Goal: Task Accomplishment & Management: Manage account settings

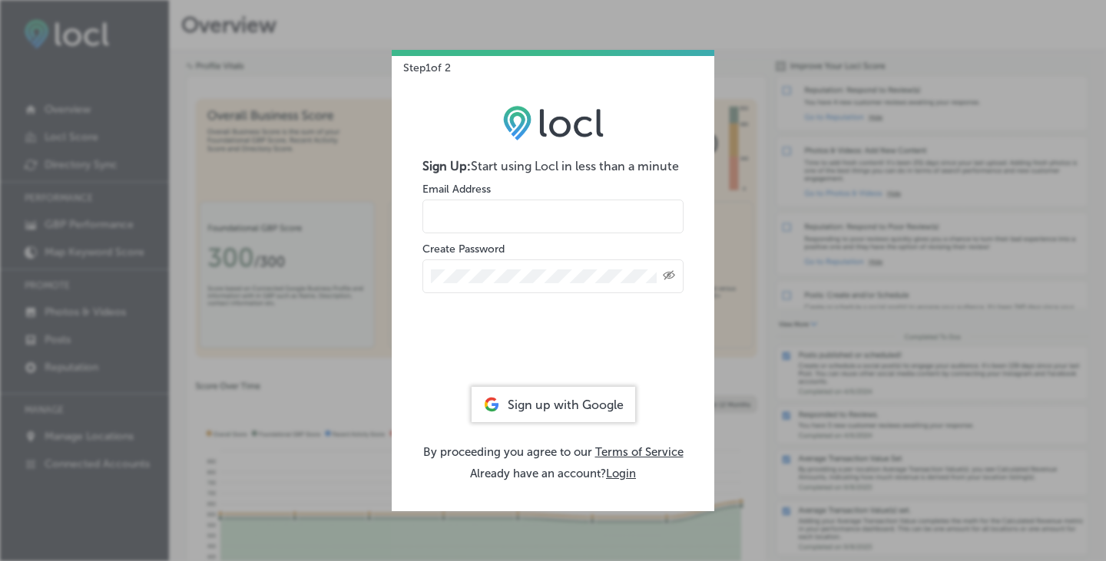
click at [565, 412] on div "Sign up with Google" at bounding box center [554, 404] width 164 height 35
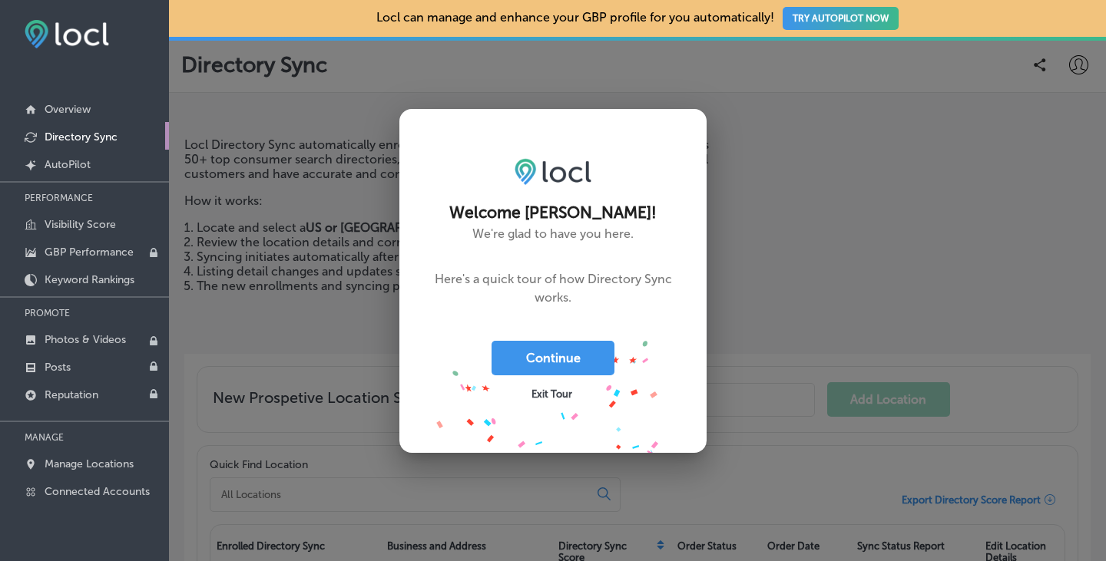
click at [550, 386] on div "Exit Tour" at bounding box center [553, 393] width 123 height 35
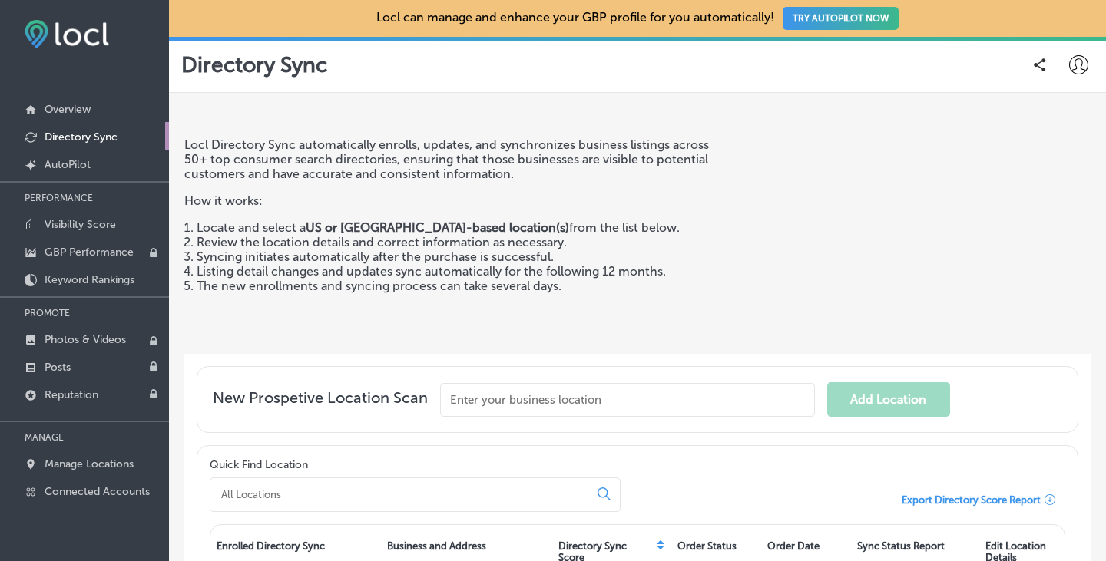
click at [81, 136] on p "Directory Sync" at bounding box center [81, 137] width 73 height 13
click at [78, 111] on p "Overview" at bounding box center [68, 109] width 46 height 13
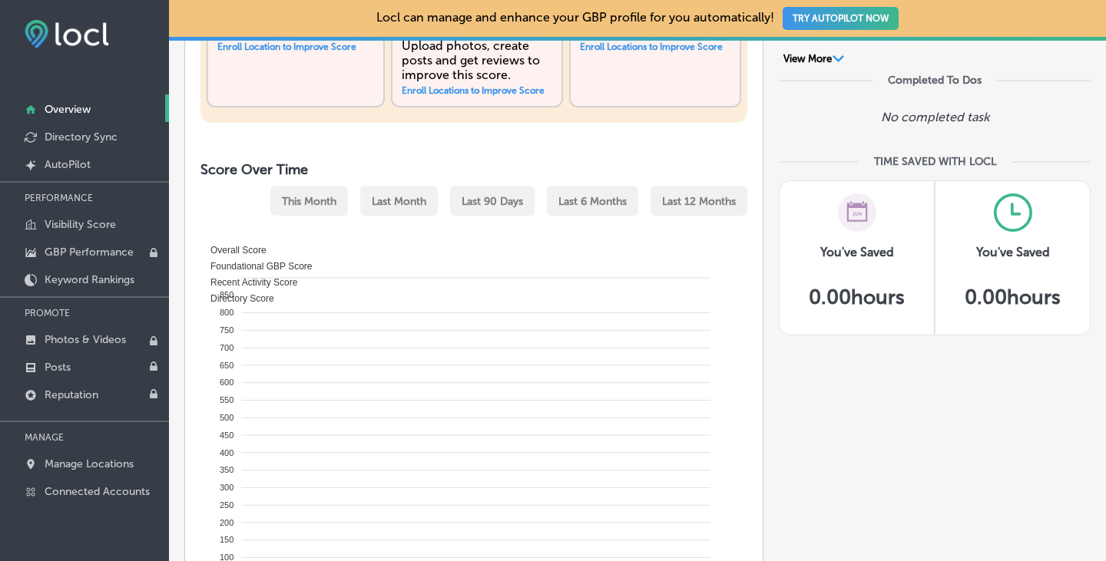
scroll to position [614, 0]
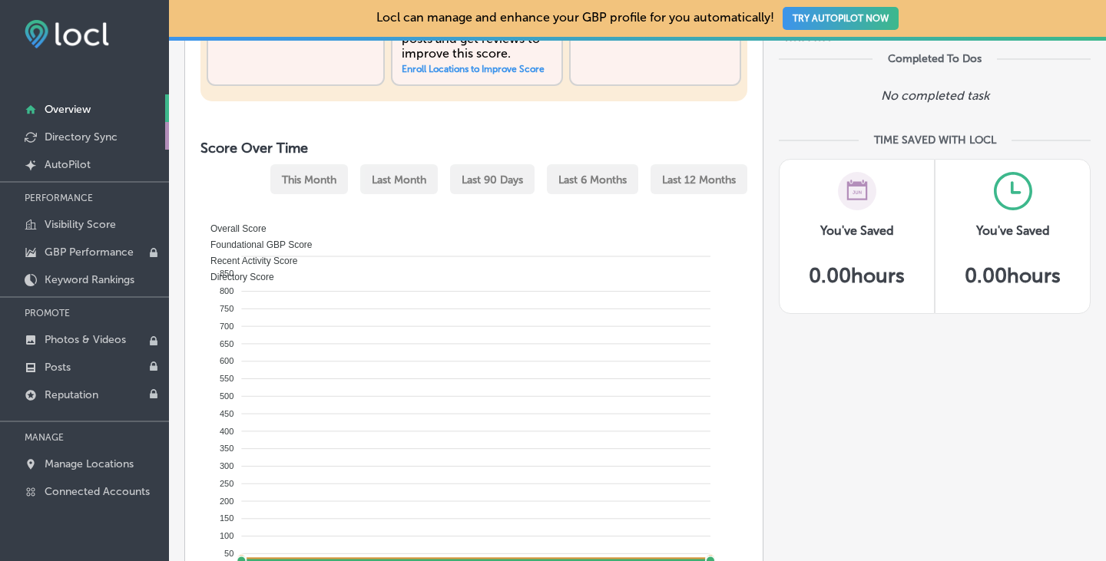
click at [91, 137] on p "Directory Sync" at bounding box center [81, 137] width 73 height 13
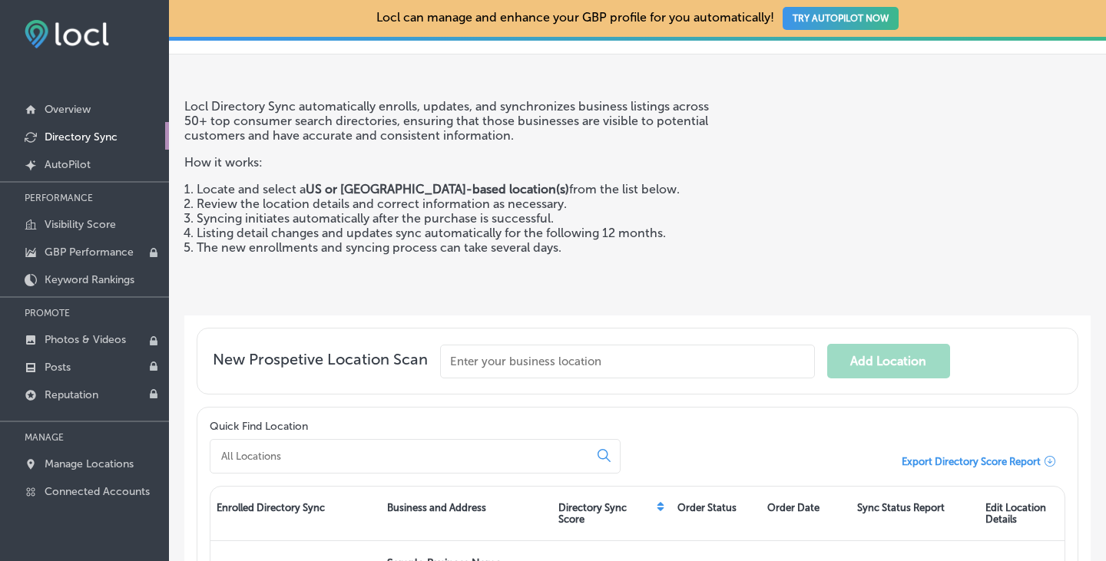
scroll to position [77, 0]
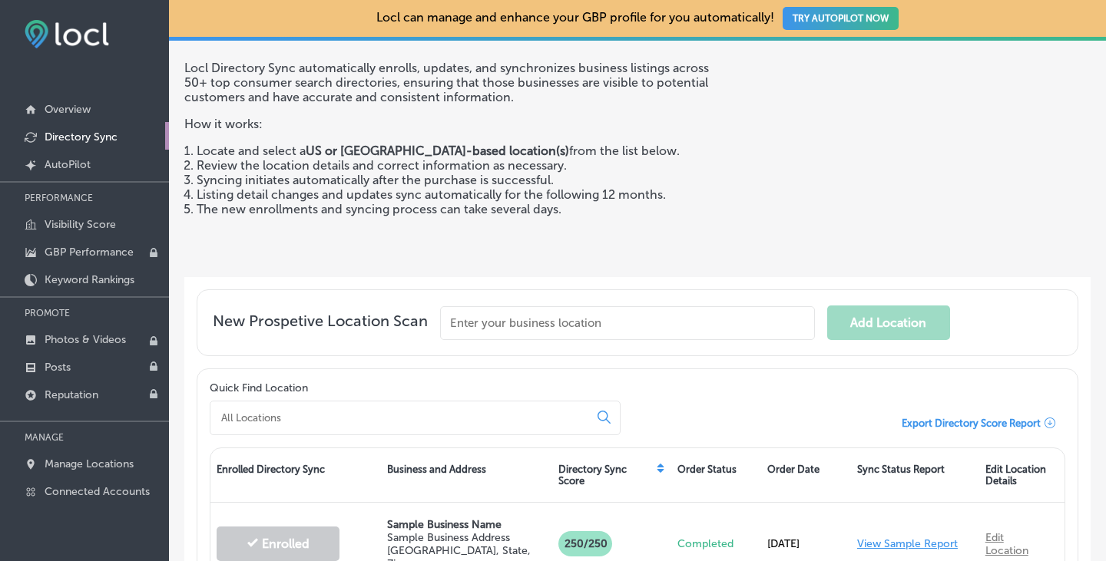
click at [508, 320] on input "text" at bounding box center [627, 323] width 375 height 34
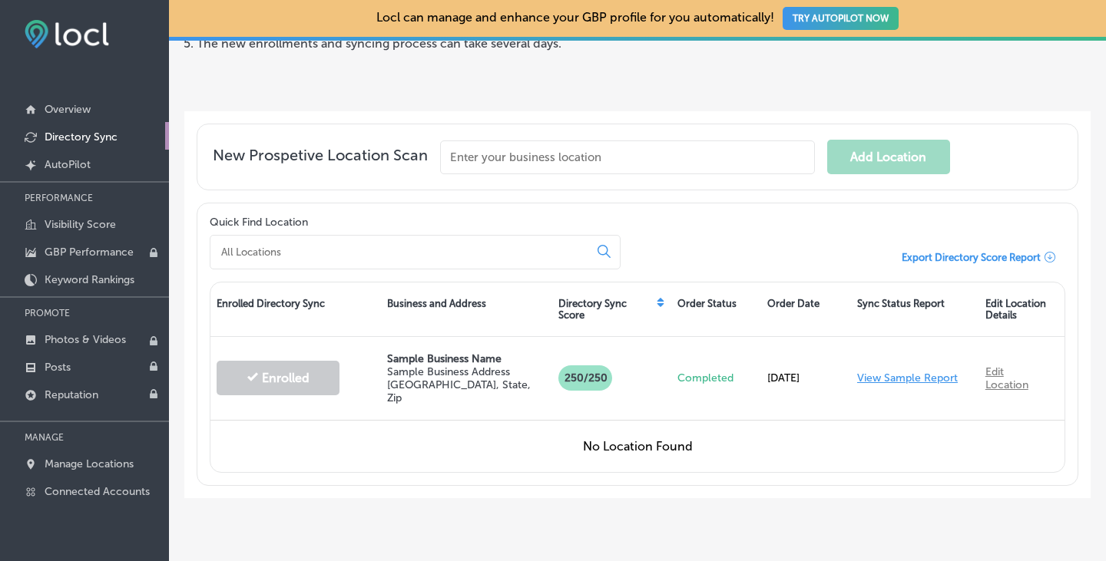
scroll to position [263, 0]
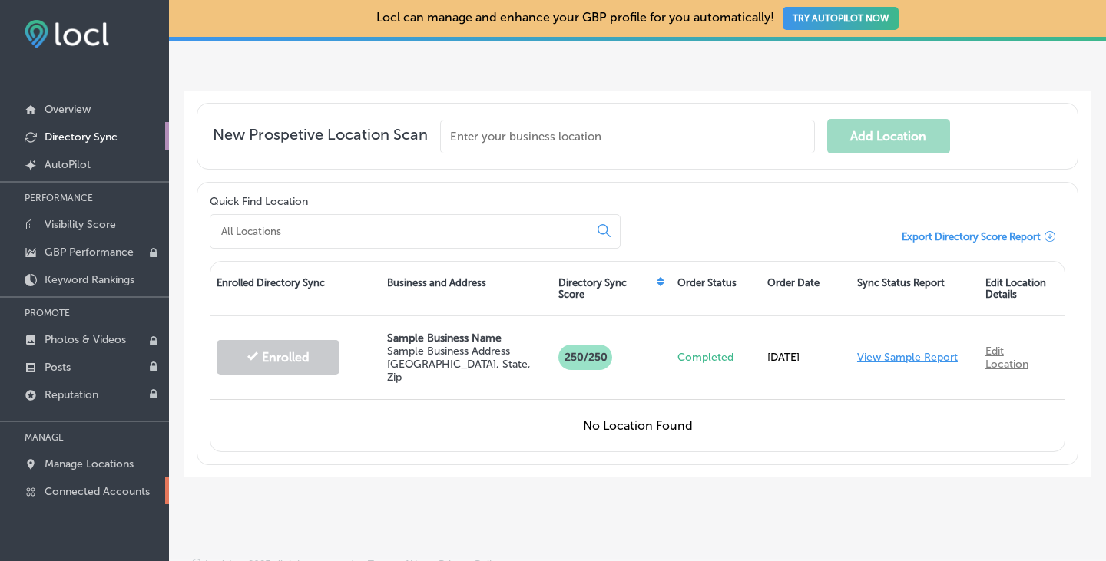
click at [118, 485] on p "Connected Accounts" at bounding box center [97, 491] width 105 height 13
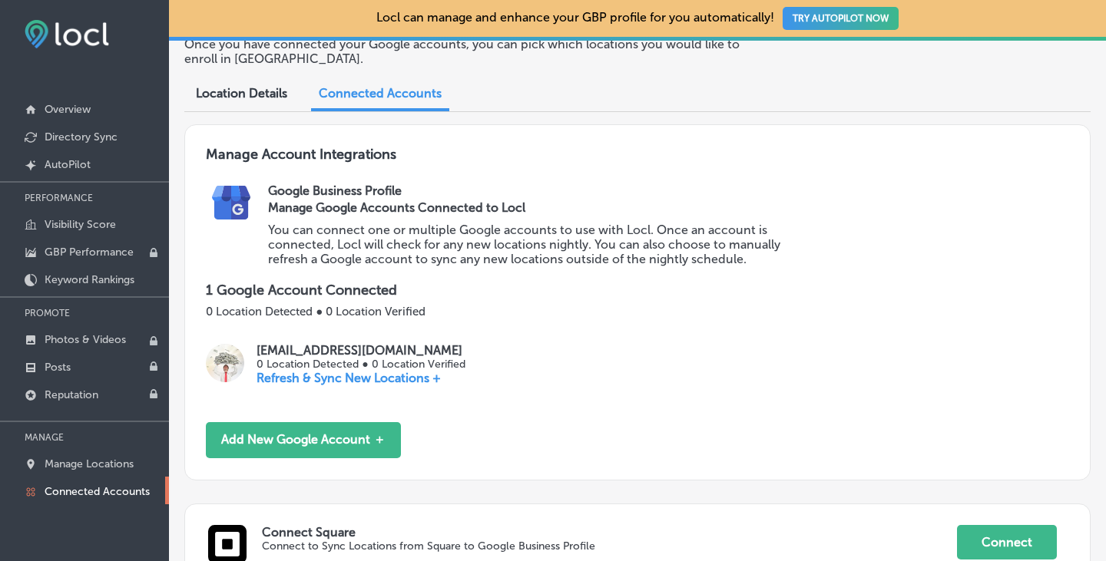
scroll to position [71, 0]
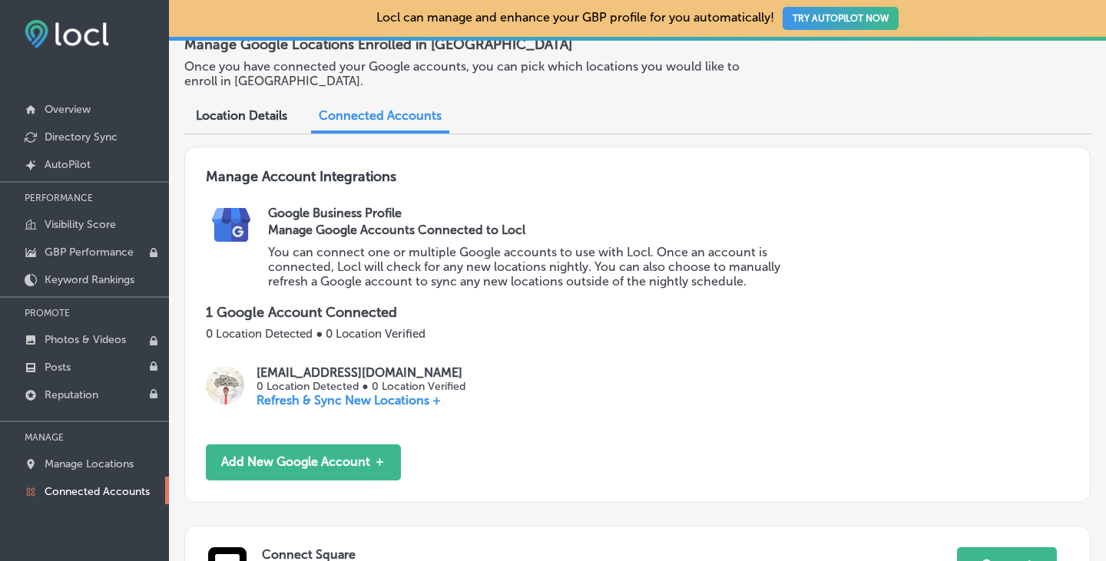
click at [326, 399] on p "Refresh & Sync New Locations +" at bounding box center [361, 400] width 208 height 15
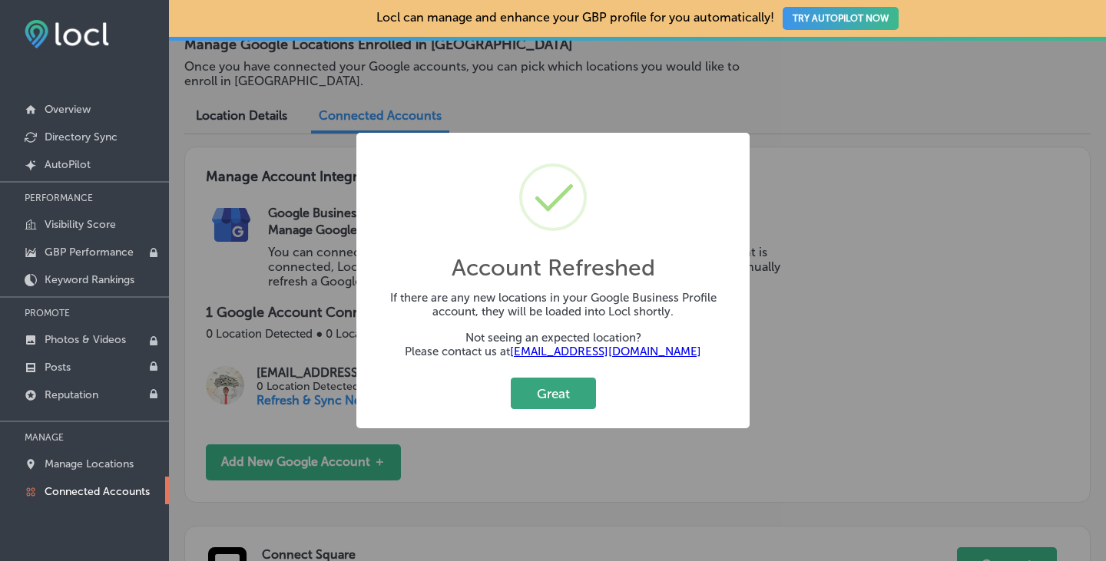
click at [555, 391] on button "Great" at bounding box center [553, 393] width 85 height 31
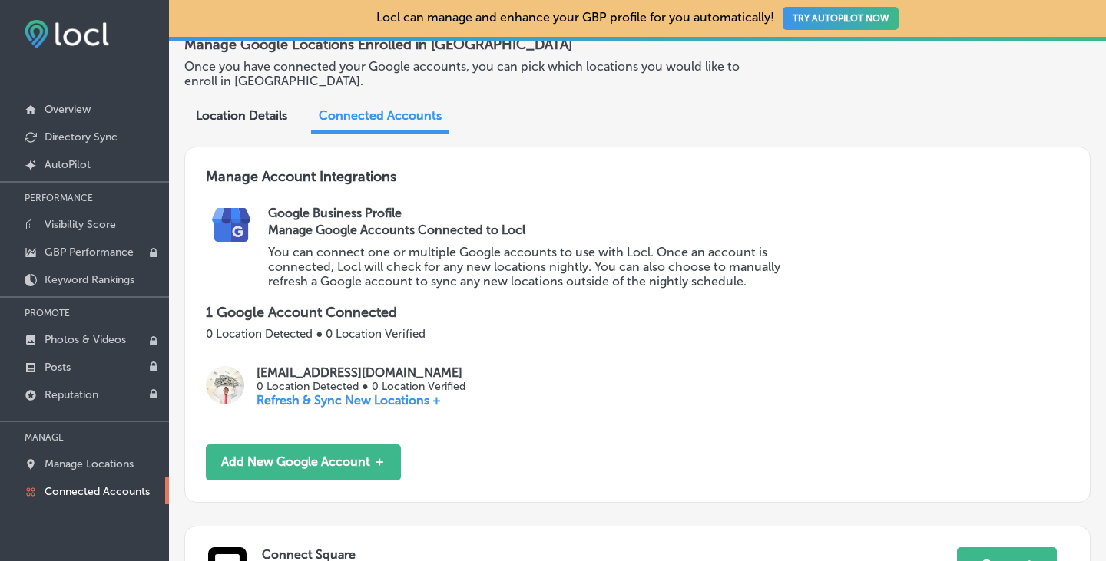
click at [258, 117] on span "Location Details" at bounding box center [241, 115] width 91 height 15
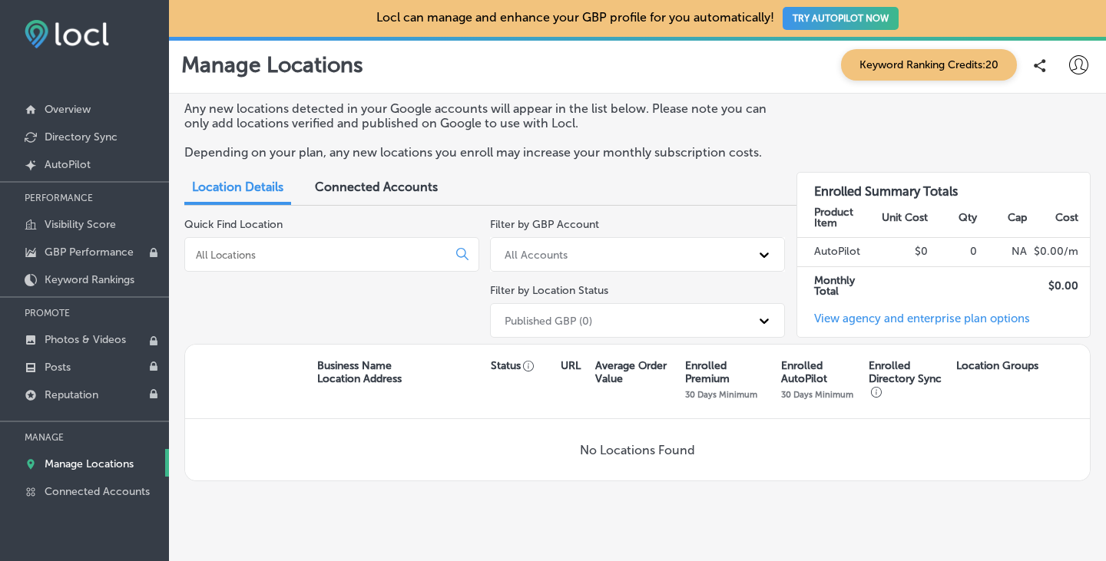
click at [580, 248] on div "All Accounts" at bounding box center [623, 254] width 253 height 25
click at [568, 311] on div "sgdemails@gmail.com" at bounding box center [637, 318] width 295 height 25
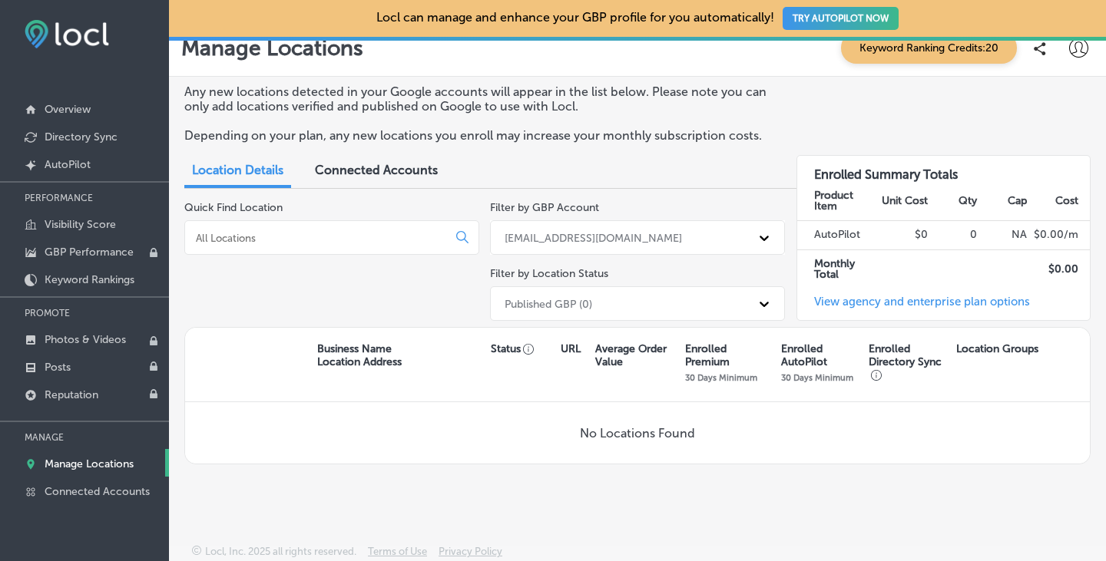
click at [608, 321] on div "Filter by GBP Account option sgdemails@gmail.com, selected. 0 results available…" at bounding box center [637, 264] width 295 height 126
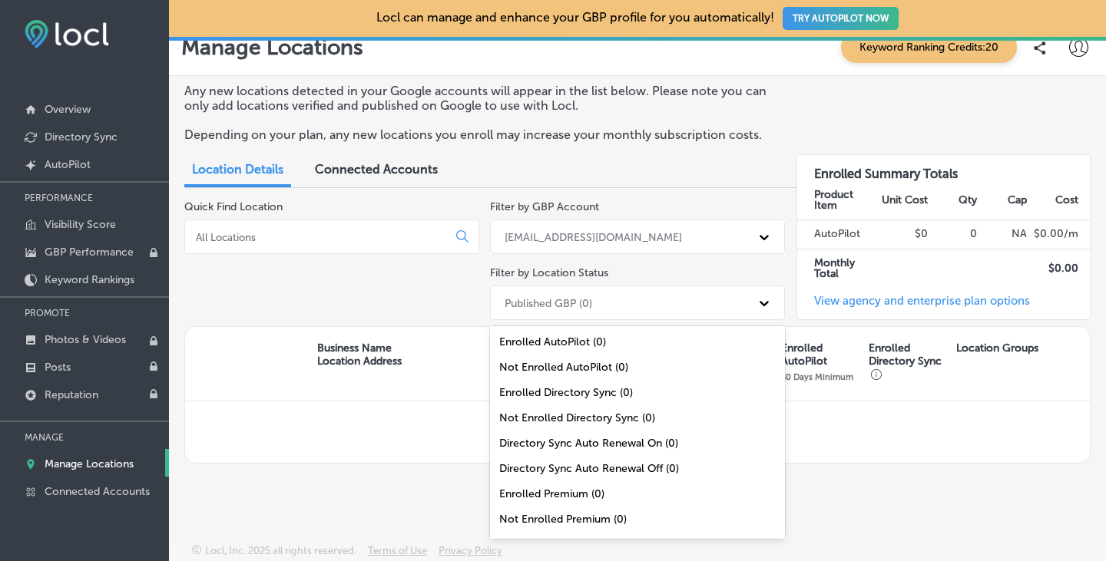
click at [740, 264] on div "Filter by GBP Account sgdemails@gmail.com Filter by Location Status option Enro…" at bounding box center [637, 263] width 295 height 126
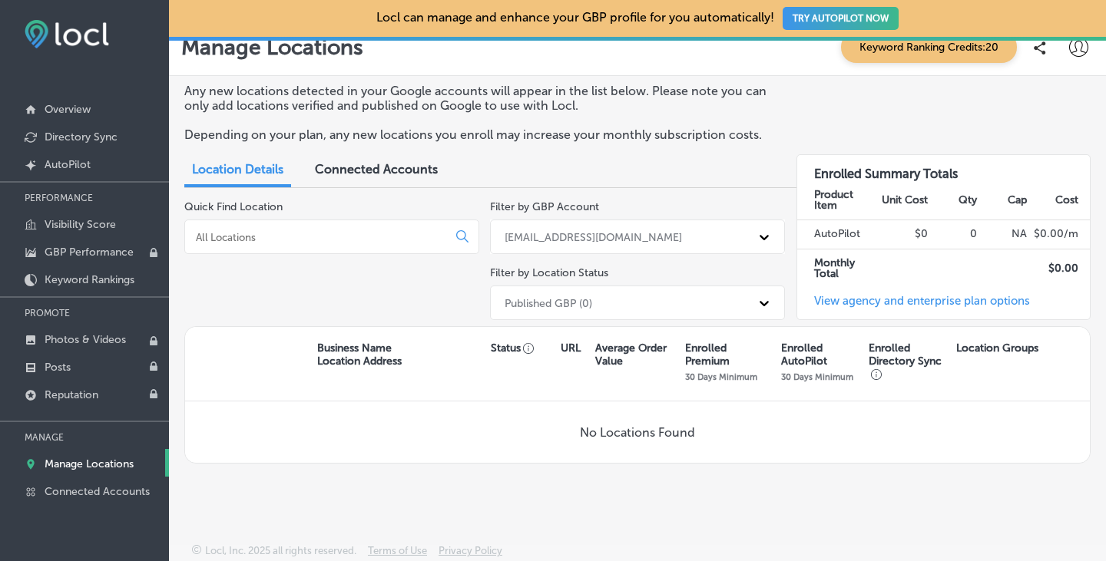
click at [384, 167] on span "Connected Accounts" at bounding box center [376, 169] width 123 height 15
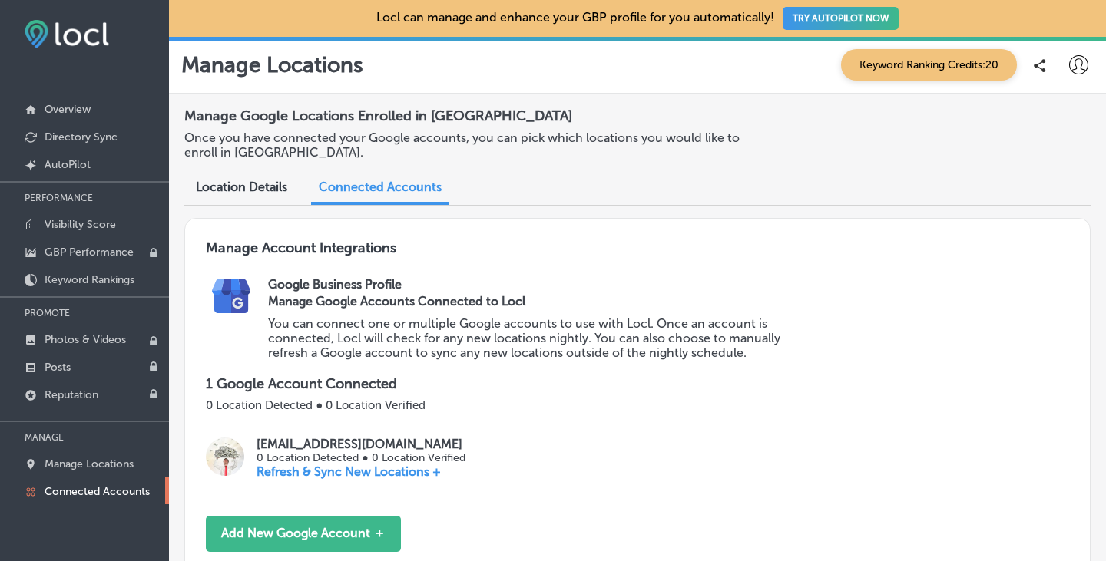
click at [260, 187] on span "Location Details" at bounding box center [241, 187] width 91 height 15
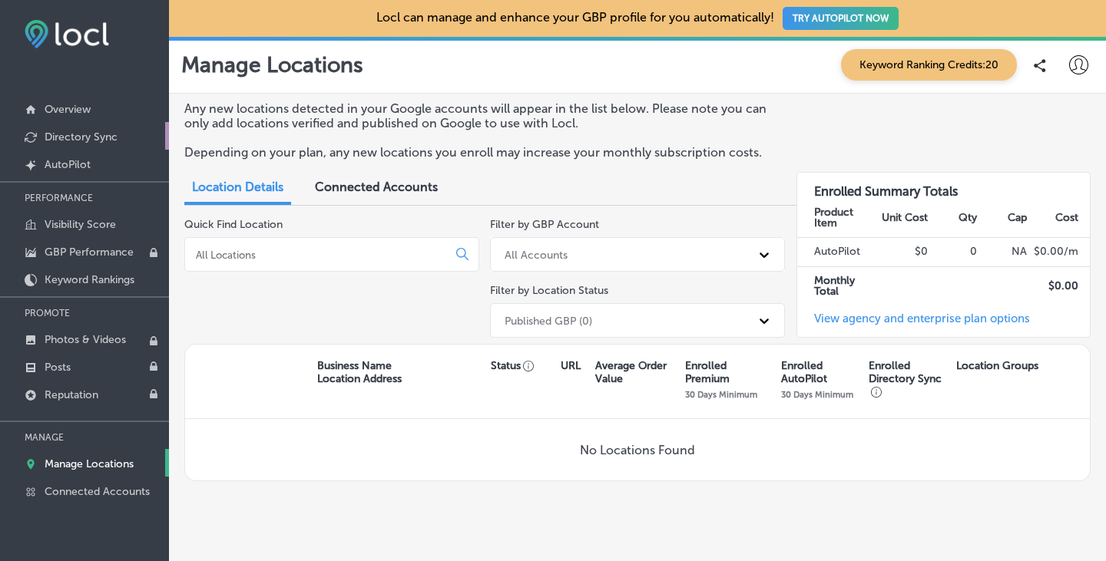
click at [81, 139] on p "Directory Sync" at bounding box center [81, 137] width 73 height 13
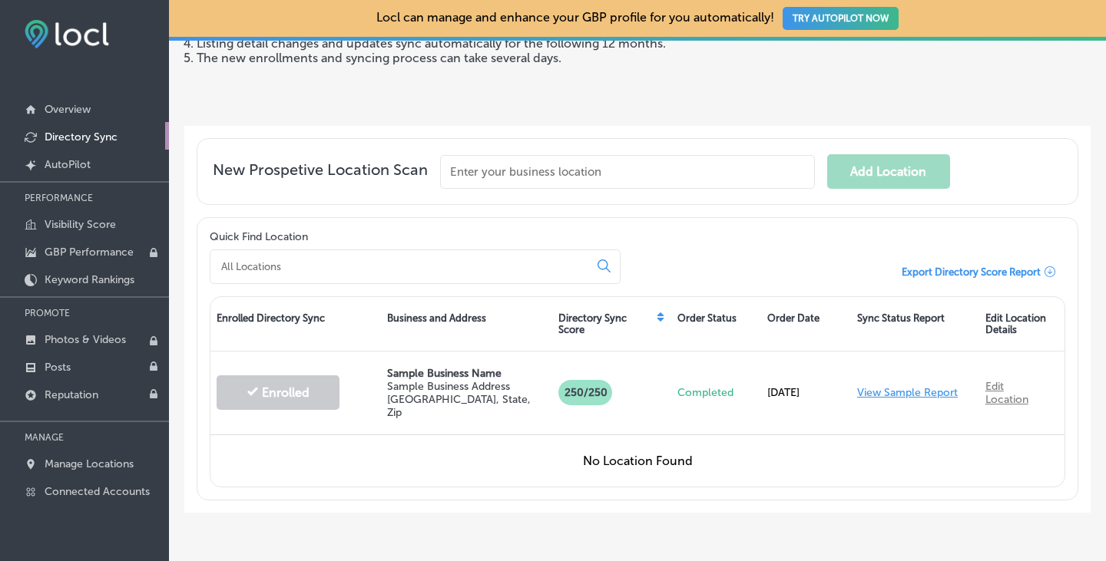
scroll to position [230, 0]
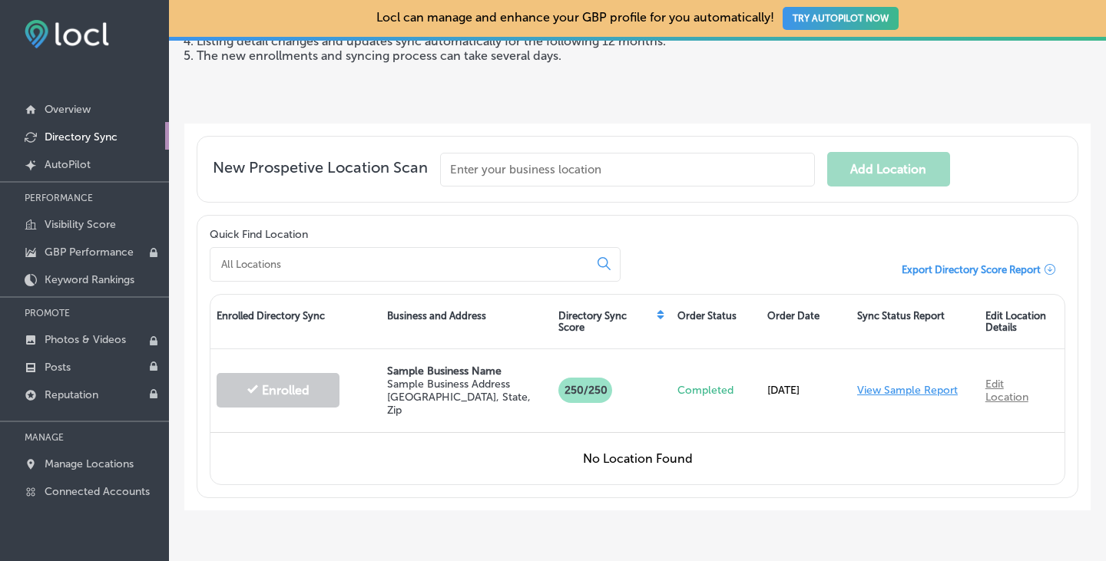
click at [575, 169] on input "text" at bounding box center [627, 170] width 375 height 34
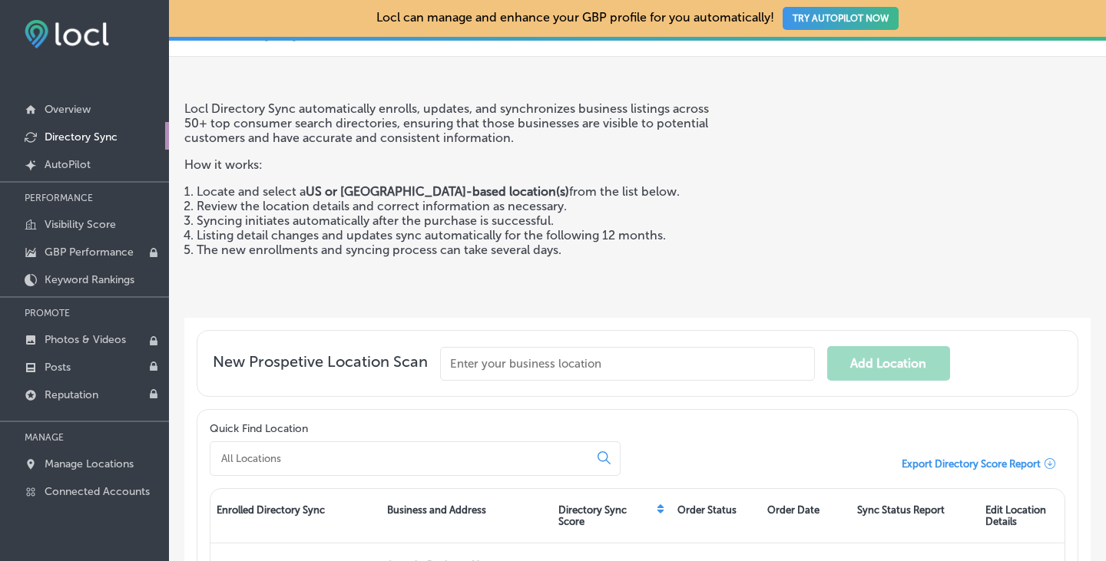
scroll to position [0, 0]
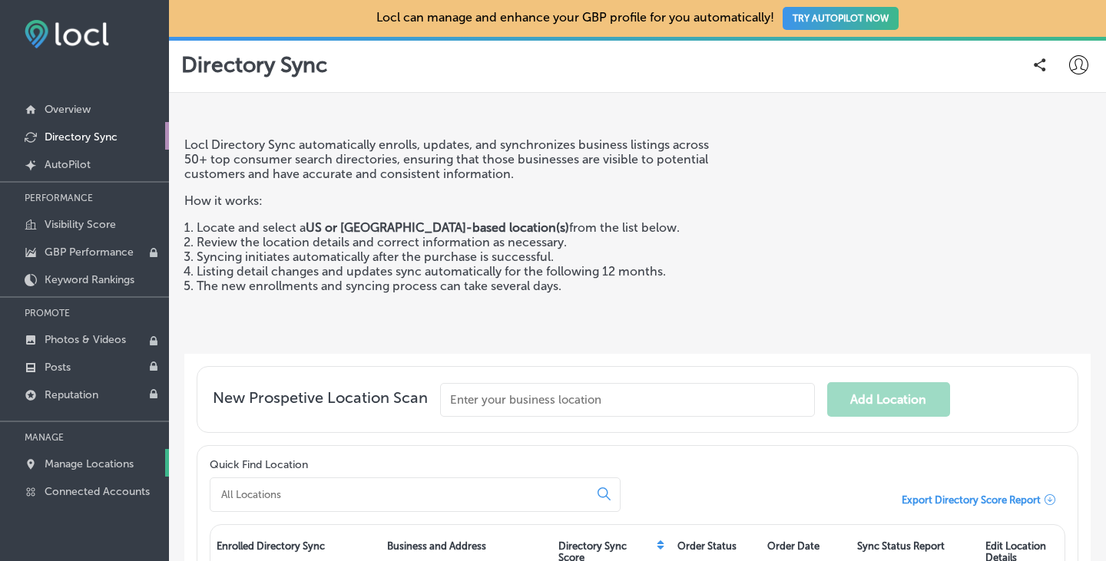
click at [98, 460] on p "Manage Locations" at bounding box center [89, 464] width 89 height 13
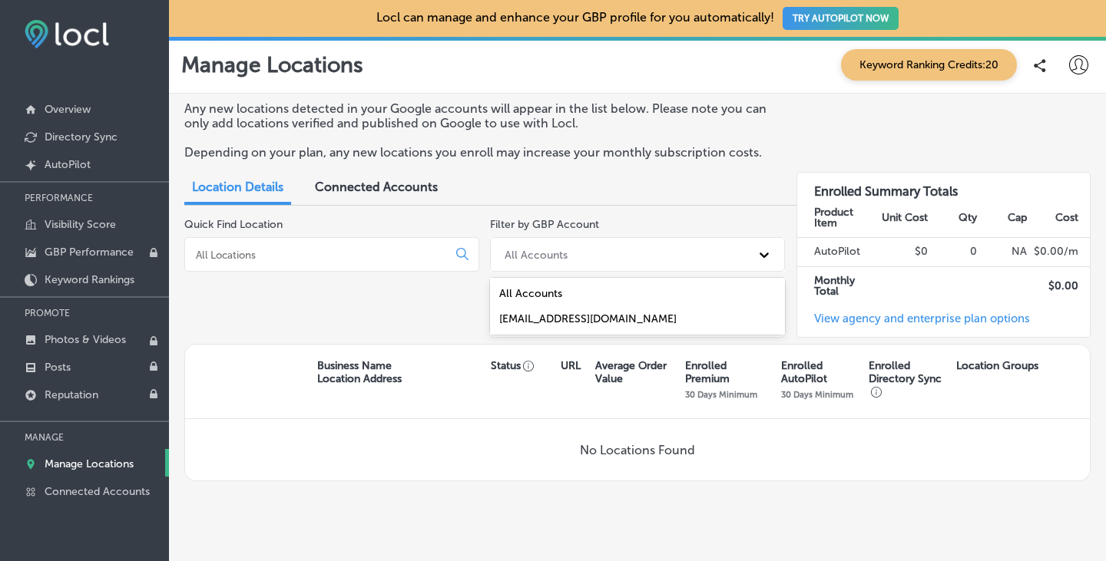
click at [571, 253] on div "All Accounts" at bounding box center [623, 254] width 253 height 25
click at [384, 189] on span "Connected Accounts" at bounding box center [376, 187] width 123 height 15
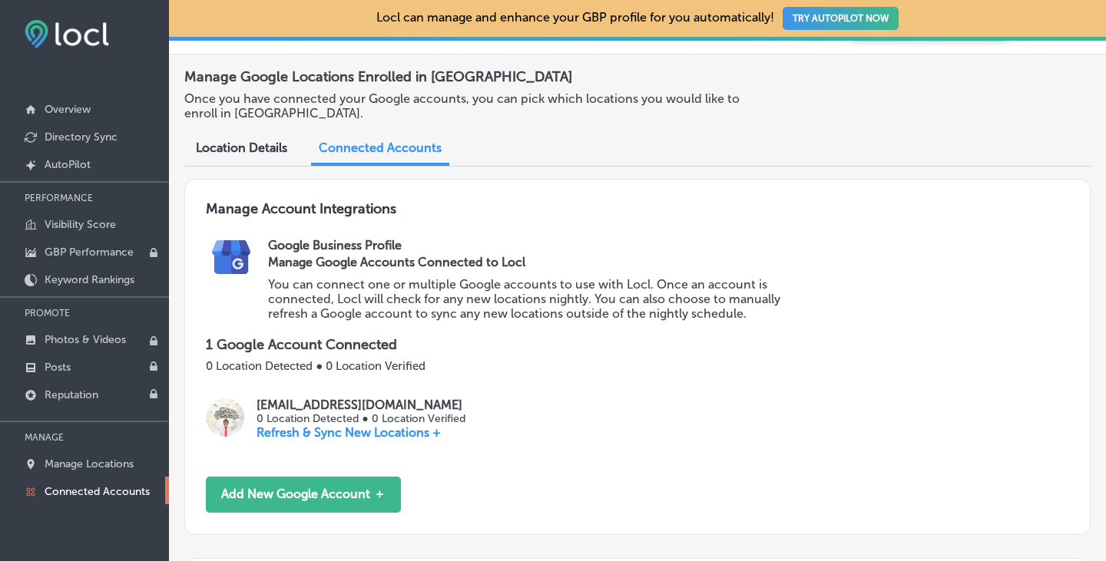
scroll to position [77, 0]
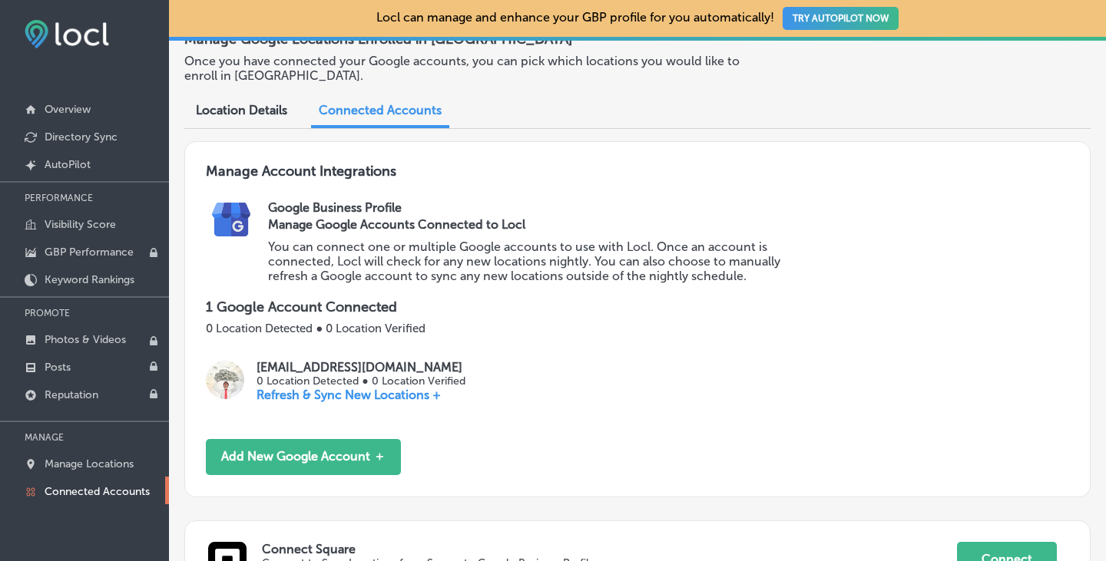
click at [326, 394] on p "Refresh & Sync New Locations +" at bounding box center [361, 395] width 208 height 15
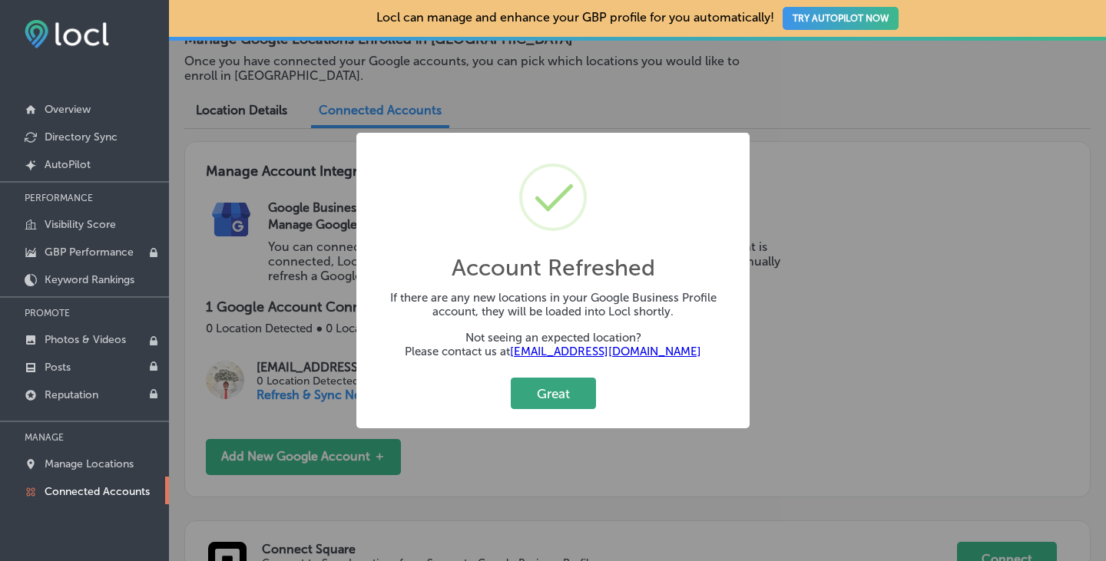
click at [522, 393] on button "Great" at bounding box center [553, 393] width 85 height 31
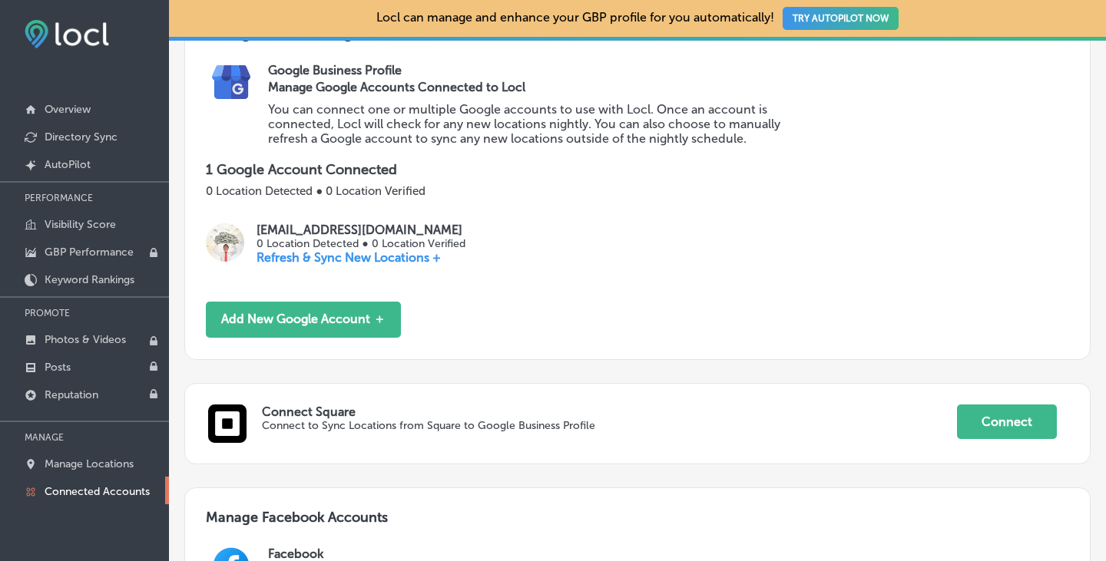
scroll to position [230, 0]
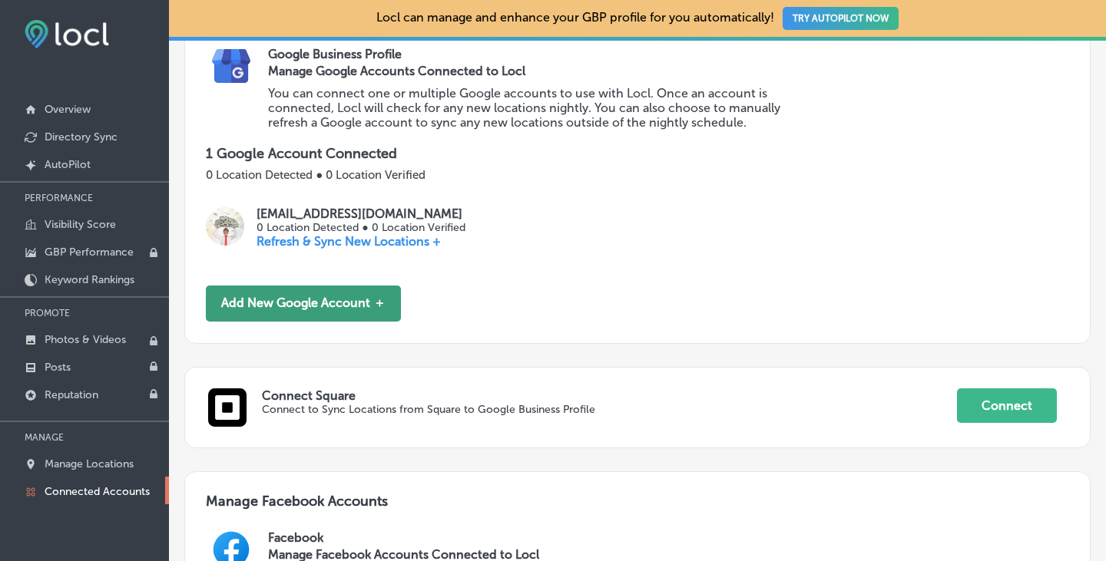
click at [345, 317] on button "Add New Google Account ＋" at bounding box center [303, 304] width 195 height 36
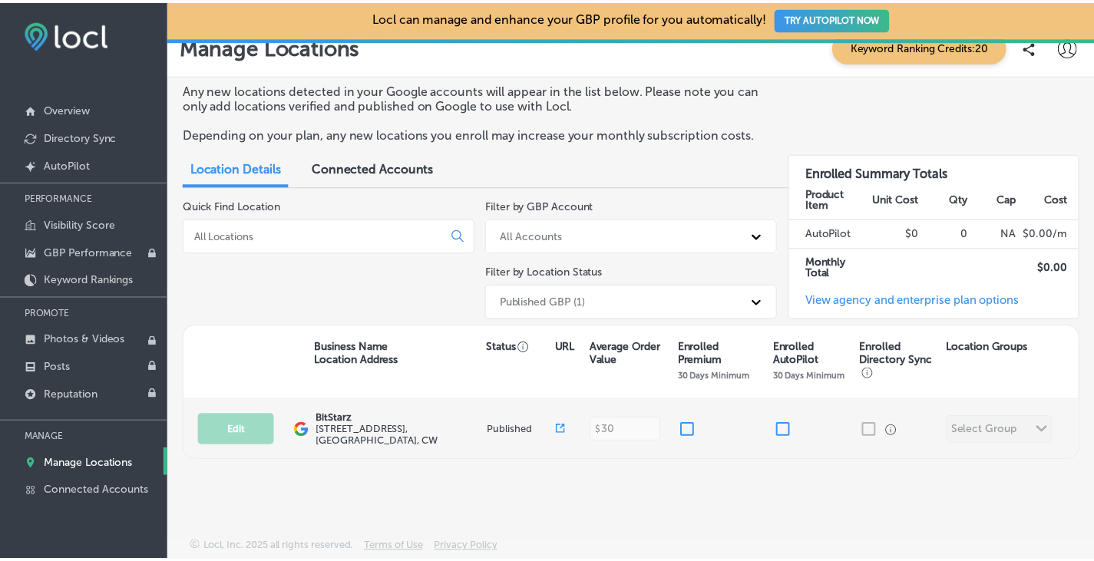
scroll to position [14, 0]
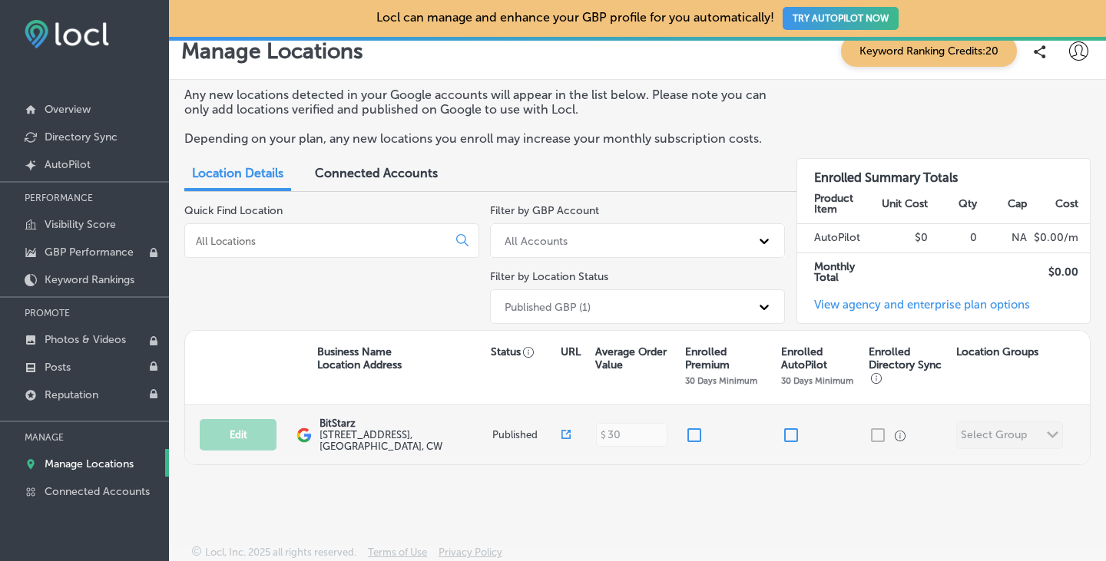
click at [687, 430] on input "checkbox" at bounding box center [694, 435] width 18 height 18
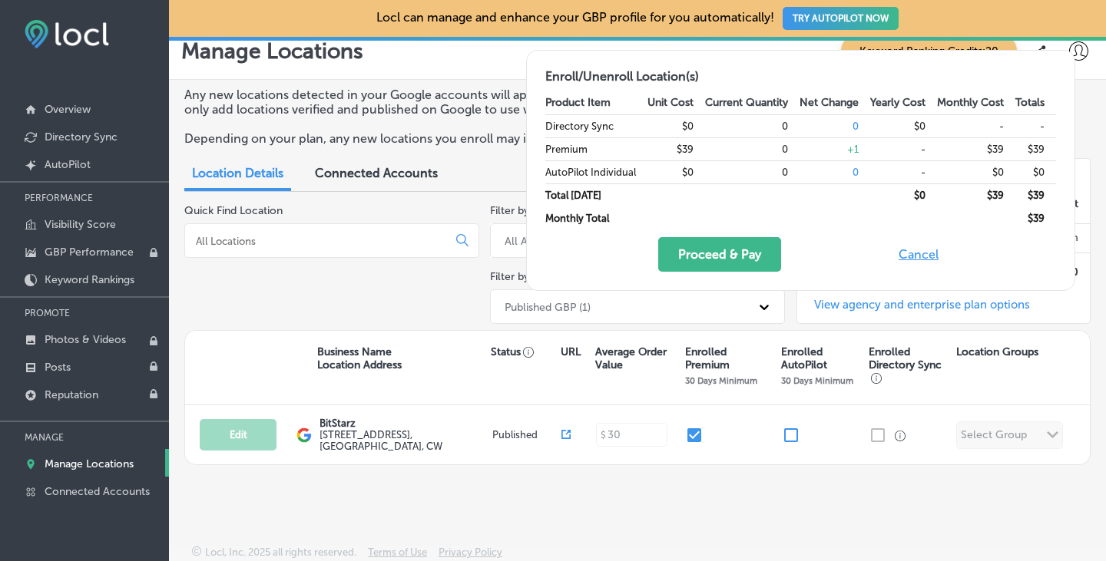
click at [925, 257] on button "Cancel" at bounding box center [918, 254] width 49 height 35
checkbox input "false"
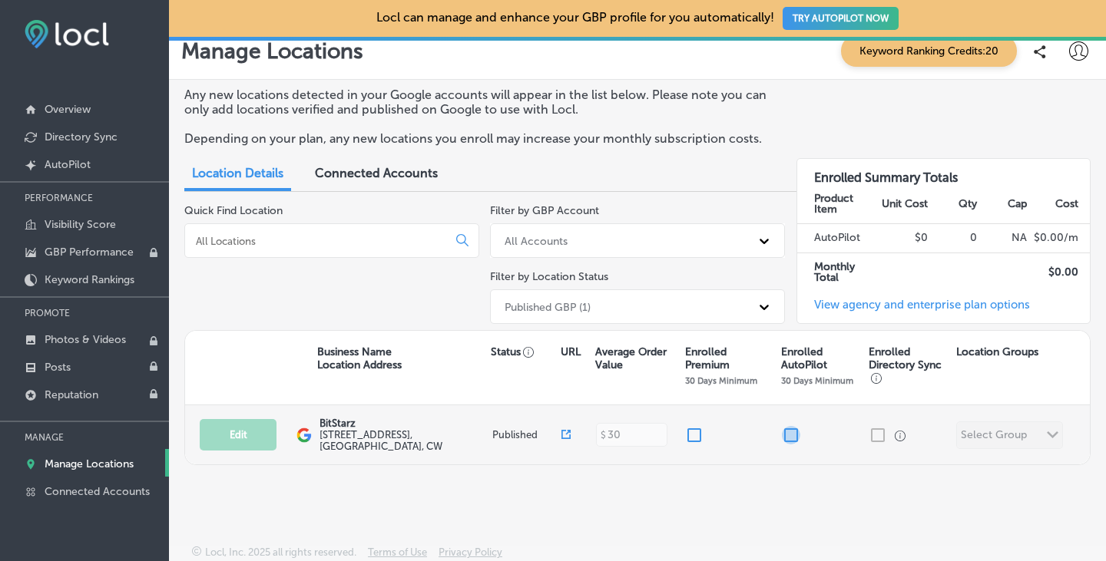
click at [786, 426] on input "checkbox" at bounding box center [791, 435] width 18 height 18
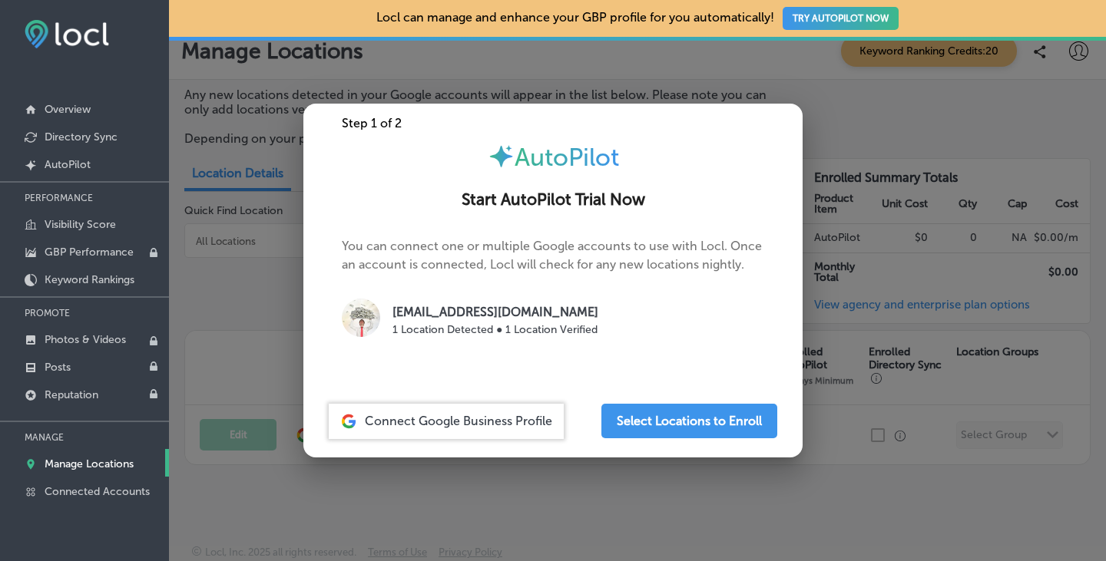
click at [839, 449] on div at bounding box center [553, 280] width 1106 height 561
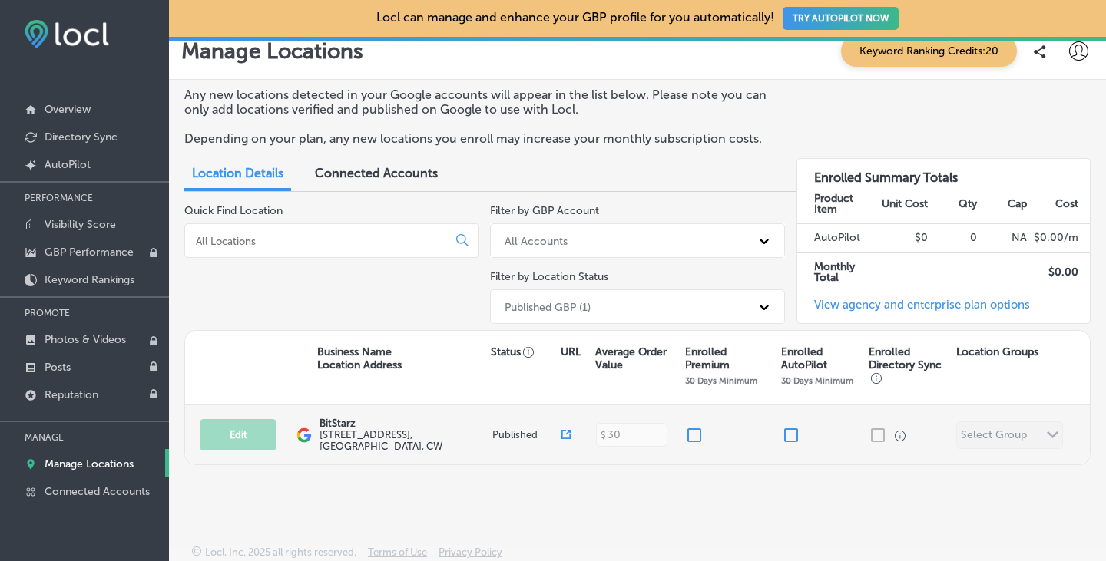
click at [786, 429] on input "checkbox" at bounding box center [791, 435] width 18 height 18
checkbox input "false"
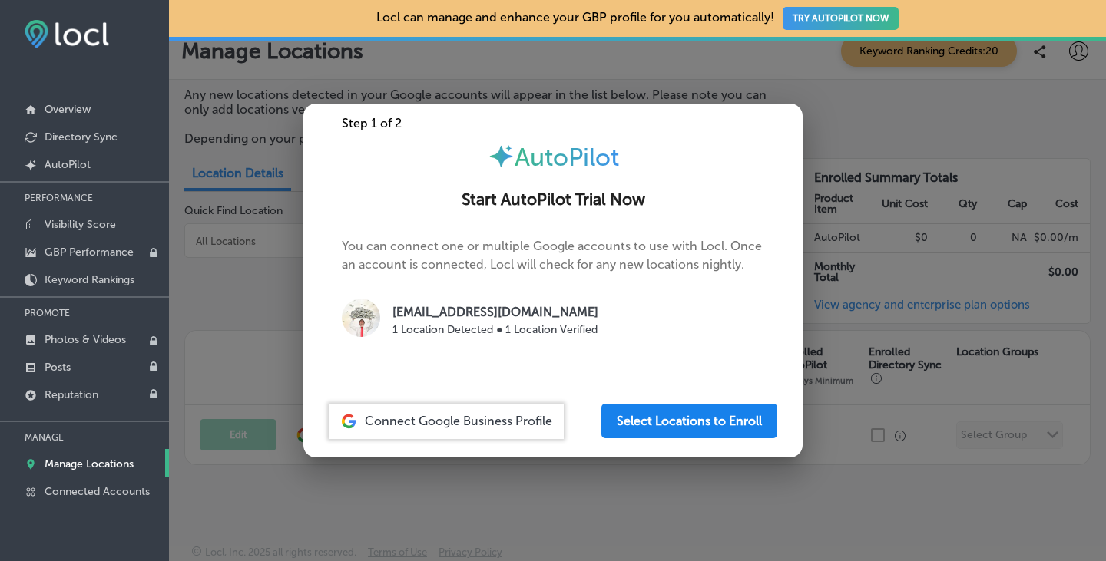
click at [620, 426] on button "Select Locations to Enroll" at bounding box center [689, 421] width 176 height 35
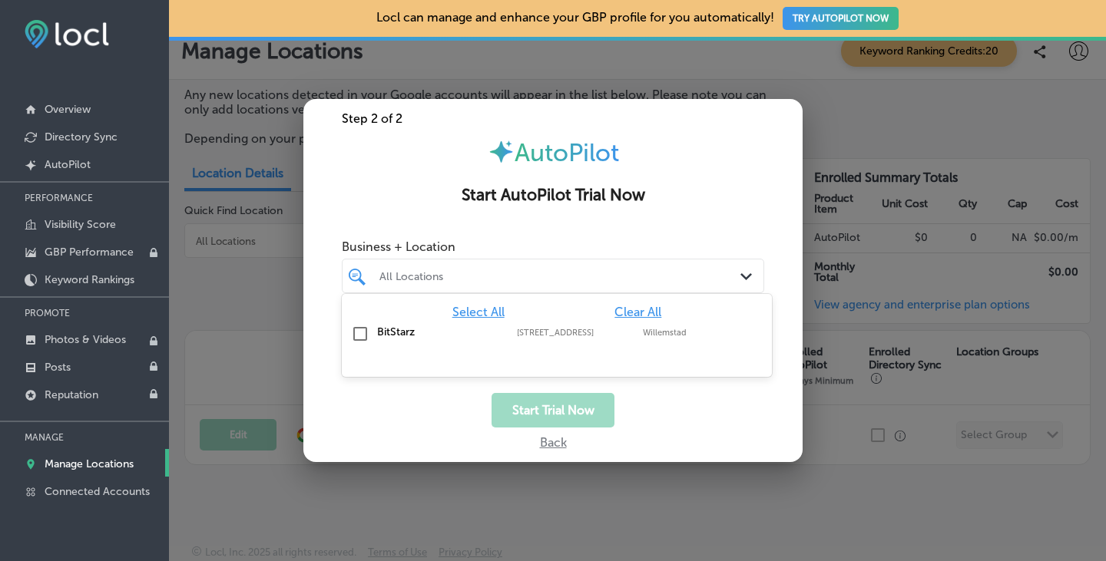
click at [549, 275] on div "All Locations" at bounding box center [560, 276] width 363 height 13
click at [359, 332] on input "checkbox" at bounding box center [360, 334] width 18 height 18
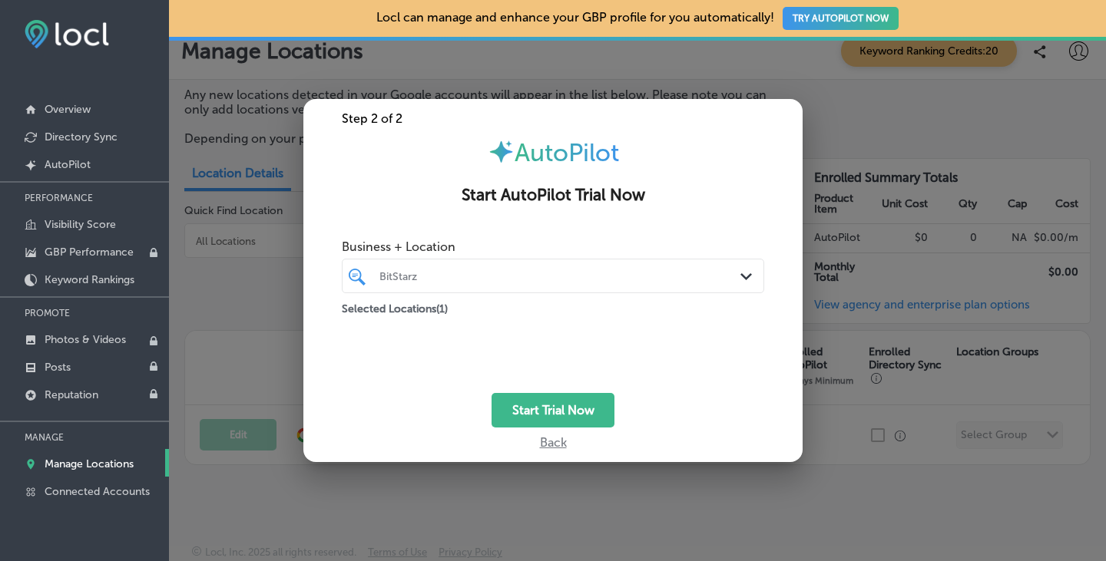
click at [665, 389] on div "Business + Location BitStarz Path Created with Sketch. Selected Locations ( 1 )" at bounding box center [552, 312] width 499 height 161
click at [521, 279] on div "BitStarz" at bounding box center [560, 276] width 363 height 13
click at [588, 233] on div "Business + Location option Scharlooweg 39, selected. option focused, 1 of 2. 2 …" at bounding box center [553, 262] width 422 height 61
click at [564, 406] on button "Start Trial Now" at bounding box center [553, 410] width 123 height 35
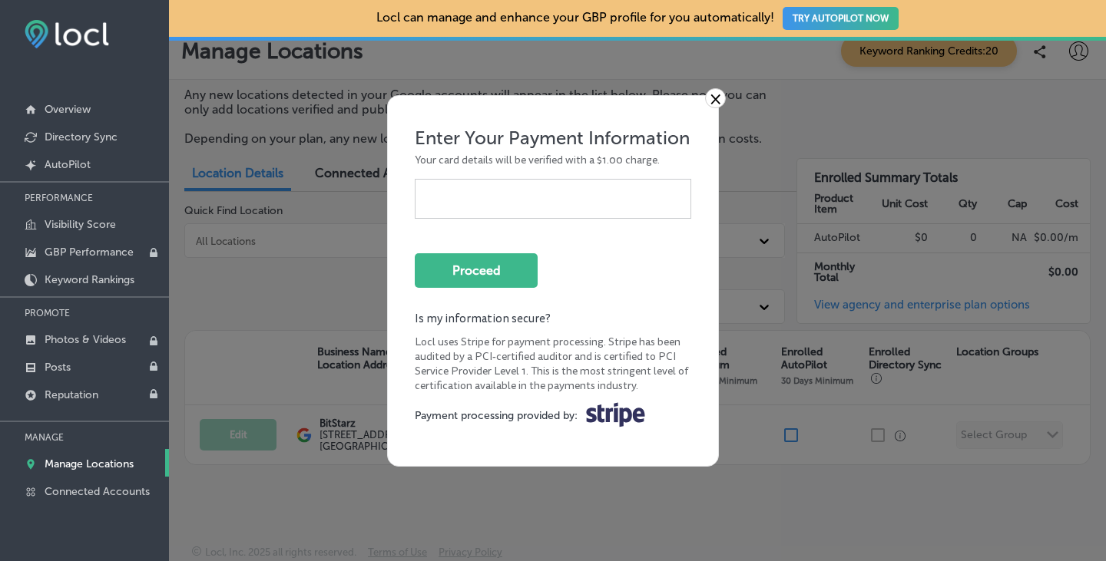
drag, startPoint x: 413, startPoint y: 449, endPoint x: 420, endPoint y: 396, distance: 53.4
click at [413, 449] on div "× Enter Your Payment Information Your card details will be verified with a $1.0…" at bounding box center [553, 281] width 332 height 372
drag, startPoint x: 430, startPoint y: 443, endPoint x: 488, endPoint y: 336, distance: 121.3
click at [430, 443] on div "Enter Your Payment Information Your card details will be verified with a $1.00 …" at bounding box center [553, 281] width 284 height 324
drag, startPoint x: 508, startPoint y: 444, endPoint x: 605, endPoint y: 260, distance: 208.2
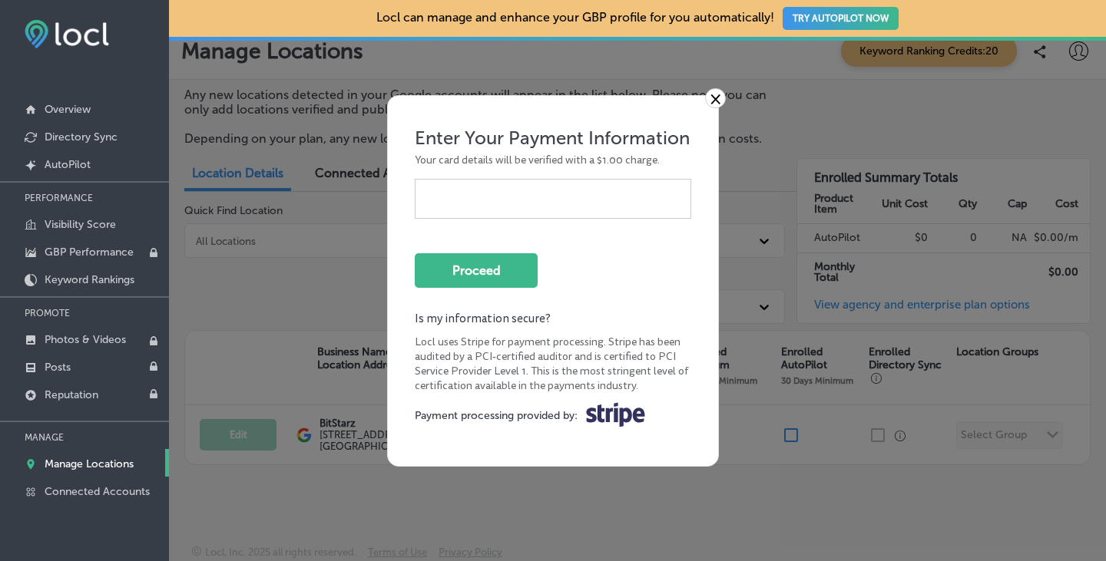
click at [509, 445] on div "× Enter Your Payment Information Your card details will be verified with a $1.0…" at bounding box center [553, 281] width 332 height 372
drag, startPoint x: 422, startPoint y: 449, endPoint x: 437, endPoint y: 440, distance: 16.9
click at [422, 449] on div "× Enter Your Payment Information Your card details will be verified with a $1.0…" at bounding box center [553, 281] width 332 height 372
click at [484, 266] on button "Proceed" at bounding box center [476, 270] width 123 height 35
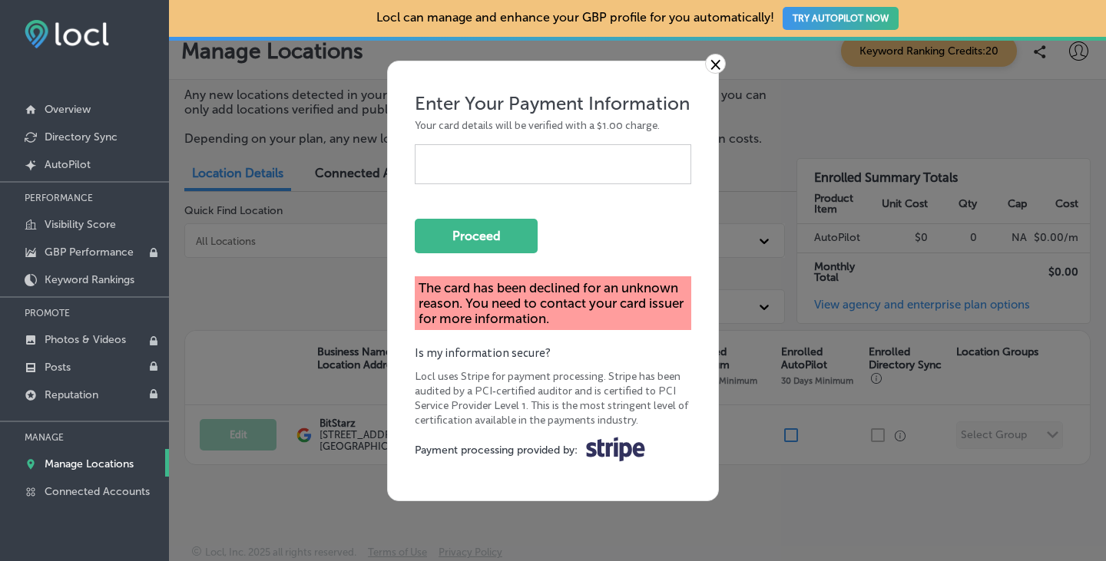
click at [449, 483] on div "× Enter Your Payment Information Your card details will be verified with a $1.0…" at bounding box center [553, 281] width 332 height 441
drag, startPoint x: 434, startPoint y: 480, endPoint x: 454, endPoint y: 456, distance: 31.1
click at [434, 480] on div "× Enter Your Payment Information Your card details will be verified with a $1.0…" at bounding box center [553, 281] width 332 height 441
click at [520, 473] on div "Enter Your Payment Information Your card details will be verified with a $1.00 …" at bounding box center [553, 280] width 284 height 393
drag, startPoint x: 449, startPoint y: 490, endPoint x: 557, endPoint y: 288, distance: 228.8
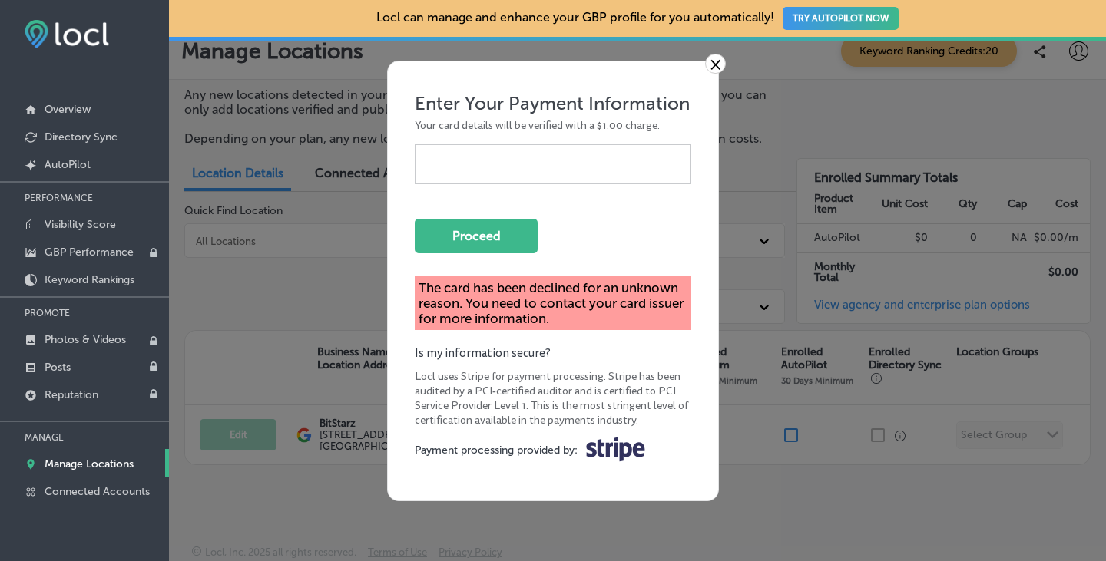
click at [449, 490] on div "× Enter Your Payment Information Your card details will be verified with a $1.0…" at bounding box center [553, 281] width 332 height 441
click at [479, 230] on button "Proceed" at bounding box center [476, 236] width 123 height 35
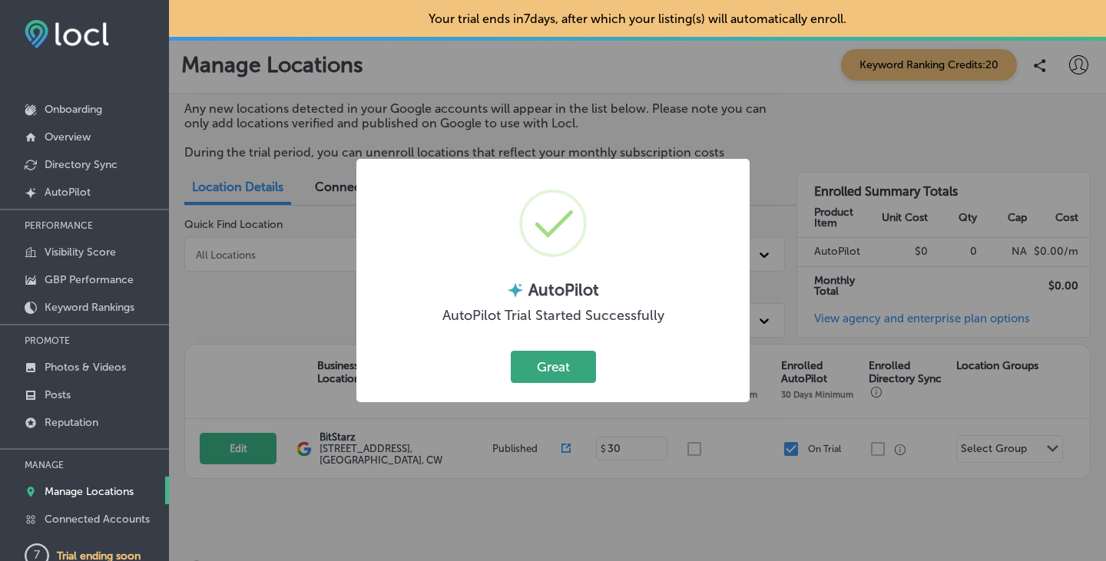
click at [558, 367] on button "Great" at bounding box center [553, 366] width 85 height 31
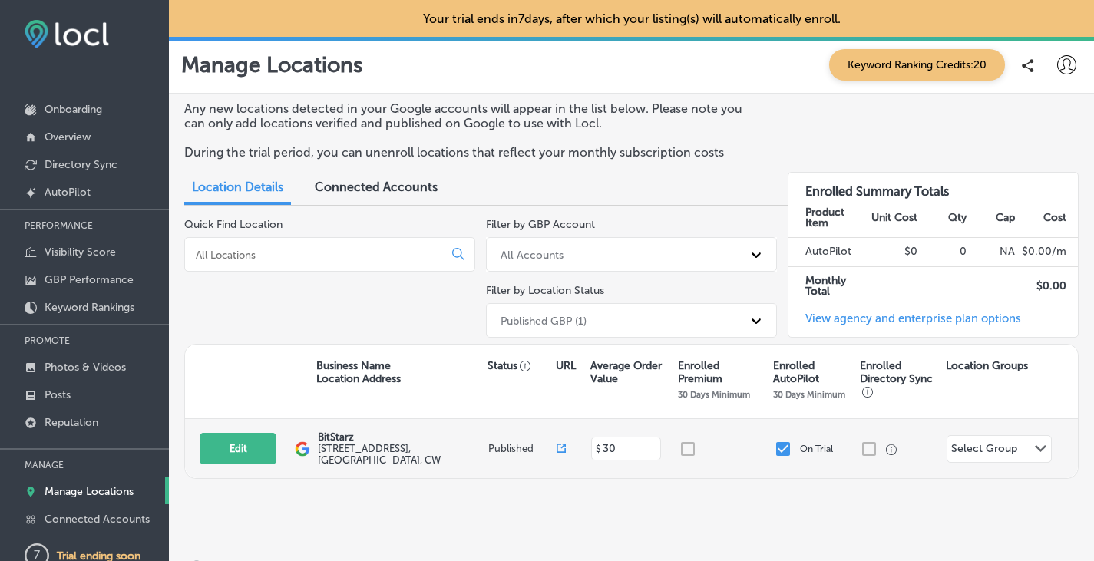
click at [1035, 445] on icon "Path Created with Sketch." at bounding box center [1041, 448] width 12 height 7
click at [864, 473] on div "Edit This location is not published yet. BitStarz Scharlooweg 39 , Willemstad, …" at bounding box center [631, 448] width 893 height 59
click at [679, 446] on div at bounding box center [726, 449] width 95 height 18
click at [680, 449] on div at bounding box center [726, 449] width 95 height 18
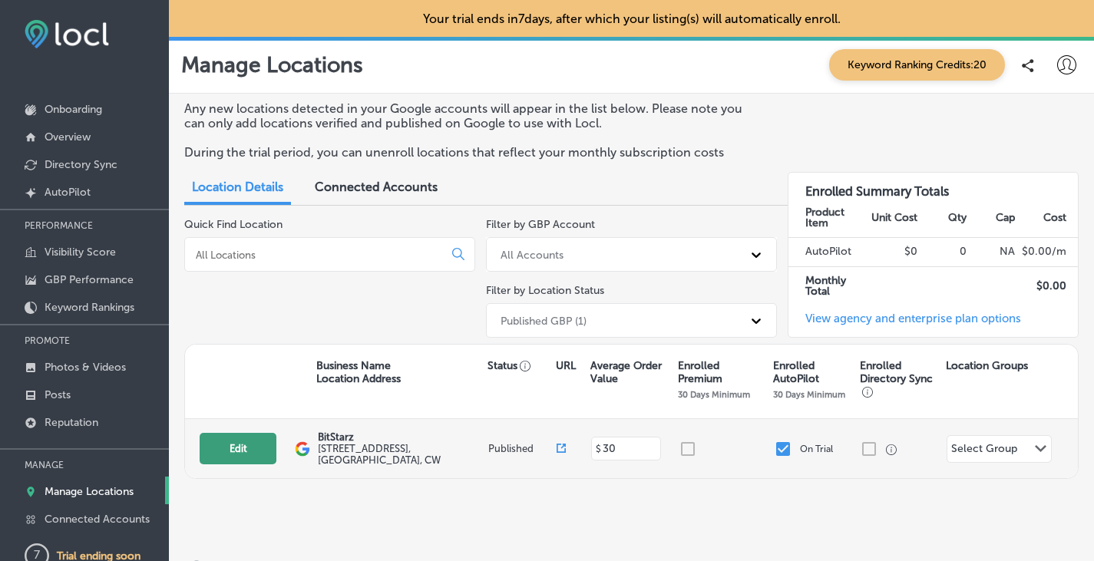
click at [247, 447] on button "Edit" at bounding box center [238, 448] width 77 height 31
select select "US"
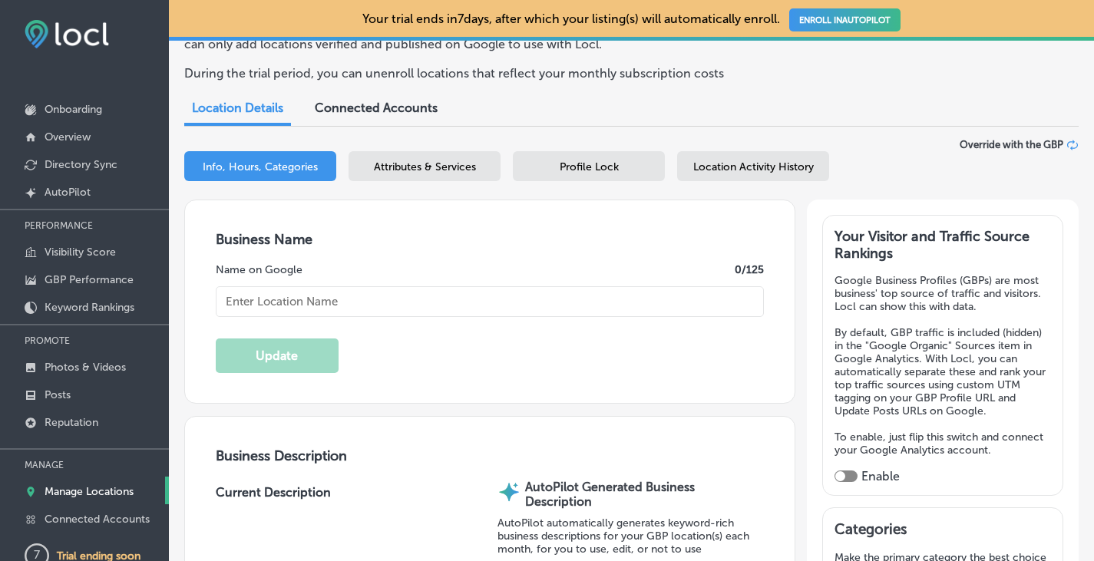
type input "BitStarz"
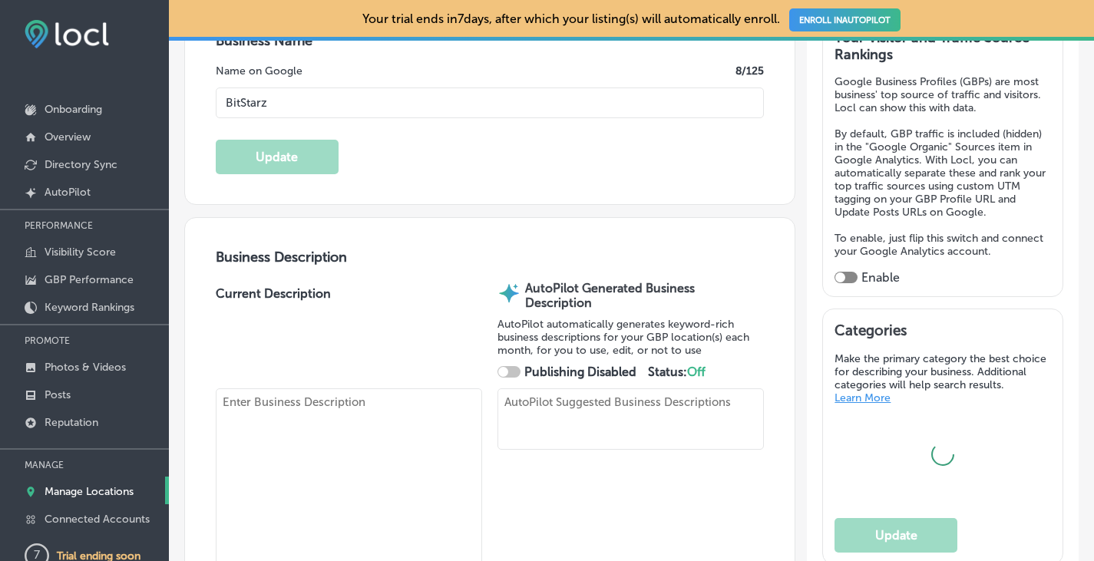
scroll to position [307, 0]
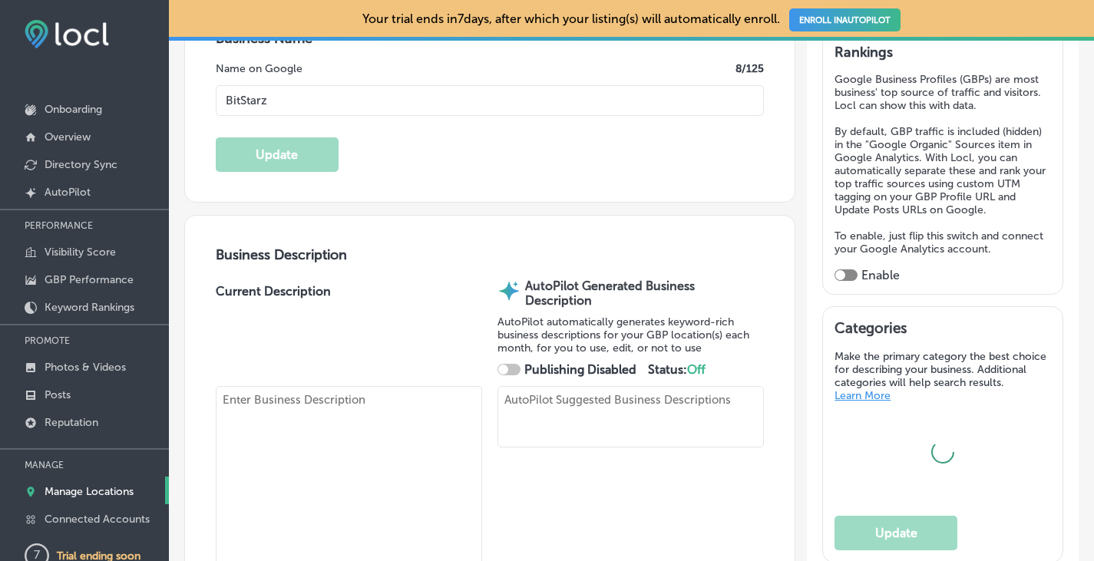
type textarea "BitStarz sets the standard for innovative online gaming, blending award-winning…"
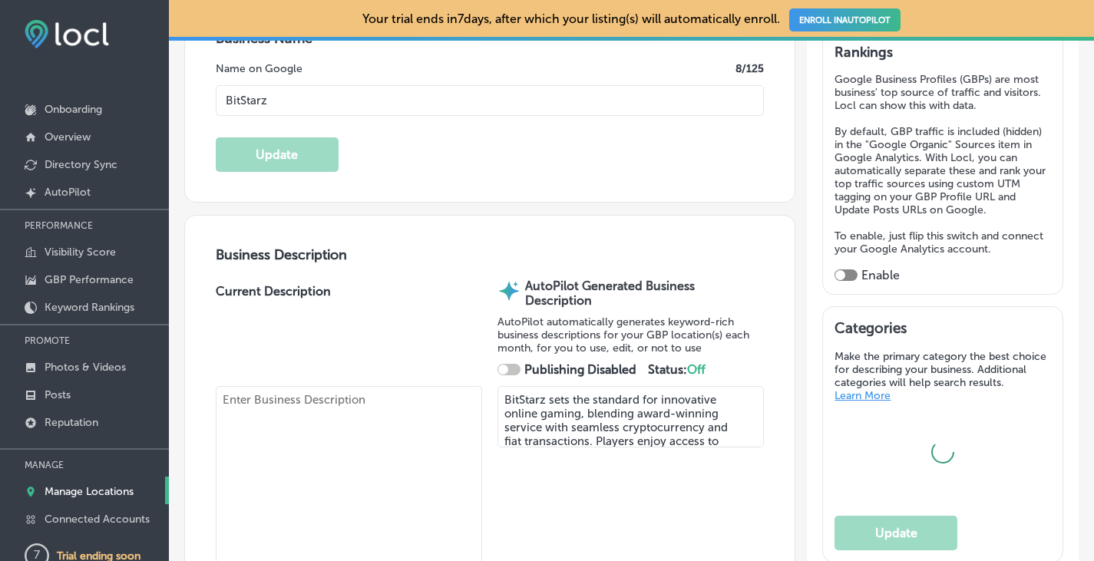
checkbox input "true"
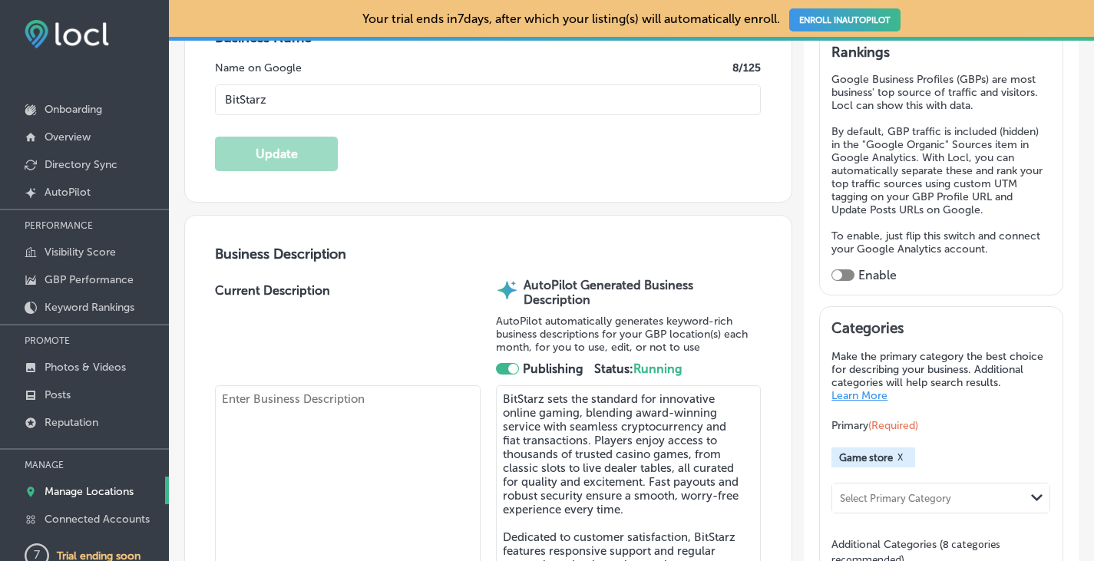
type input "https://bzstarz.com/bd9442a3e"
type input "Scharlooweg 39"
type input "Willemstad"
type input "CW"
type input "30"
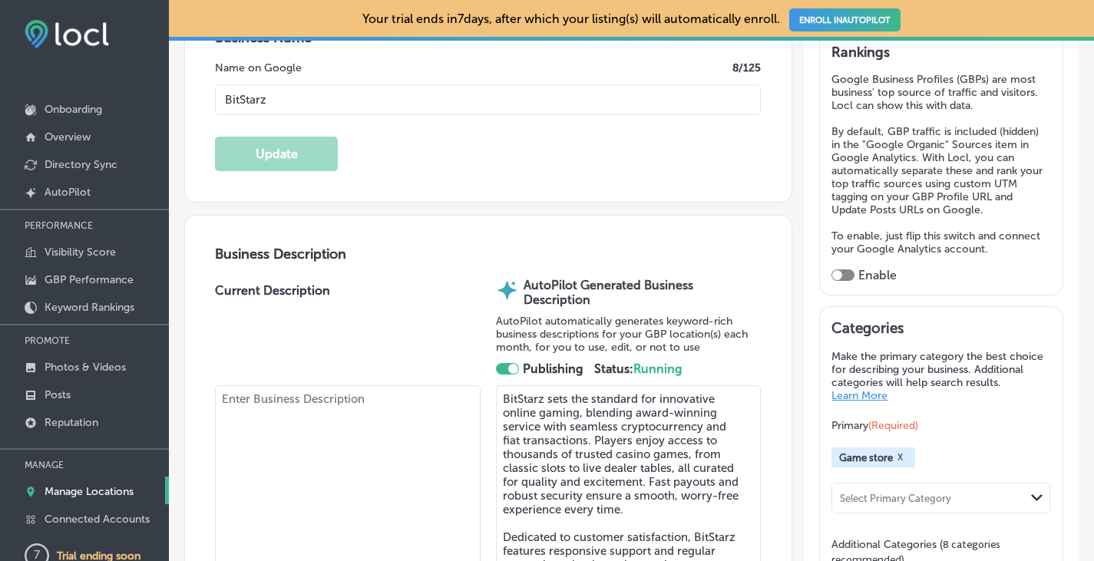
type textarea "BitStarz is a multi-award-winning online casino launched in 2014, renowned for …"
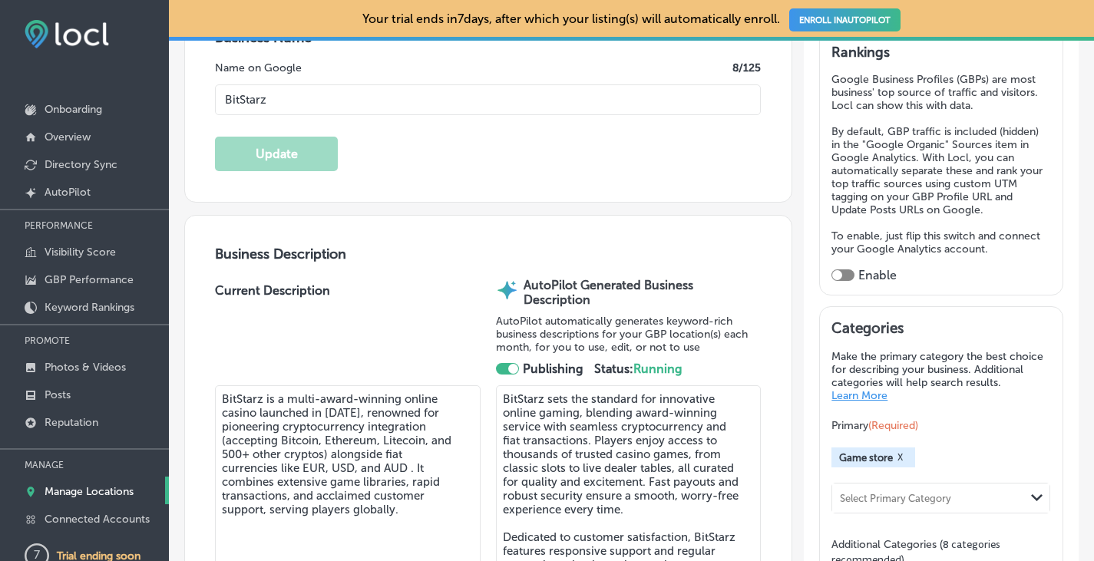
select select "CW"
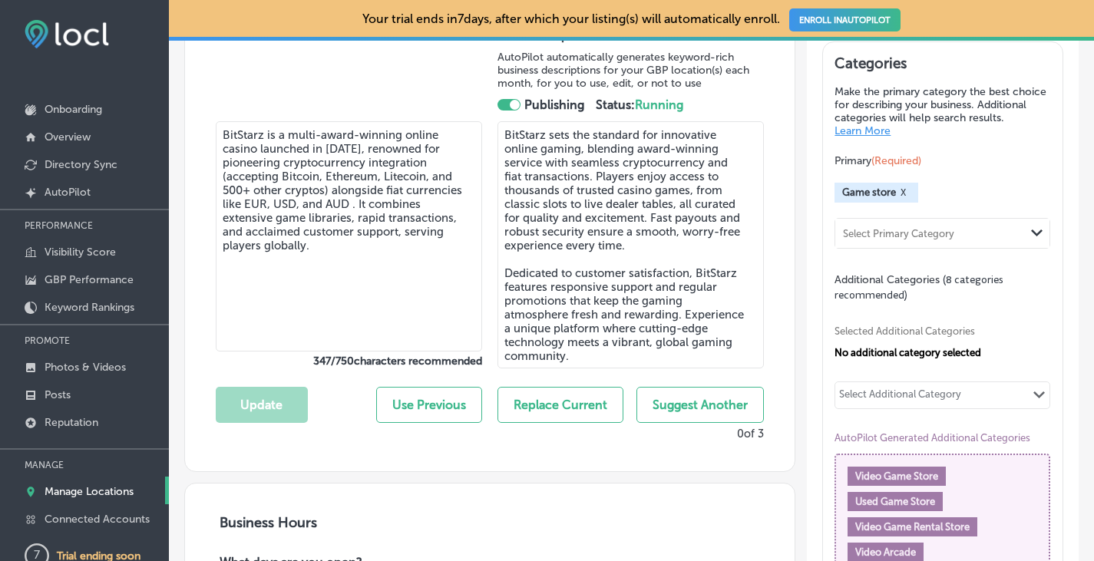
scroll to position [538, 0]
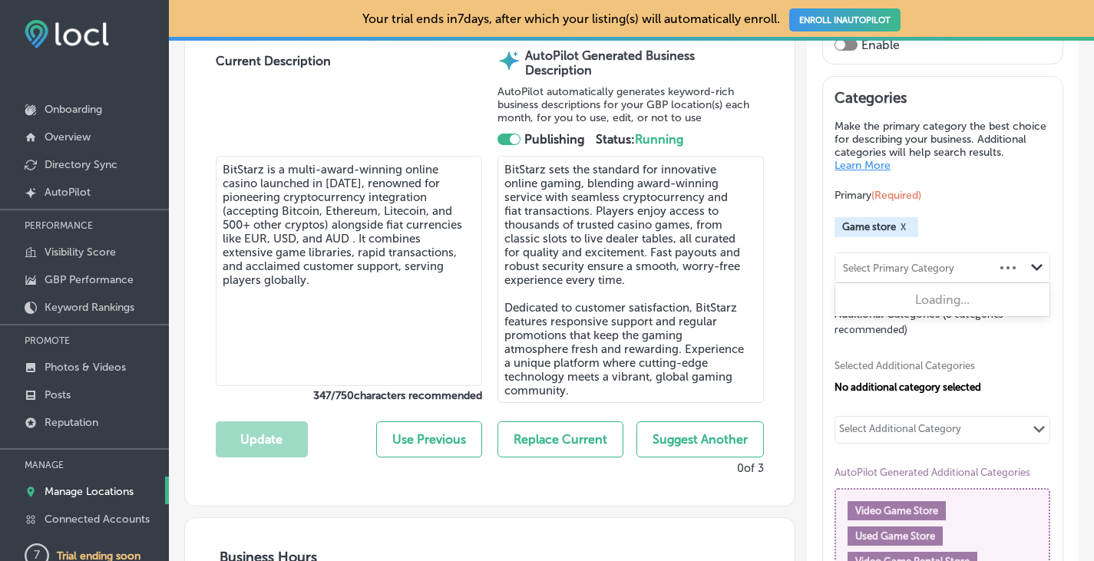
click at [932, 262] on div "Select Primary Category" at bounding box center [898, 268] width 111 height 12
click at [917, 295] on div "Casino" at bounding box center [943, 299] width 214 height 27
type input "casin"
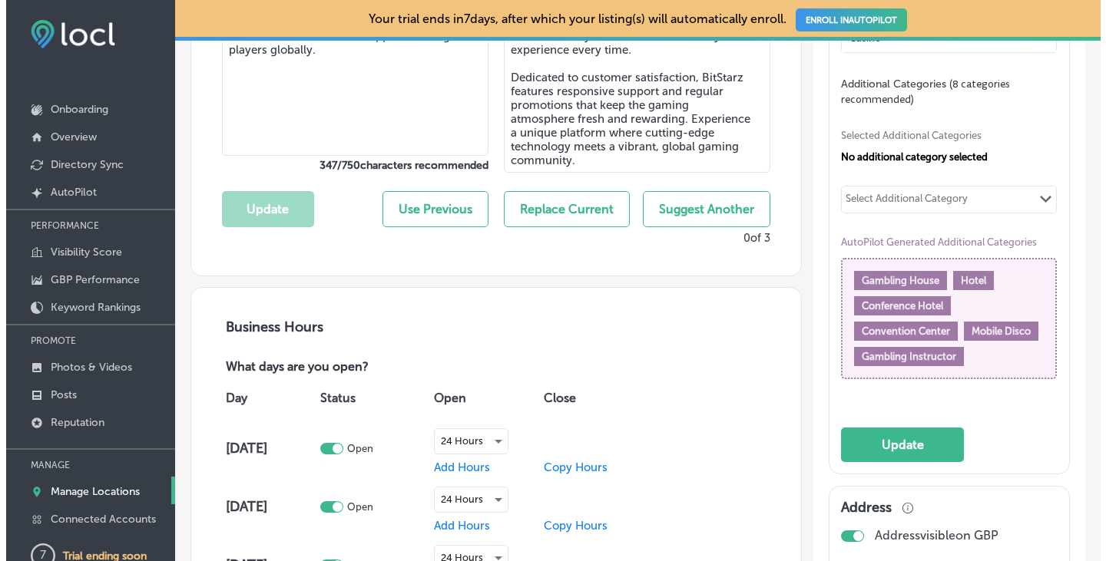
scroll to position [845, 0]
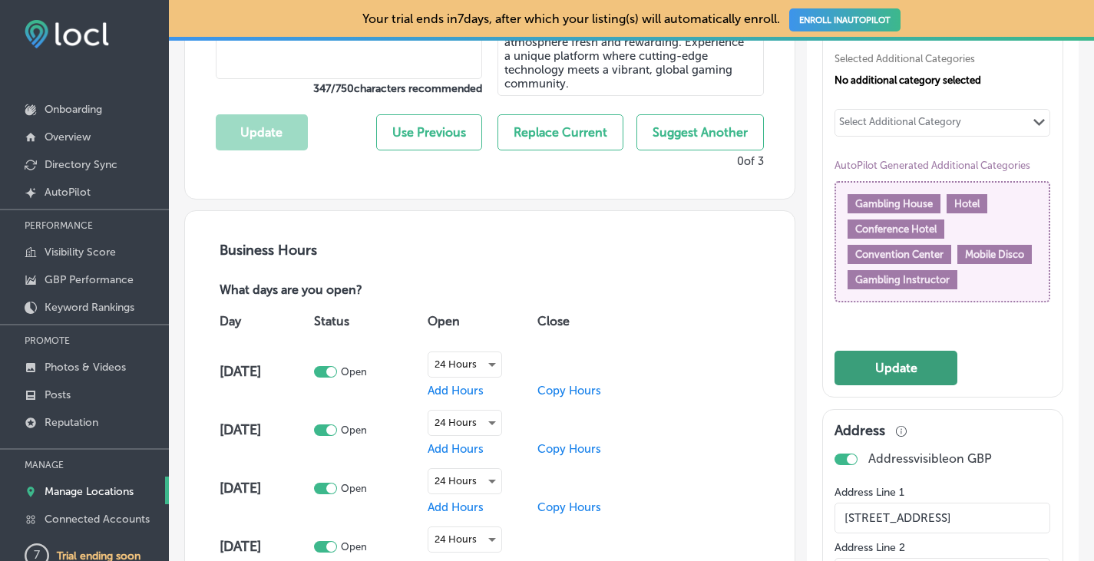
click at [921, 366] on button "Update" at bounding box center [896, 368] width 123 height 35
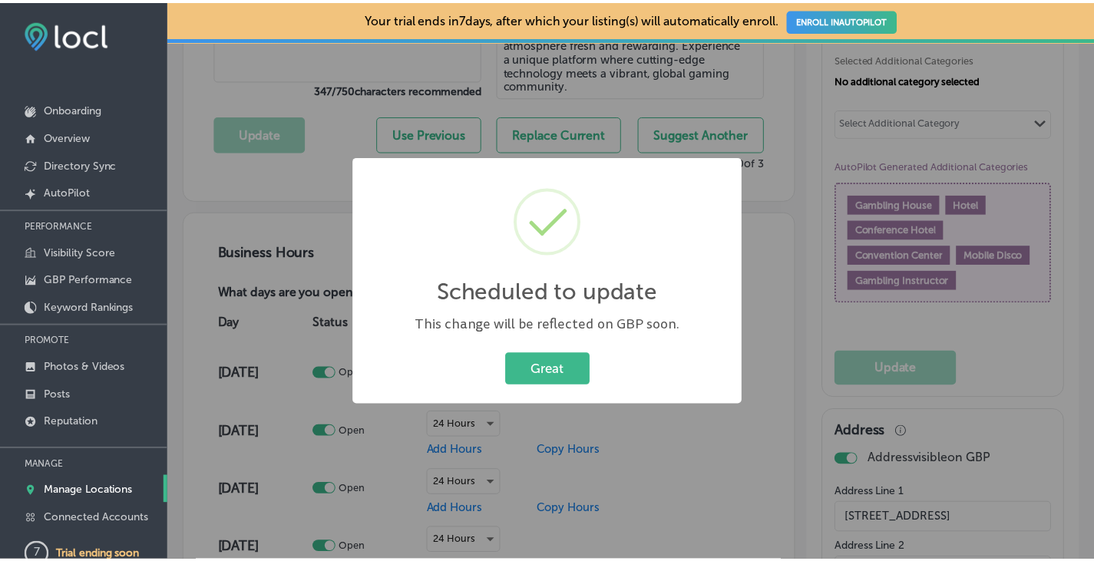
scroll to position [846, 0]
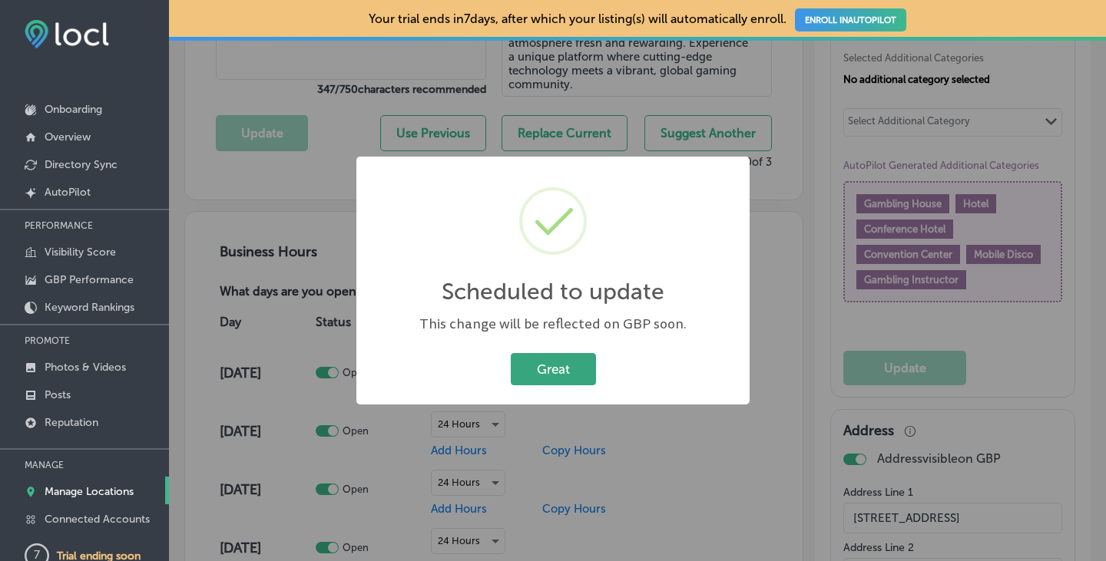
click at [563, 366] on button "Great" at bounding box center [553, 368] width 85 height 31
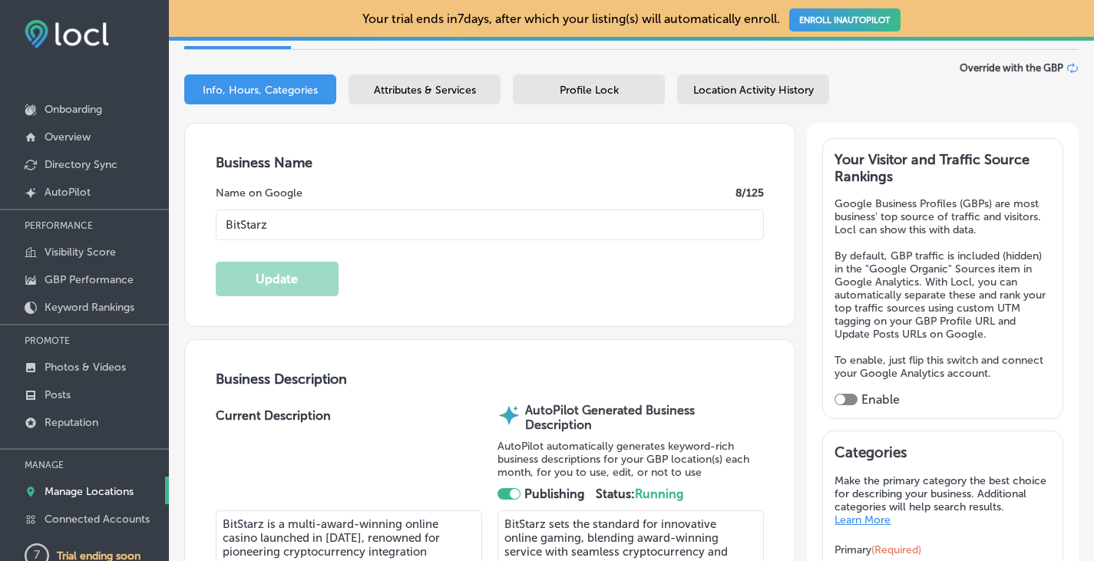
scroll to position [154, 0]
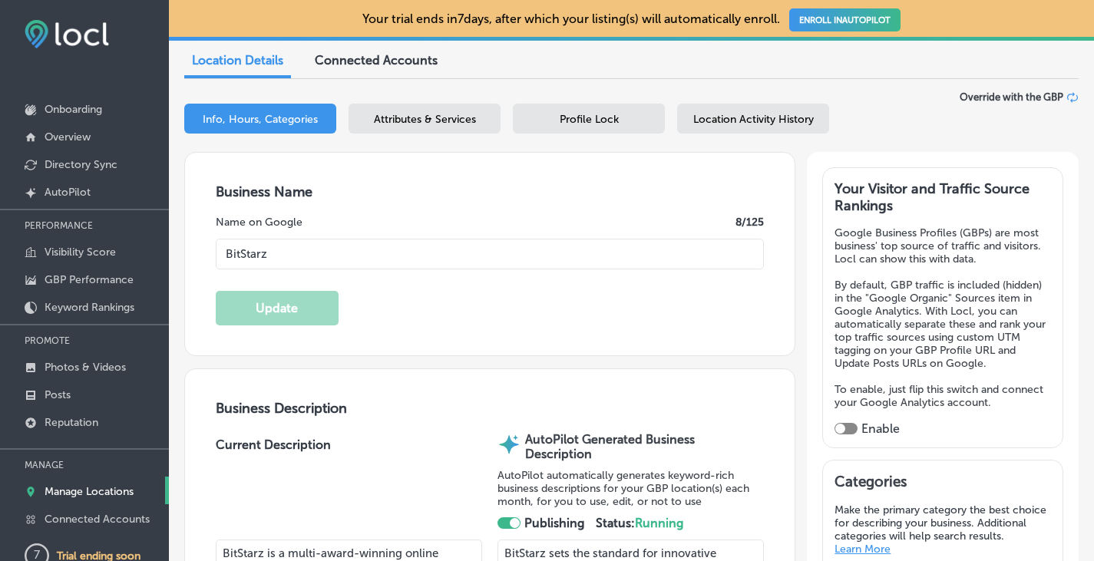
click at [839, 423] on div at bounding box center [846, 429] width 23 height 12
click at [836, 424] on div at bounding box center [841, 429] width 10 height 10
checkbox input "true"
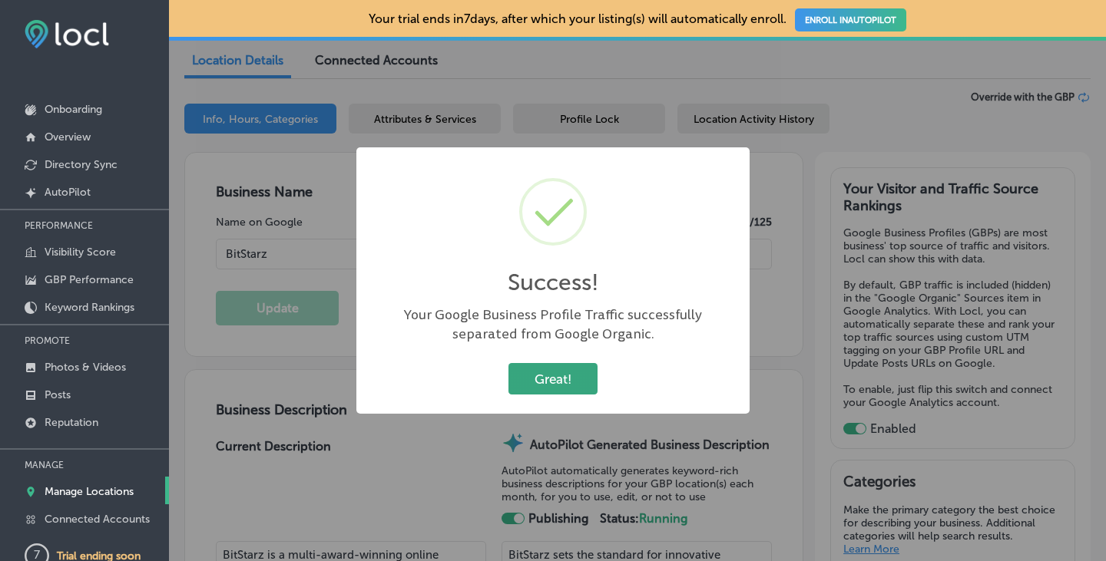
click at [565, 385] on button "Great!" at bounding box center [552, 378] width 89 height 31
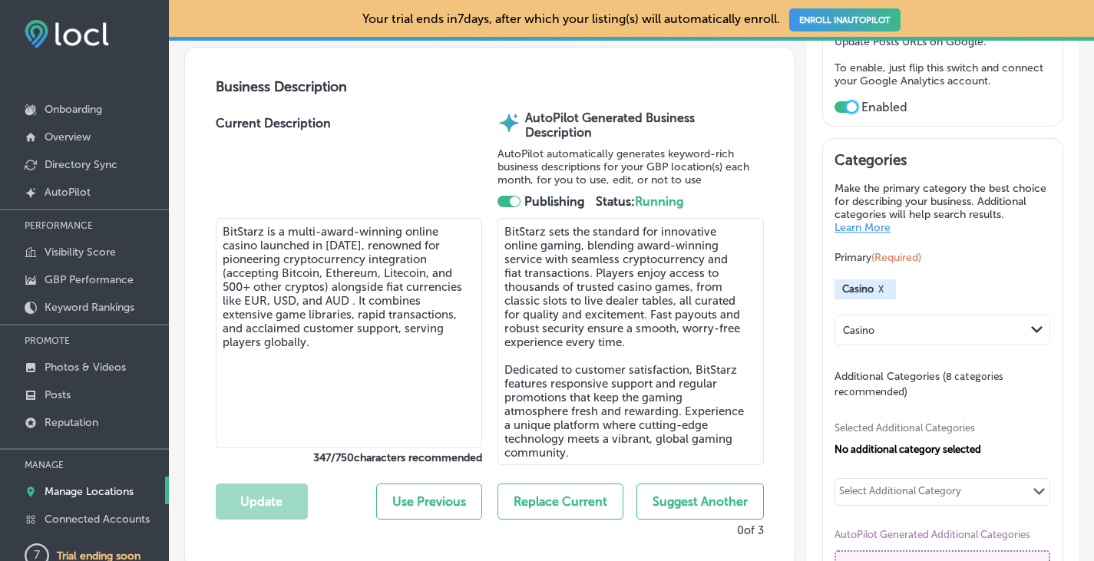
scroll to position [538, 0]
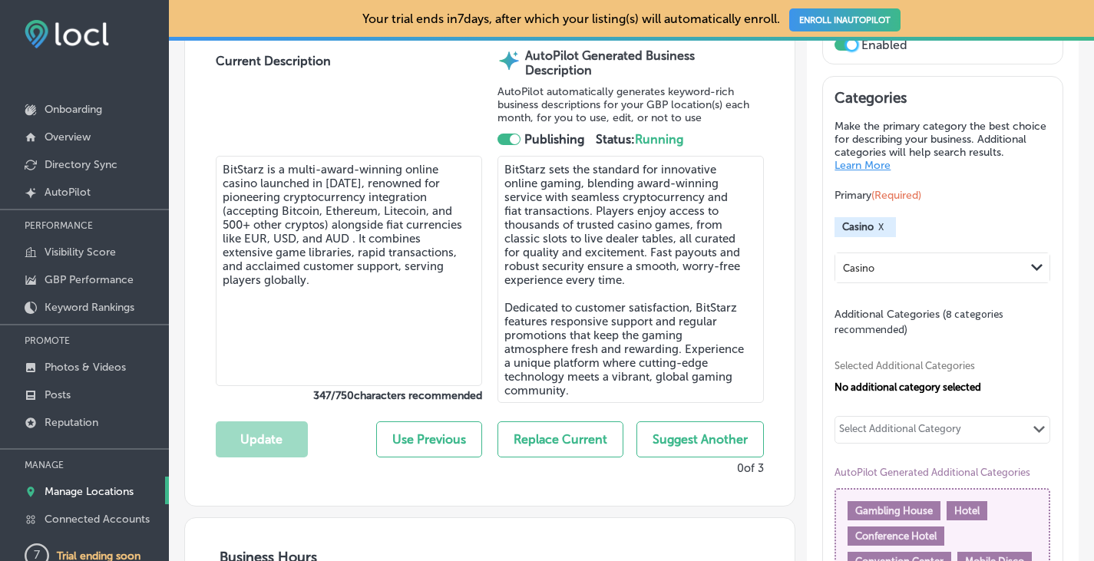
click at [679, 435] on button "Suggest Another" at bounding box center [700, 440] width 127 height 36
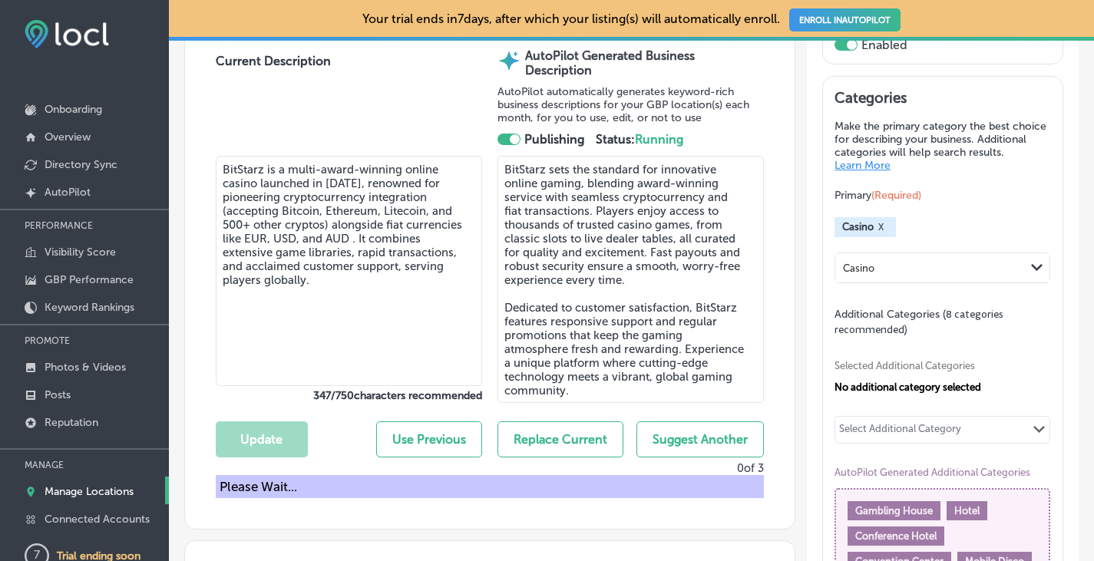
type textarea "BitStarz stands out as a trailblazing online casino, acclaimed for seamlessly i…"
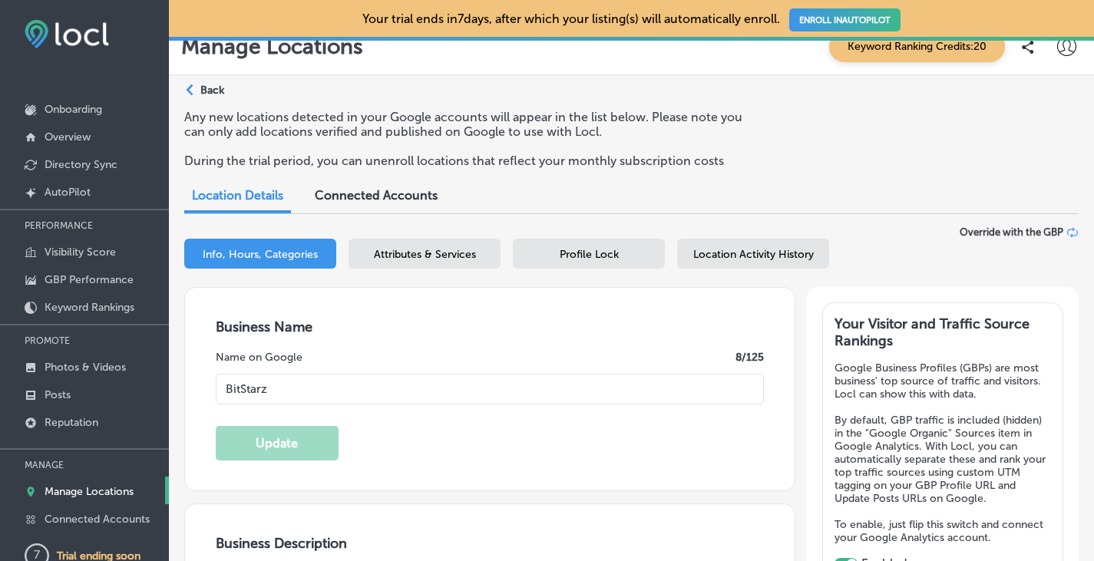
scroll to position [0, 0]
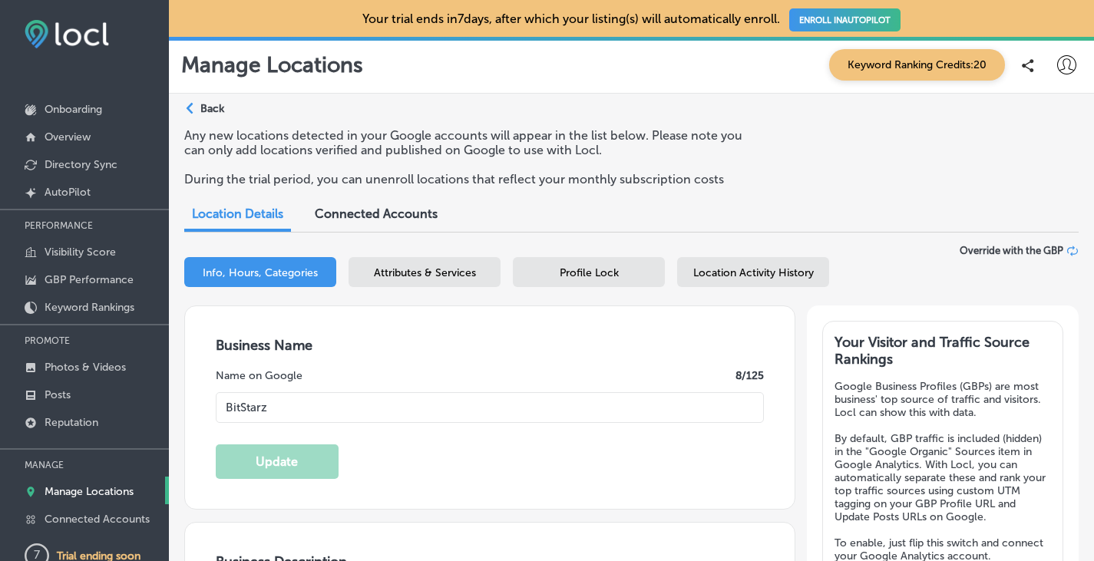
click at [416, 273] on span "Attributes & Services" at bounding box center [425, 273] width 102 height 13
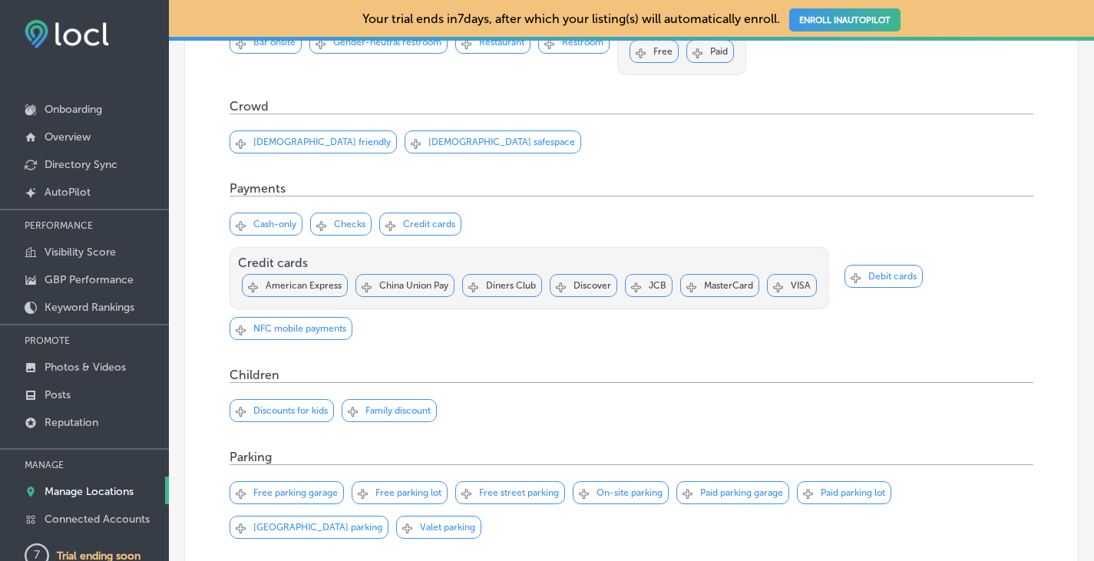
scroll to position [845, 0]
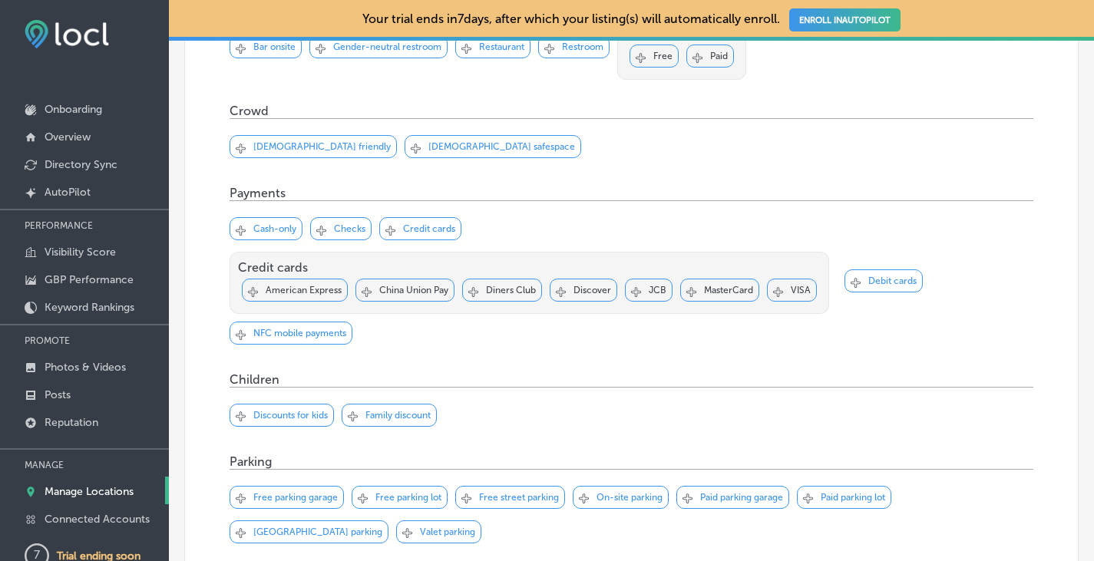
click at [869, 276] on p "Debit cards" at bounding box center [893, 281] width 48 height 11
click at [435, 230] on p "Credit cards" at bounding box center [429, 229] width 52 height 11
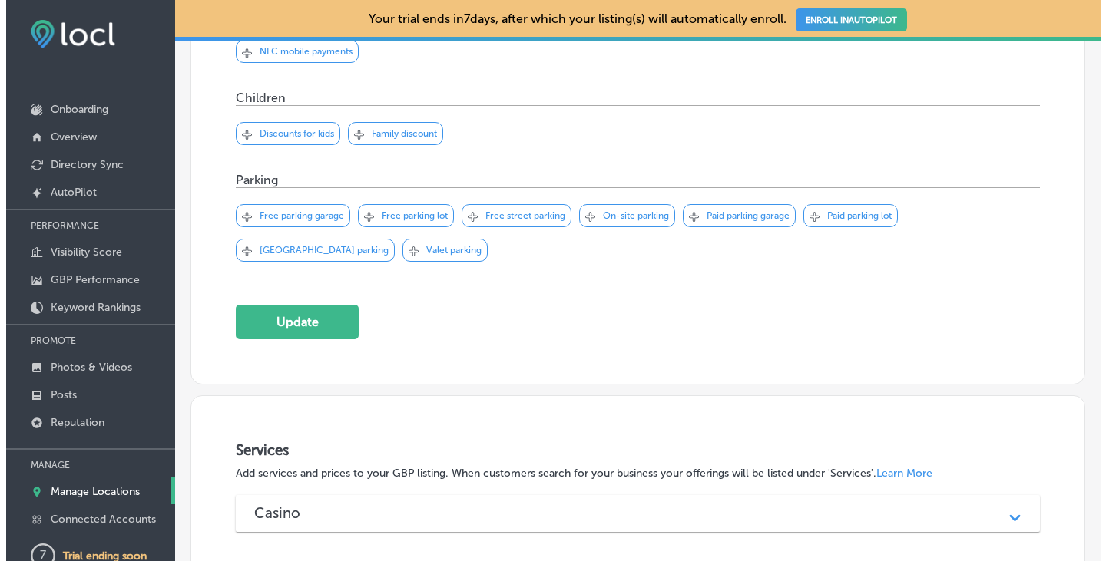
scroll to position [1229, 0]
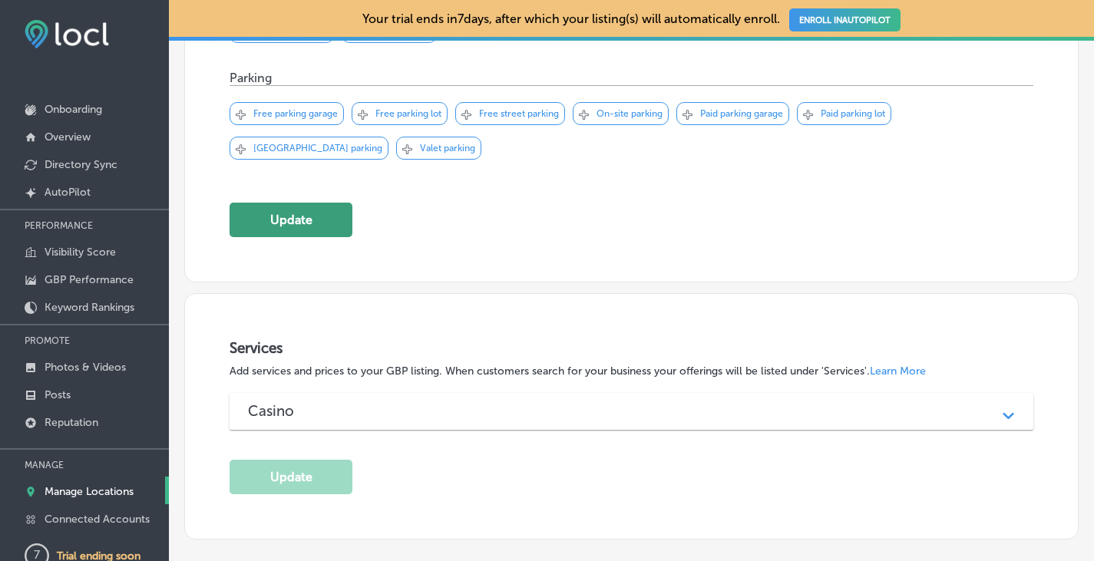
click at [307, 217] on button "Update" at bounding box center [291, 220] width 123 height 35
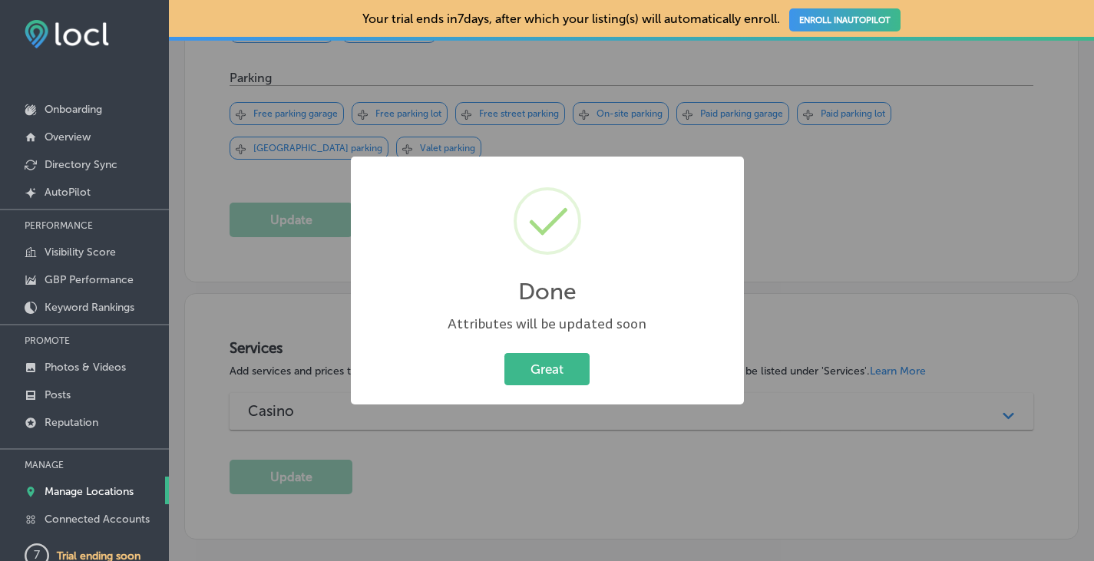
scroll to position [1232, 0]
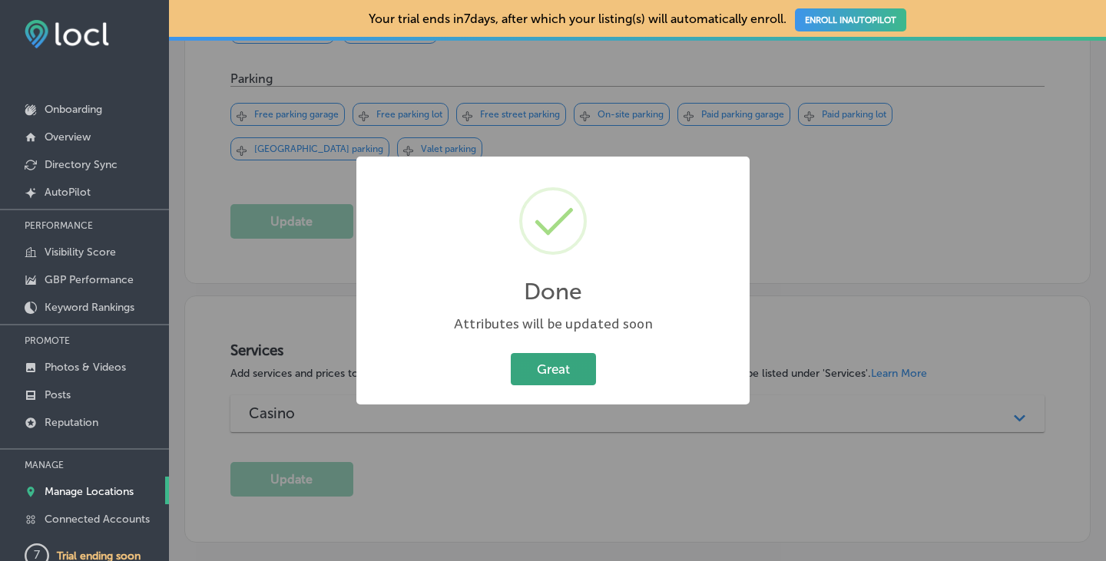
click at [549, 366] on button "Great" at bounding box center [553, 368] width 85 height 31
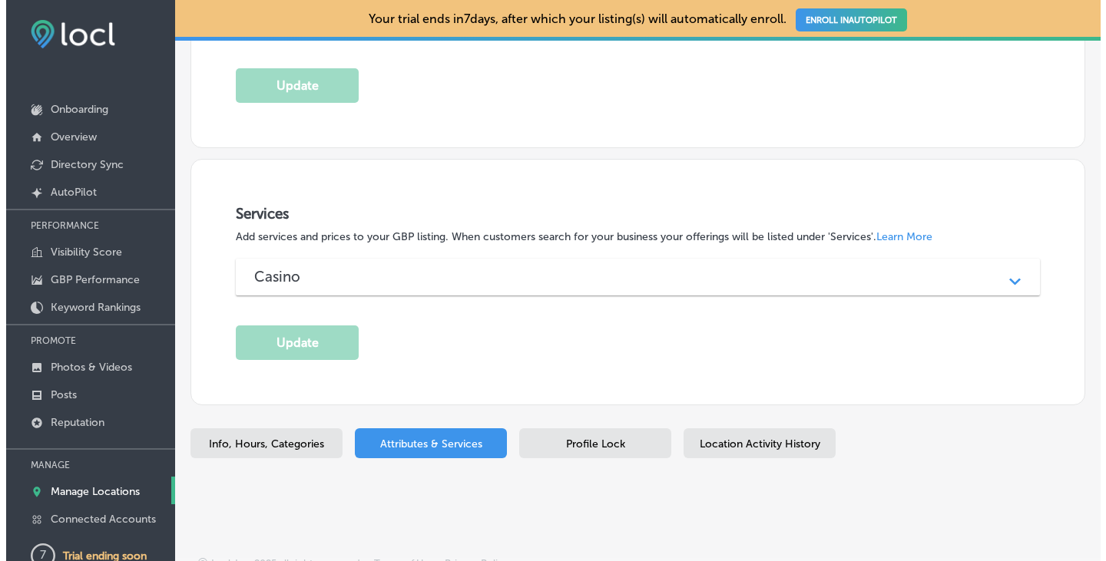
scroll to position [1366, 0]
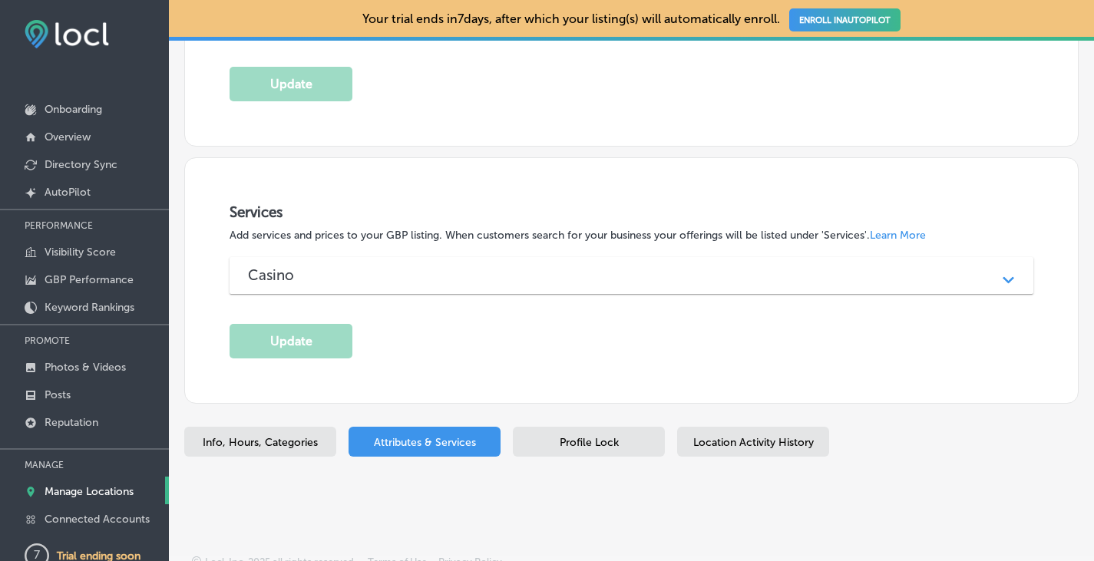
click at [1003, 278] on icon "Path Created with Sketch." at bounding box center [1009, 280] width 12 height 7
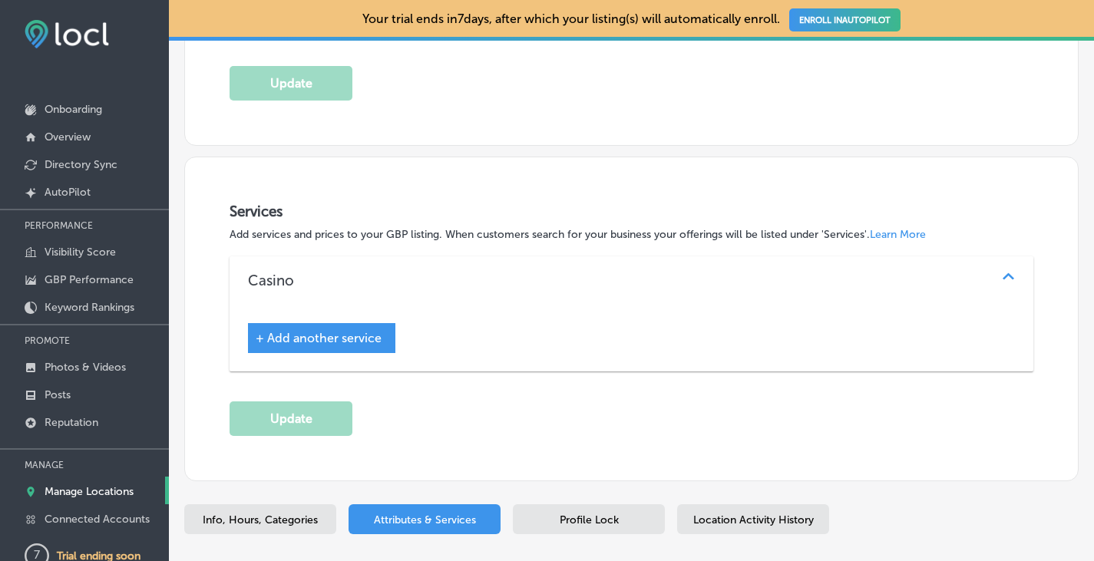
click at [357, 342] on span "+ Add another service" at bounding box center [319, 338] width 126 height 15
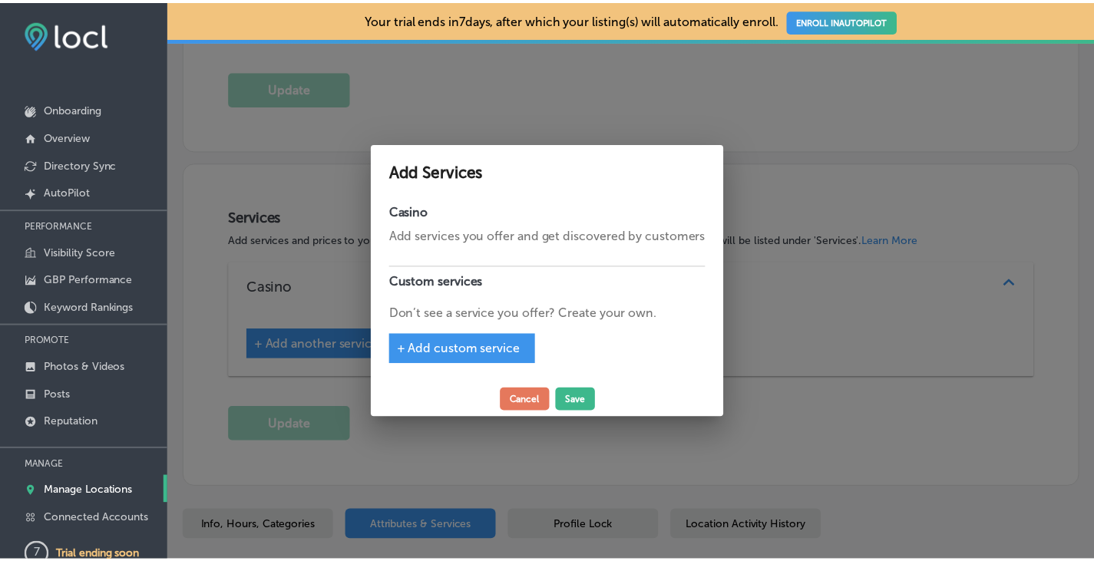
scroll to position [1369, 0]
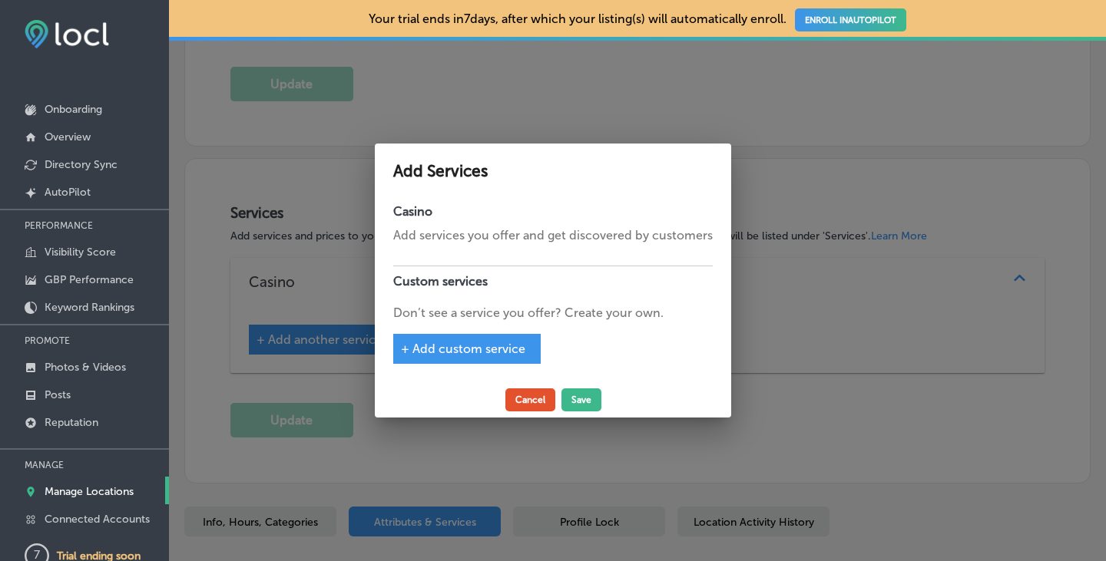
click at [532, 399] on button "Cancel" at bounding box center [530, 400] width 50 height 23
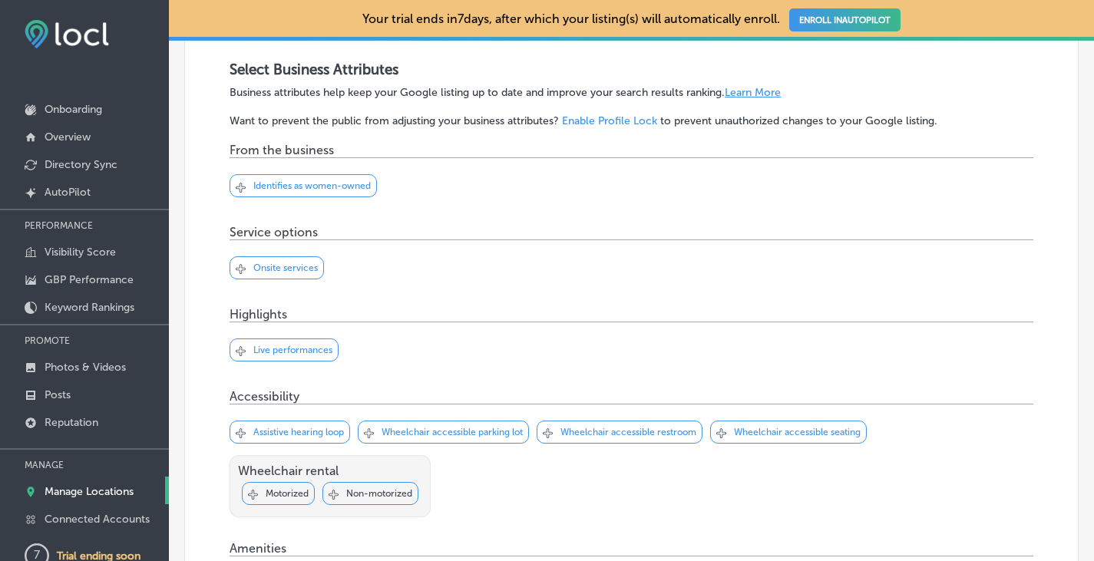
scroll to position [0, 0]
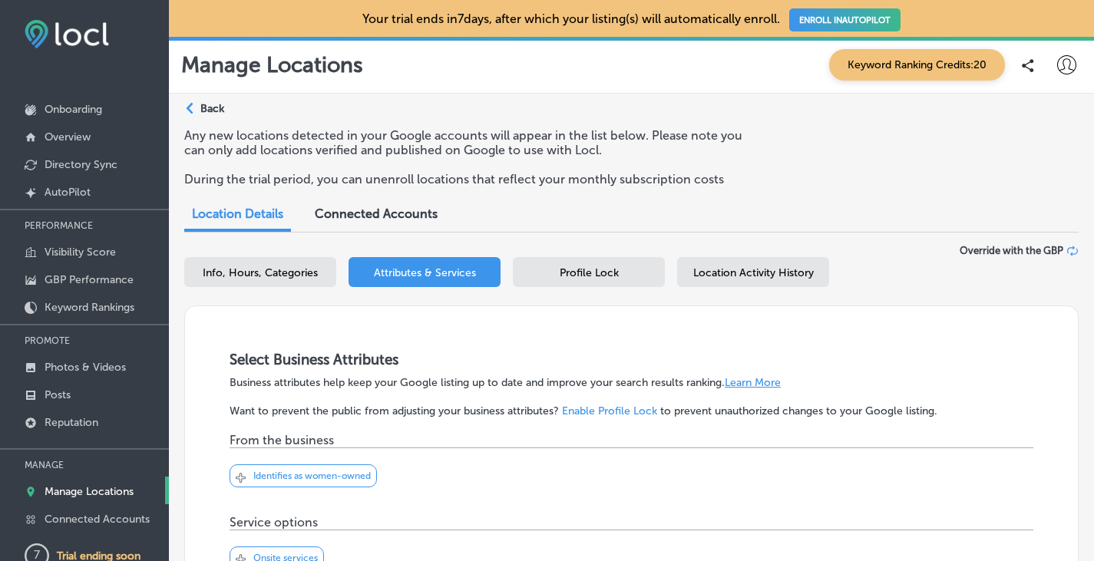
click at [593, 273] on span "Profile Lock" at bounding box center [589, 273] width 59 height 13
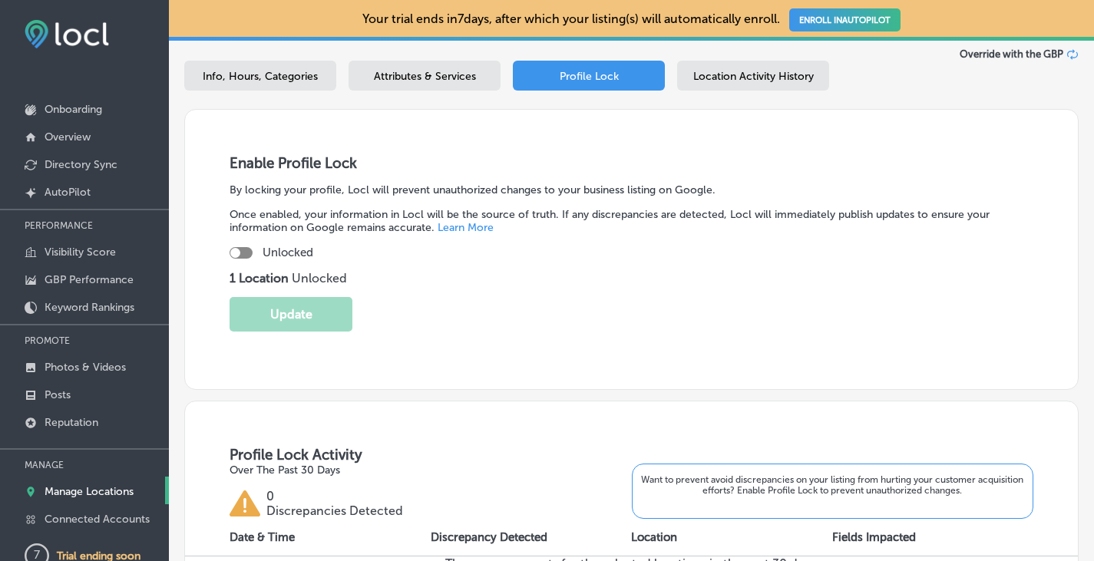
scroll to position [178, 0]
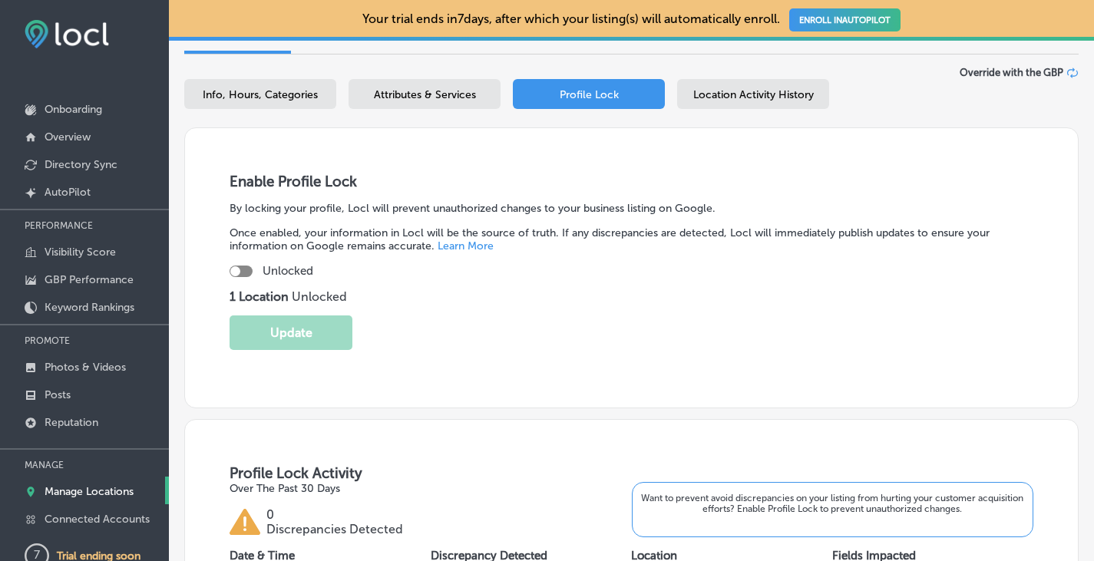
click at [751, 89] on span "Location Activity History" at bounding box center [754, 94] width 121 height 13
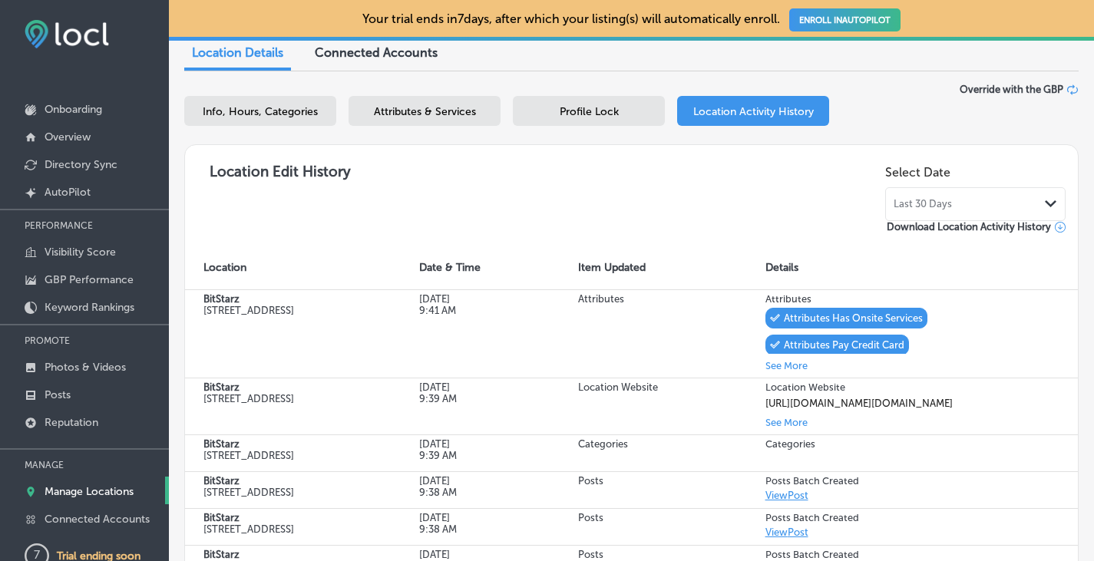
scroll to position [25, 0]
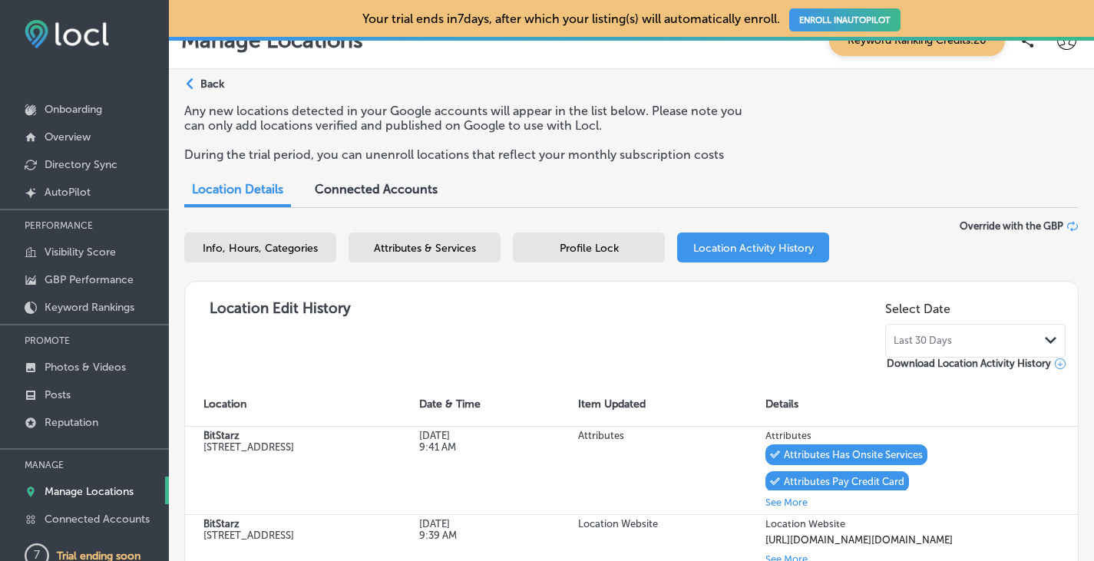
click at [196, 86] on div "Path Created with Sketch." at bounding box center [192, 84] width 12 height 12
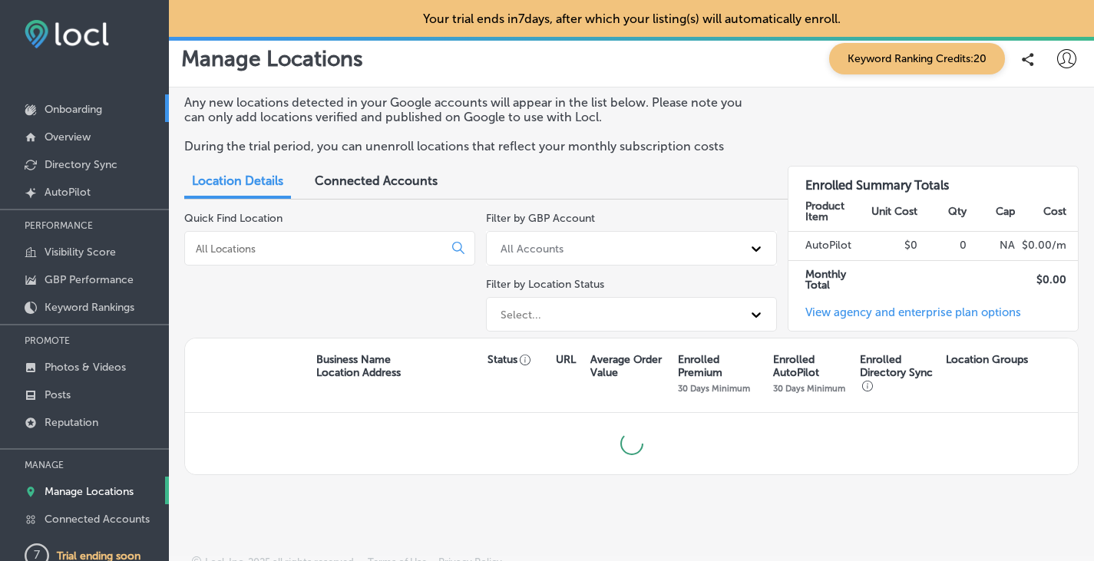
scroll to position [2, 0]
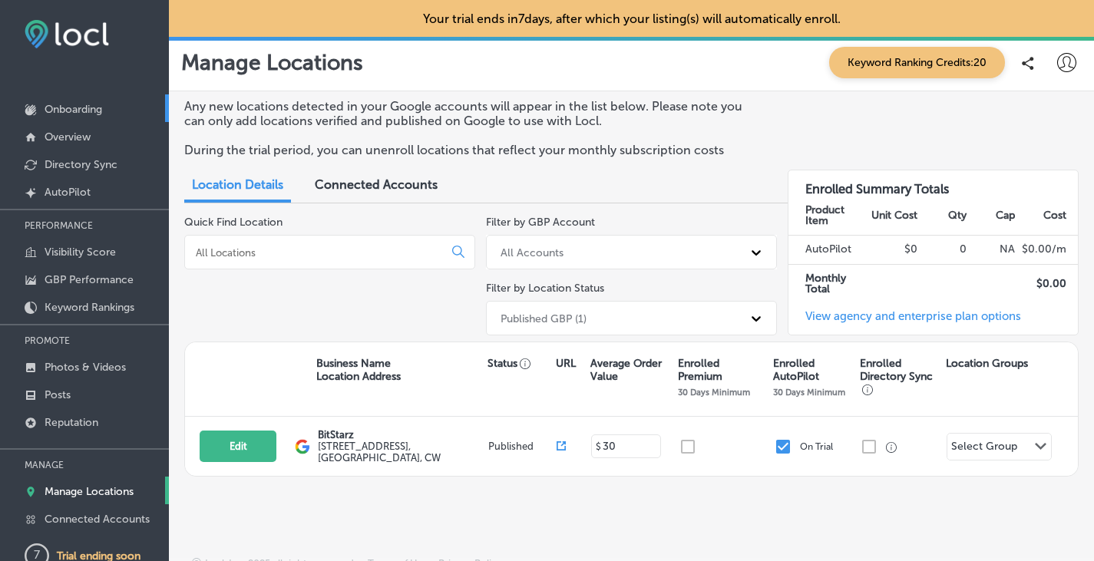
click at [77, 111] on p "Onboarding" at bounding box center [74, 109] width 58 height 13
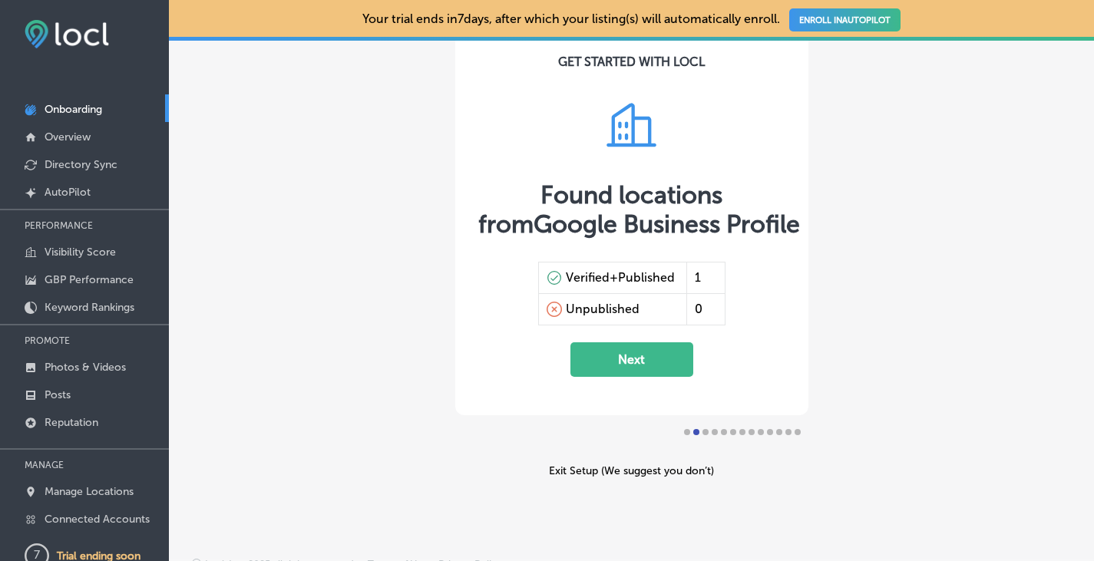
scroll to position [90, 0]
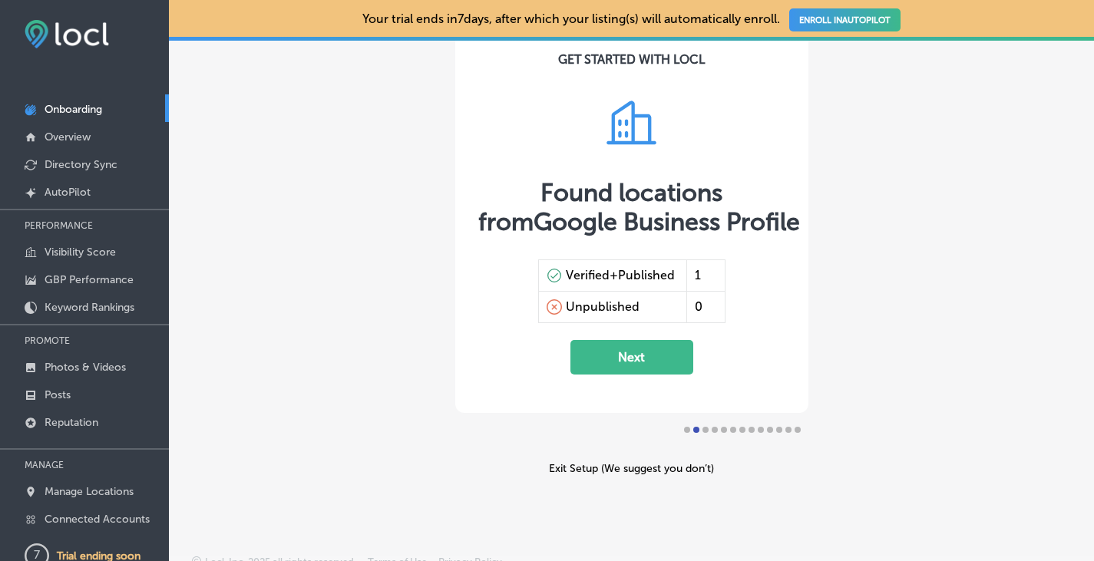
click at [627, 362] on button "Next" at bounding box center [632, 357] width 123 height 35
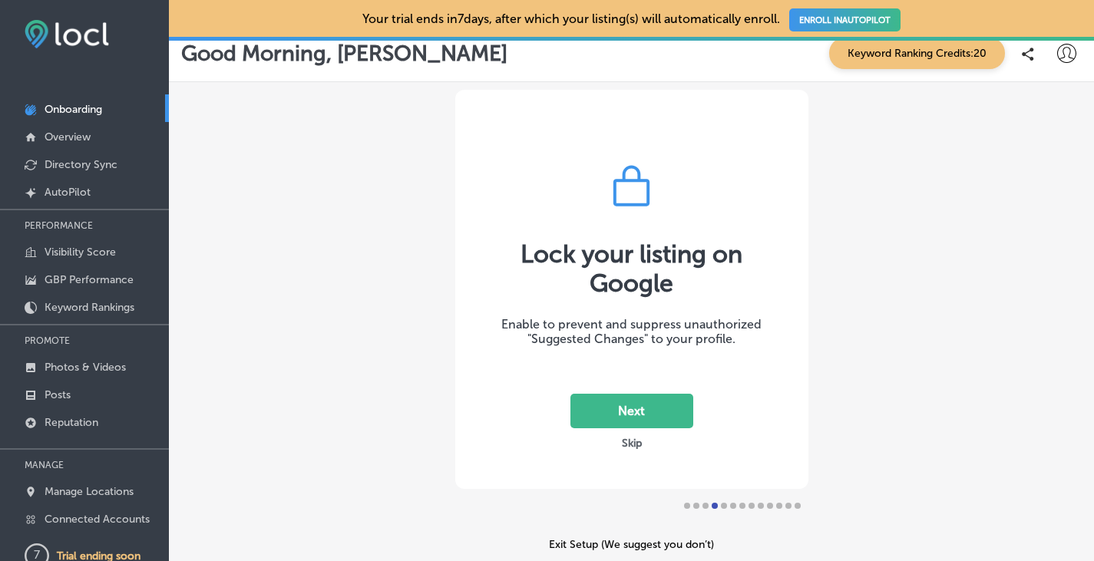
scroll to position [0, 0]
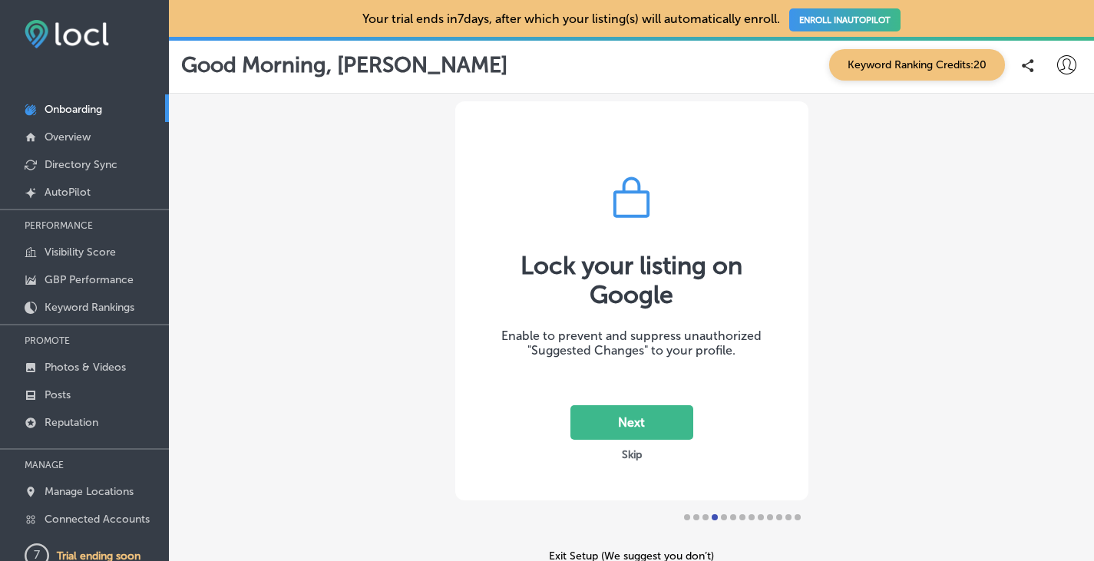
click at [628, 452] on button "Skip" at bounding box center [632, 455] width 29 height 15
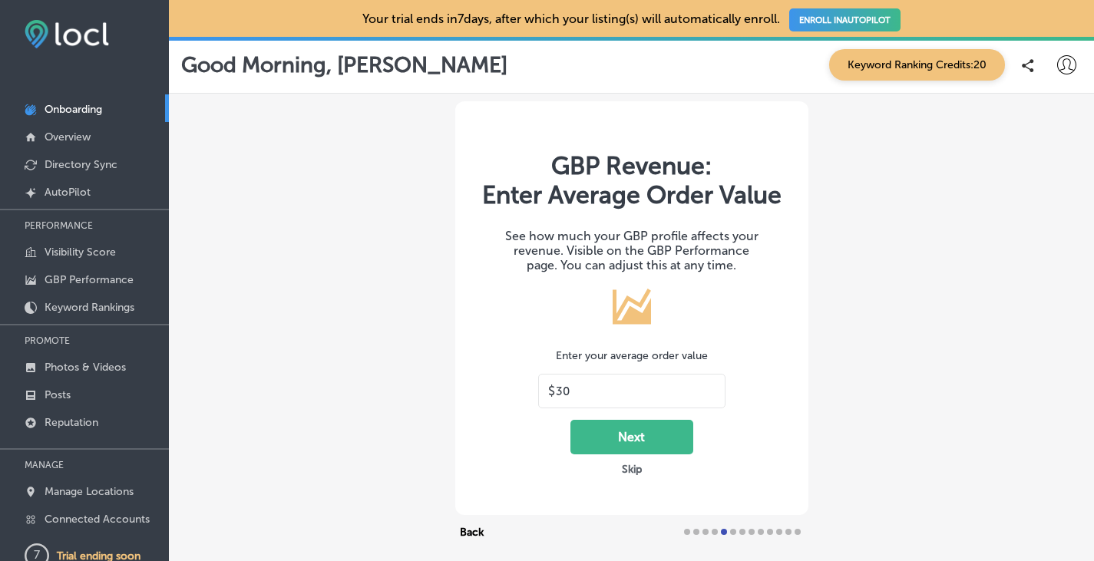
drag, startPoint x: 577, startPoint y: 395, endPoint x: 550, endPoint y: 396, distance: 26.9
click at [556, 396] on input "30" at bounding box center [636, 392] width 160 height 14
type input "45"
click at [611, 446] on button "Next" at bounding box center [632, 437] width 123 height 35
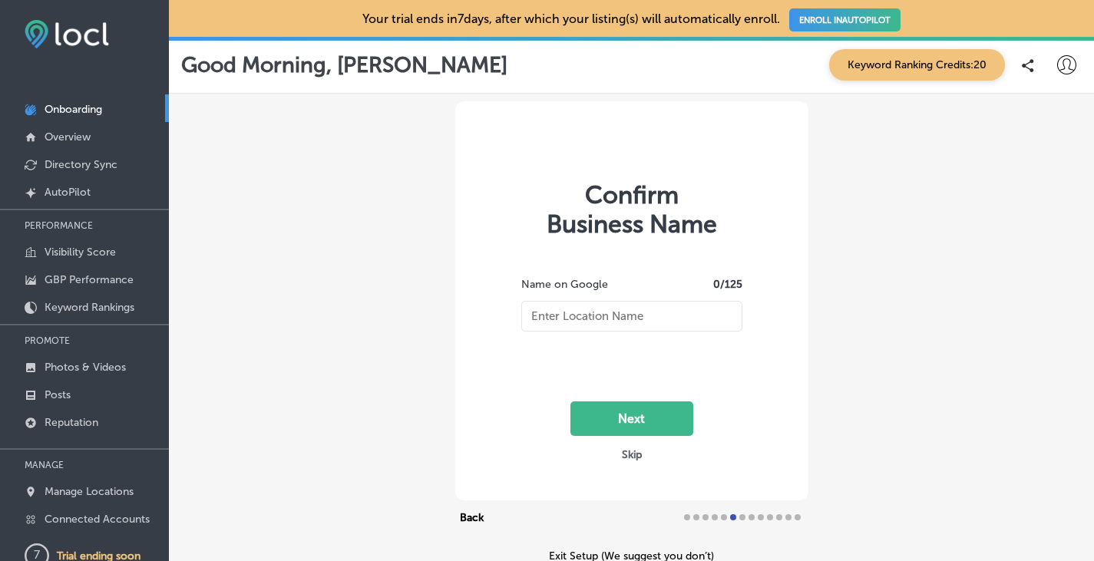
type input "BitStarz"
click at [661, 417] on button "Next" at bounding box center [632, 419] width 123 height 35
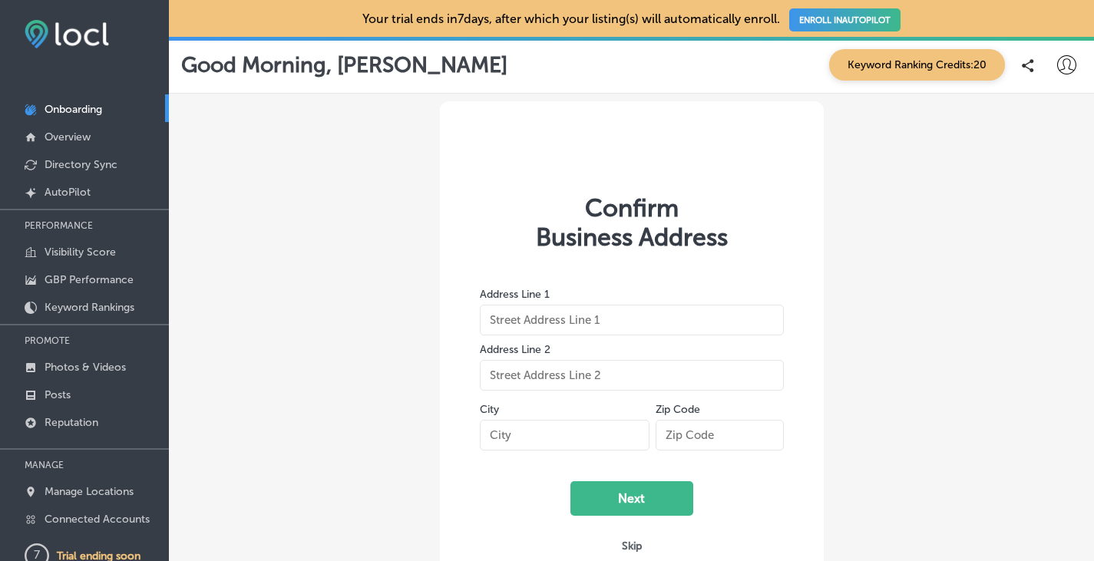
type input "[STREET_ADDRESS]"
type input "Willemstad"
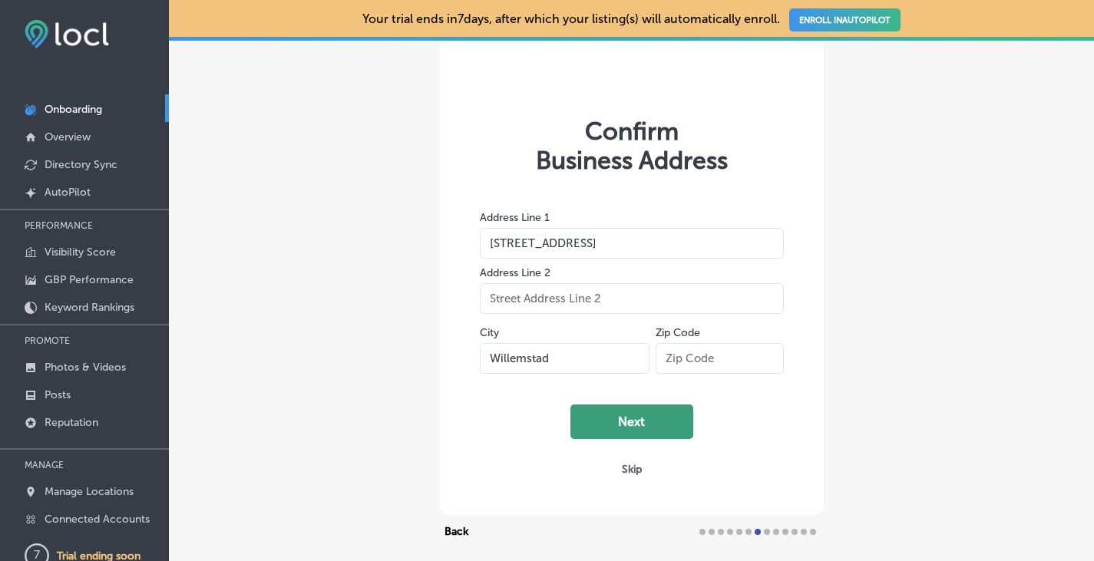
click at [674, 434] on button "Next" at bounding box center [632, 422] width 123 height 35
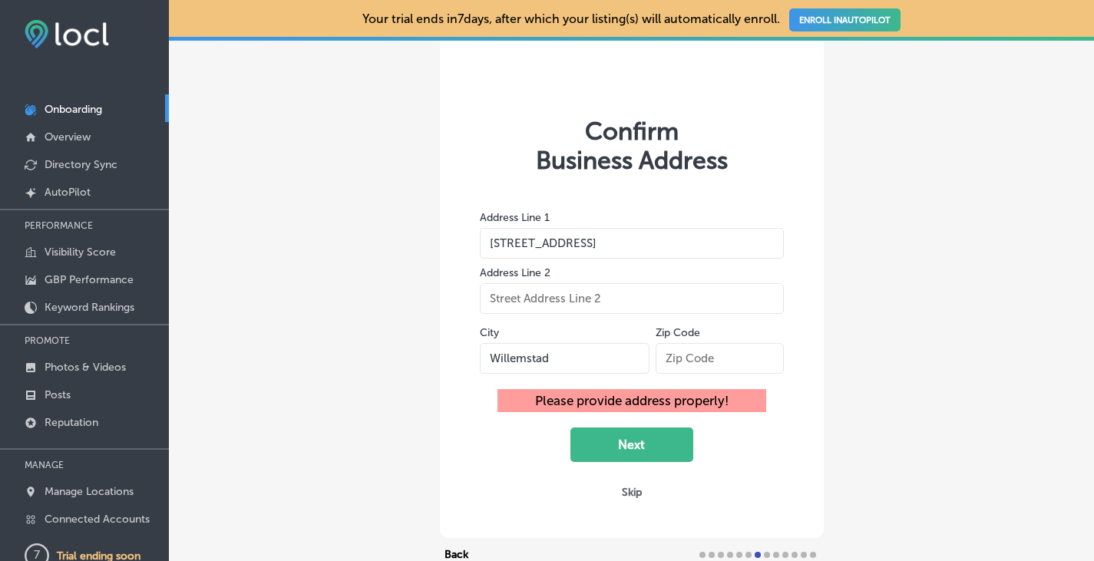
click at [746, 355] on input "text" at bounding box center [720, 358] width 128 height 31
drag, startPoint x: 677, startPoint y: 359, endPoint x: 737, endPoint y: 375, distance: 62.0
click at [677, 359] on input "text" at bounding box center [720, 358] width 128 height 31
paste input "0000 CW"
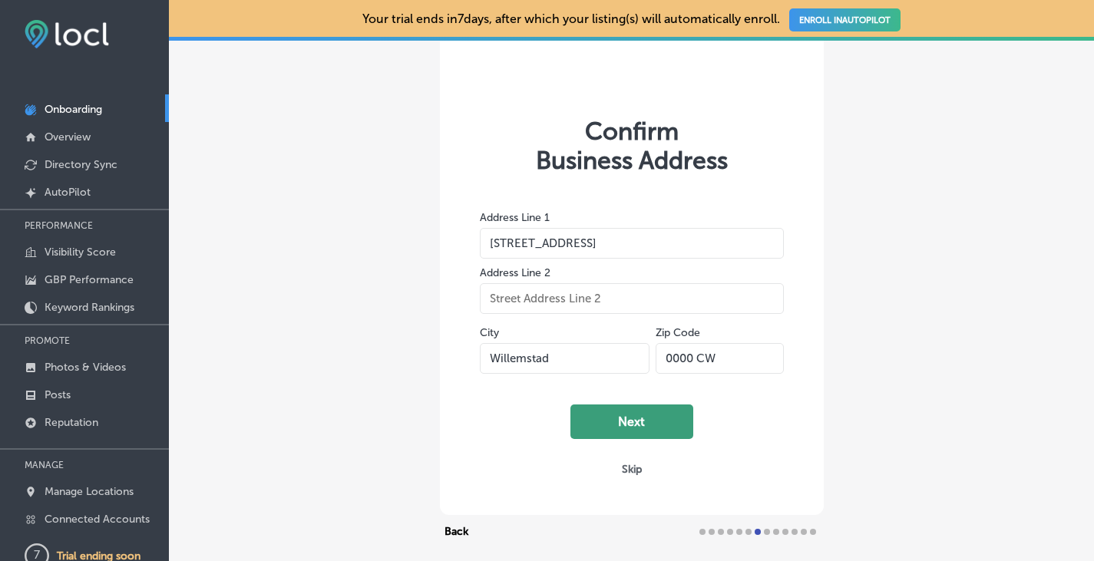
type input "0000 CW"
click at [619, 416] on button "Next" at bounding box center [632, 422] width 123 height 35
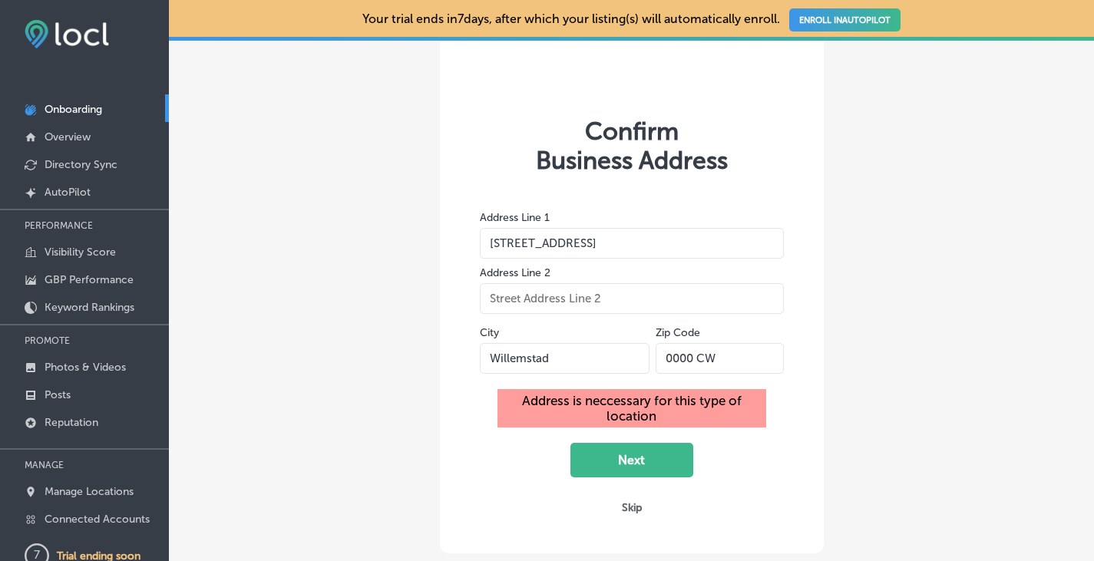
click at [618, 510] on button "Skip" at bounding box center [632, 508] width 29 height 15
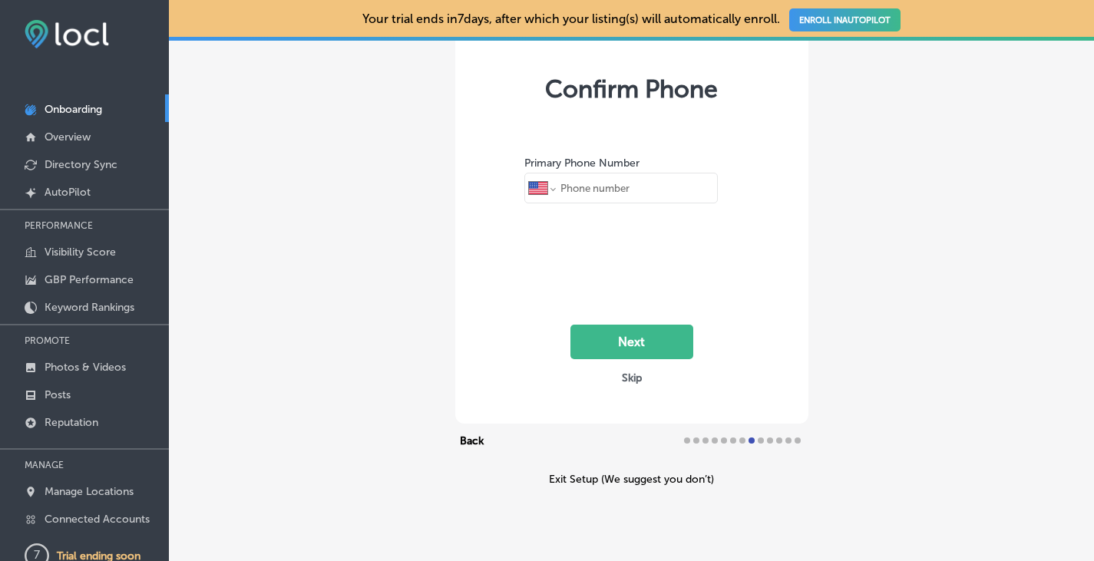
select select "CW"
click at [625, 379] on button "Skip" at bounding box center [632, 378] width 29 height 15
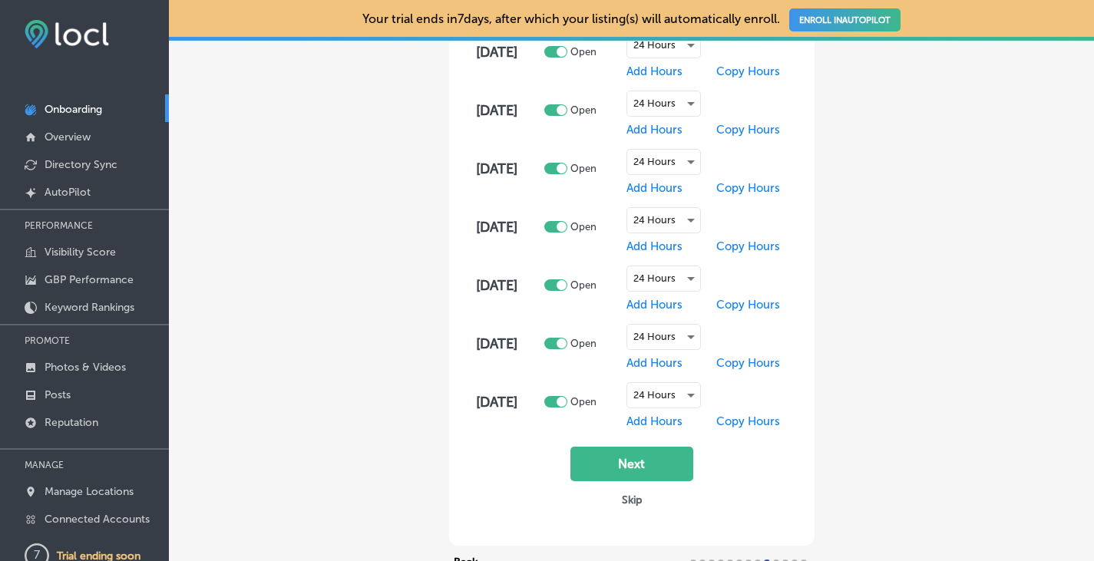
scroll to position [307, 0]
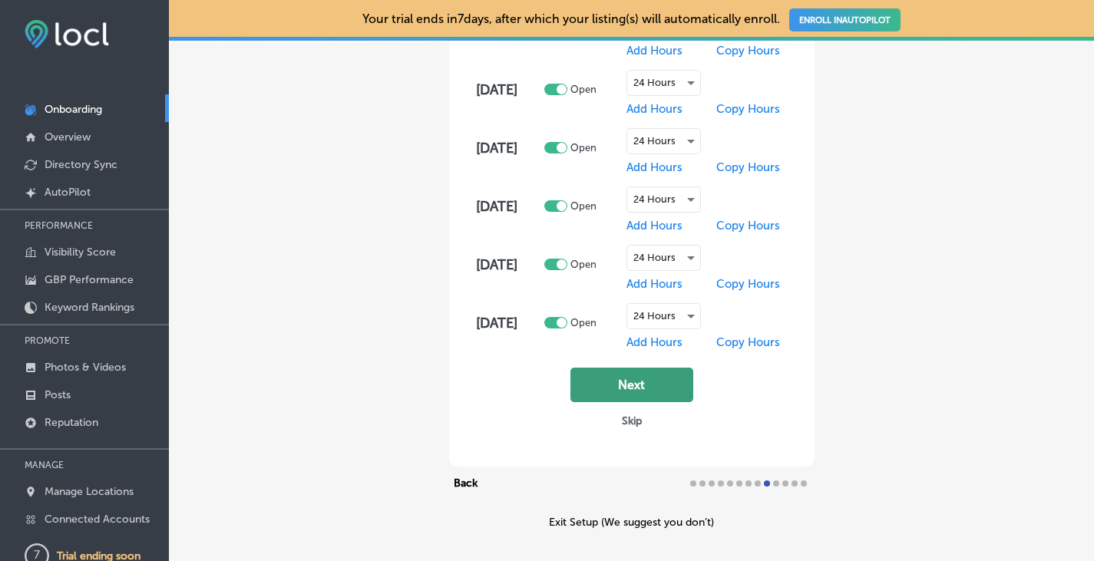
click at [636, 389] on button "Next" at bounding box center [632, 385] width 123 height 35
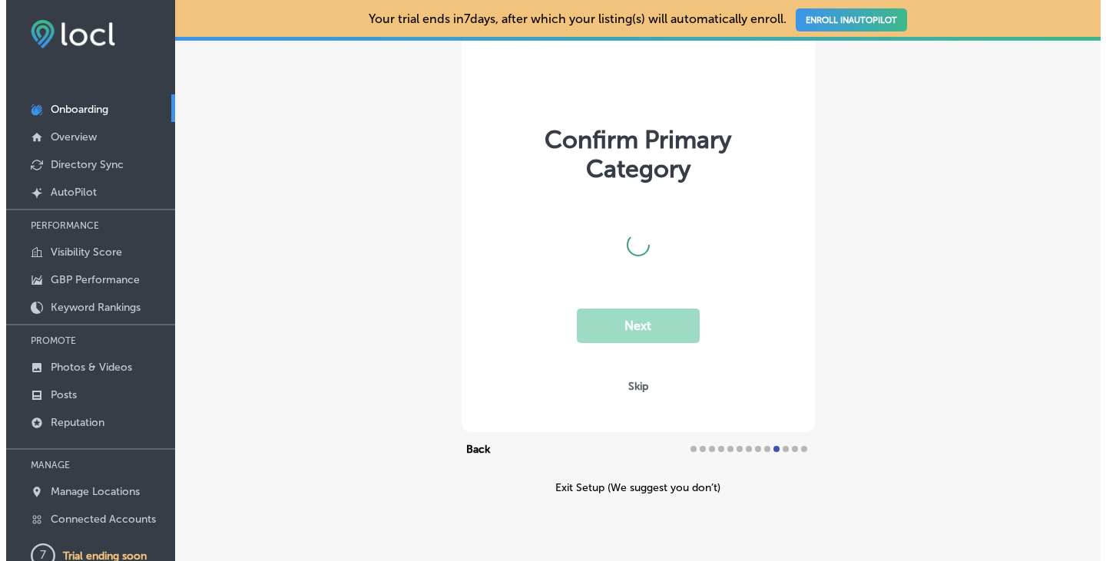
scroll to position [81, 0]
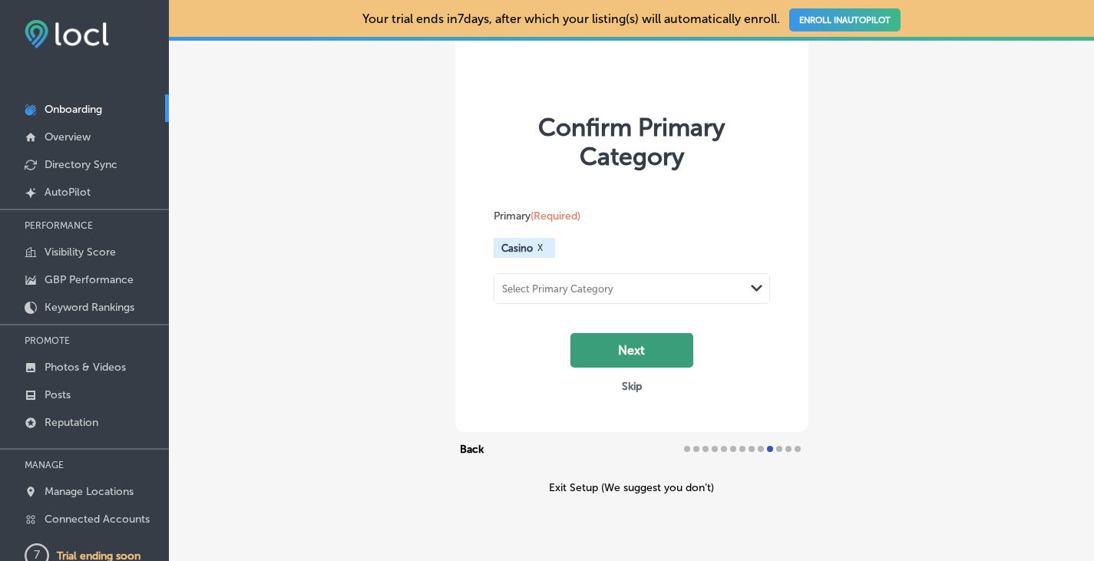
click at [638, 358] on button "Next" at bounding box center [632, 350] width 123 height 35
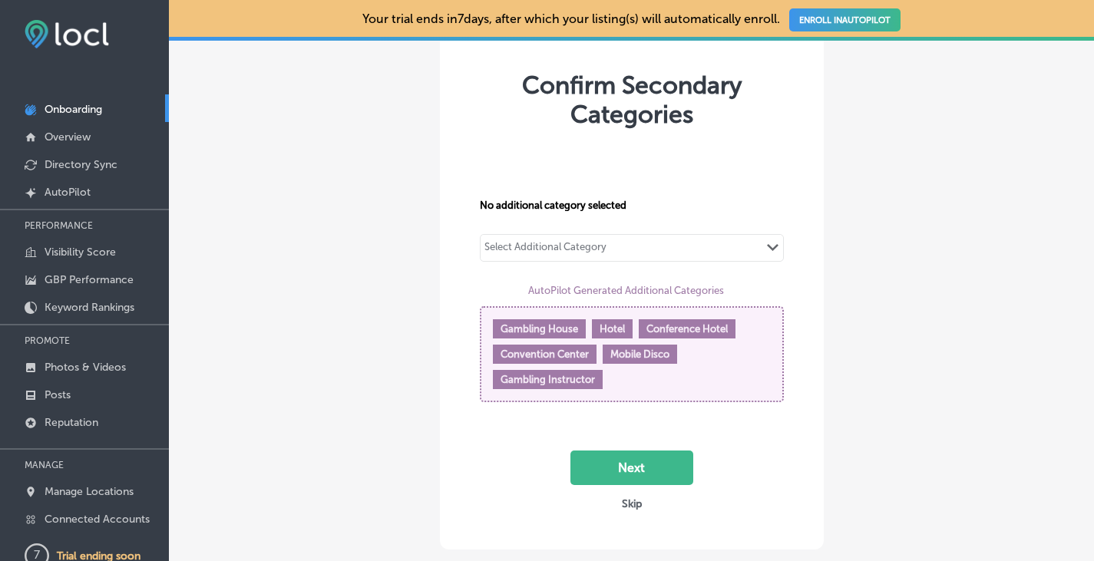
click at [627, 511] on button "Skip" at bounding box center [632, 504] width 29 height 15
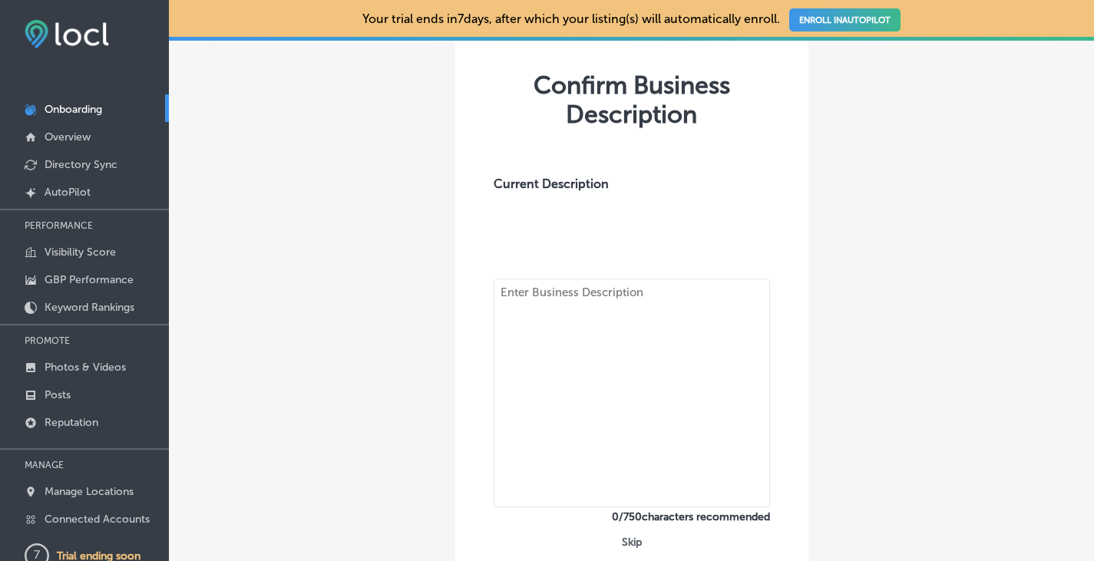
type textarea "BitStarz is a multi-award-winning online casino launched in [DATE], renowned fo…"
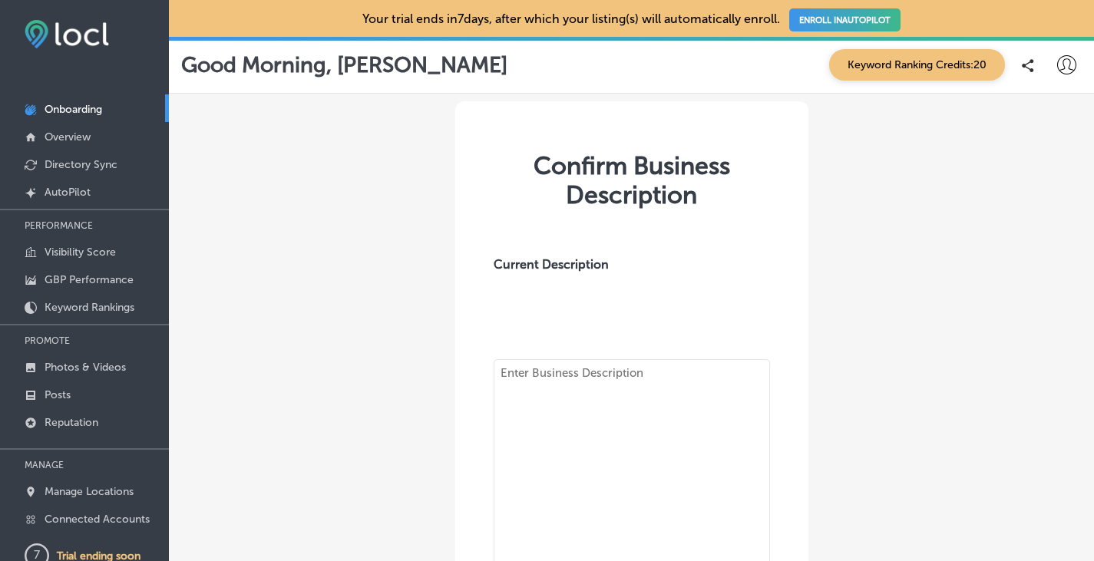
type textarea "BitStarz is a multi-award-winning online casino launched in [DATE], renowned fo…"
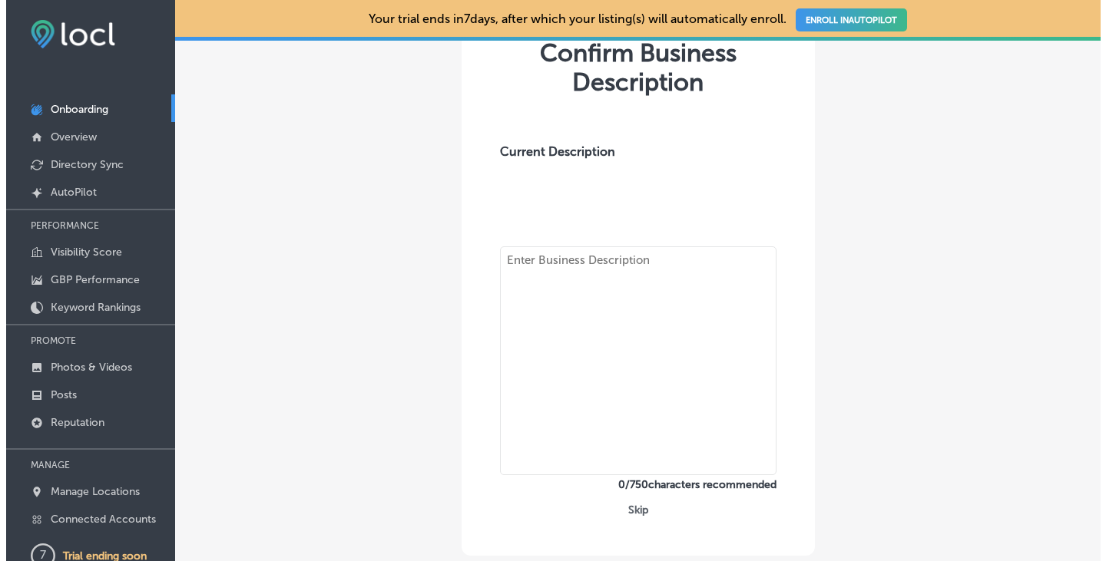
scroll to position [258, 0]
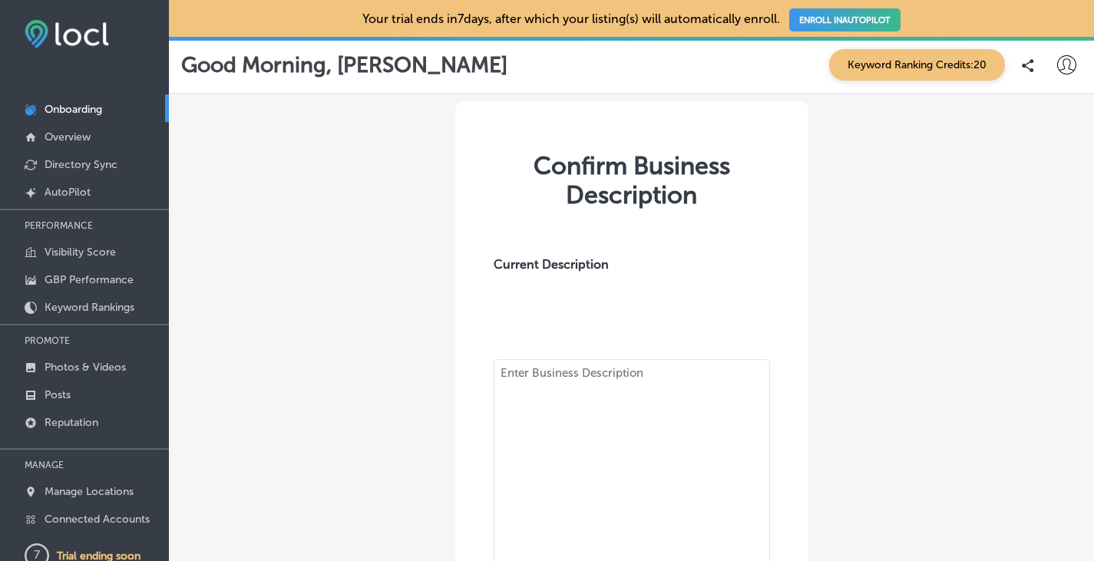
type textarea "BitStarz is a multi-award-winning online casino launched in 2014, renowned for …"
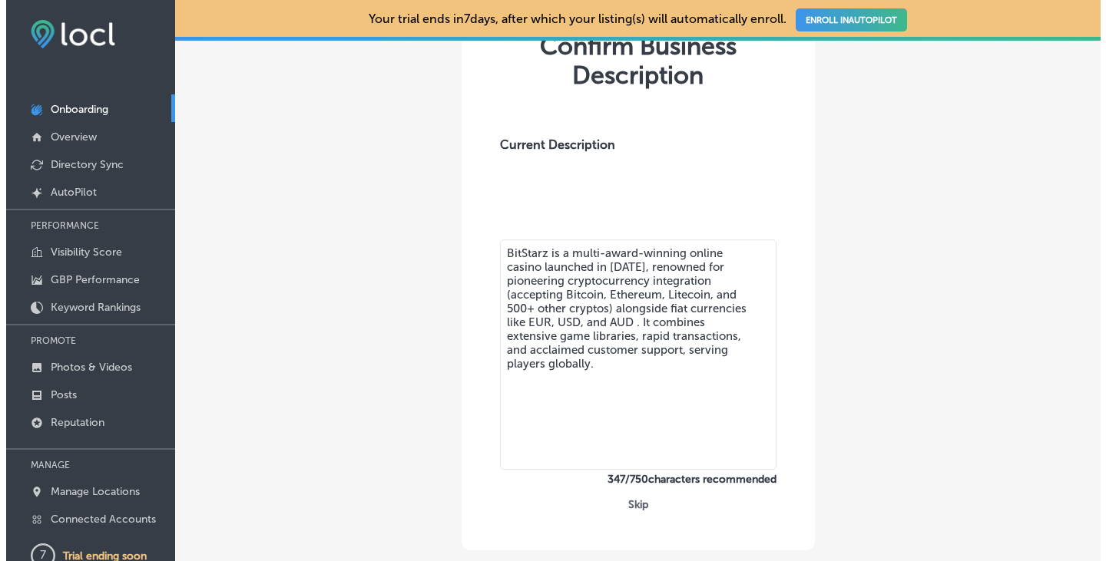
scroll to position [260, 0]
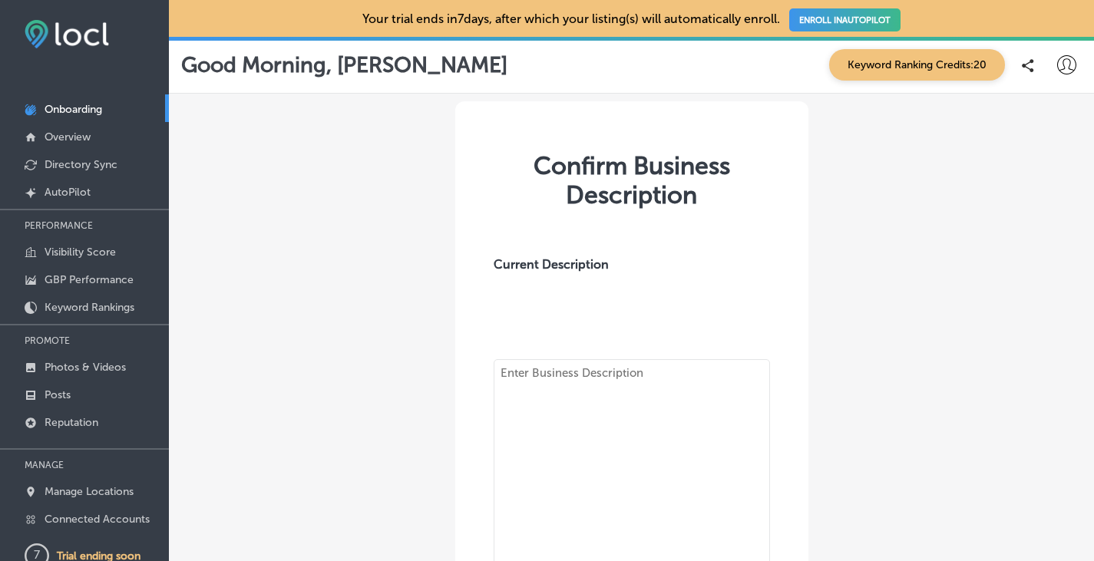
click at [626, 455] on textarea at bounding box center [632, 473] width 277 height 229
type textarea "BitStarz is a multi-award-winning online casino launched in [DATE], renowned fo…"
click at [620, 459] on textarea at bounding box center [632, 473] width 277 height 229
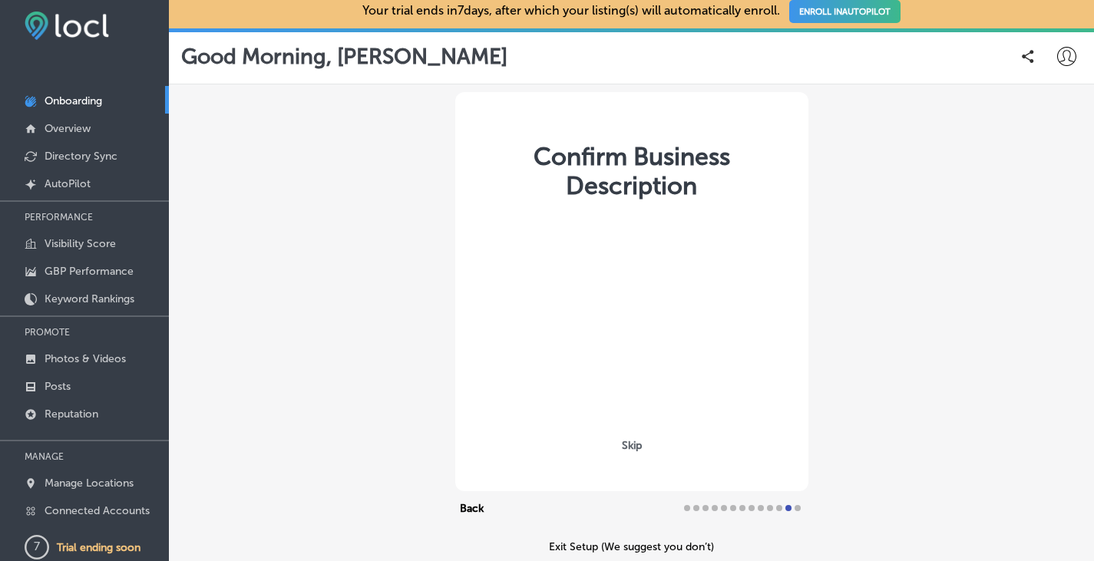
scroll to position [12, 0]
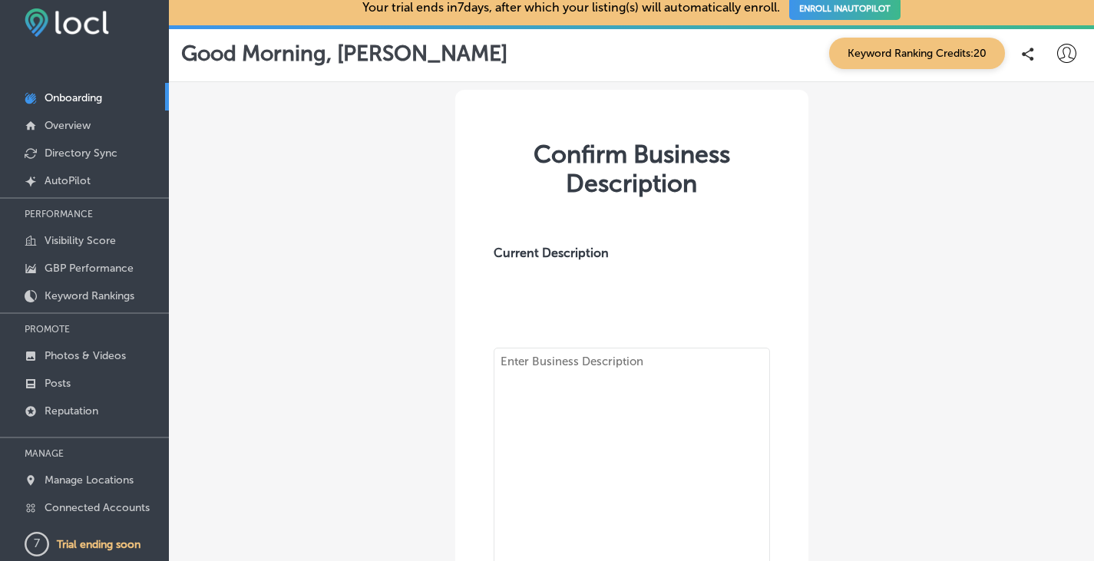
type textarea "BitStarz is a multi-award-winning online casino launched in [DATE], renowned fo…"
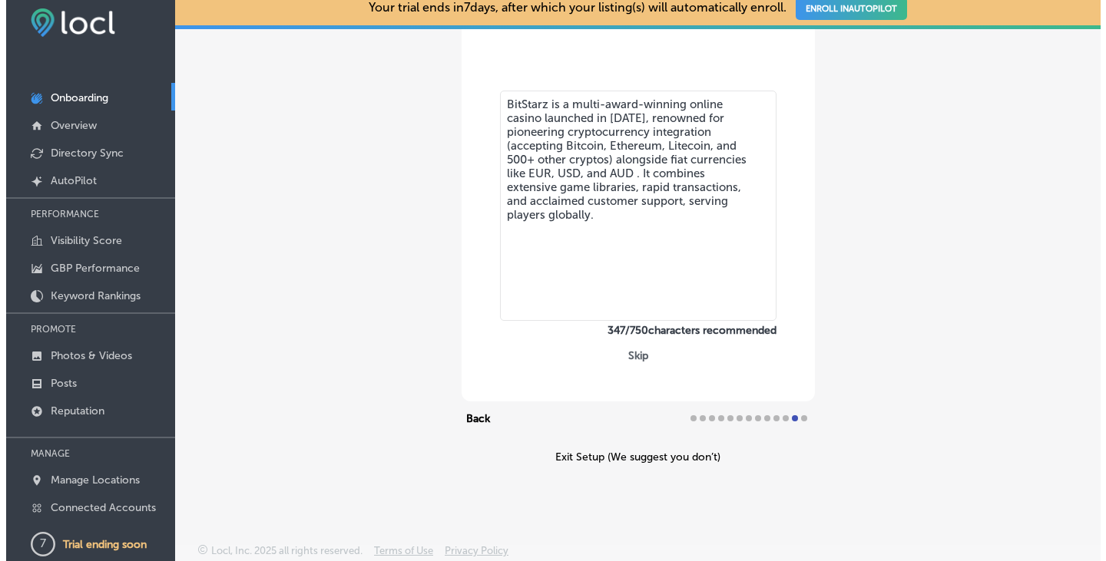
scroll to position [0, 0]
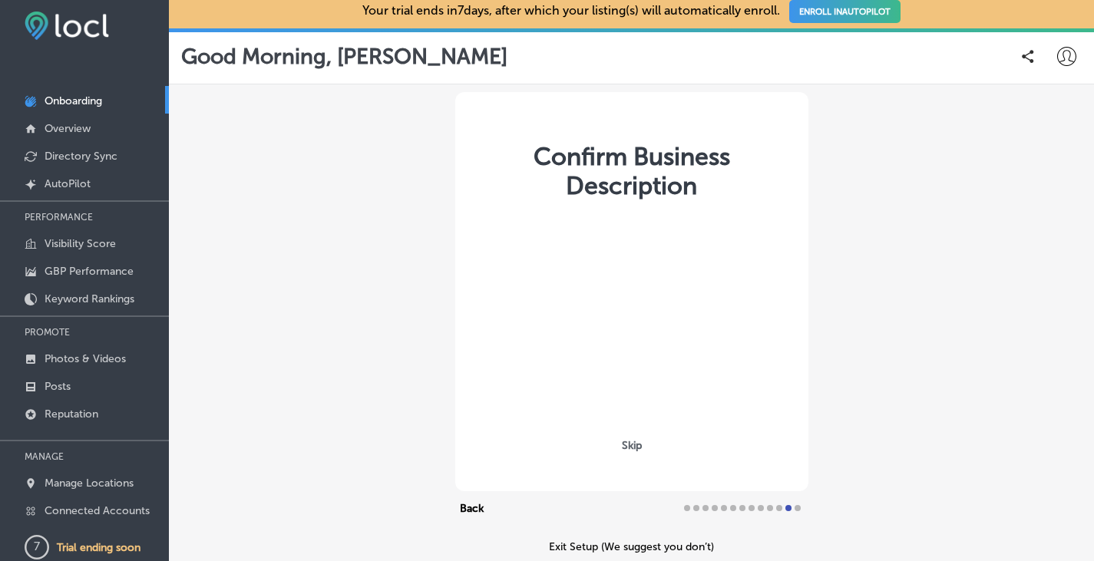
scroll to position [12, 0]
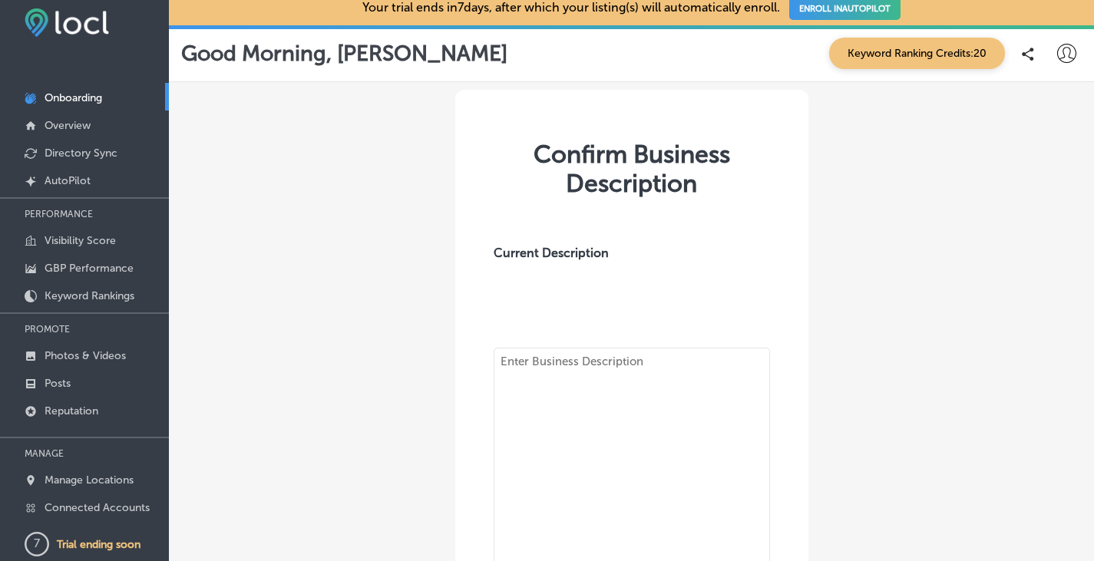
type textarea "BitStarz is a multi-award-winning online casino launched in [DATE], renowned fo…"
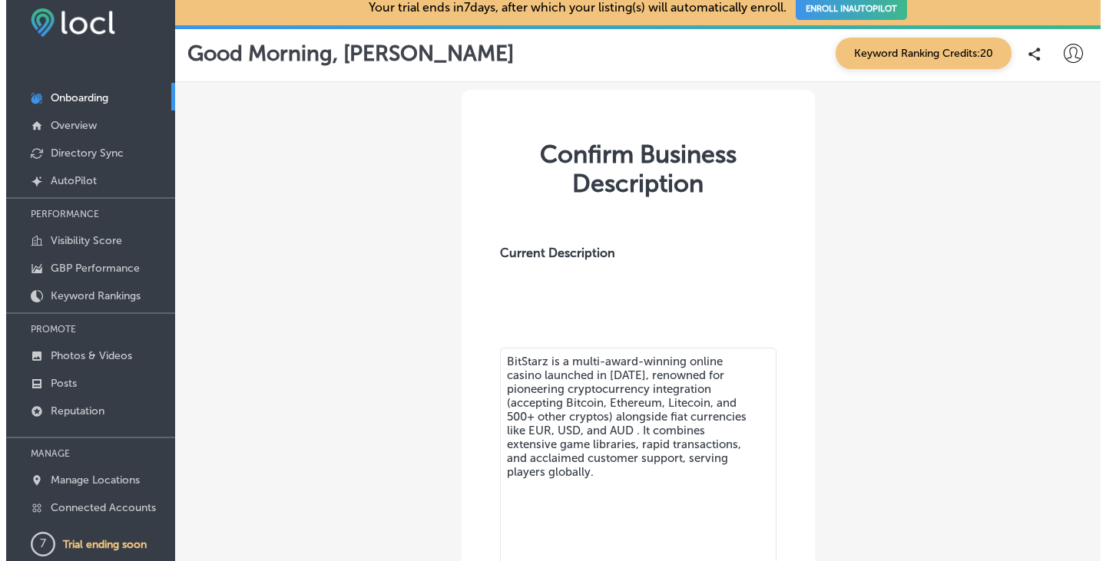
scroll to position [0, 0]
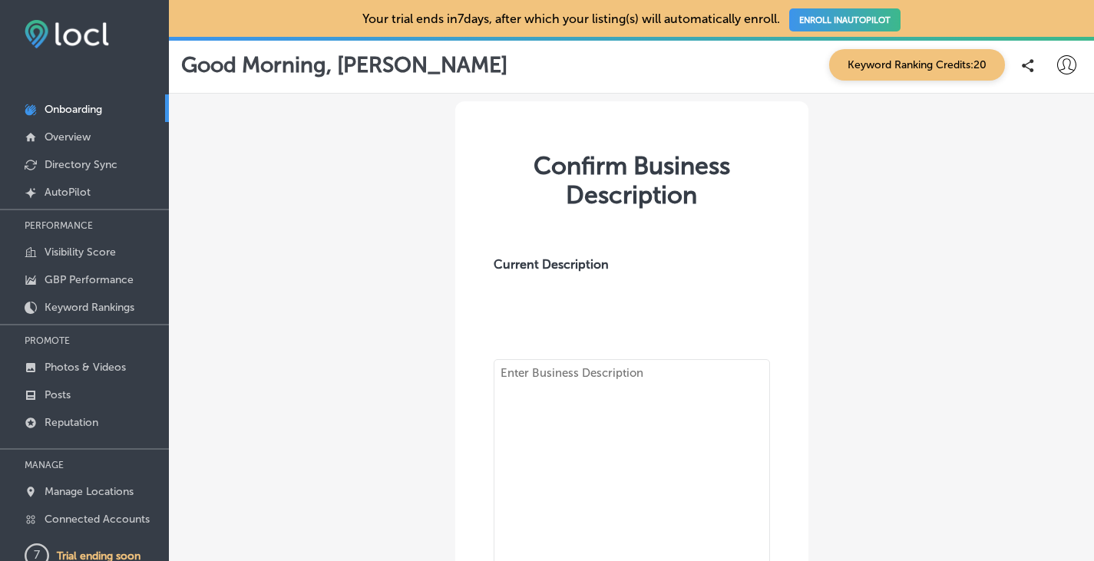
type textarea "BitStarz is a multi-award-winning online casino launched in [DATE], renowned fo…"
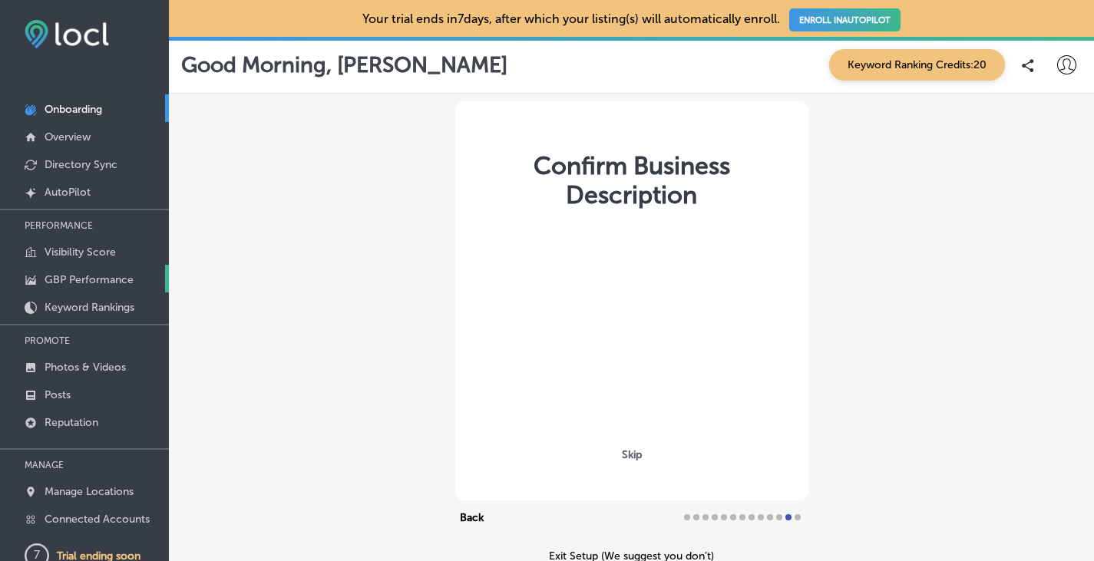
click at [103, 284] on p "GBP Performance" at bounding box center [89, 279] width 89 height 13
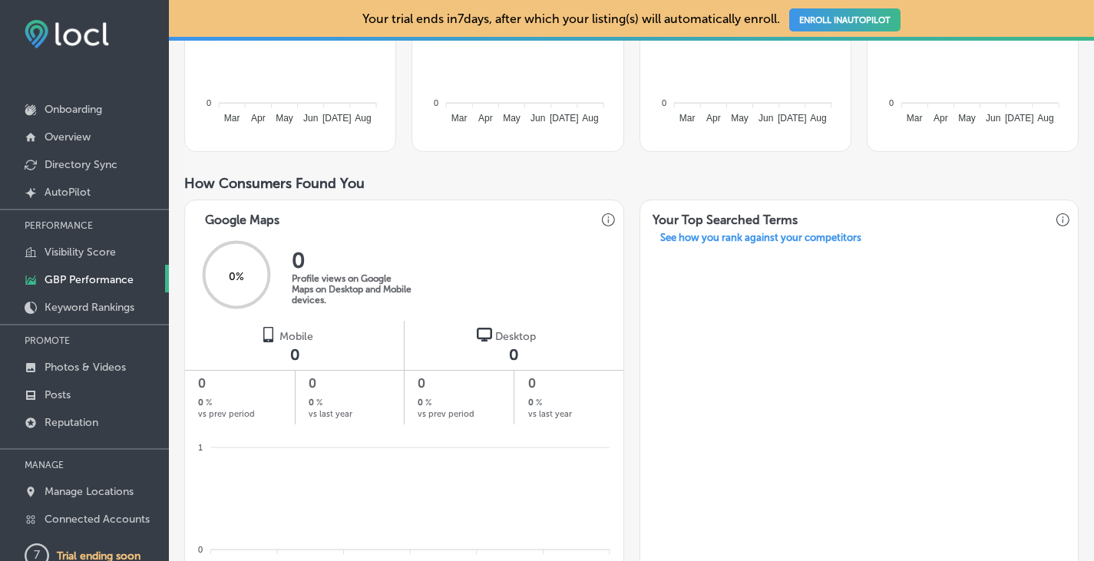
scroll to position [538, 0]
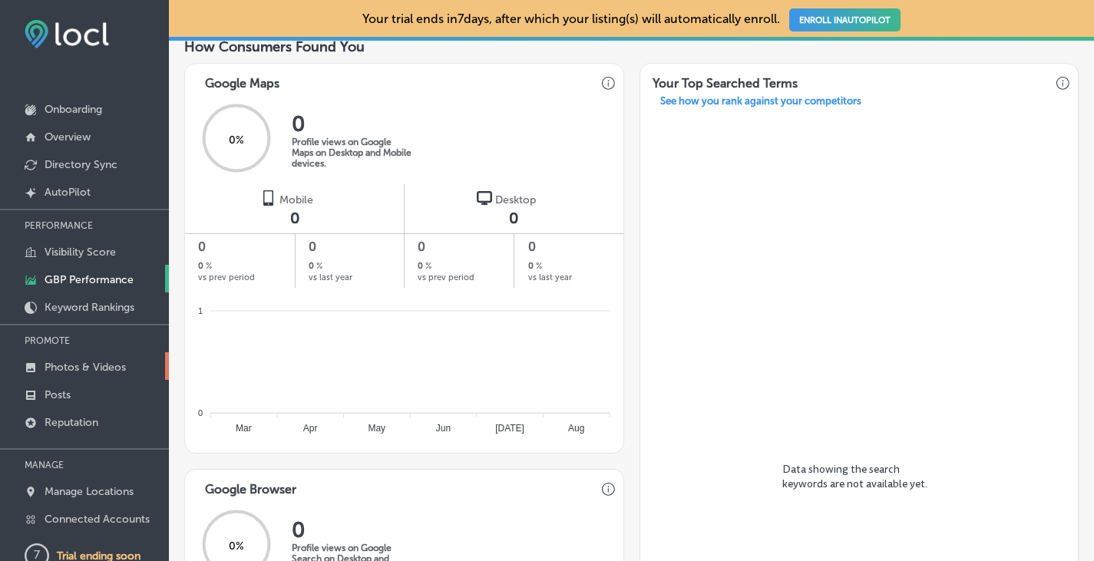
click at [75, 365] on p "Photos & Videos" at bounding box center [85, 367] width 81 height 13
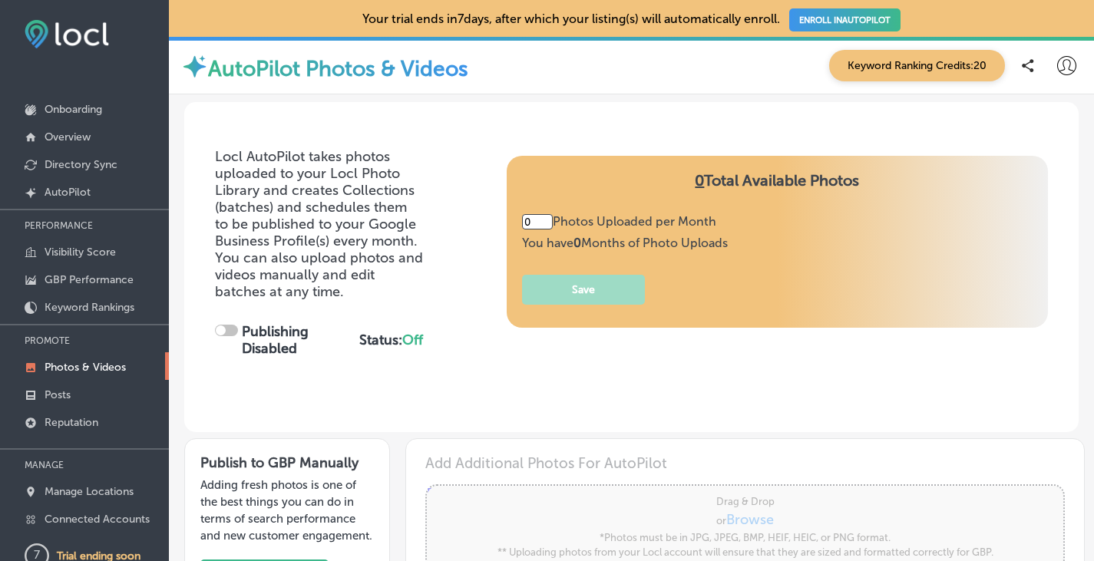
type input "5"
checkbox input "true"
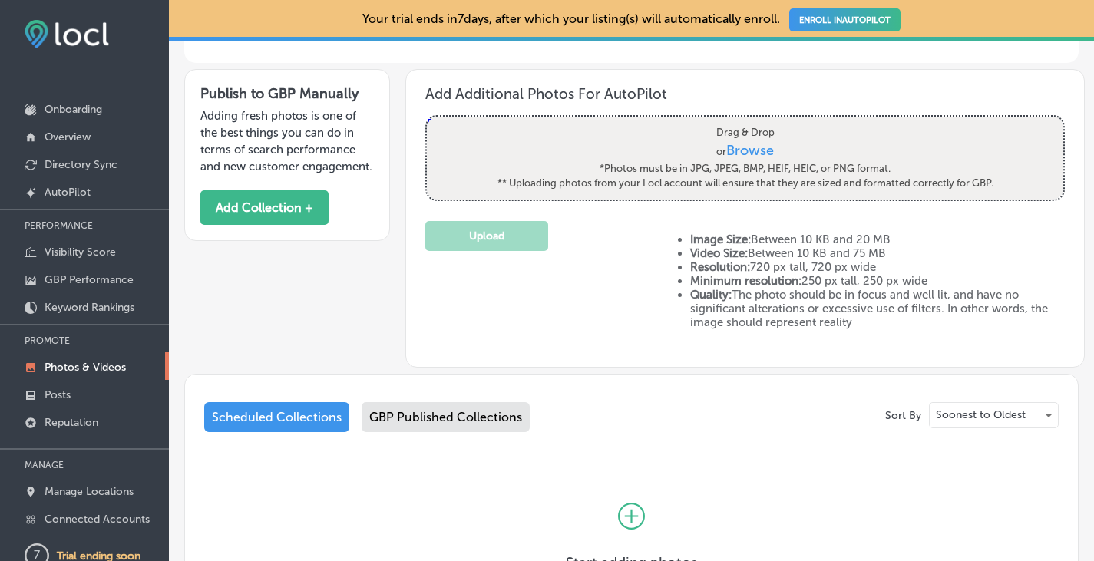
scroll to position [384, 0]
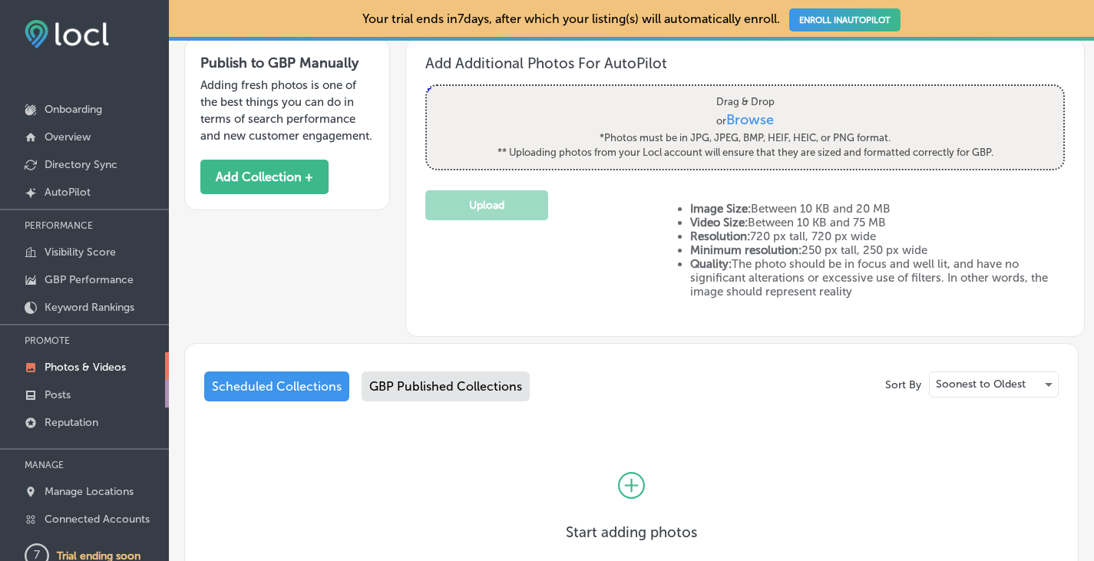
click at [67, 392] on p "Posts" at bounding box center [58, 395] width 26 height 13
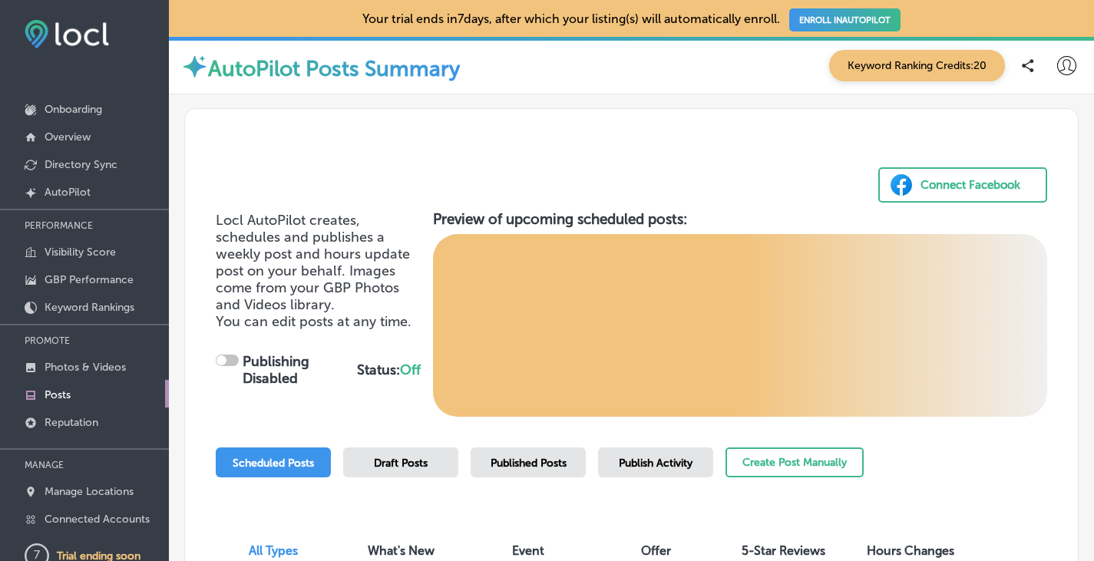
scroll to position [152, 0]
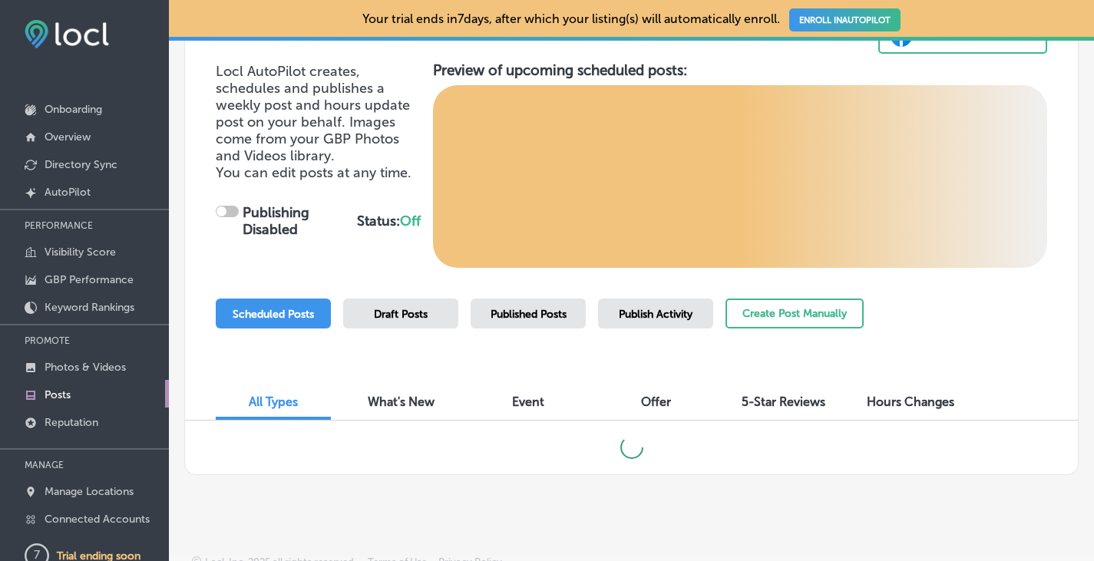
checkbox input "true"
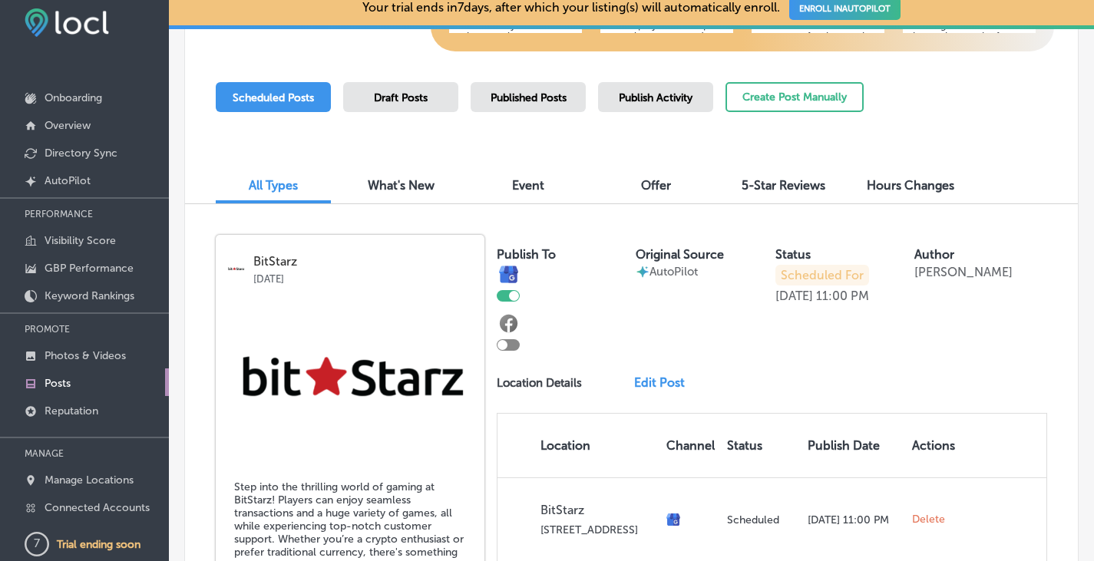
scroll to position [382, 0]
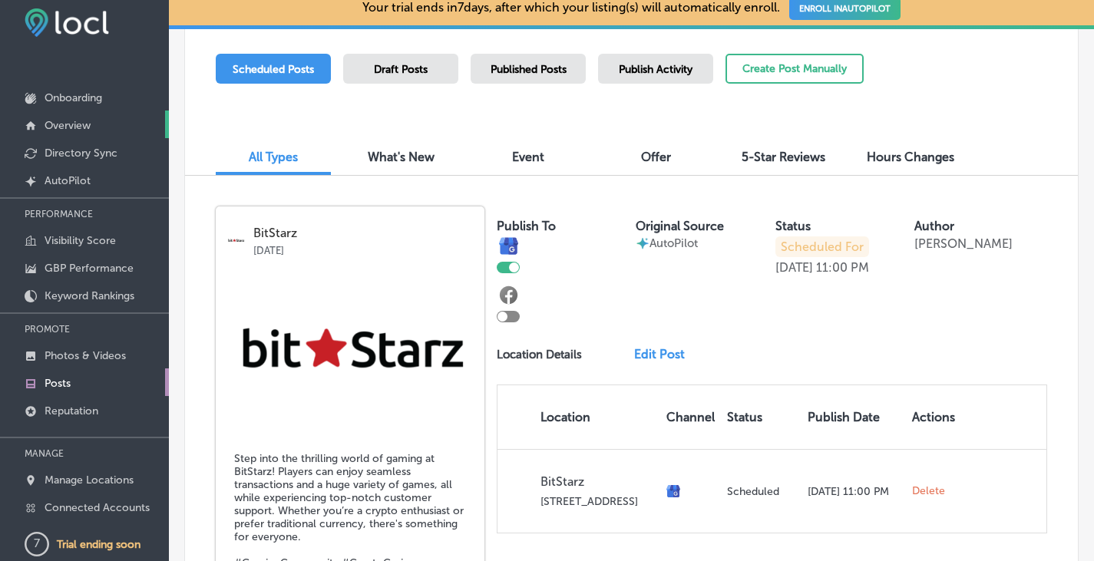
click at [84, 130] on p "Overview" at bounding box center [68, 125] width 46 height 13
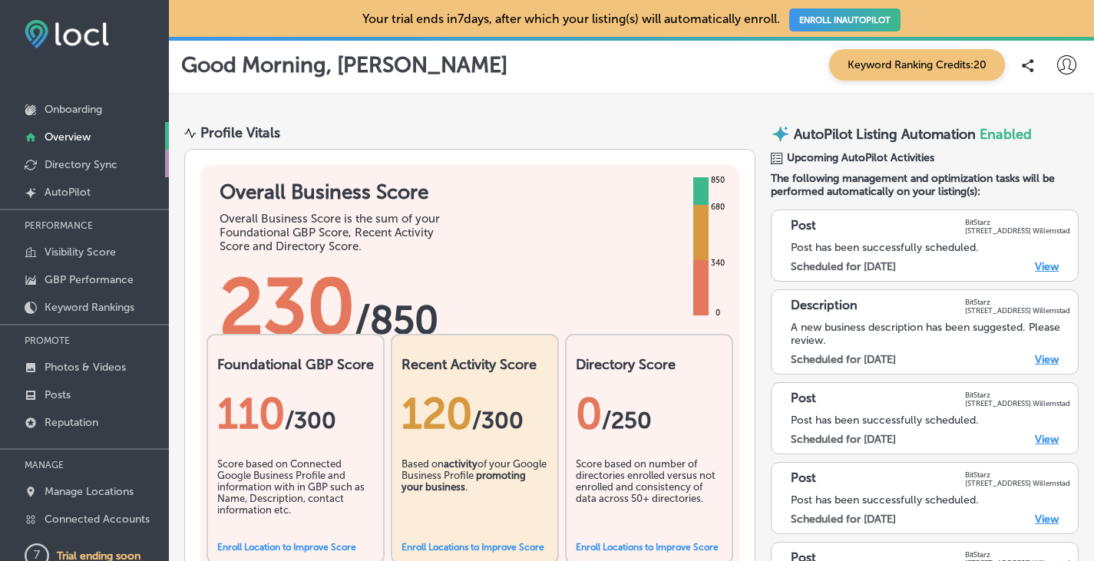
click at [77, 168] on p "Directory Sync" at bounding box center [81, 164] width 73 height 13
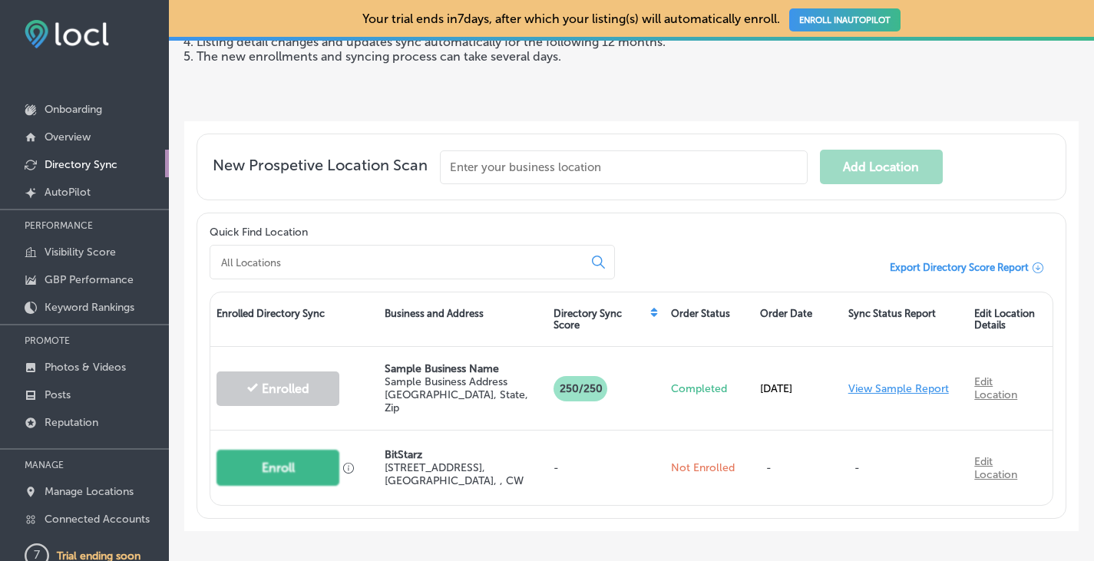
scroll to position [230, 0]
click at [88, 250] on p "Visibility Score" at bounding box center [80, 252] width 71 height 13
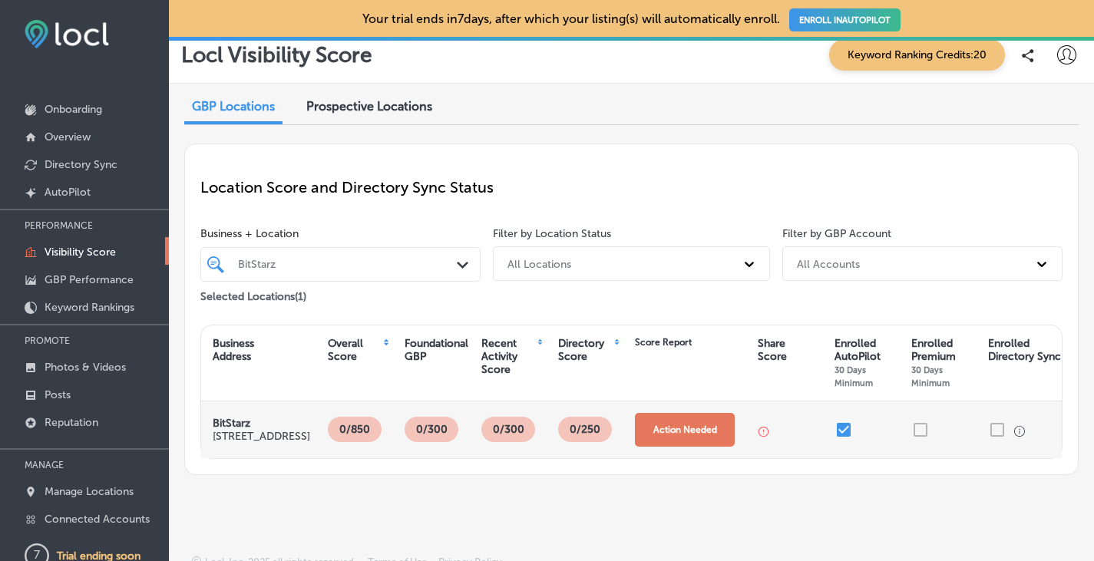
click at [681, 413] on button "Action Needed" at bounding box center [685, 430] width 100 height 34
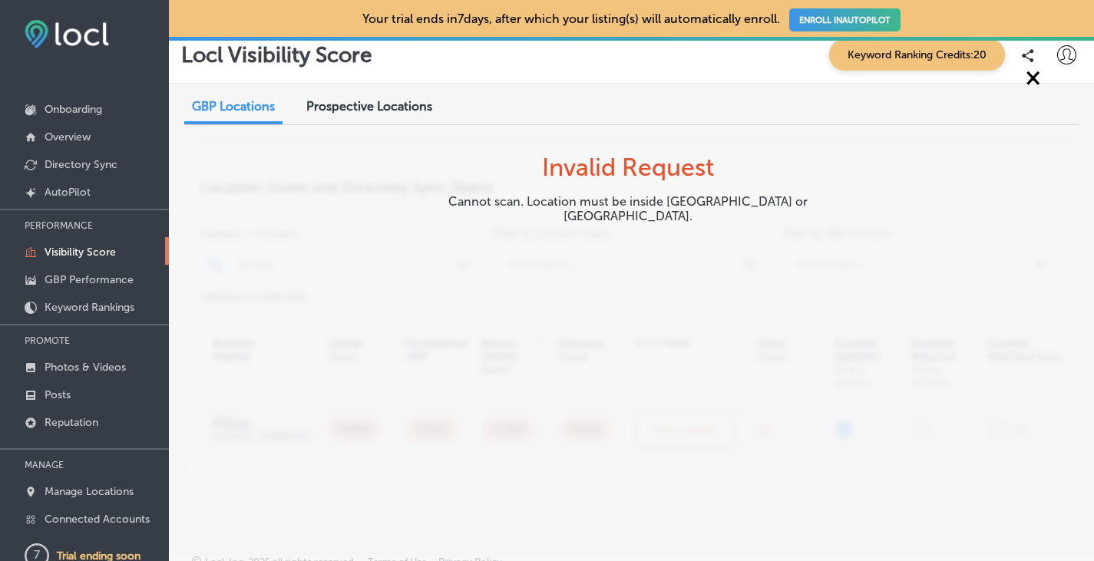
scroll to position [12, 0]
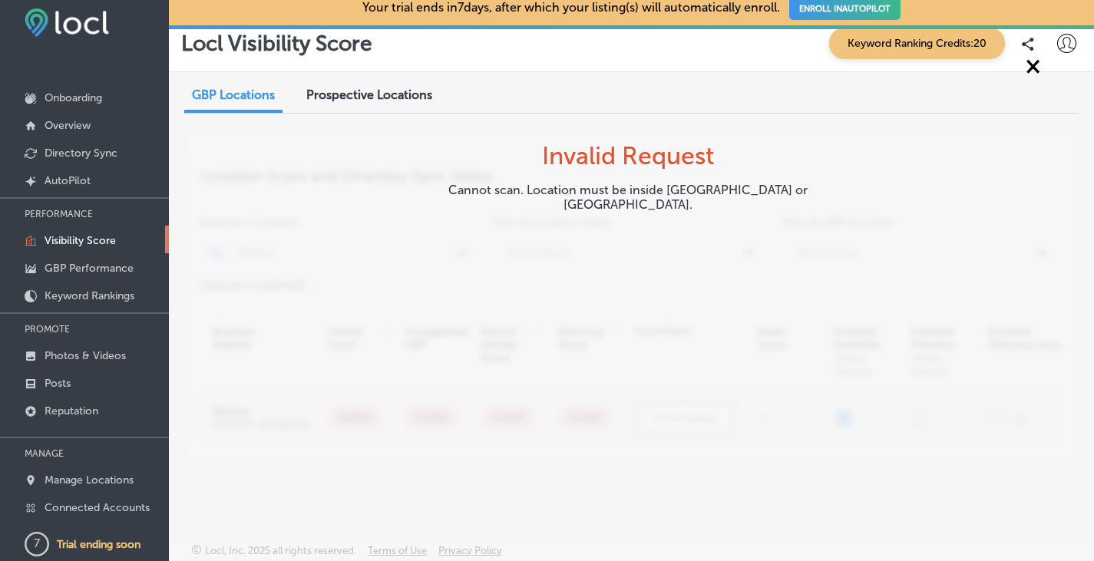
click at [347, 80] on div "Prospective Locations" at bounding box center [369, 96] width 149 height 33
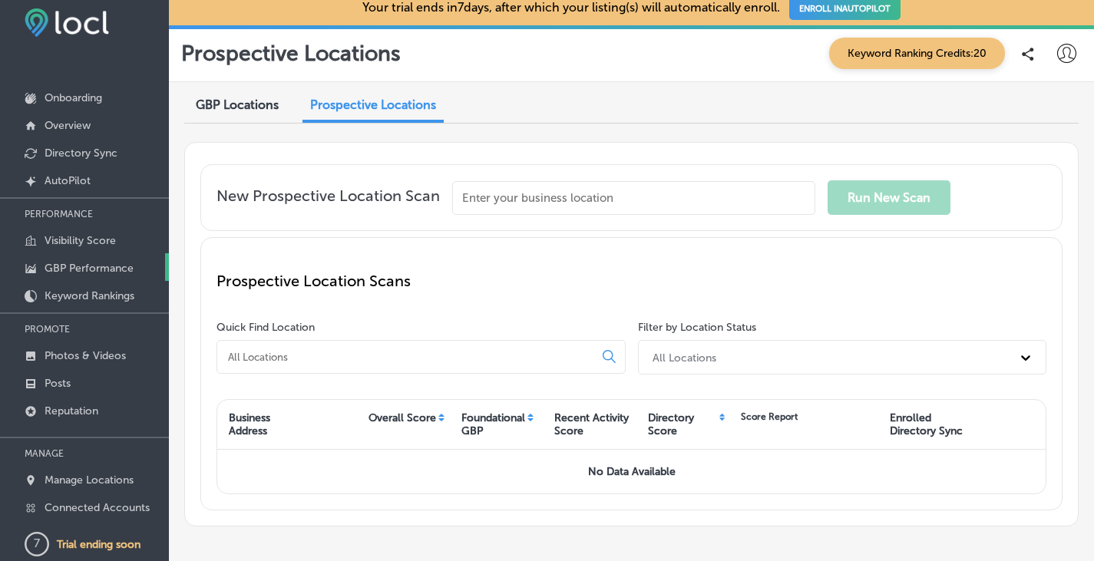
click at [91, 270] on p "GBP Performance" at bounding box center [89, 268] width 89 height 13
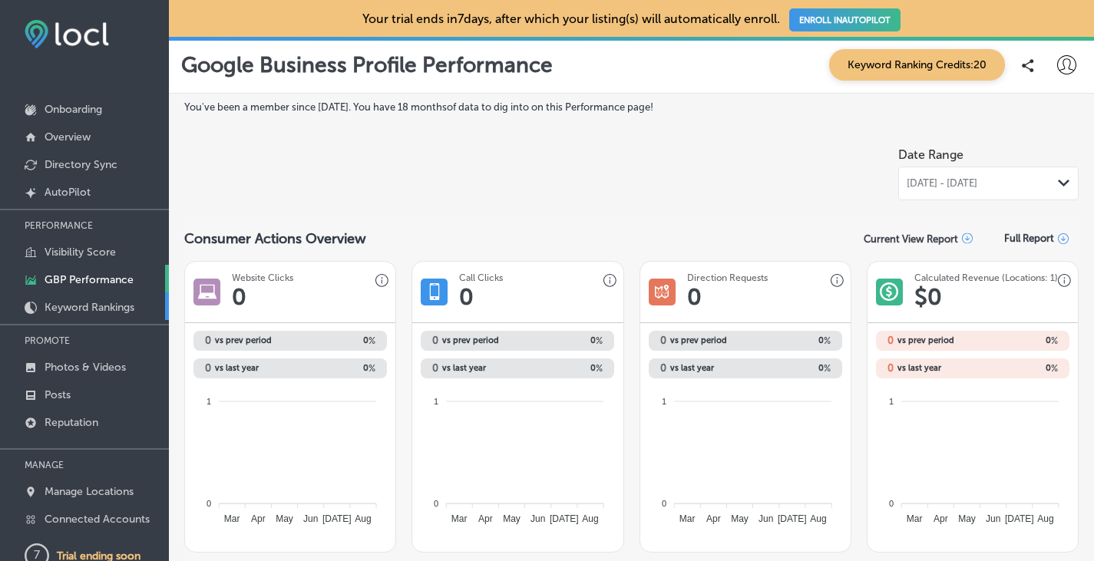
click at [75, 303] on p "Keyword Rankings" at bounding box center [90, 307] width 90 height 13
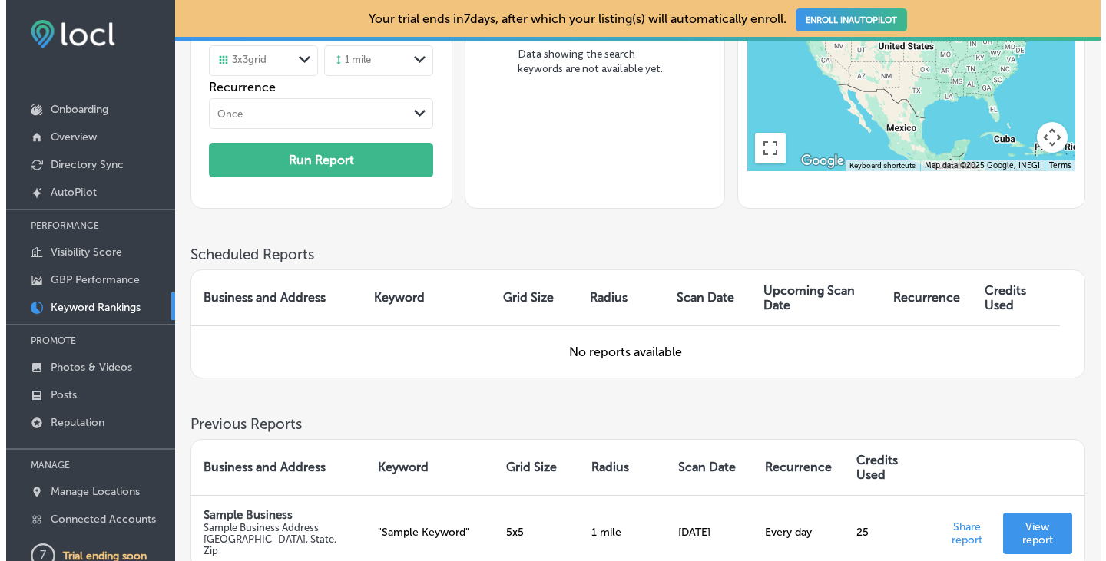
scroll to position [126, 0]
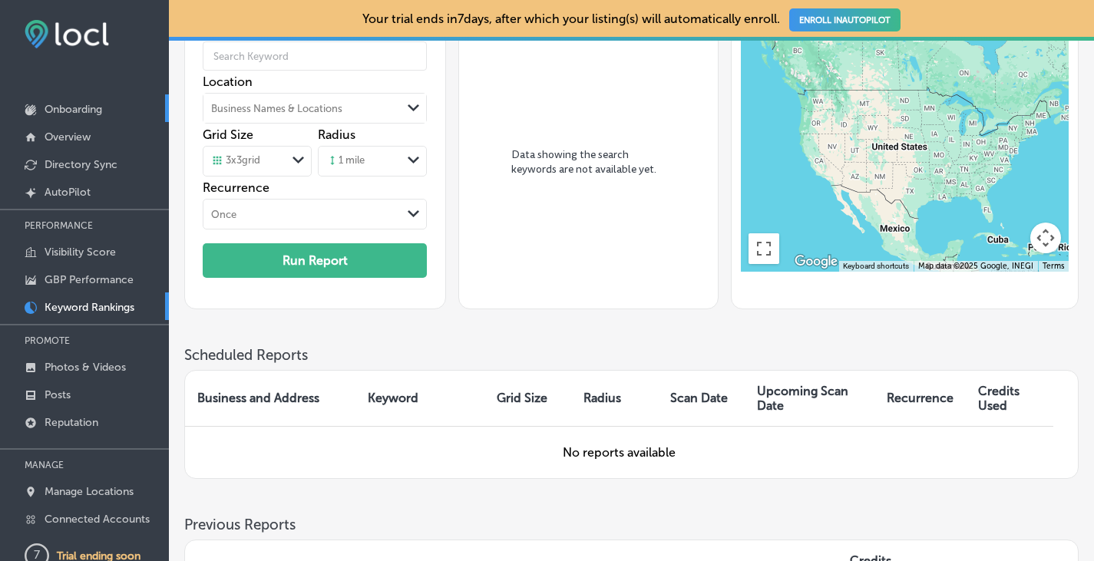
click at [95, 113] on p "Onboarding" at bounding box center [74, 109] width 58 height 13
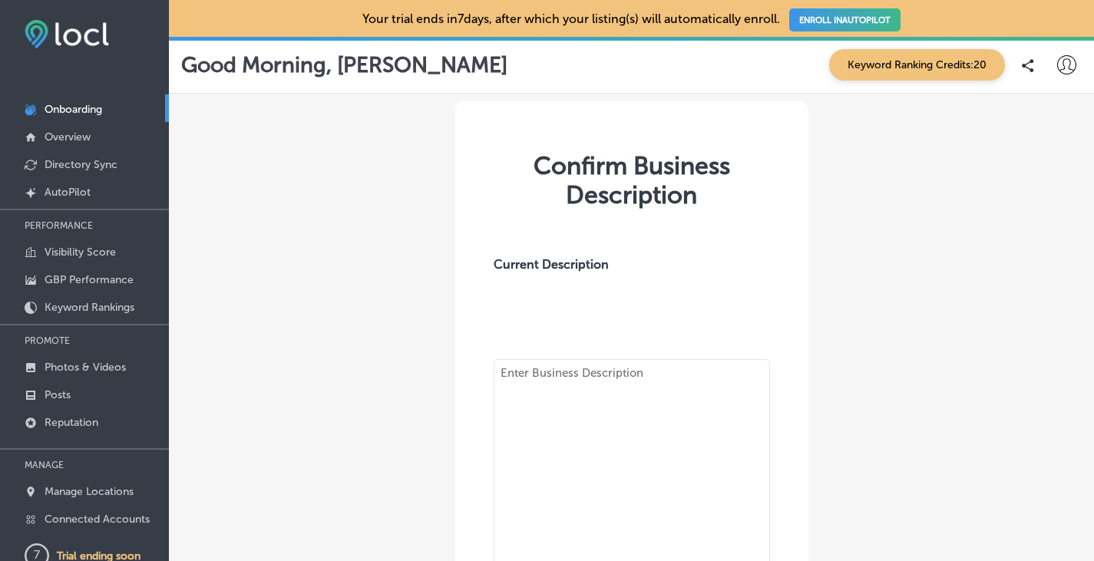
type textarea "BitStarz is a multi-award-winning online casino launched in [DATE], renowned fo…"
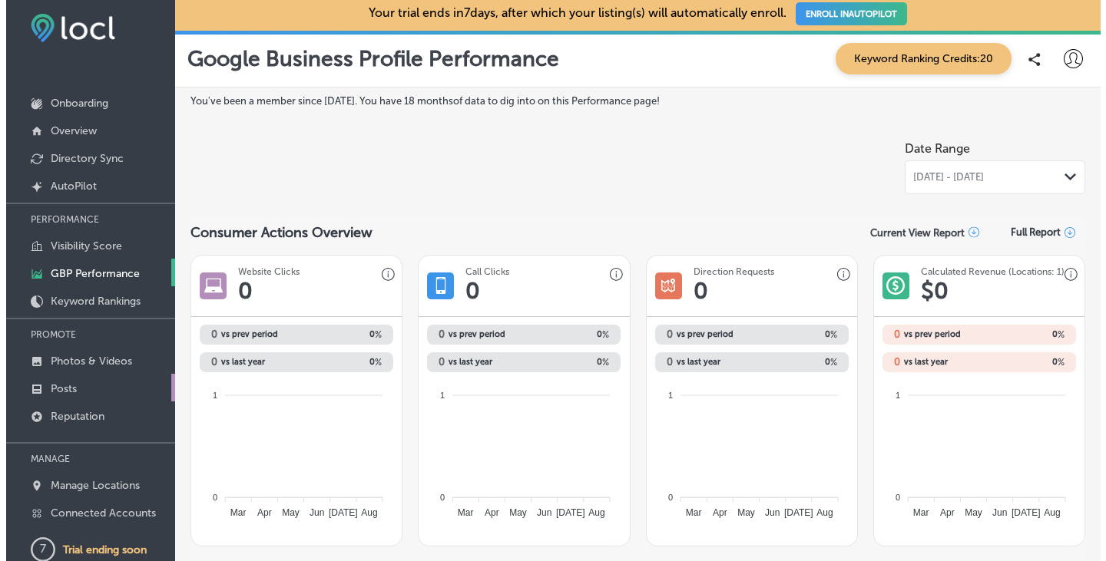
scroll to position [12, 0]
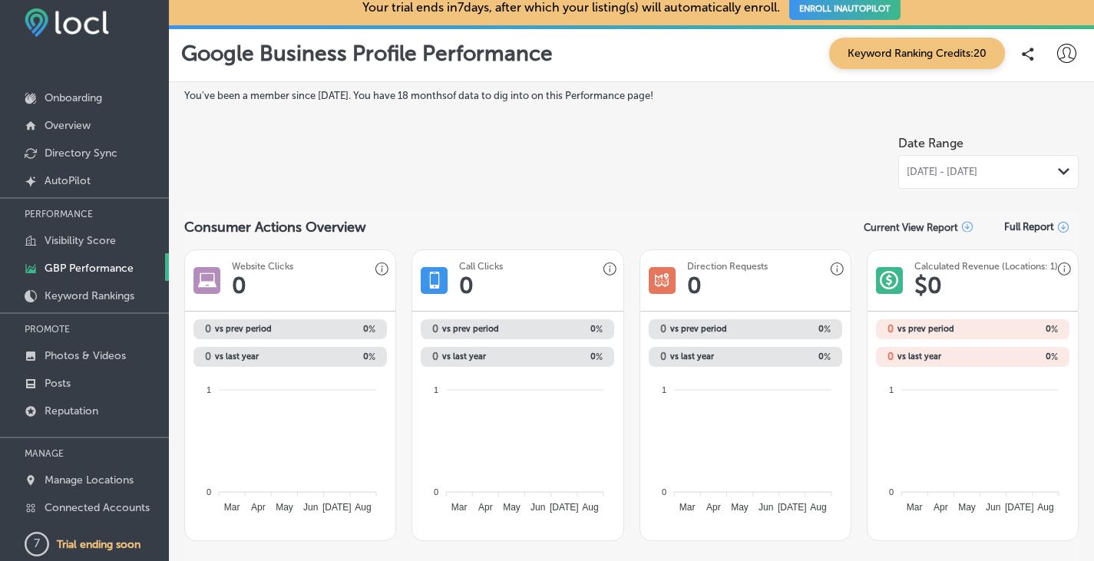
click at [1057, 41] on div at bounding box center [1066, 53] width 31 height 31
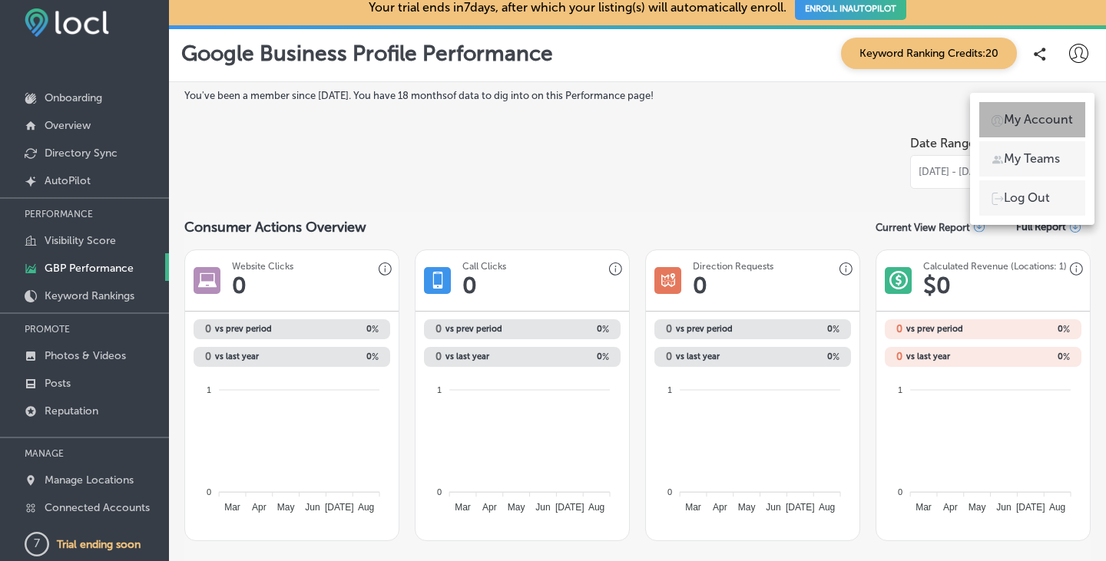
click at [1039, 121] on p "My Account" at bounding box center [1038, 120] width 69 height 18
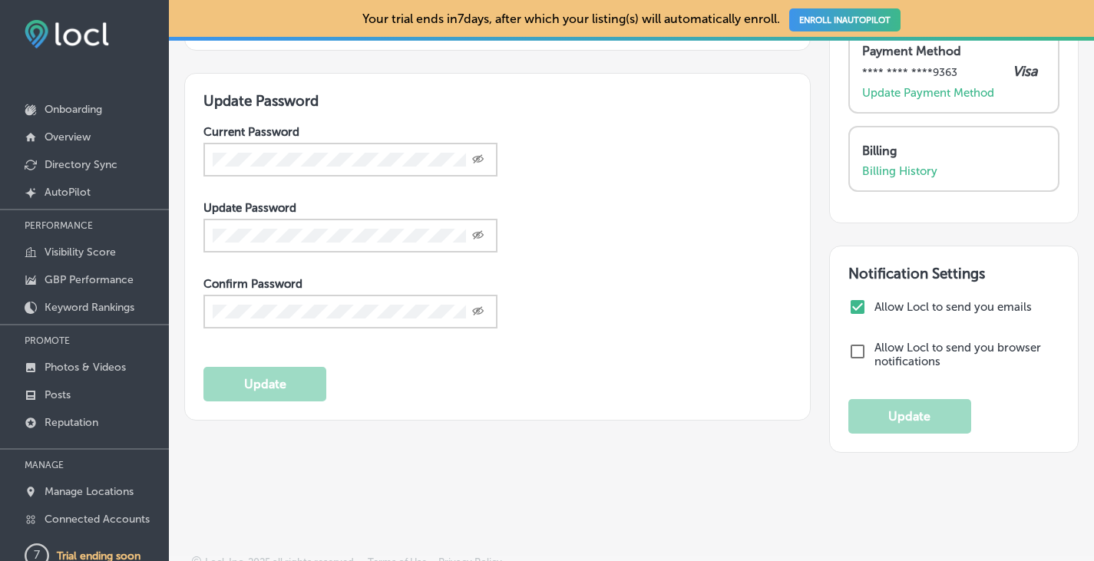
scroll to position [320, 0]
click at [116, 166] on p "Directory Sync" at bounding box center [81, 164] width 73 height 13
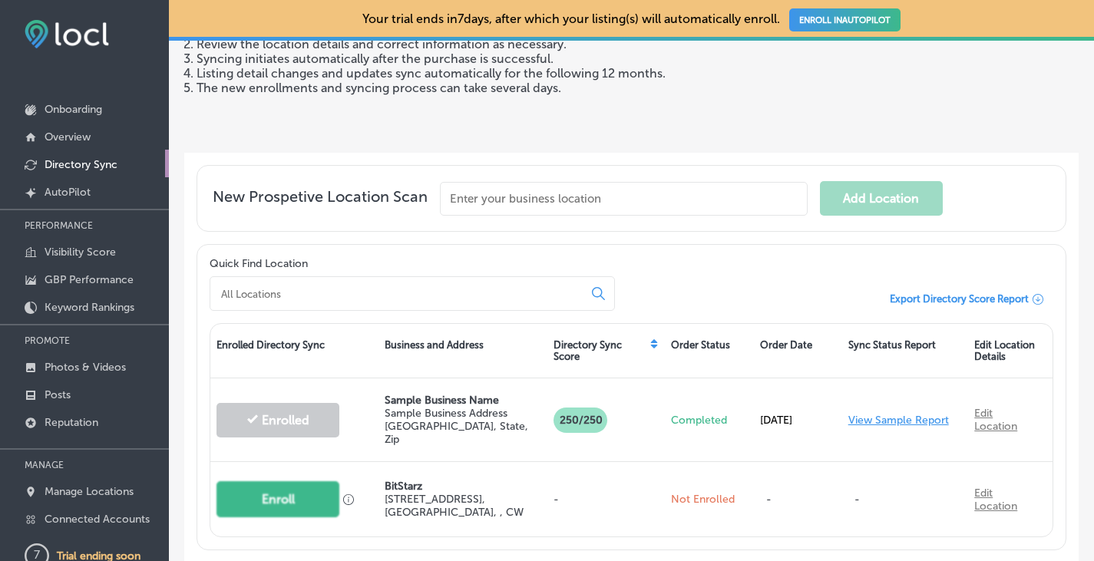
scroll to position [119, 0]
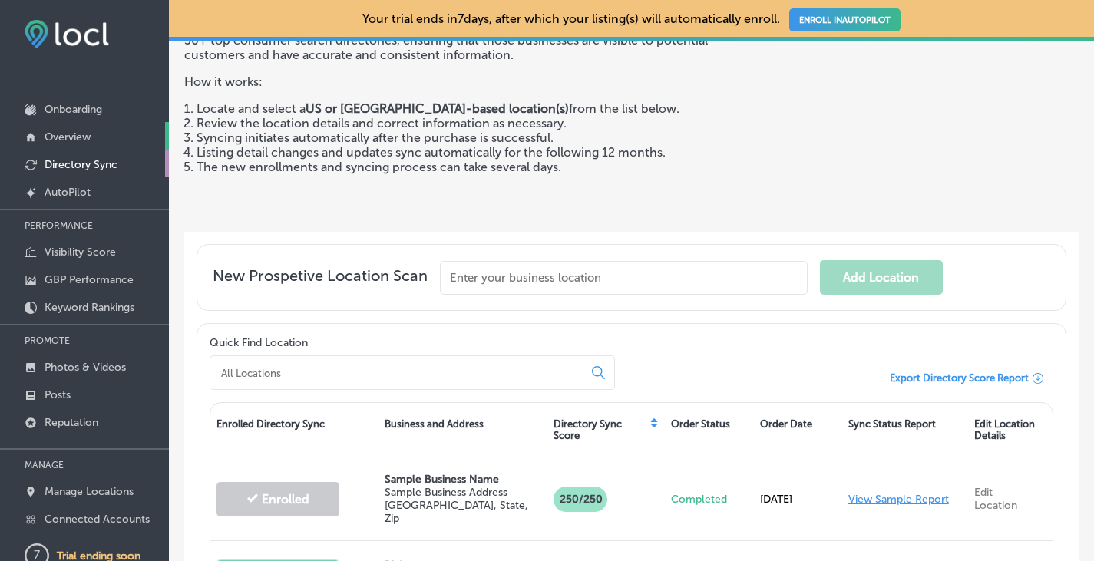
click at [82, 136] on p "Overview" at bounding box center [68, 137] width 46 height 13
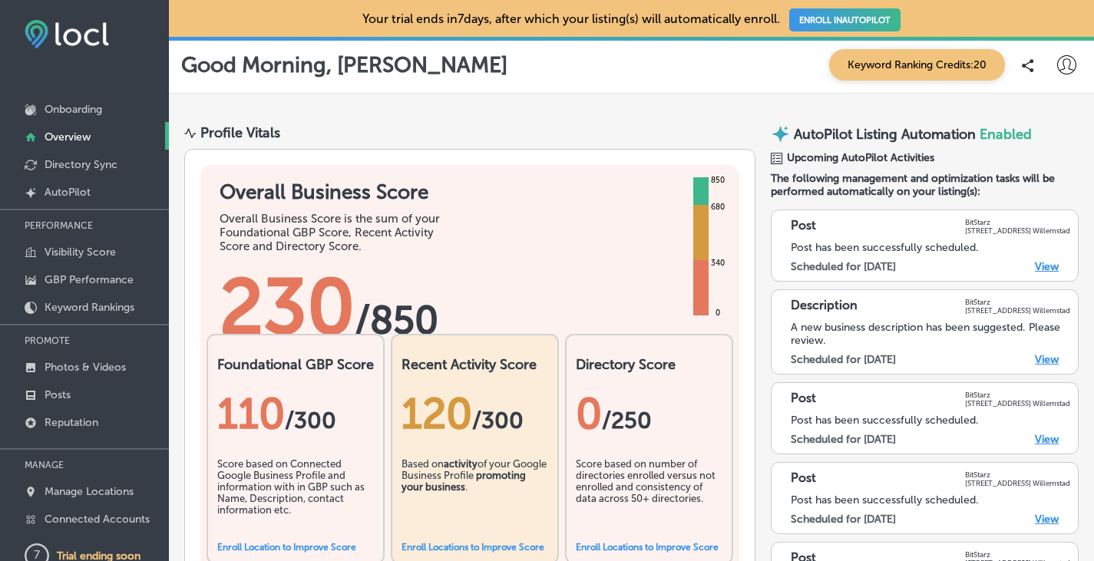
click at [995, 131] on span "Enabled" at bounding box center [1006, 134] width 52 height 17
click at [931, 133] on p "AutoPilot Listing Automation" at bounding box center [885, 134] width 182 height 17
click at [66, 191] on p "AutoPilot" at bounding box center [68, 192] width 46 height 13
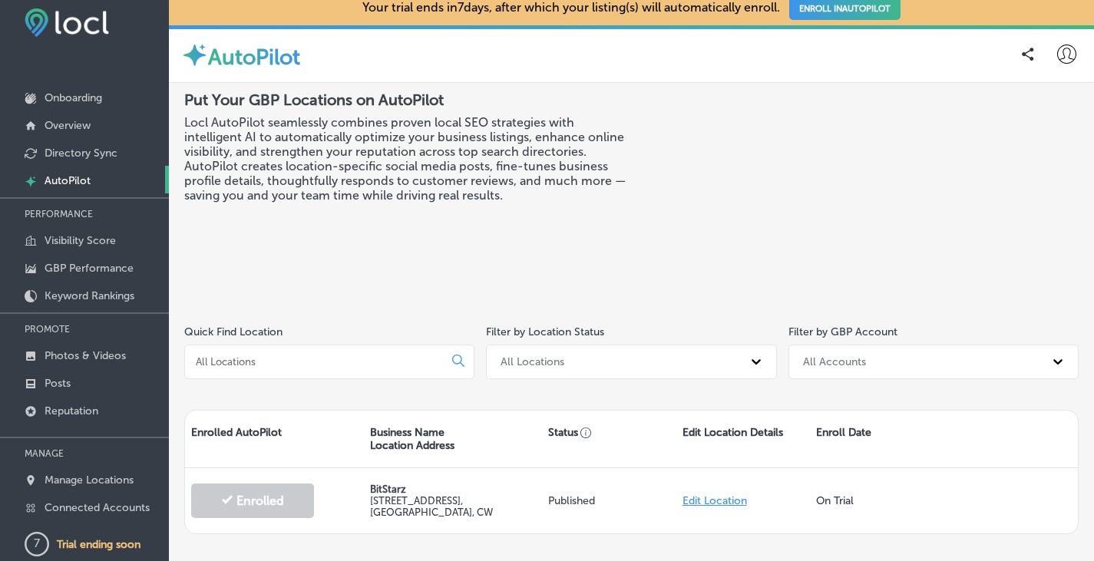
click at [1058, 53] on icon at bounding box center [1067, 54] width 19 height 19
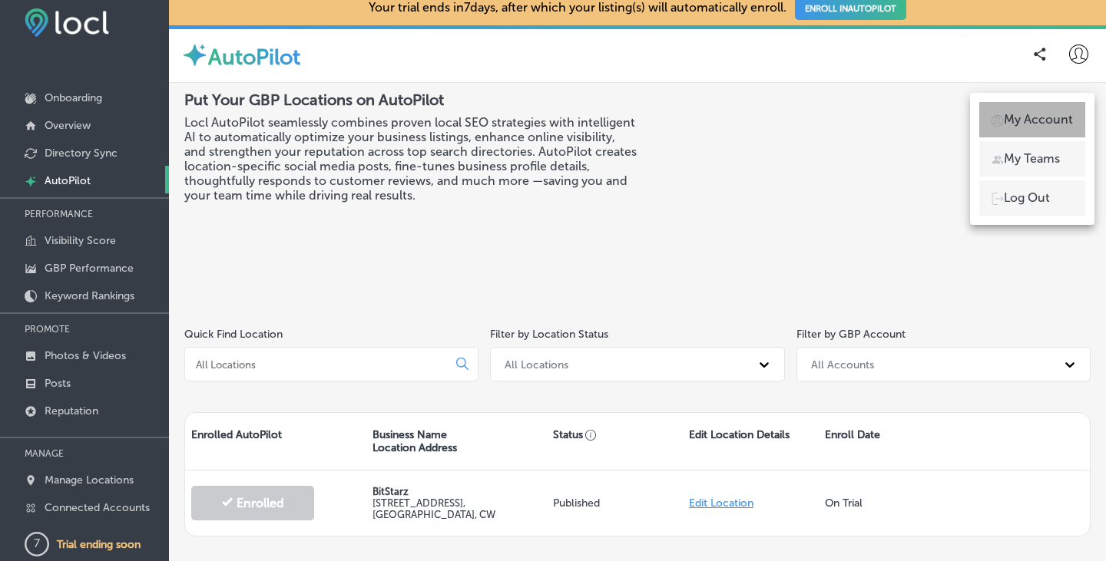
click at [1028, 126] on p "My Account" at bounding box center [1038, 120] width 69 height 18
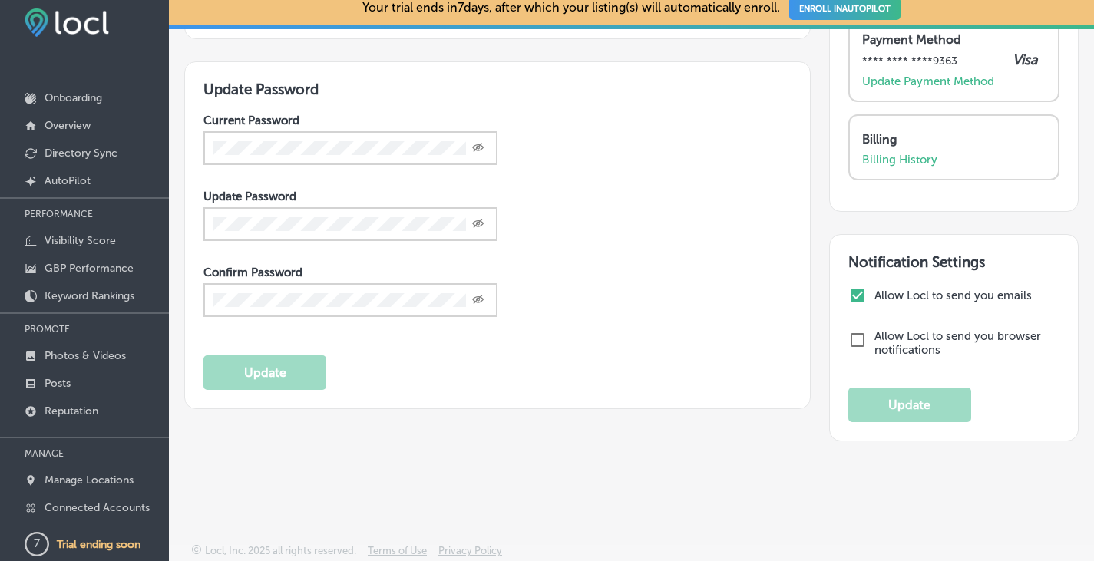
scroll to position [320, 0]
click at [94, 478] on p "Manage Locations" at bounding box center [89, 480] width 89 height 13
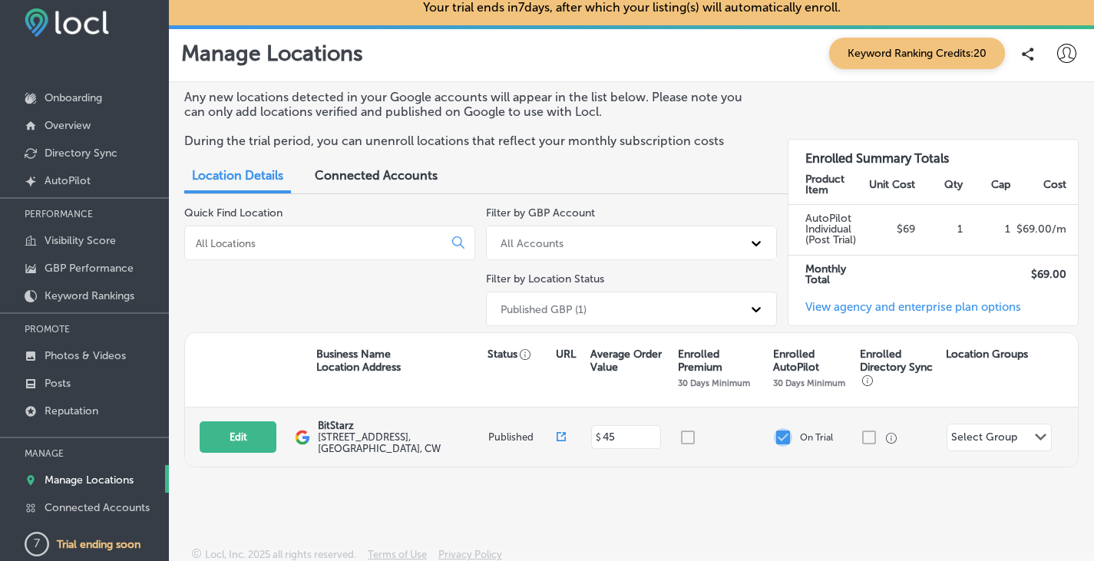
click at [776, 433] on input "checkbox" at bounding box center [783, 438] width 18 height 18
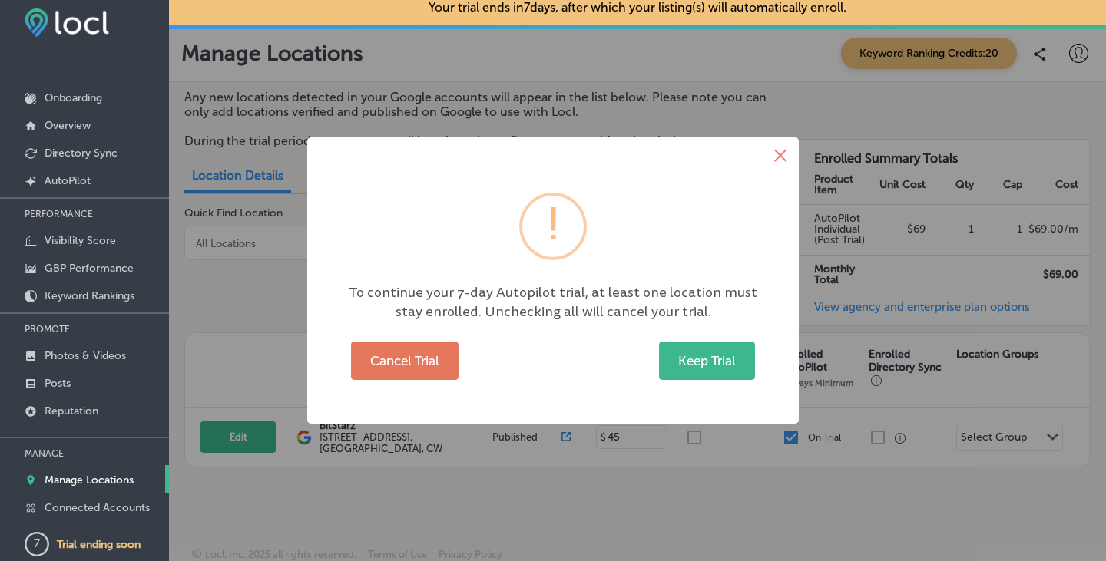
click at [780, 154] on button "×" at bounding box center [780, 155] width 37 height 37
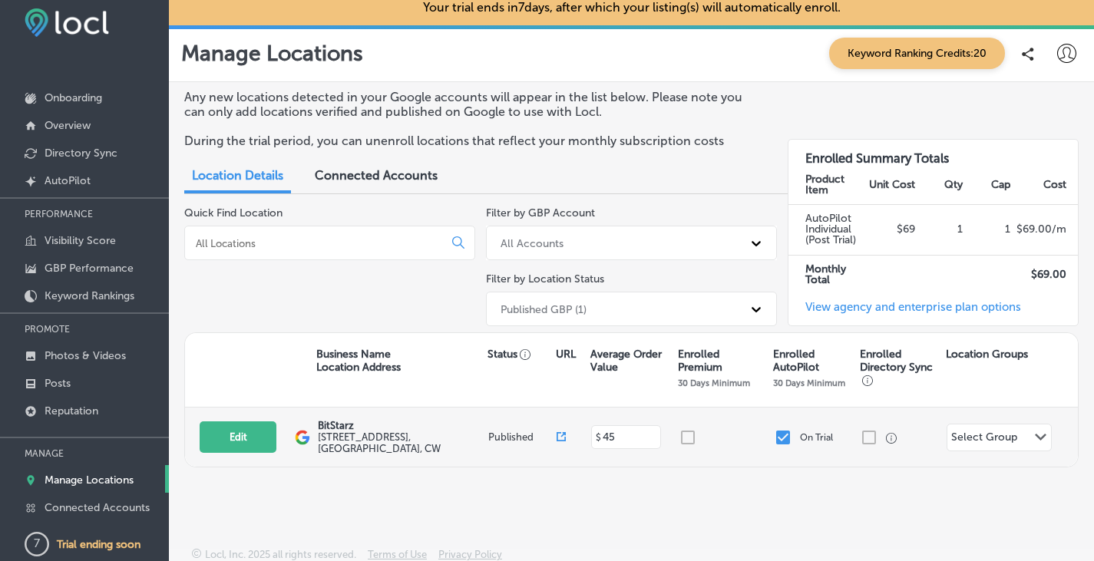
click at [860, 429] on div at bounding box center [903, 438] width 86 height 18
click at [681, 432] on div at bounding box center [726, 438] width 95 height 18
click at [1035, 435] on polygon at bounding box center [1041, 437] width 12 height 7
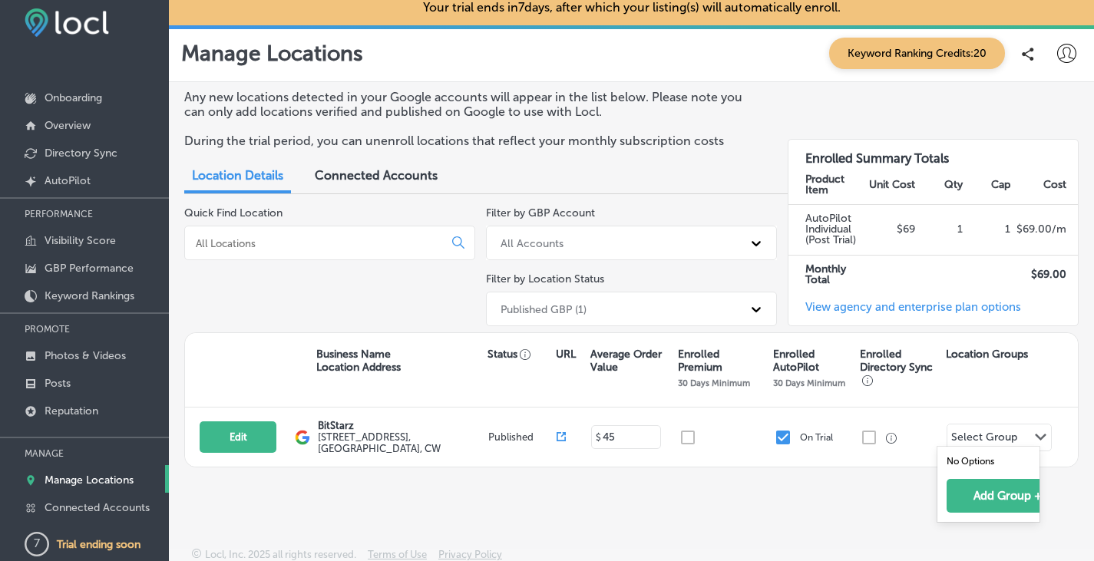
click at [907, 465] on div "Any new locations detected in your Google accounts will appear in the list belo…" at bounding box center [632, 278] width 926 height 393
click at [86, 101] on p "Onboarding" at bounding box center [74, 97] width 58 height 13
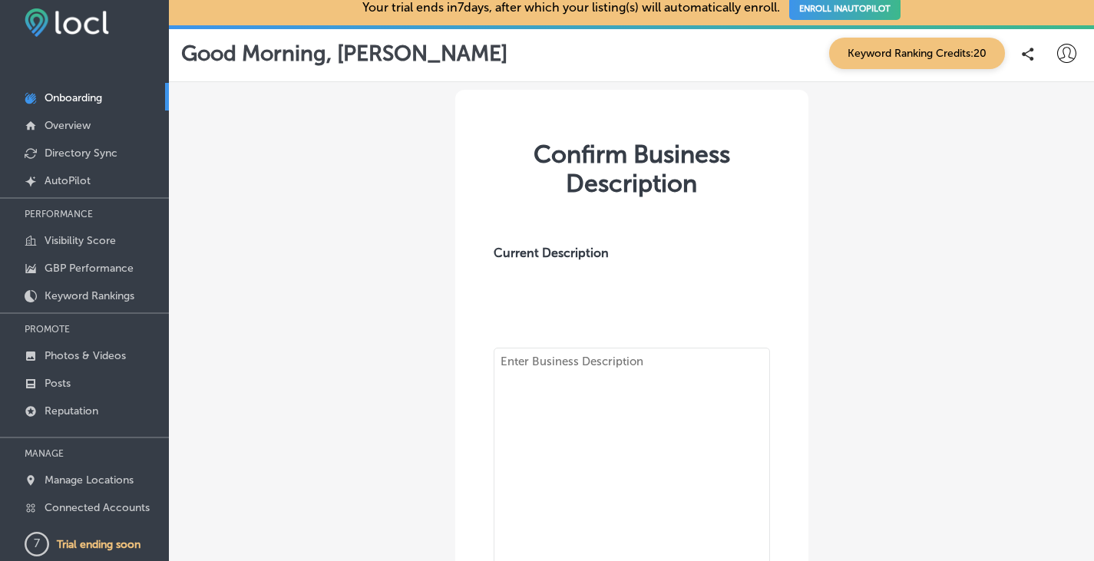
type textarea "BitStarz is a multi-award-winning online casino launched in [DATE], renowned fo…"
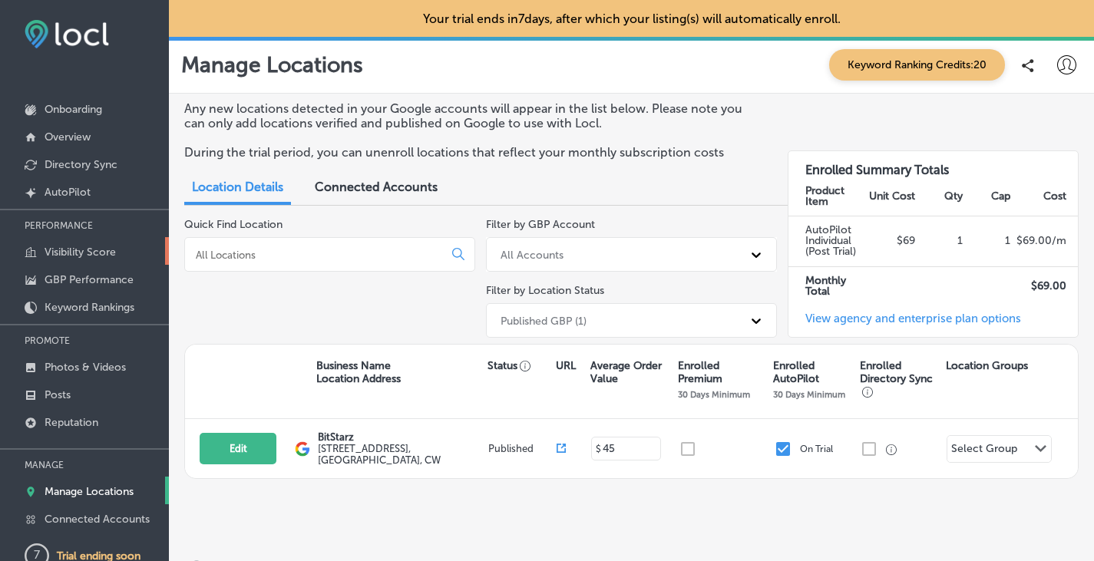
click at [83, 248] on p "Visibility Score" at bounding box center [80, 252] width 71 height 13
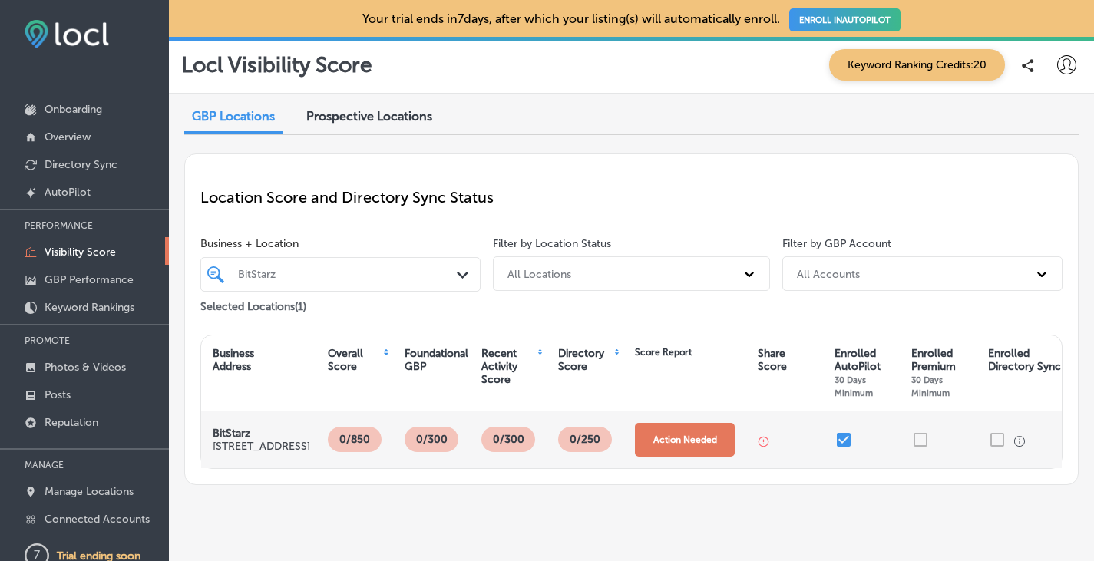
click at [675, 443] on button "Action Needed" at bounding box center [685, 440] width 100 height 34
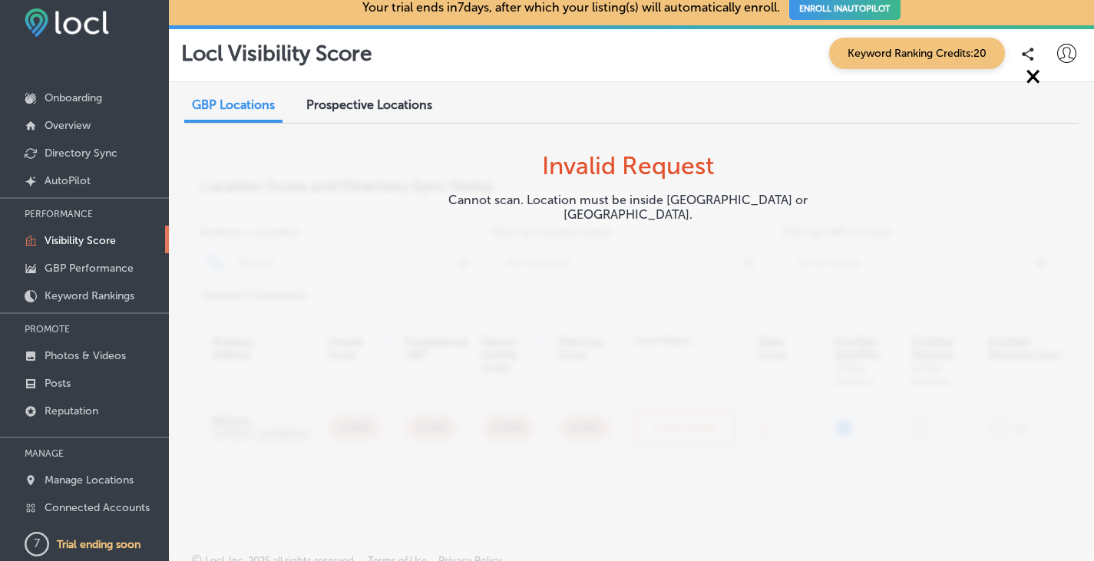
click at [517, 203] on p "Cannot scan. Location must be inside [GEOGRAPHIC_DATA] or [GEOGRAPHIC_DATA]." at bounding box center [628, 217] width 401 height 48
click at [338, 104] on span "Prospective Locations" at bounding box center [369, 105] width 126 height 15
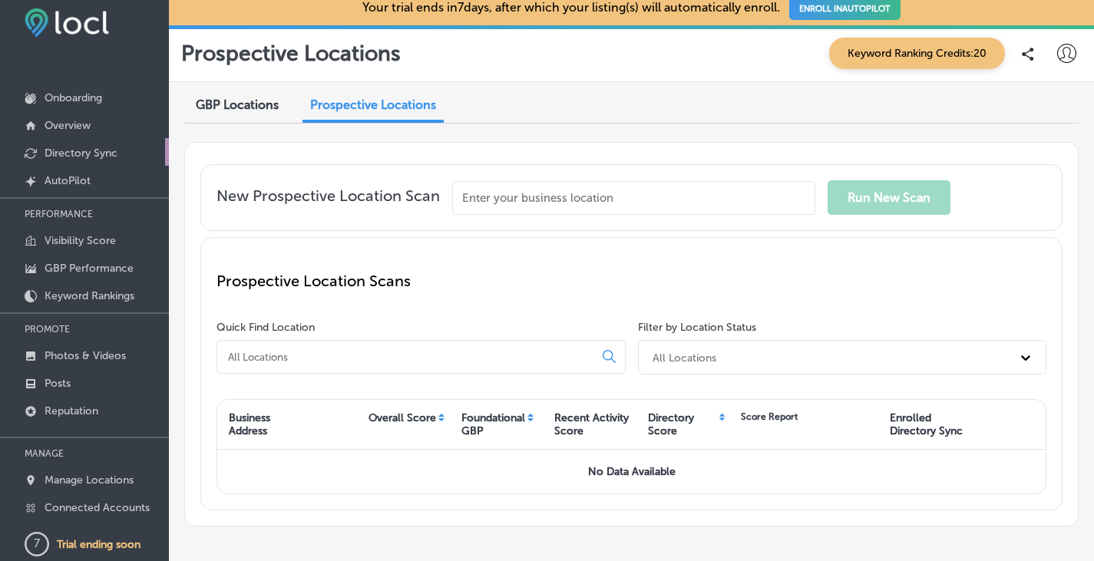
click at [82, 155] on p "Directory Sync" at bounding box center [81, 153] width 73 height 13
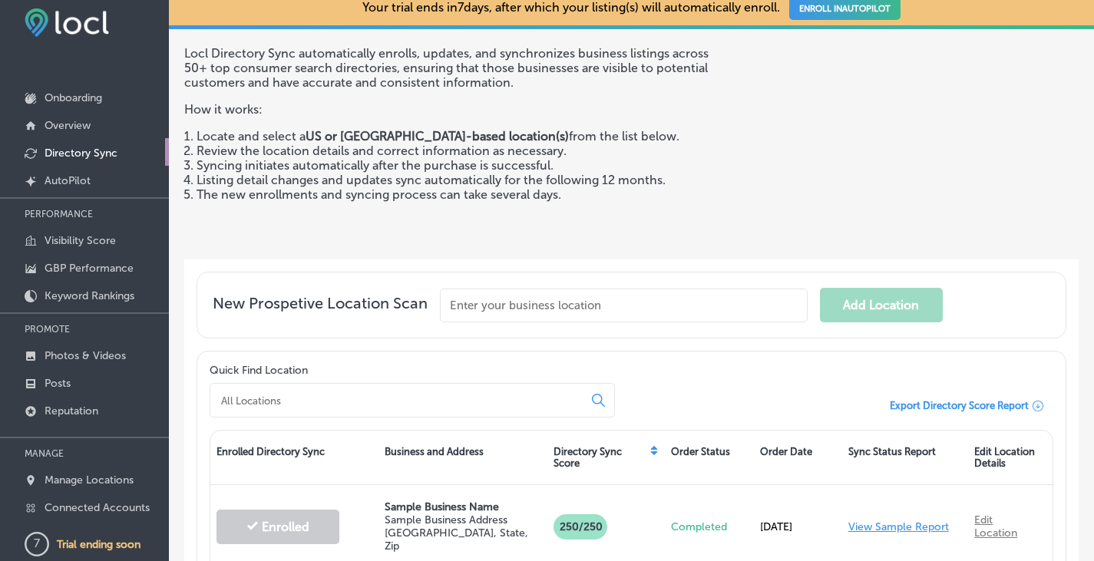
scroll to position [230, 0]
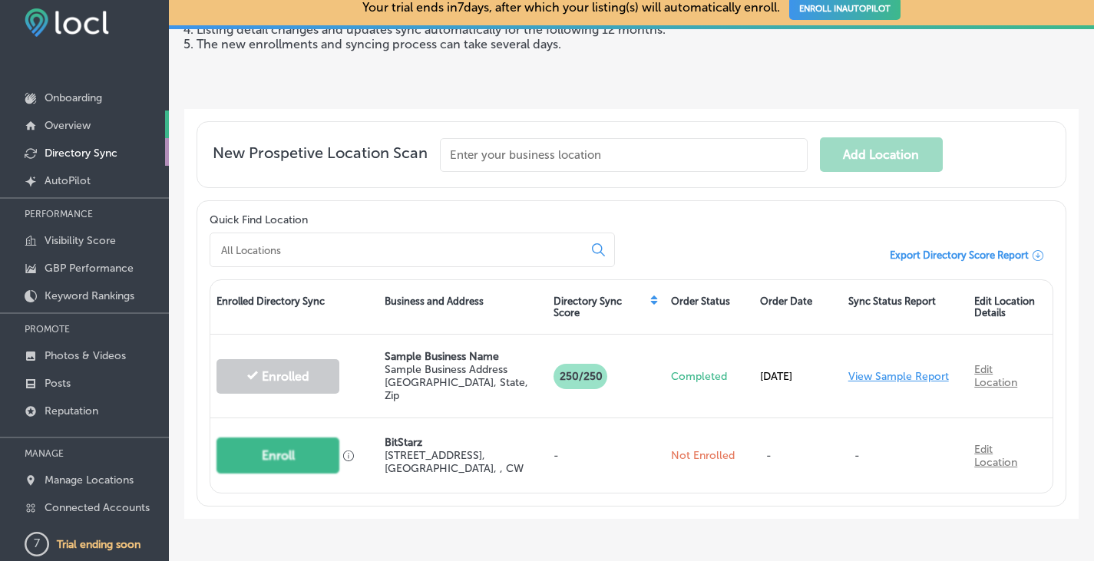
click at [92, 127] on link "Overview" at bounding box center [84, 125] width 169 height 28
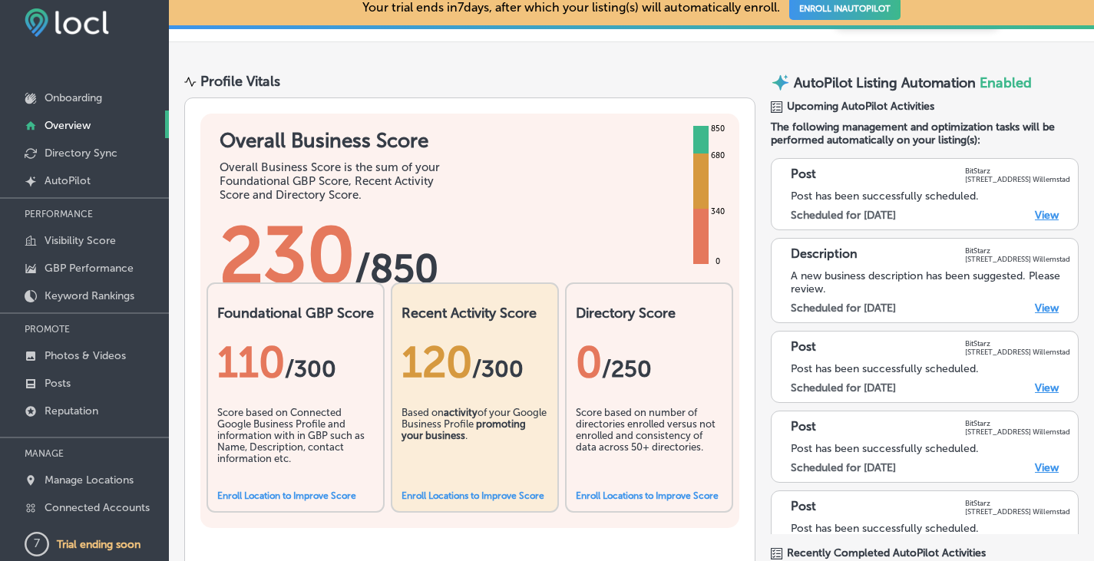
scroll to position [77, 0]
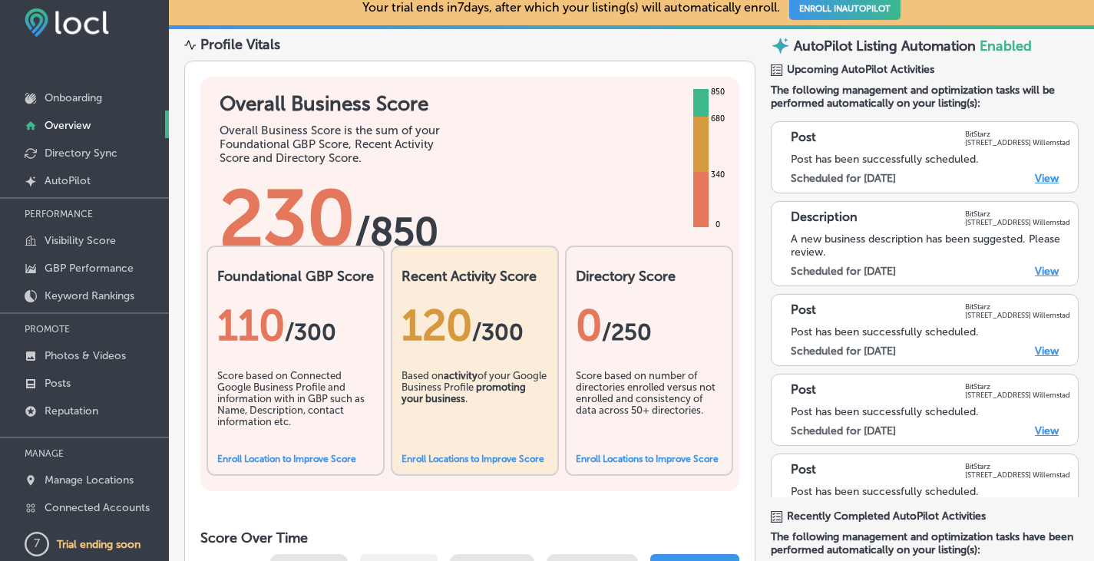
click at [290, 459] on link "Enroll Location to Improve Score" at bounding box center [286, 459] width 139 height 11
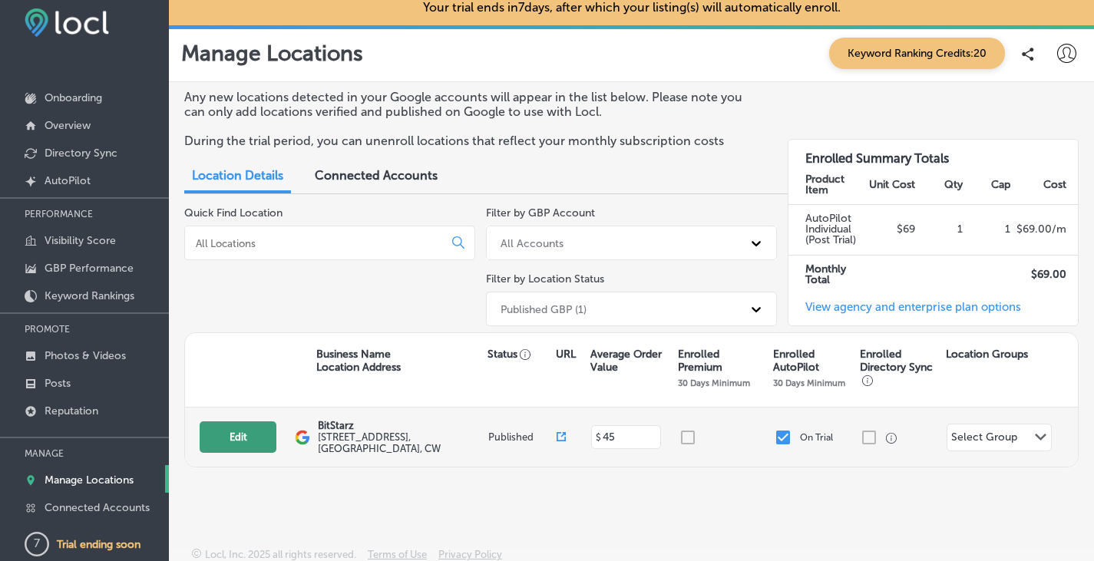
click at [250, 439] on button "Edit" at bounding box center [238, 437] width 77 height 31
select select "US"
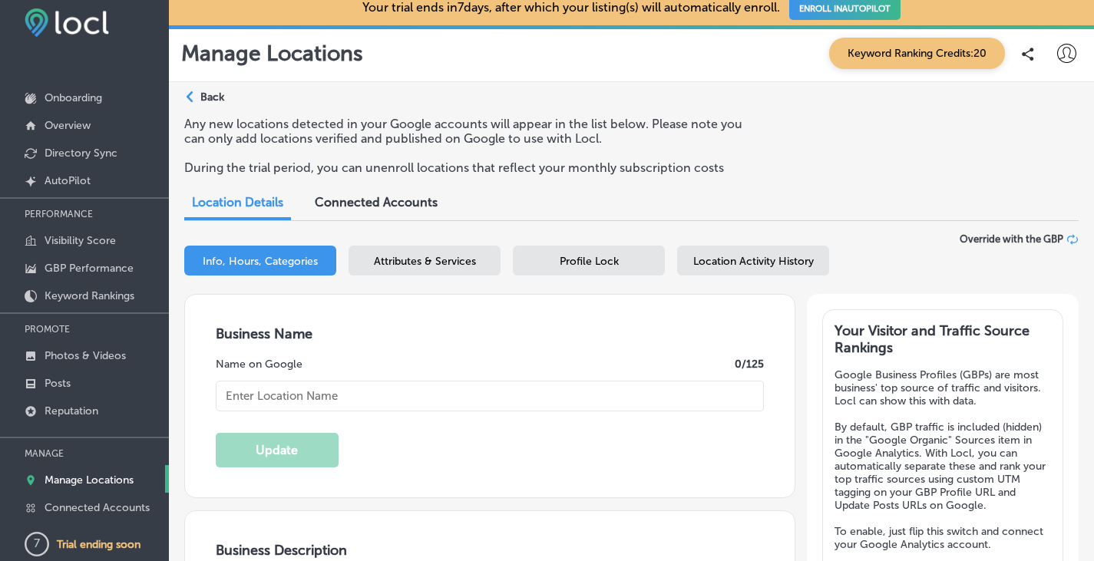
type input "BitStarz"
type textarea "BitStarz stands out as a trailblazing online casino, acclaimed for seamlessly i…"
type input "[STREET_ADDRESS]"
type input "Willemstad"
type input "CW"
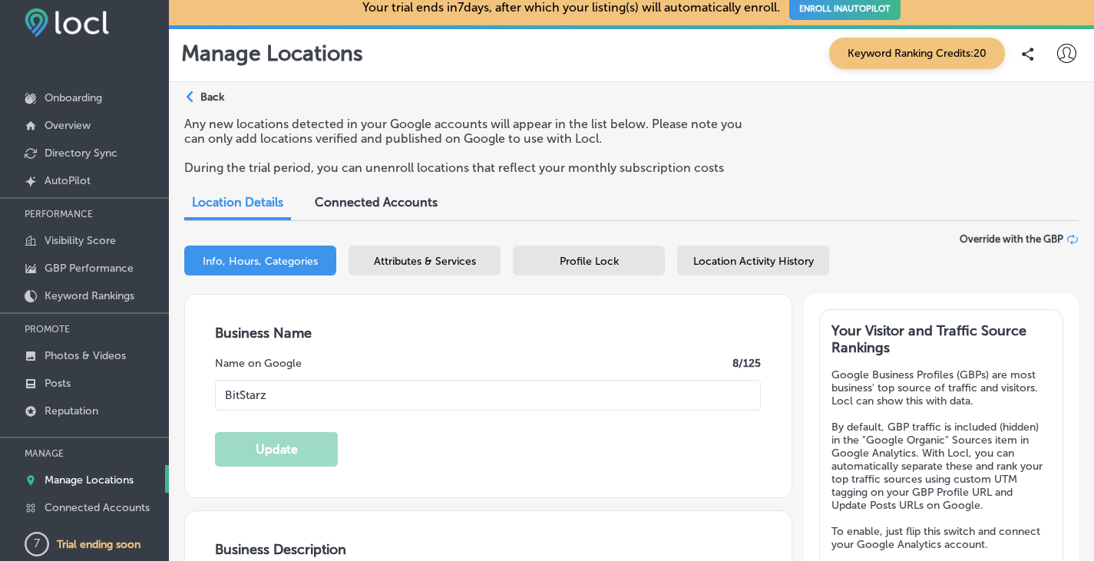
type input "45"
type input "[URL][DOMAIN_NAME]"
checkbox input "true"
type textarea "BitStarz is a multi-award-winning online casino launched in [DATE], renowned fo…"
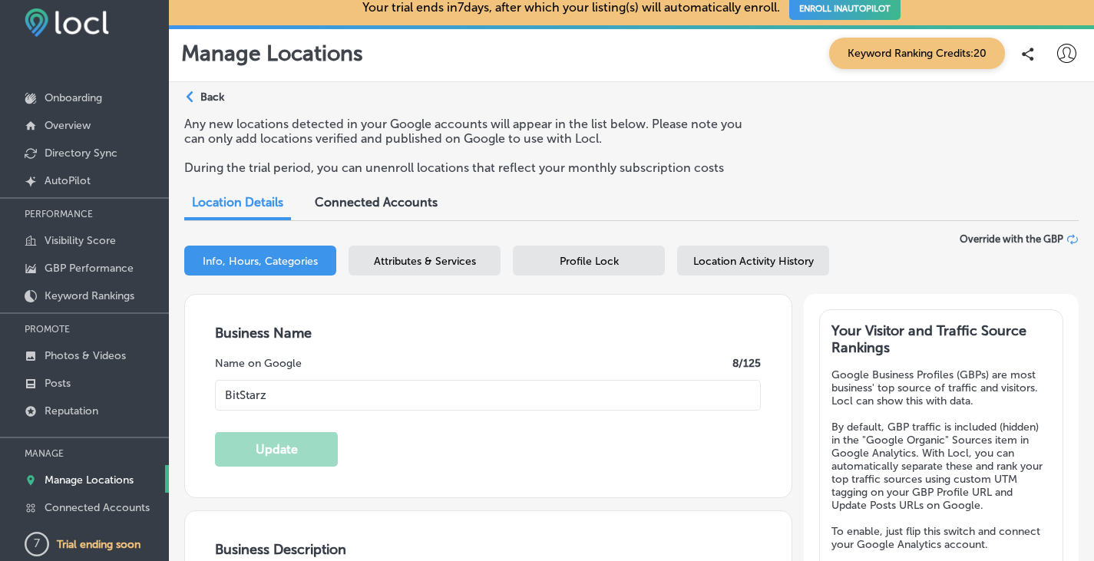
select select "CW"
click at [613, 257] on span "Profile Lock" at bounding box center [589, 261] width 59 height 13
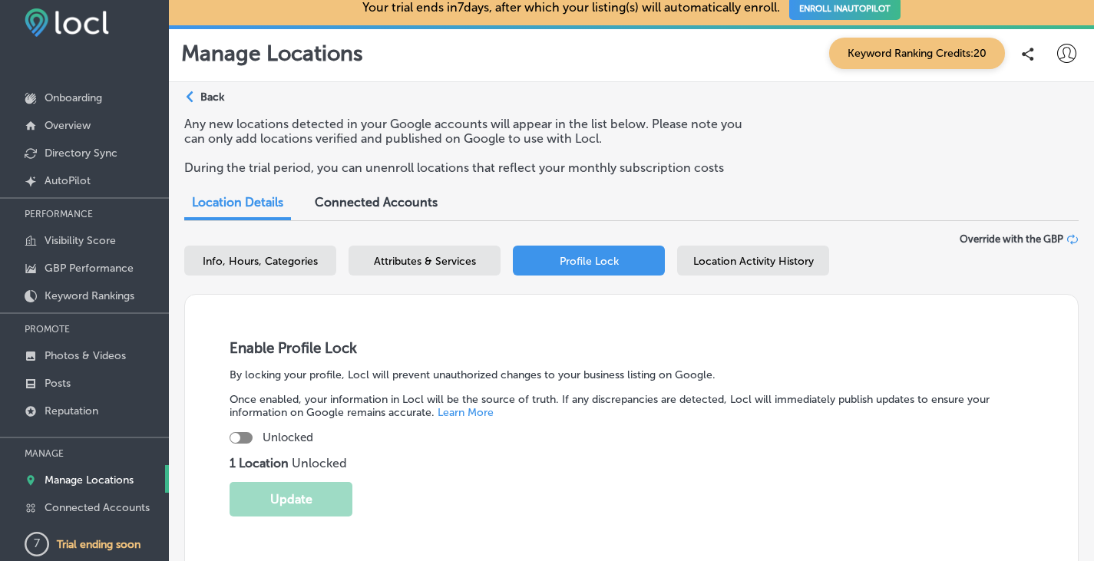
click at [803, 257] on span "Location Activity History" at bounding box center [754, 261] width 121 height 13
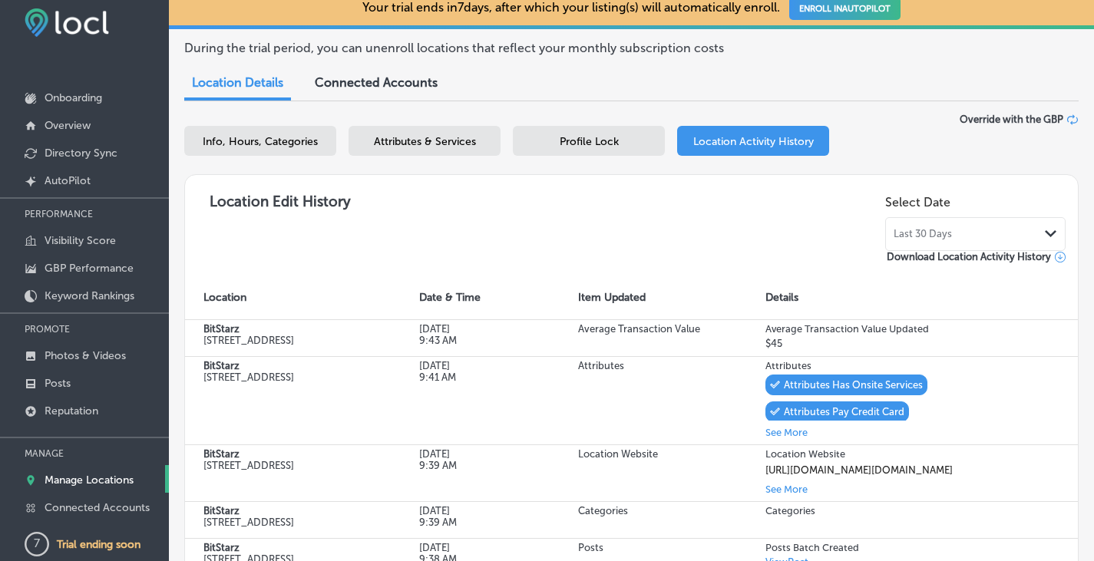
scroll to position [174, 0]
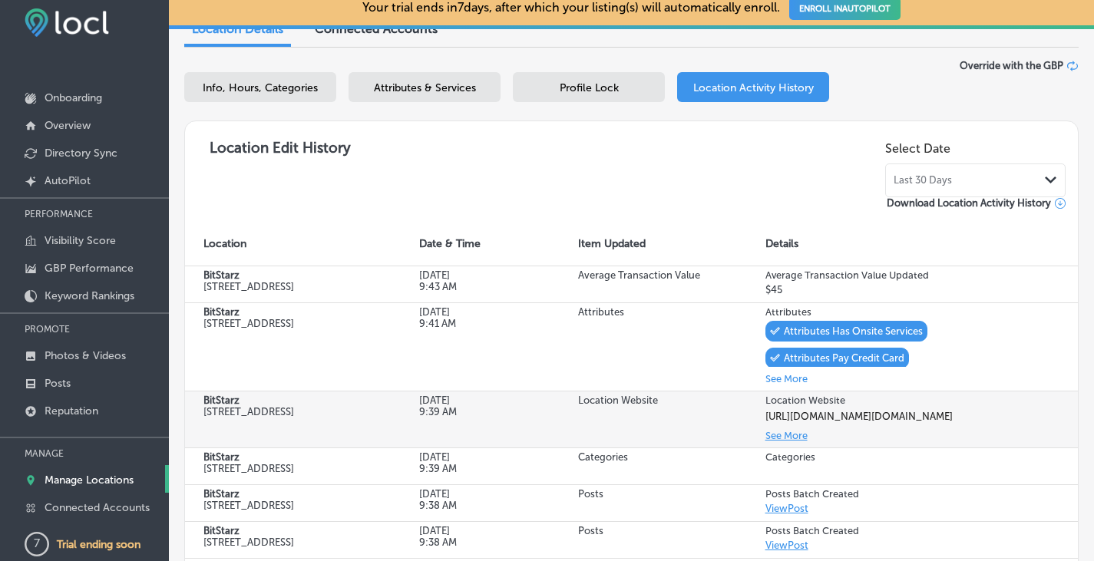
click at [776, 445] on button "See More" at bounding box center [787, 436] width 42 height 18
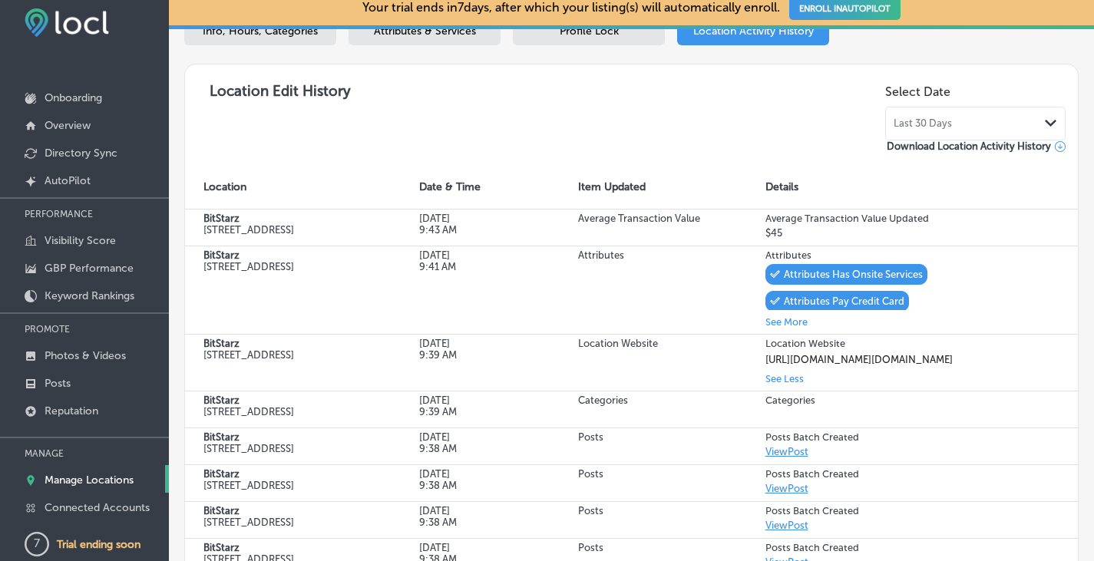
scroll to position [0, 0]
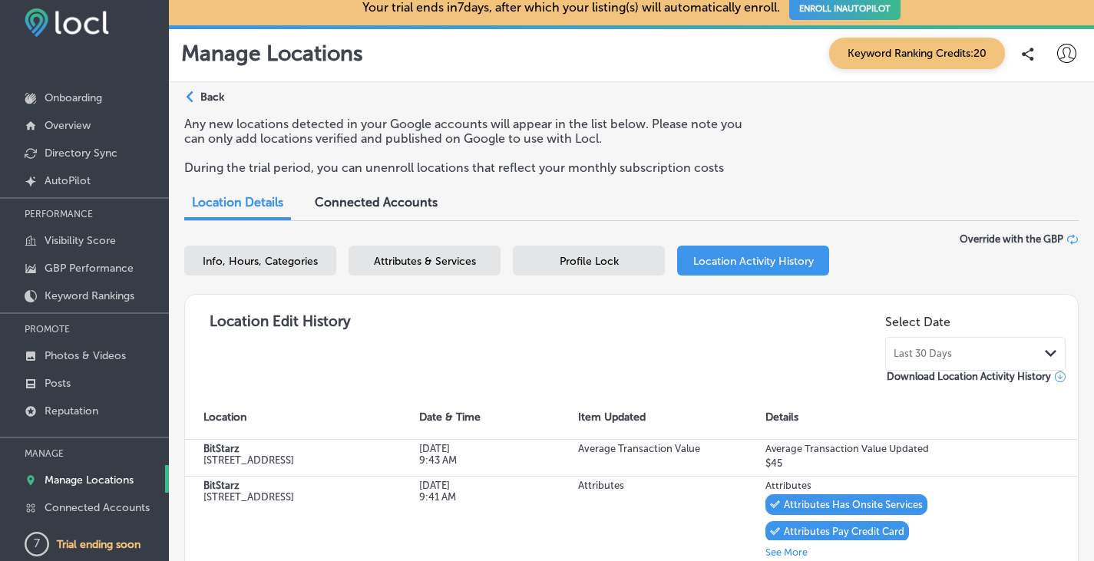
click at [395, 259] on span "Attributes & Services" at bounding box center [425, 261] width 102 height 13
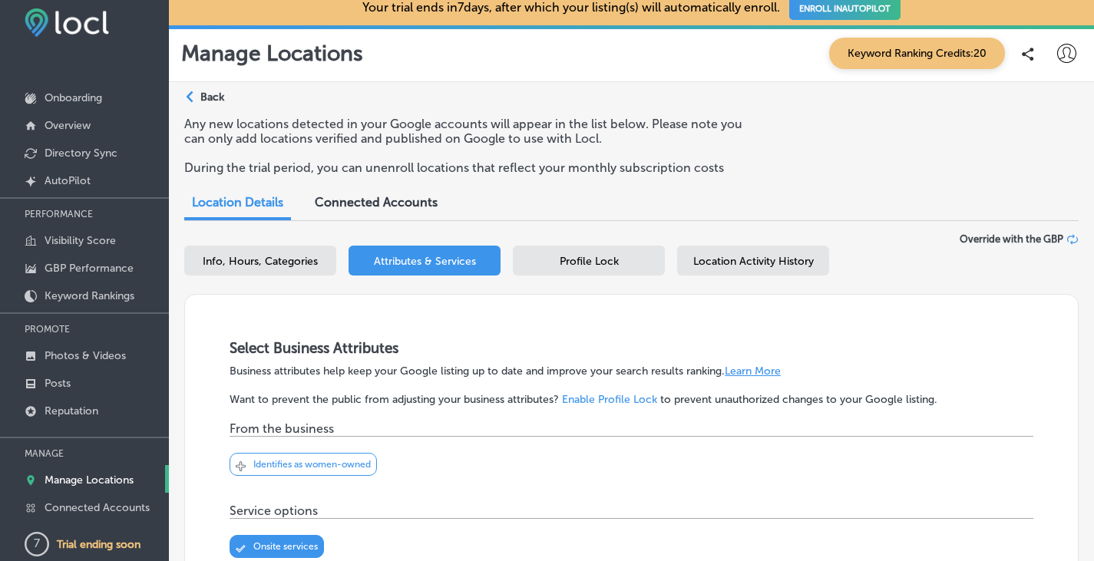
click at [256, 255] on span "Info, Hours, Categories" at bounding box center [260, 261] width 115 height 13
select select "US"
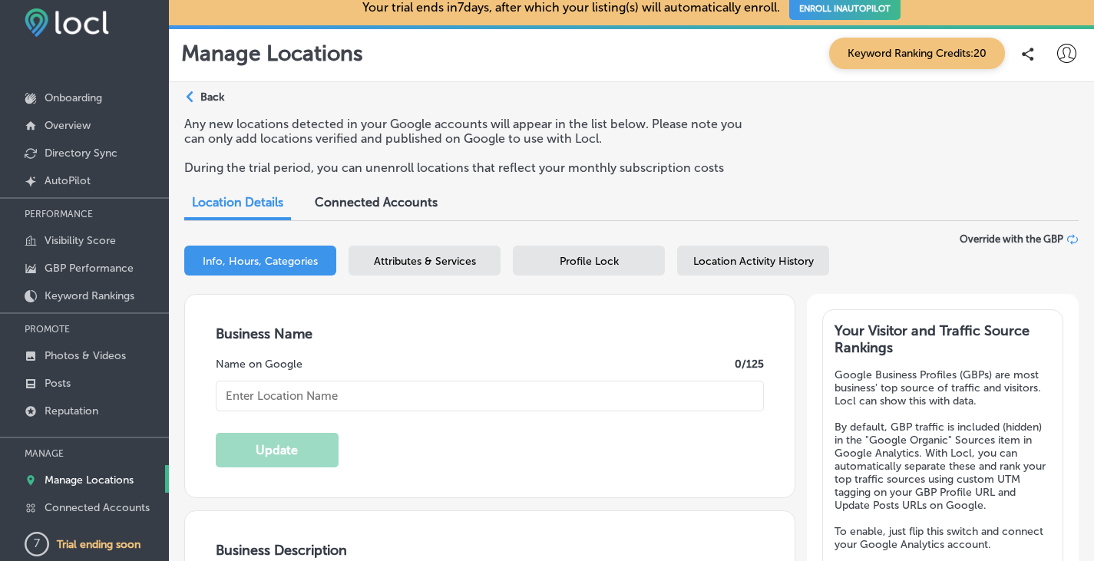
type input "BitStarz"
type textarea "BitStarz stands out as a trailblazing online casino, acclaimed for seamlessly i…"
type input "[STREET_ADDRESS]"
type input "Willemstad"
type input "CW"
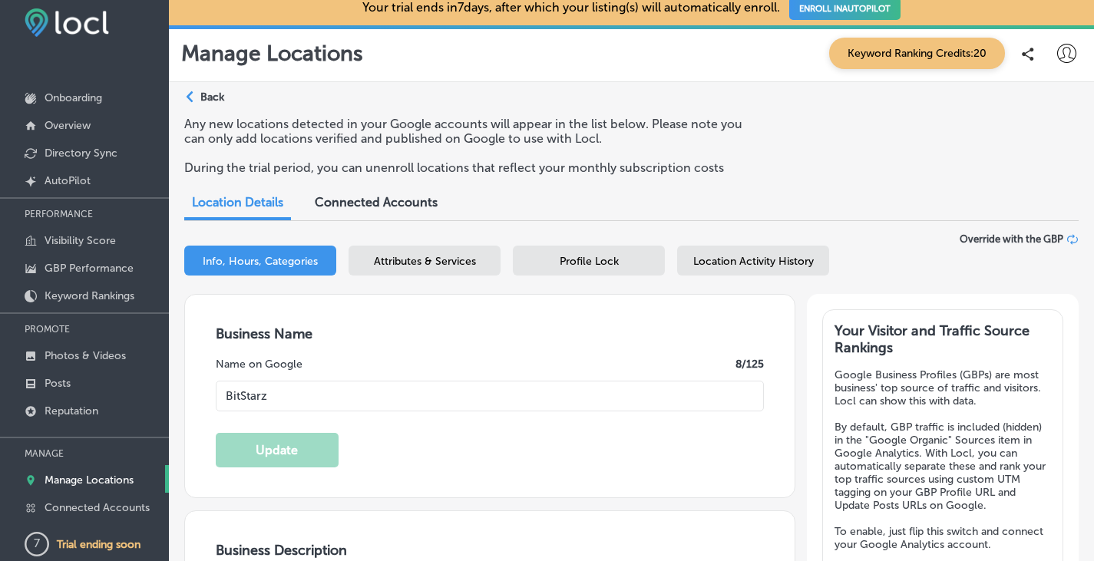
type input "[URL][DOMAIN_NAME]"
type input "45"
checkbox input "true"
type textarea "BitStarz is a multi-award-winning online casino launched in [DATE], renowned fo…"
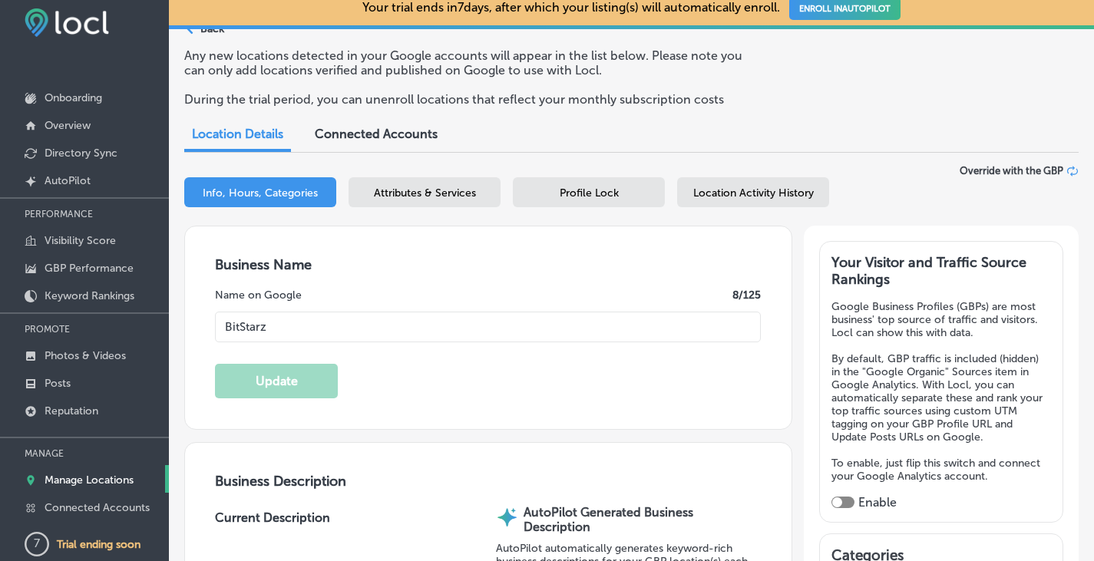
checkbox input "true"
select select "CW"
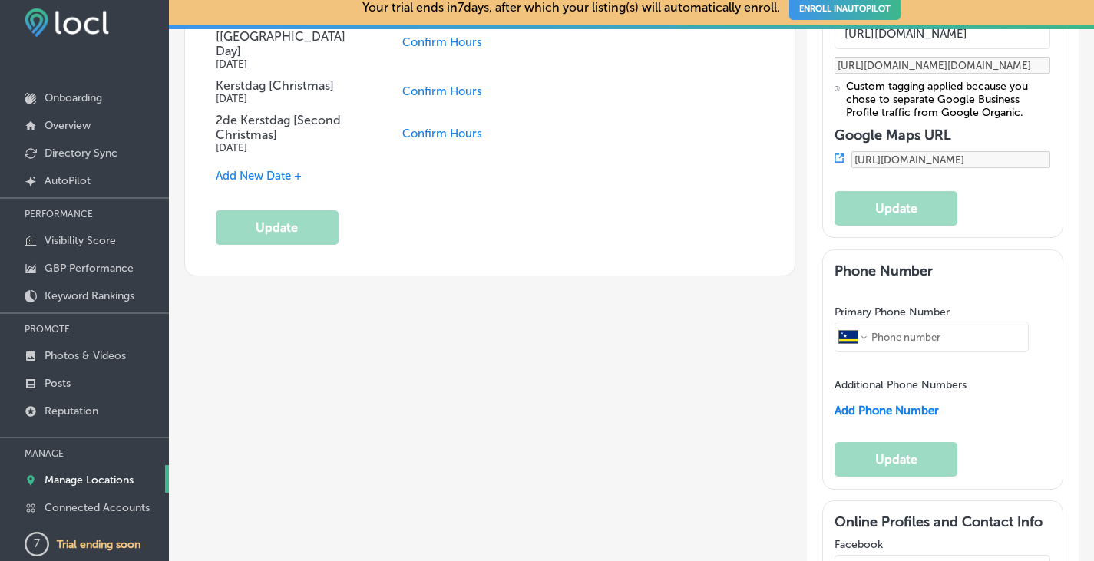
scroll to position [1644, 0]
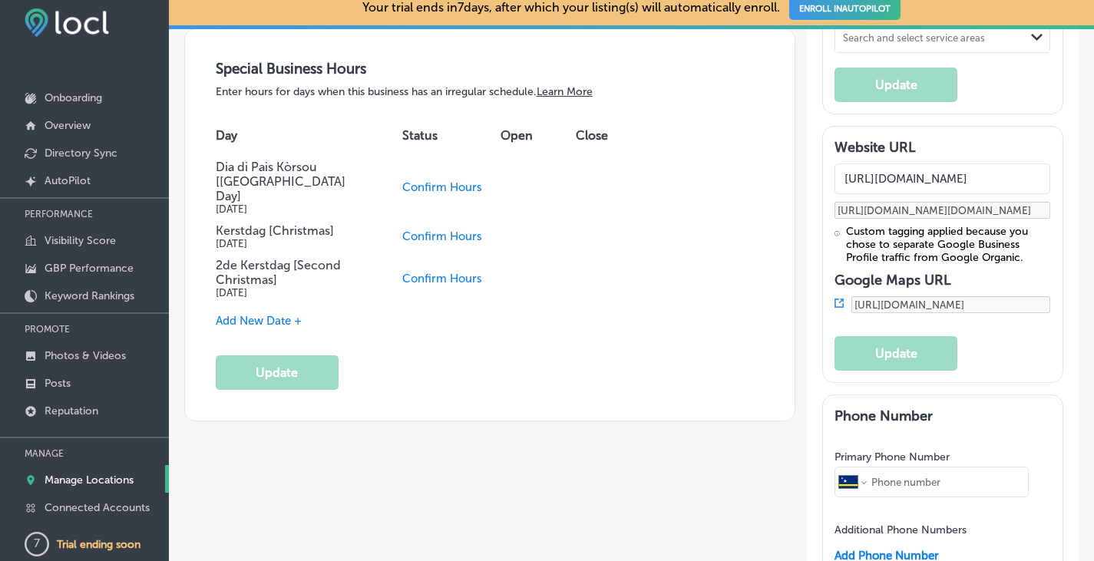
click at [1007, 225] on div "Custom tagging applied because you chose to separate Google Business Profile tr…" at bounding box center [948, 244] width 204 height 39
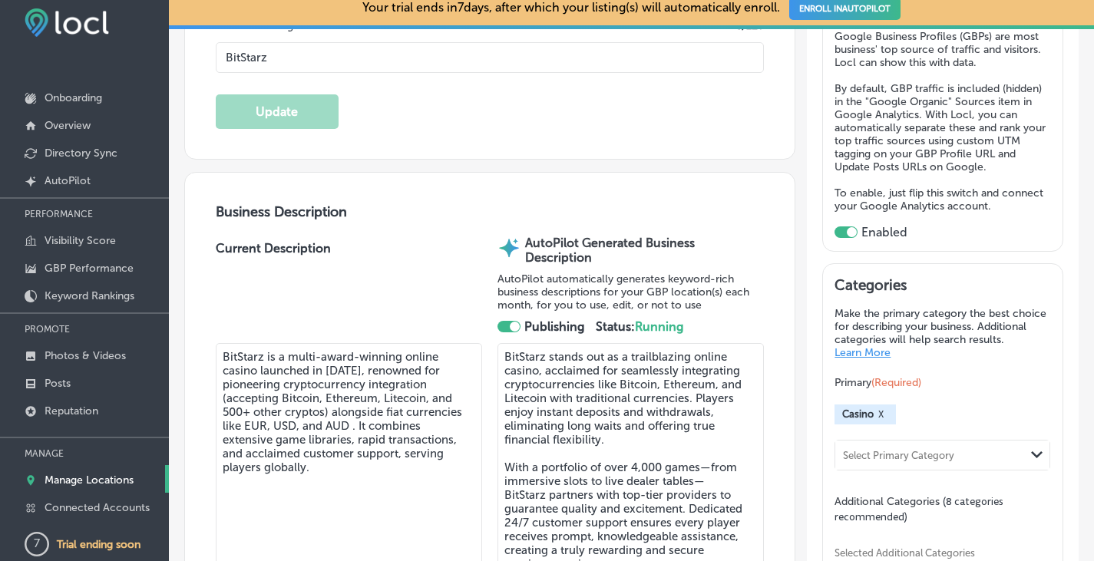
scroll to position [262, 0]
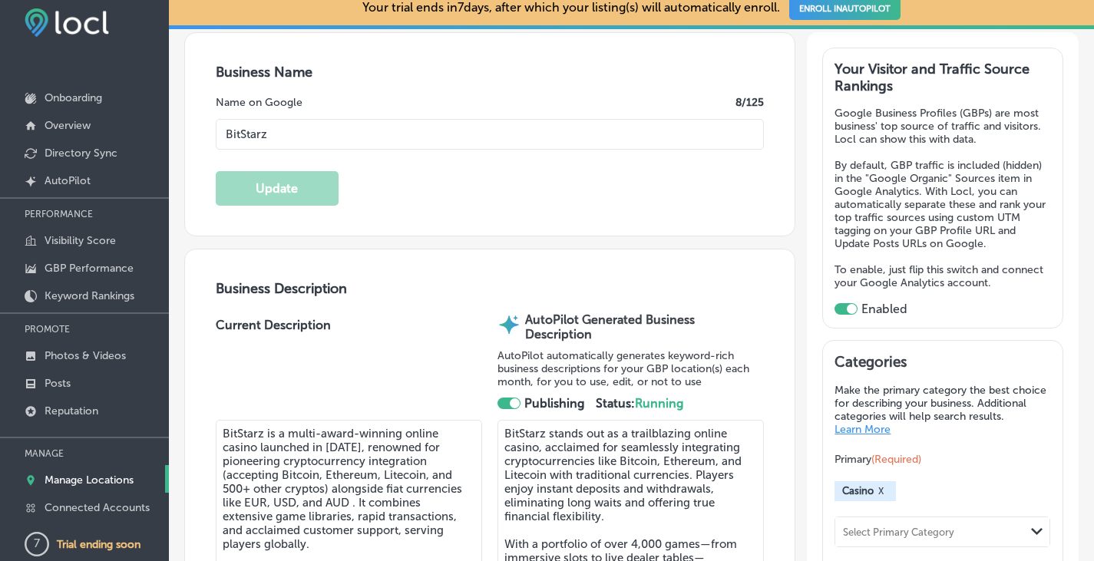
click at [847, 304] on div at bounding box center [852, 309] width 10 height 10
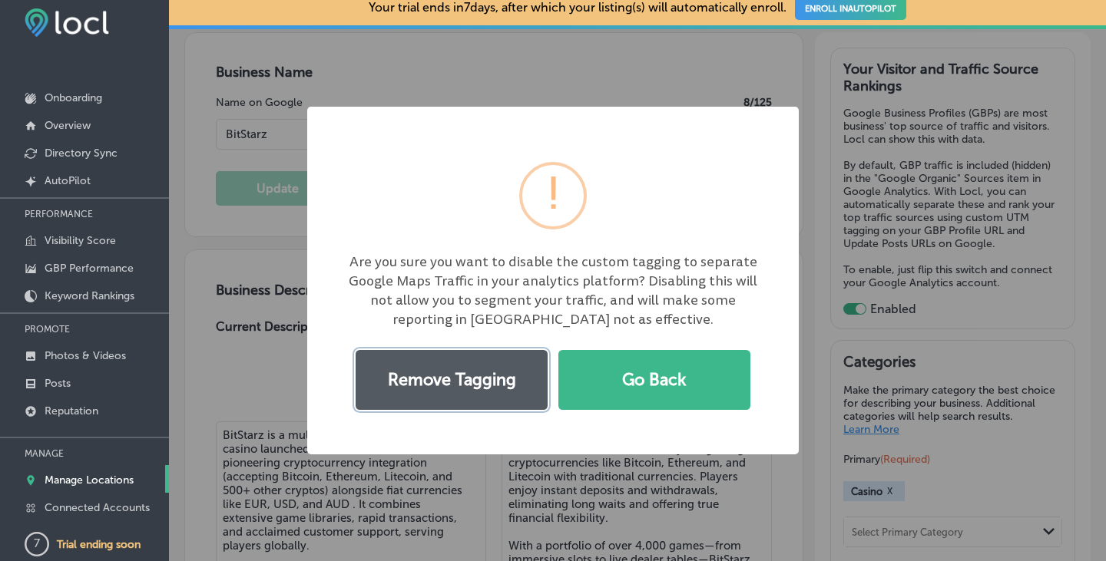
click at [484, 383] on button "Remove Tagging" at bounding box center [452, 380] width 192 height 60
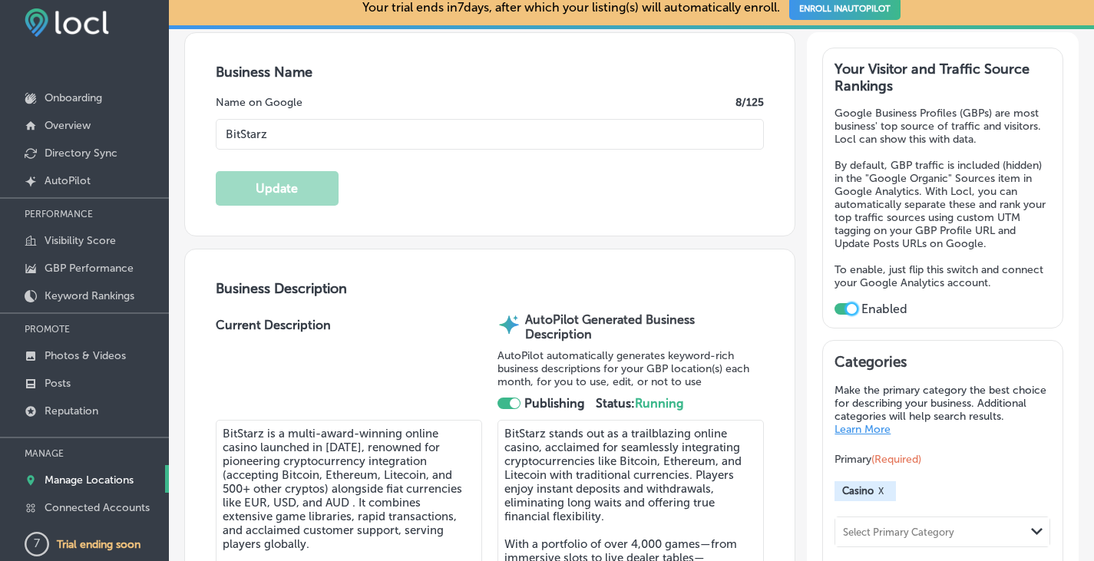
checkbox input "false"
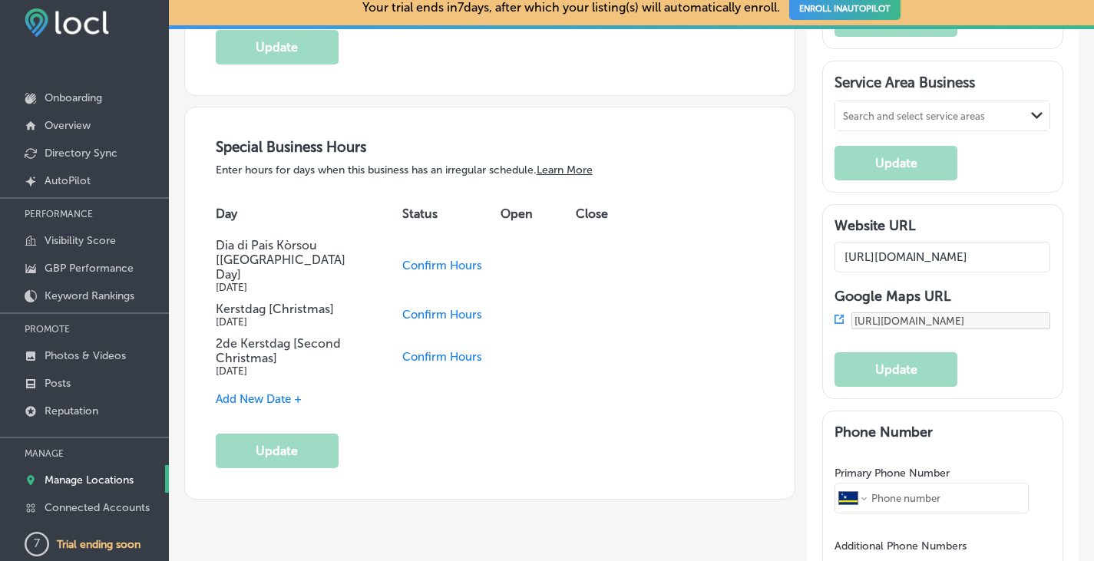
scroll to position [1644, 0]
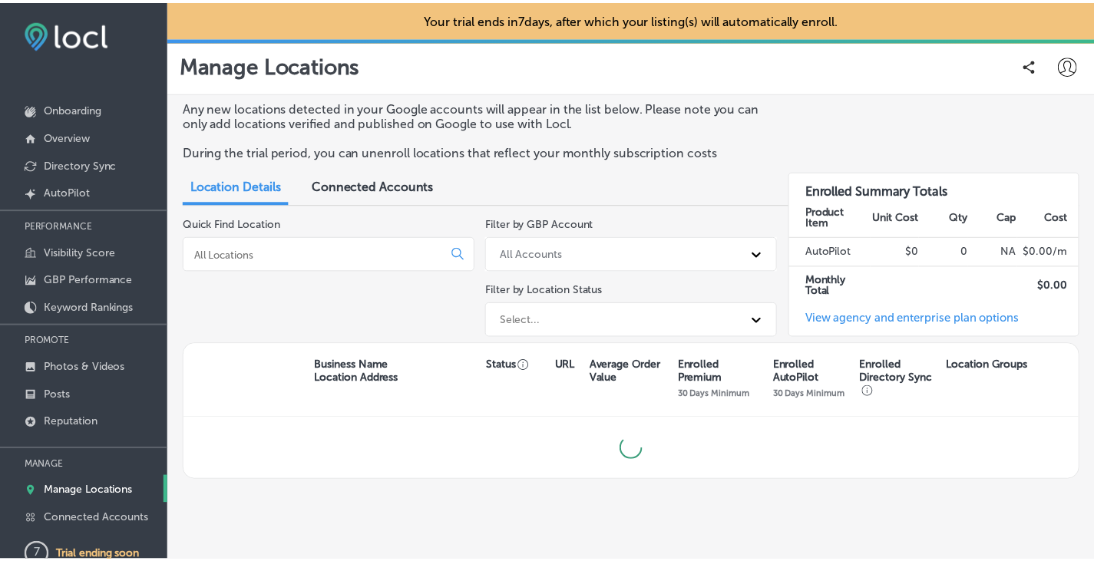
scroll to position [12, 0]
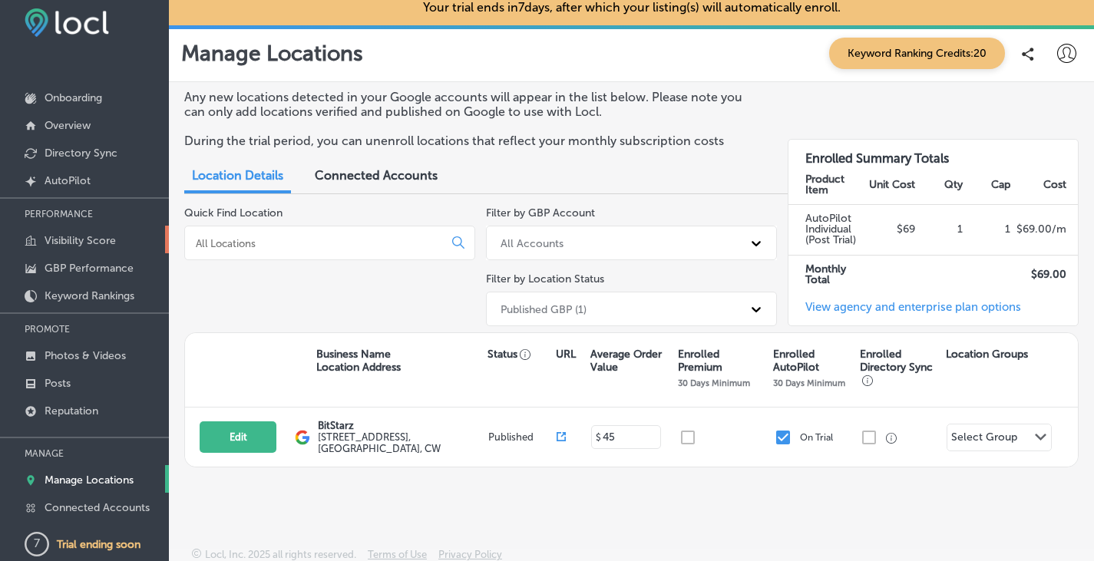
click at [89, 239] on p "Visibility Score" at bounding box center [80, 240] width 71 height 13
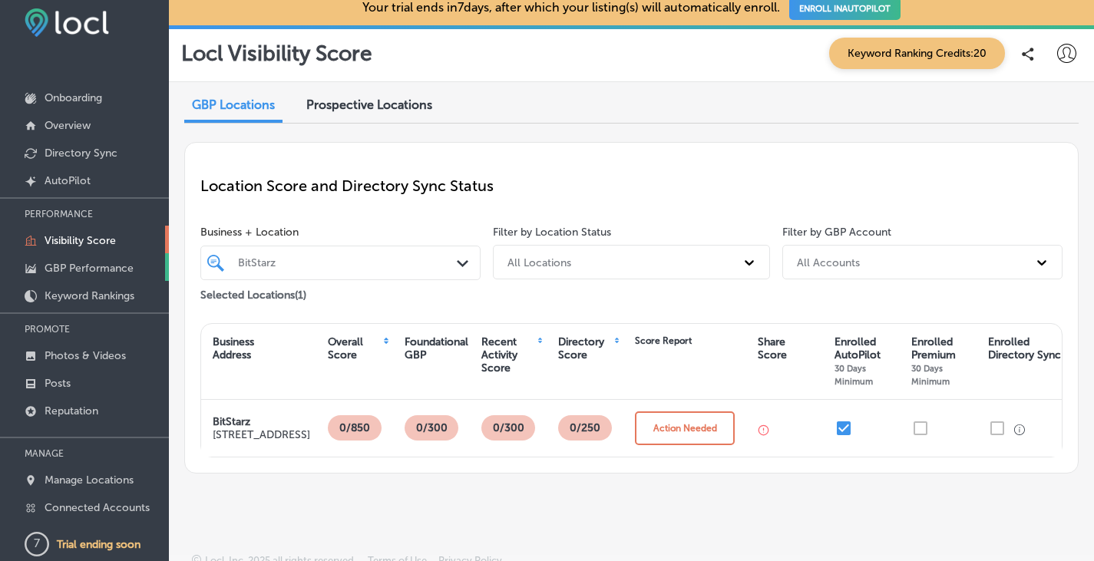
click at [93, 270] on p "GBP Performance" at bounding box center [89, 268] width 89 height 13
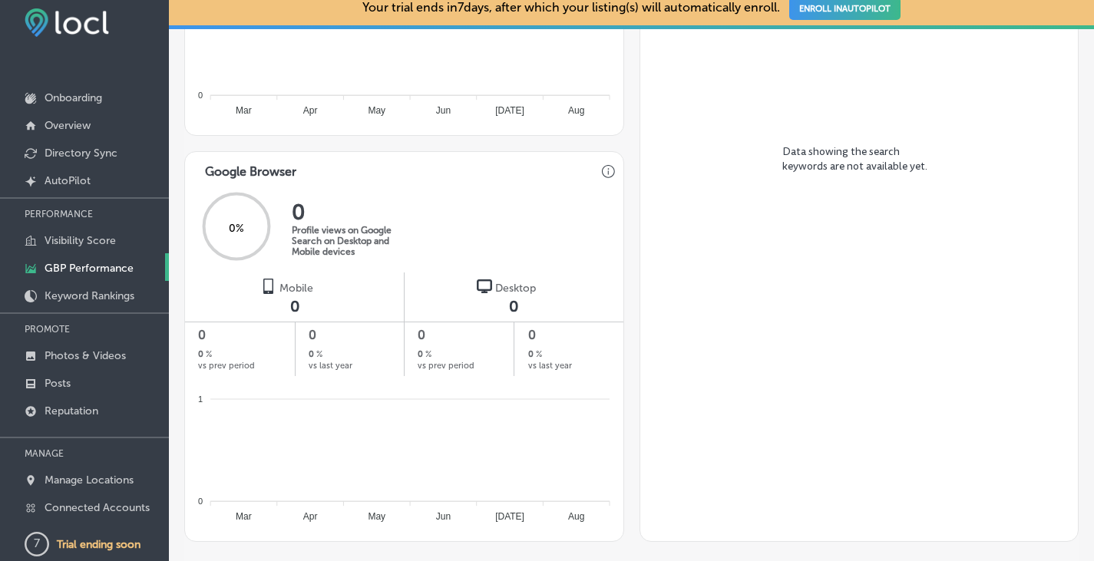
scroll to position [845, 0]
click at [79, 125] on p "Overview" at bounding box center [68, 125] width 46 height 13
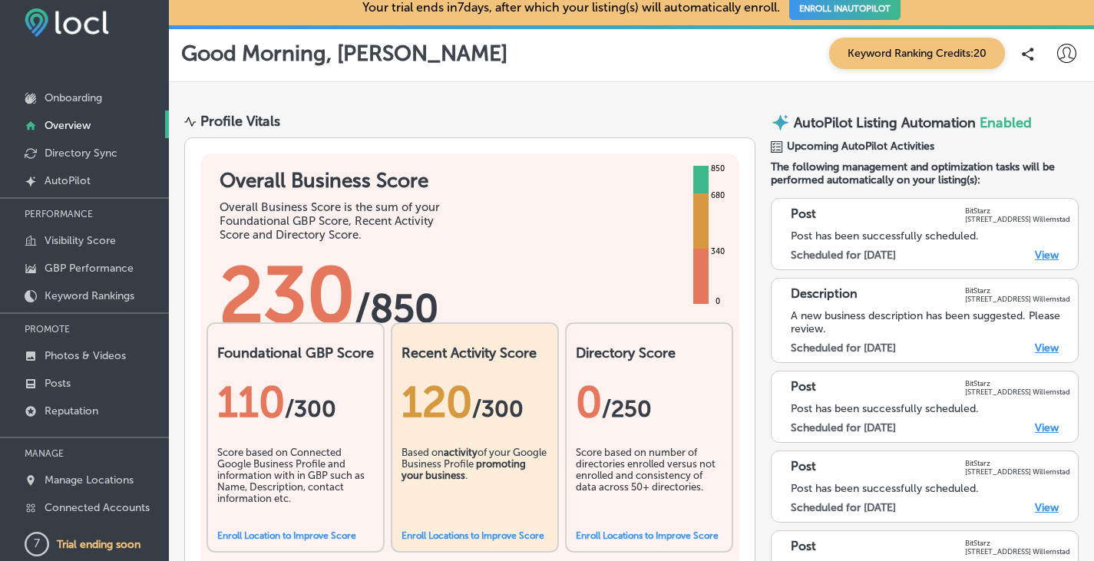
click at [1038, 254] on link "View" at bounding box center [1047, 255] width 24 height 13
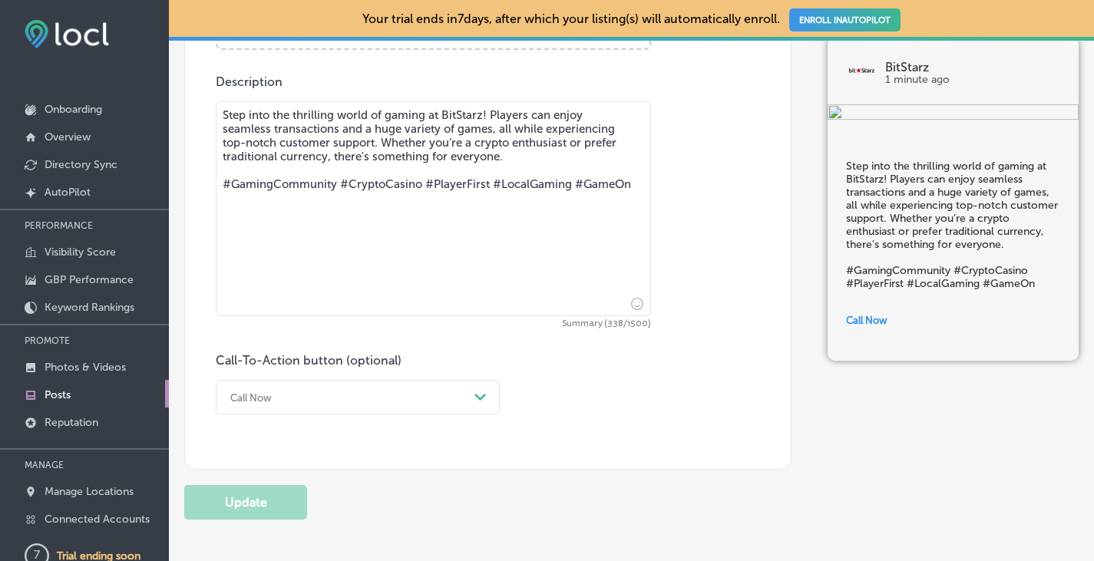
scroll to position [811, 0]
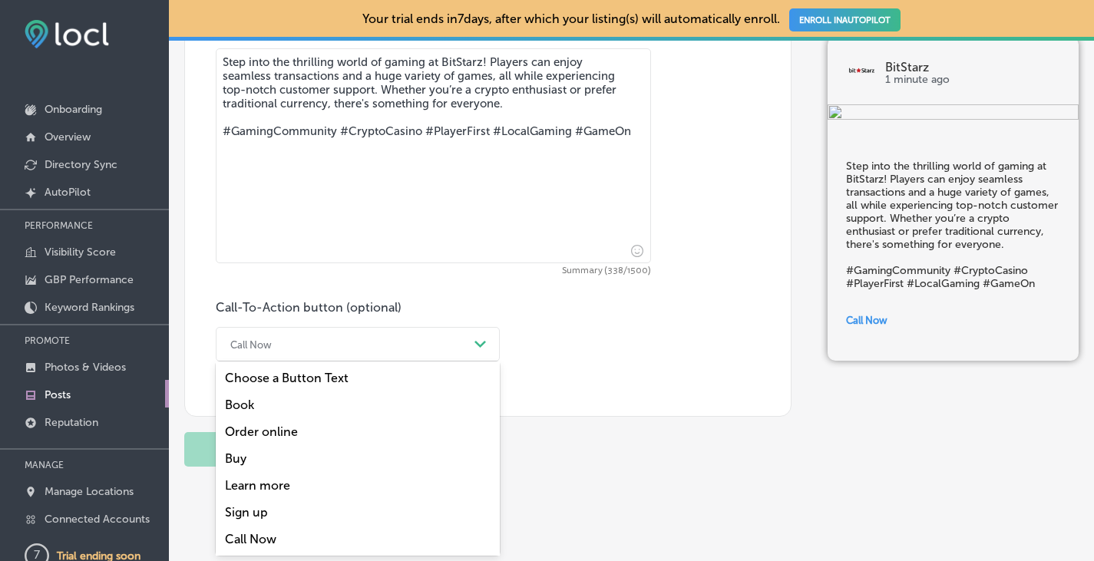
click at [483, 362] on div "option Book focused, 2 of 7. 7 results available. Use Up and Down to choose opt…" at bounding box center [358, 344] width 284 height 35
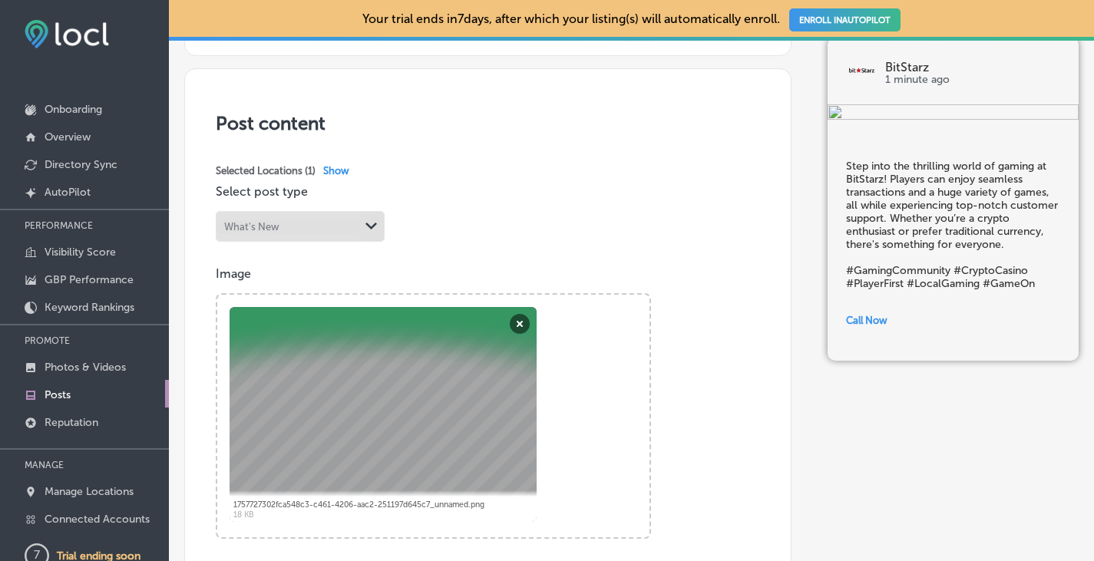
scroll to position [43, 0]
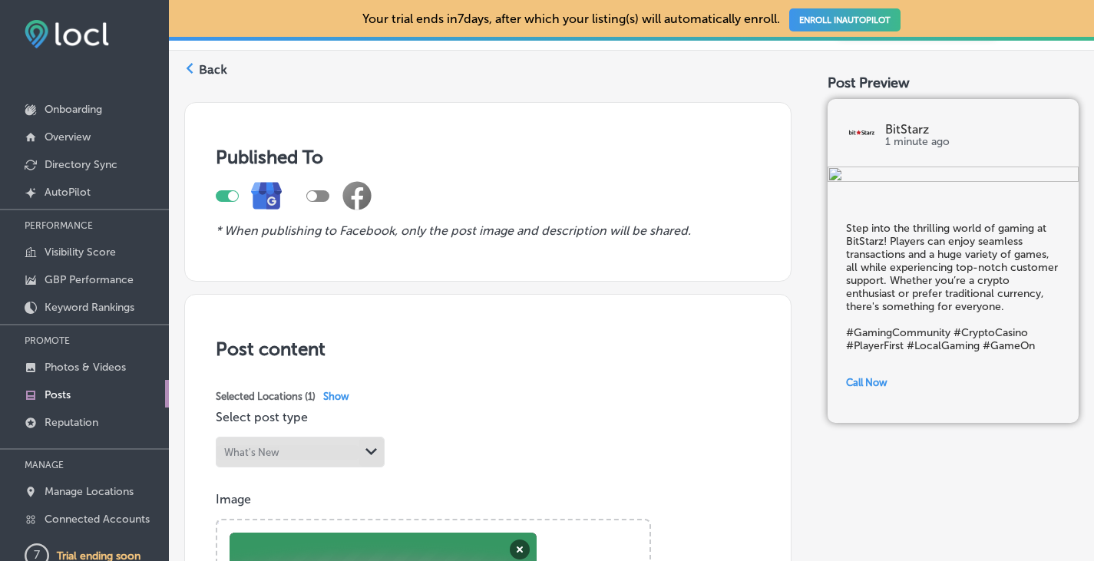
click at [214, 68] on label "Back" at bounding box center [213, 69] width 28 height 17
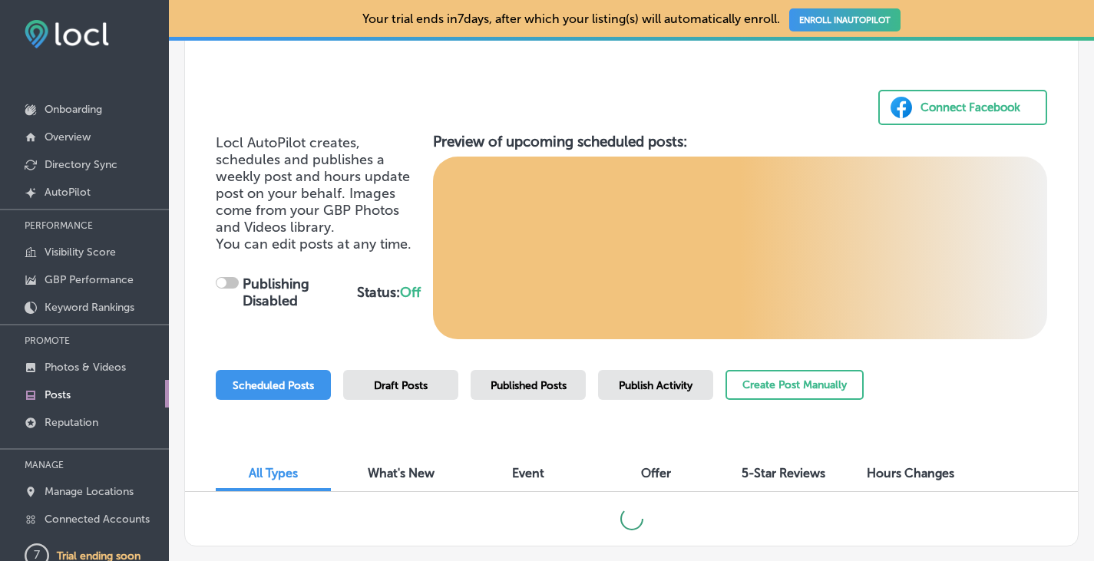
scroll to position [152, 0]
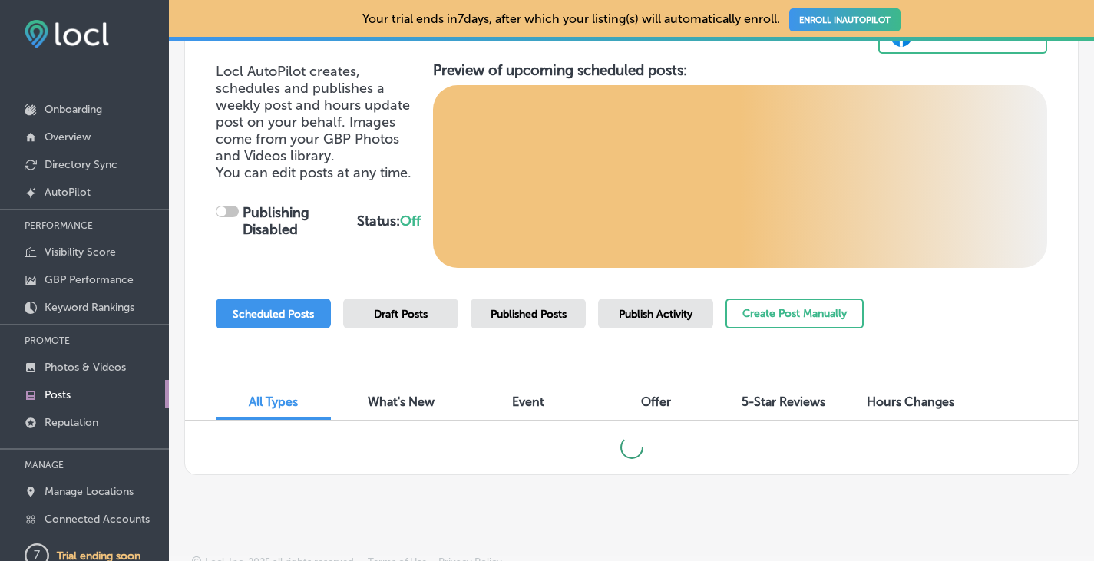
checkbox input "true"
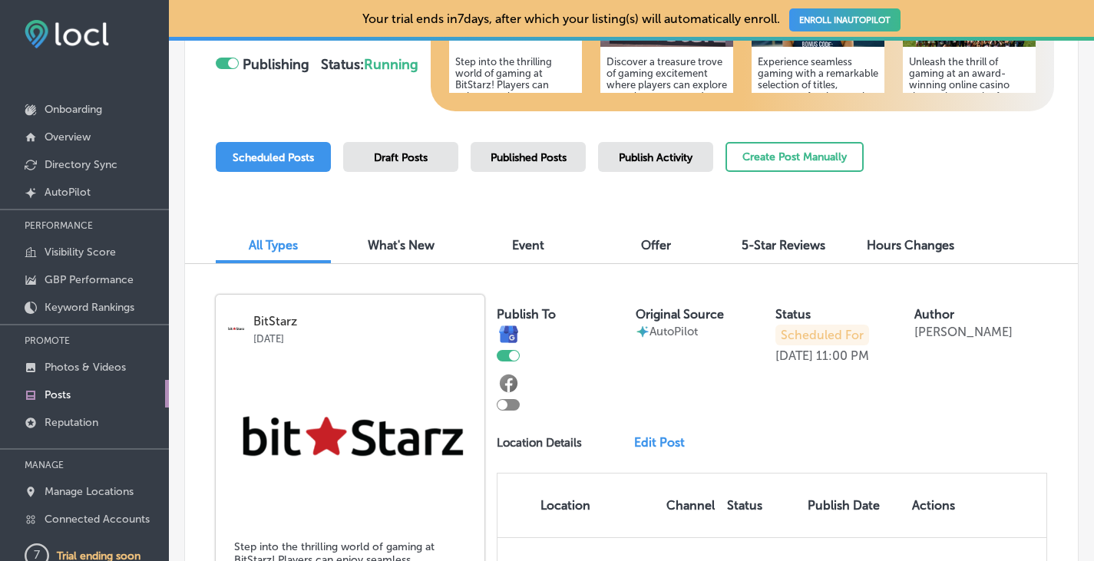
scroll to position [75, 0]
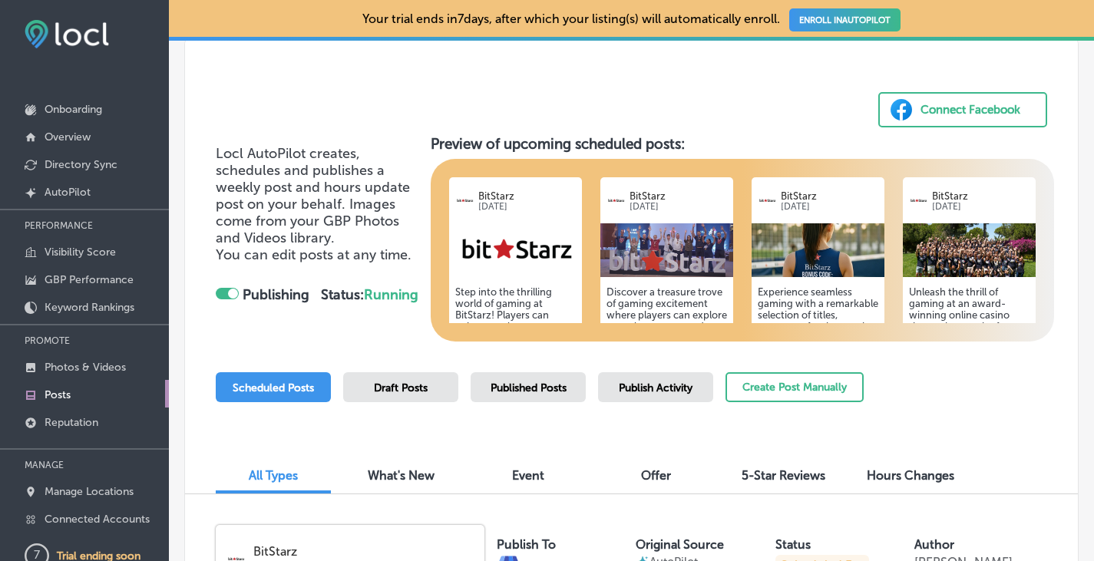
click at [225, 290] on div at bounding box center [227, 294] width 23 height 12
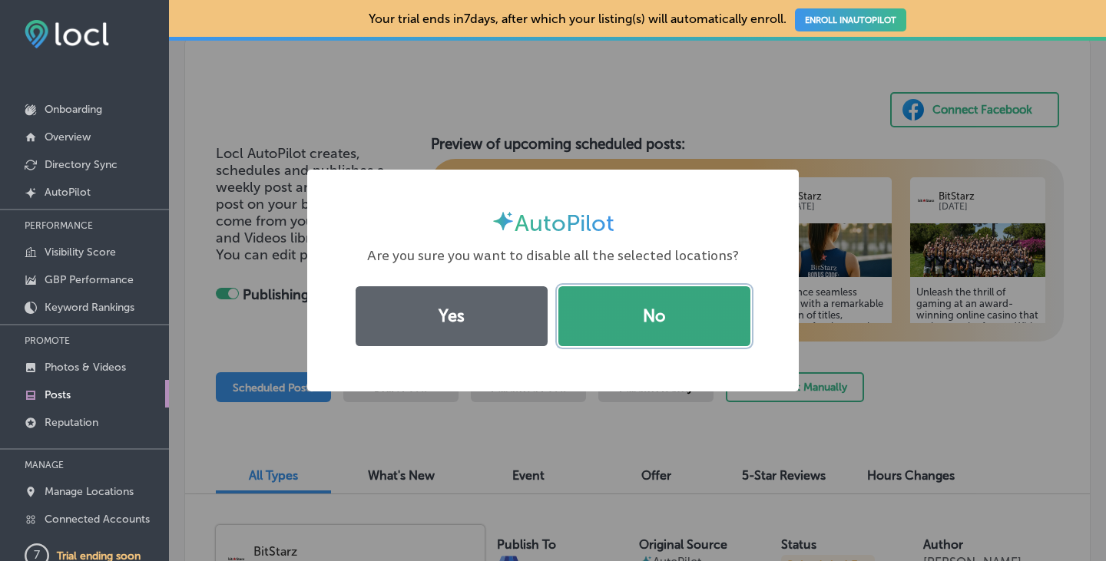
click at [603, 300] on button "No" at bounding box center [654, 316] width 192 height 60
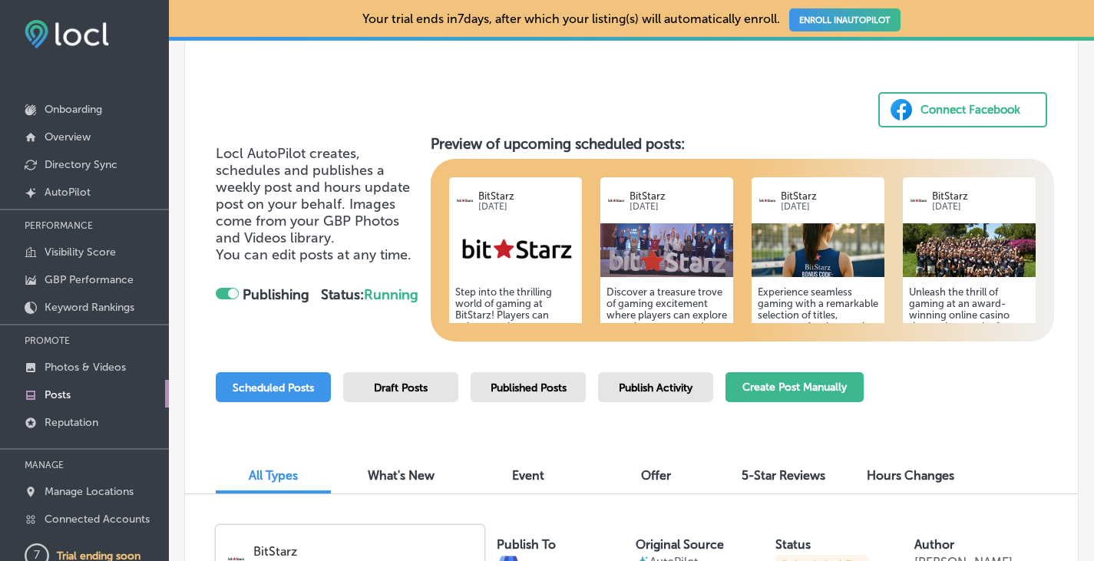
click at [803, 389] on button "Create Post Manually" at bounding box center [795, 388] width 138 height 30
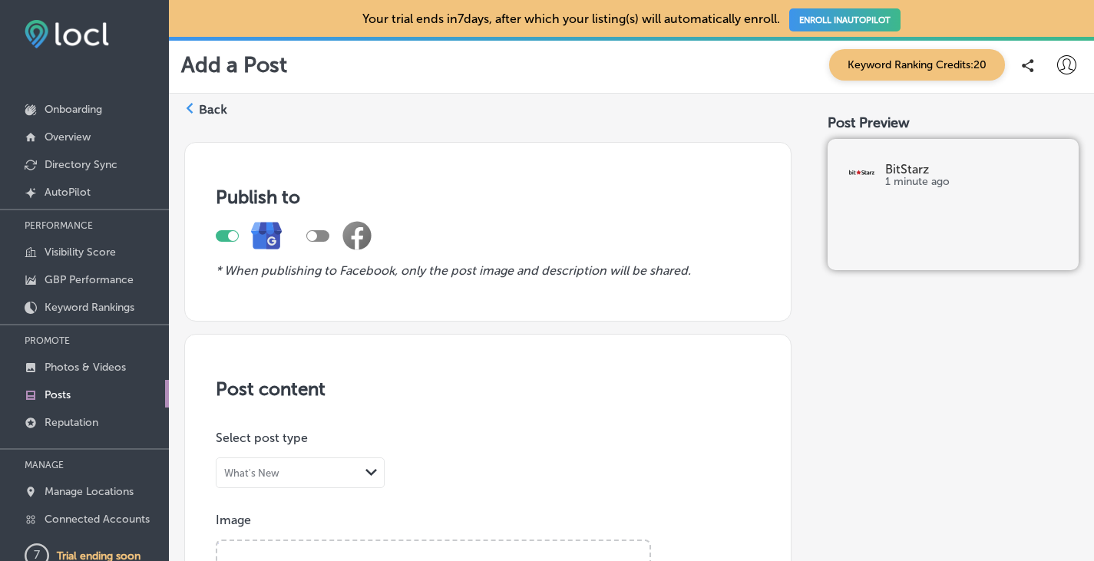
click at [205, 109] on label "Back" at bounding box center [213, 109] width 28 height 17
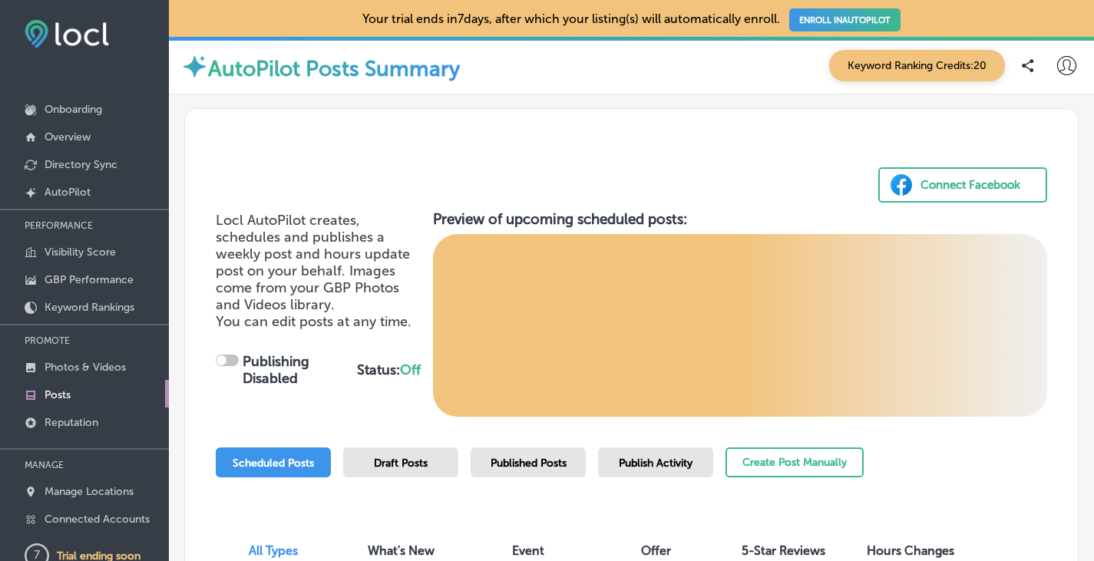
scroll to position [152, 0]
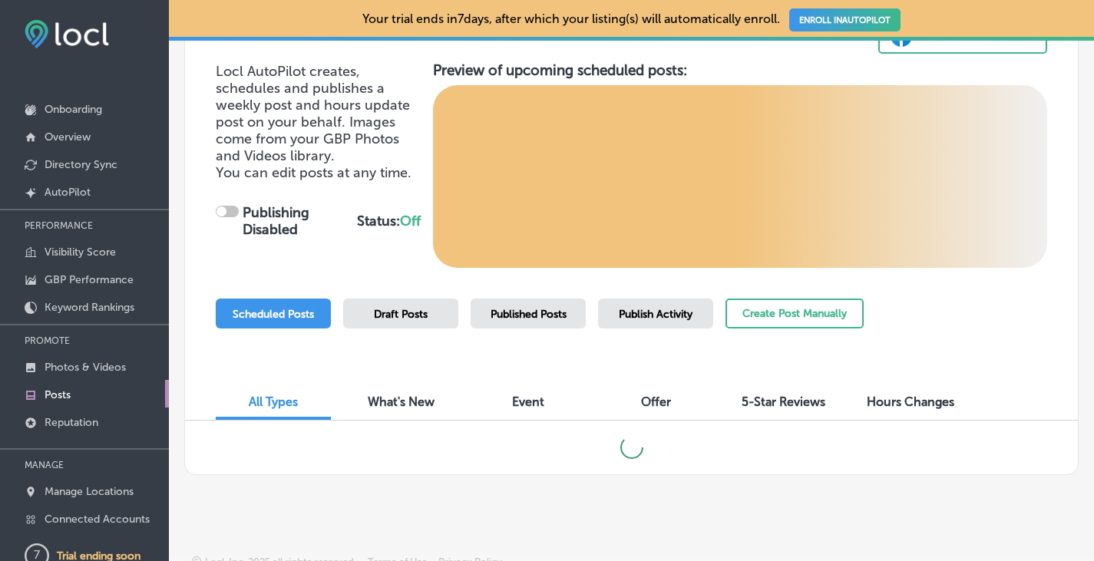
checkbox input "true"
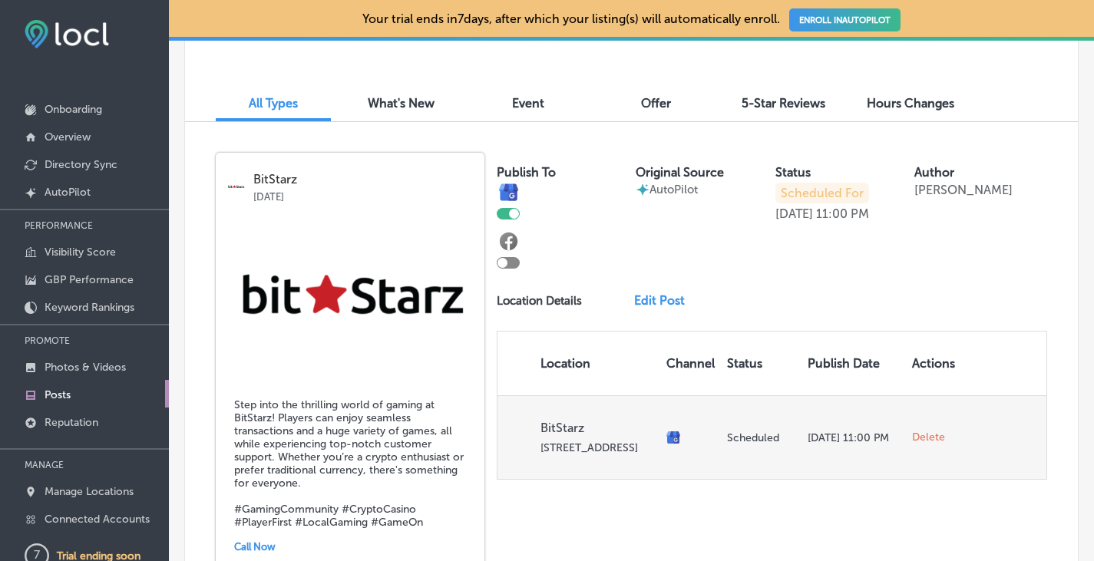
scroll to position [536, 0]
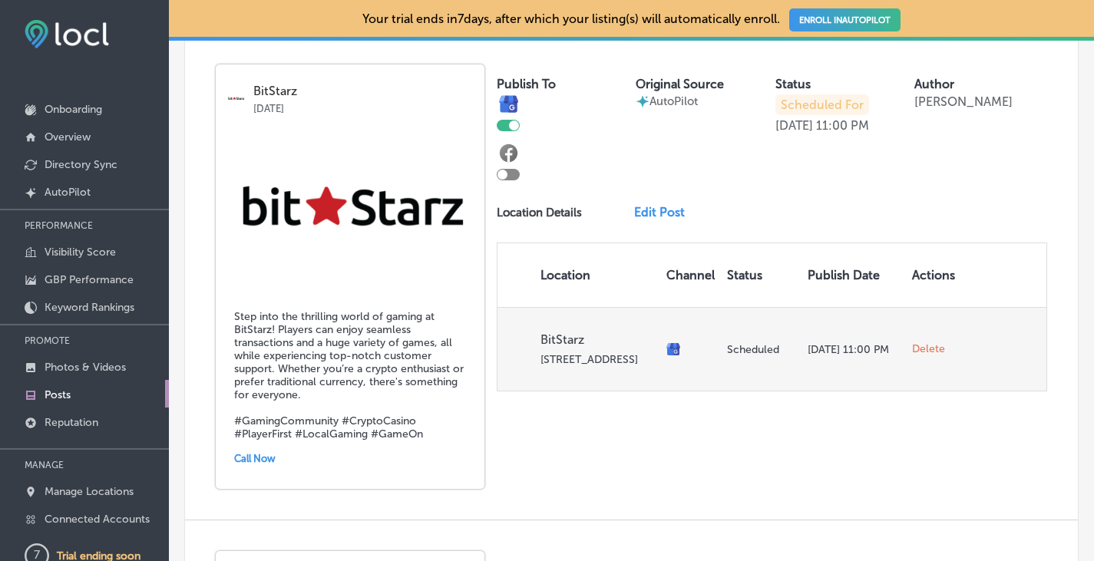
click at [926, 346] on span "Delete" at bounding box center [928, 350] width 33 height 14
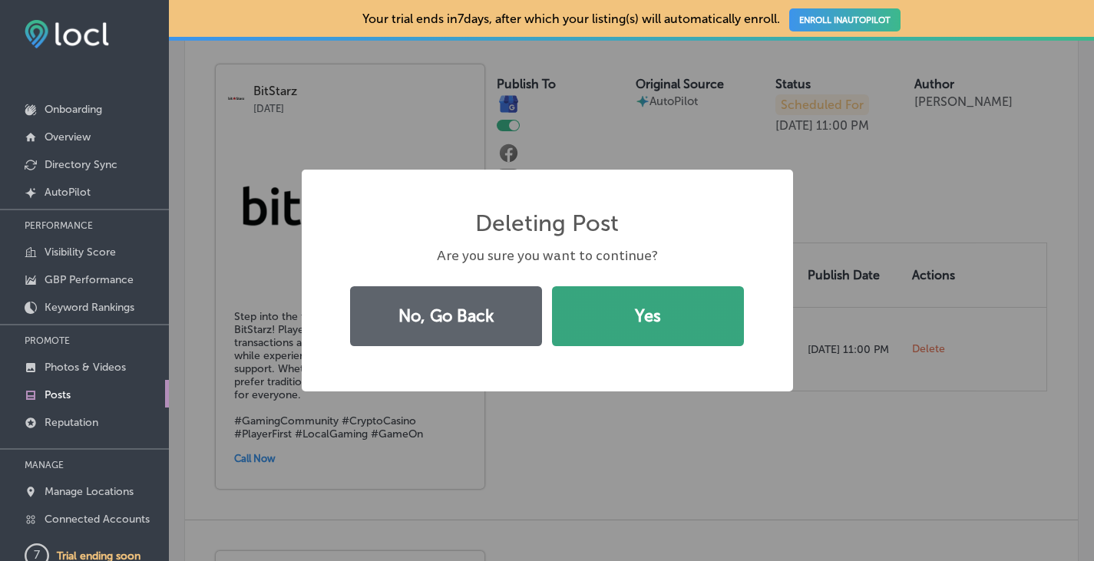
click at [653, 336] on button "Yes" at bounding box center [648, 316] width 192 height 60
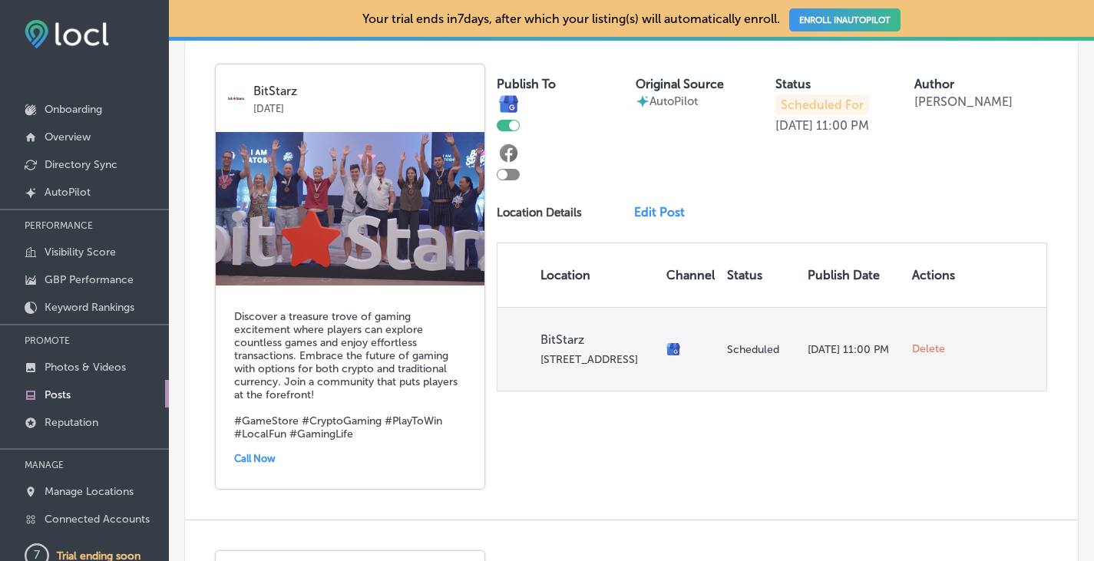
click at [921, 344] on span "Delete" at bounding box center [928, 350] width 33 height 14
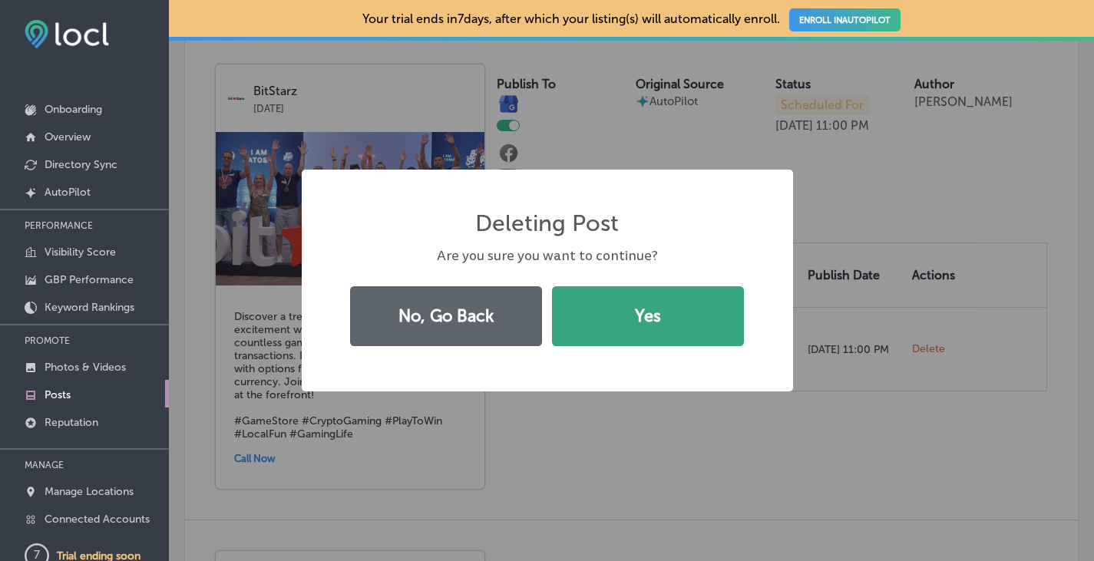
click at [700, 331] on button "Yes" at bounding box center [648, 316] width 192 height 60
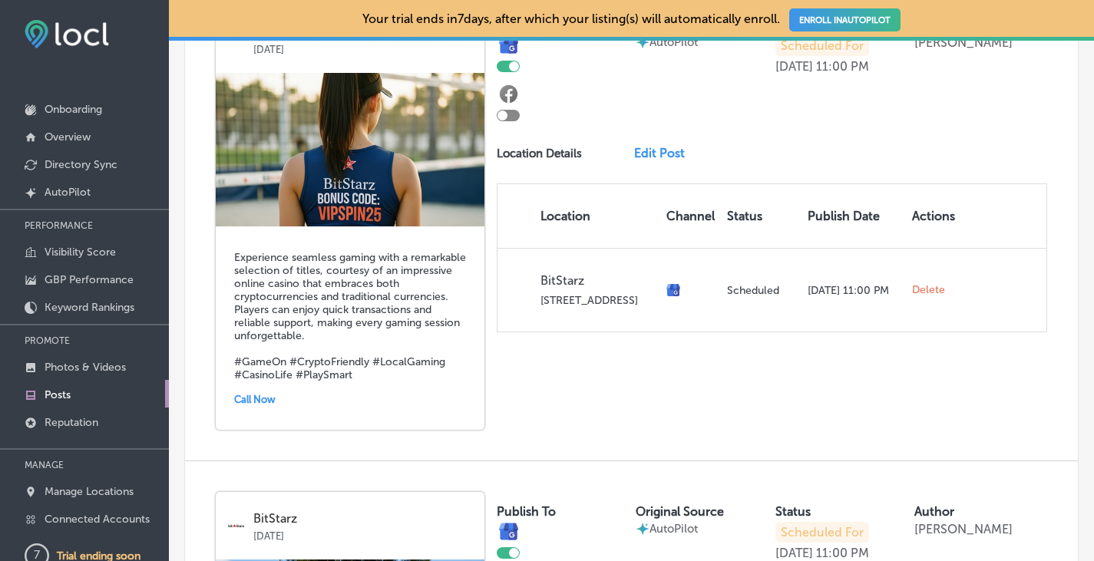
scroll to position [635, 0]
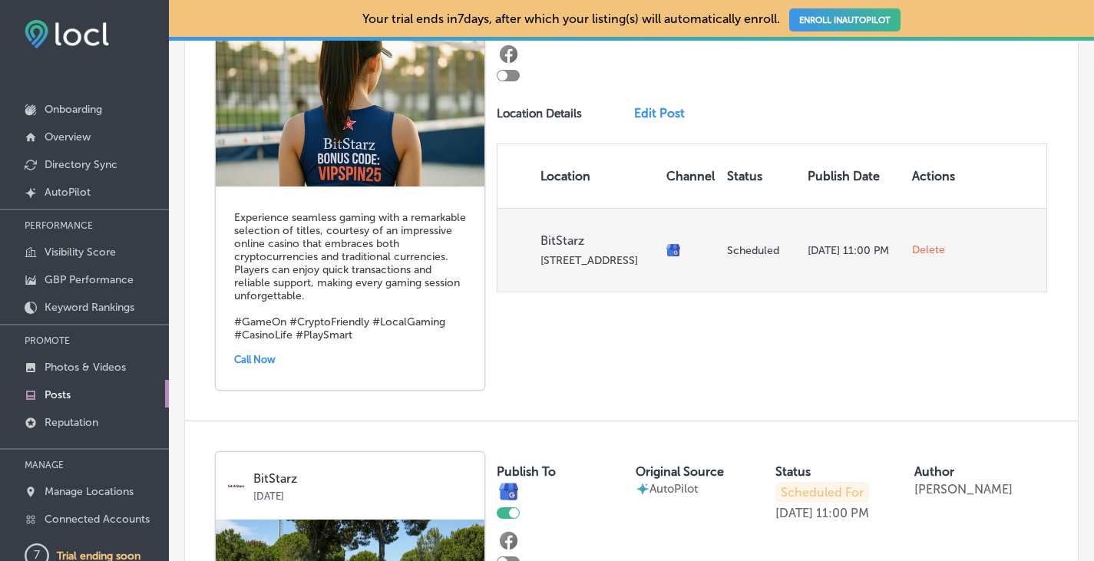
click at [918, 247] on span "Delete" at bounding box center [928, 250] width 33 height 14
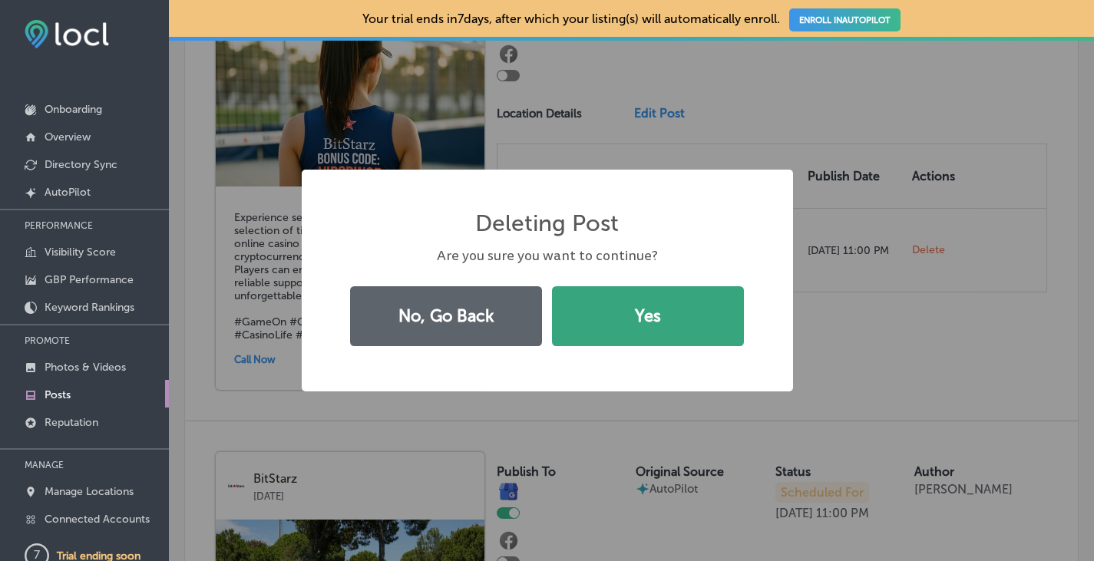
click at [692, 327] on button "Yes" at bounding box center [648, 316] width 192 height 60
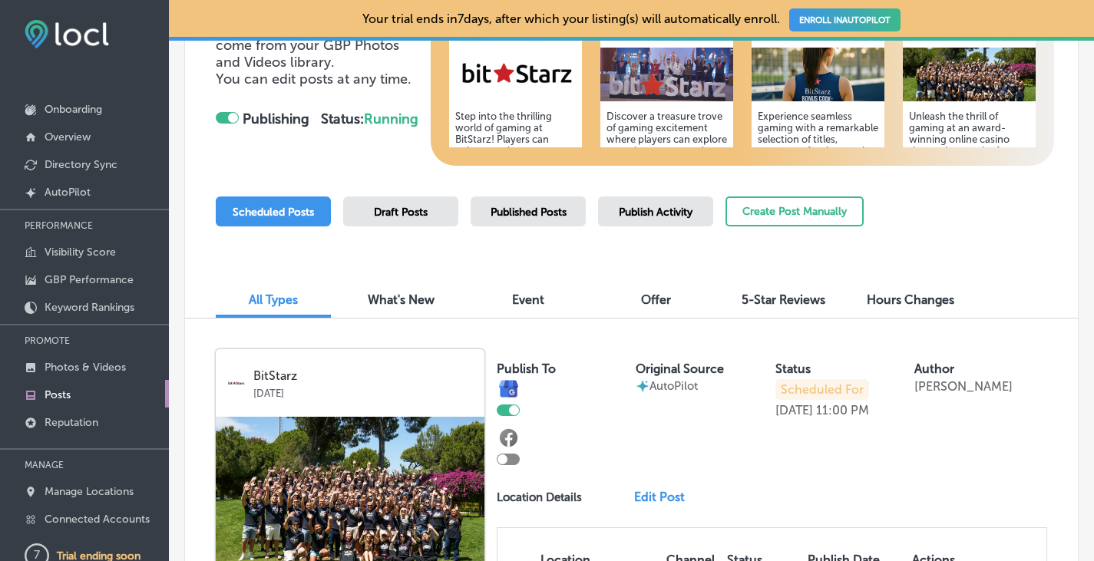
scroll to position [459, 0]
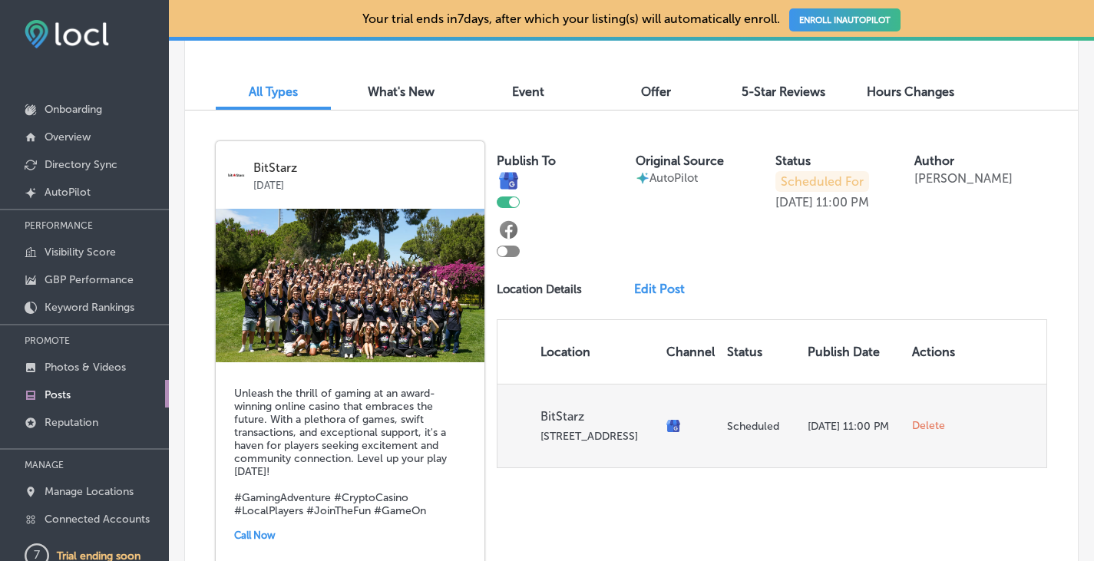
click at [919, 427] on span "Delete" at bounding box center [928, 426] width 33 height 14
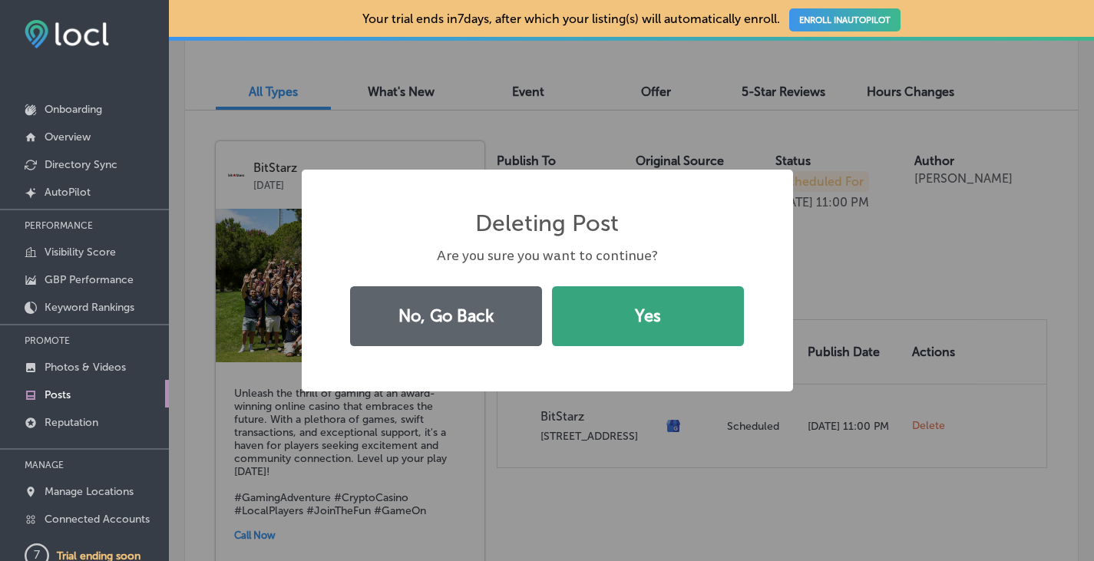
click at [681, 317] on button "Yes" at bounding box center [648, 316] width 192 height 60
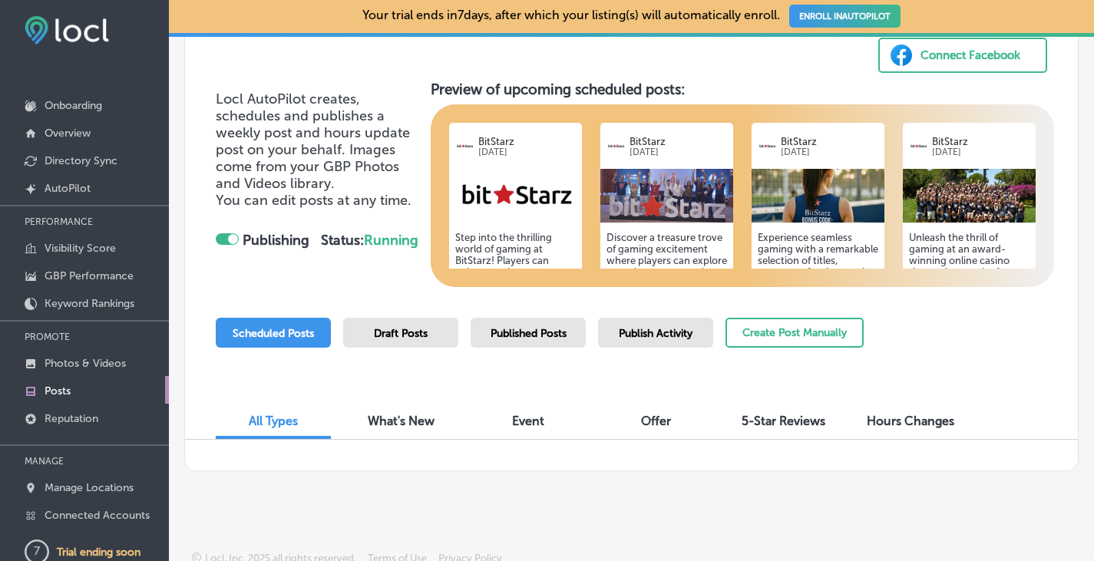
scroll to position [12, 0]
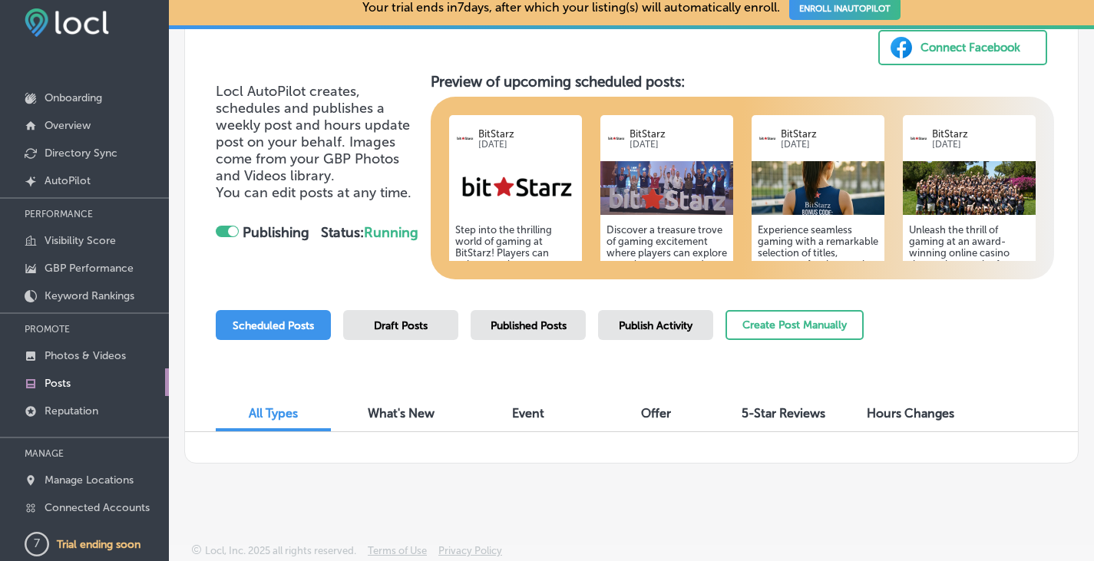
click at [416, 409] on span "What's New" at bounding box center [401, 413] width 67 height 15
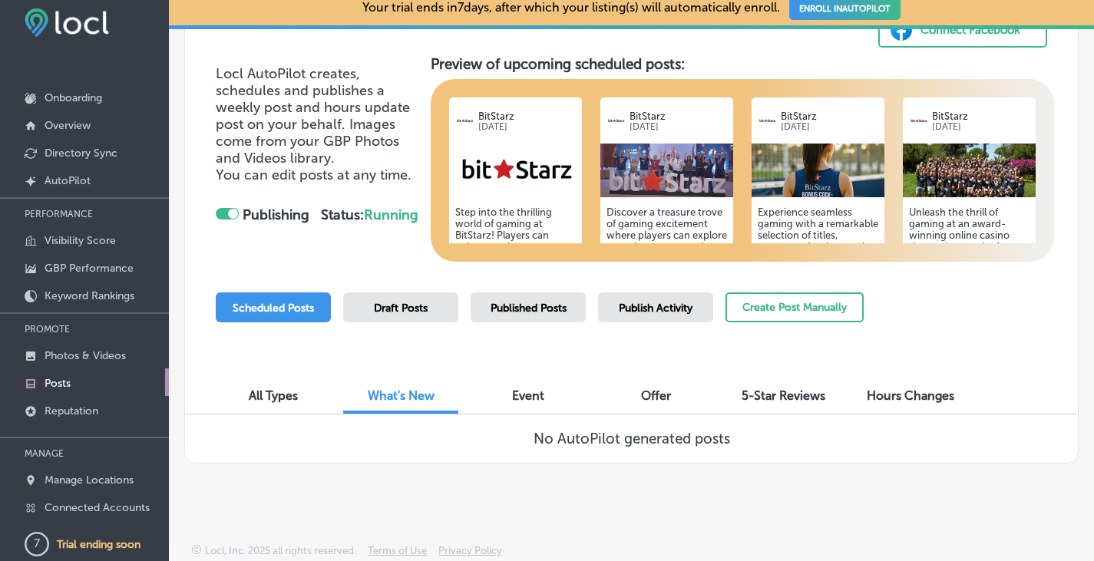
click at [775, 392] on span "5-Star Reviews" at bounding box center [784, 396] width 84 height 15
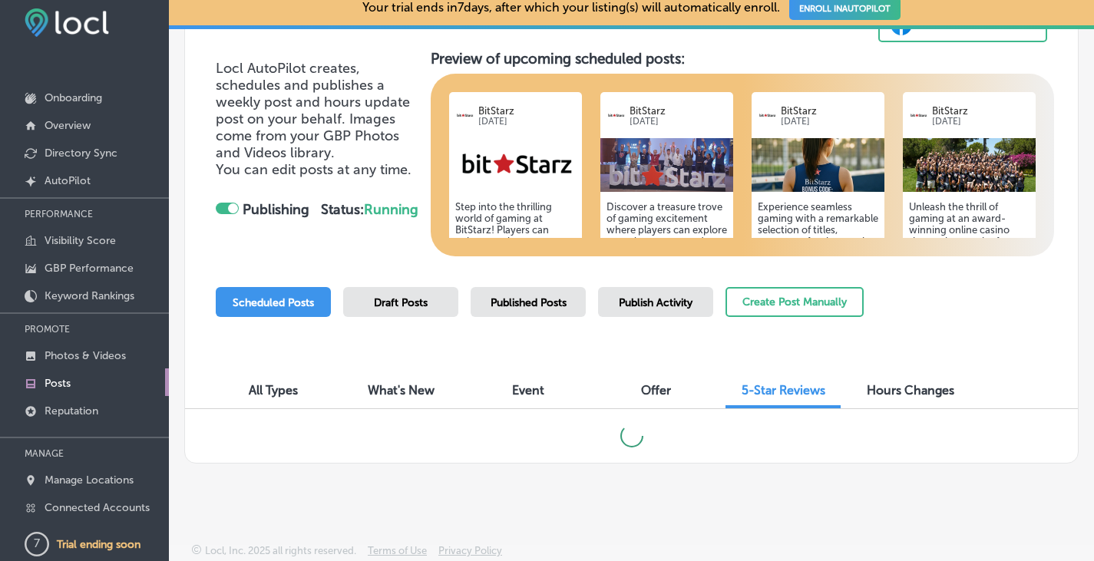
scroll to position [147, 0]
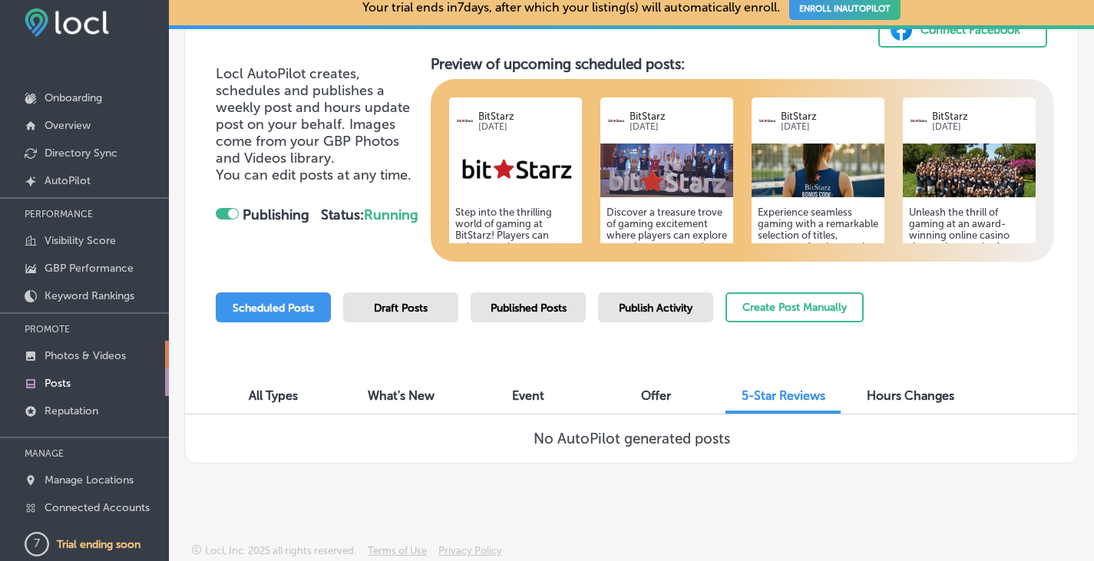
click at [99, 352] on p "Photos & Videos" at bounding box center [85, 355] width 81 height 13
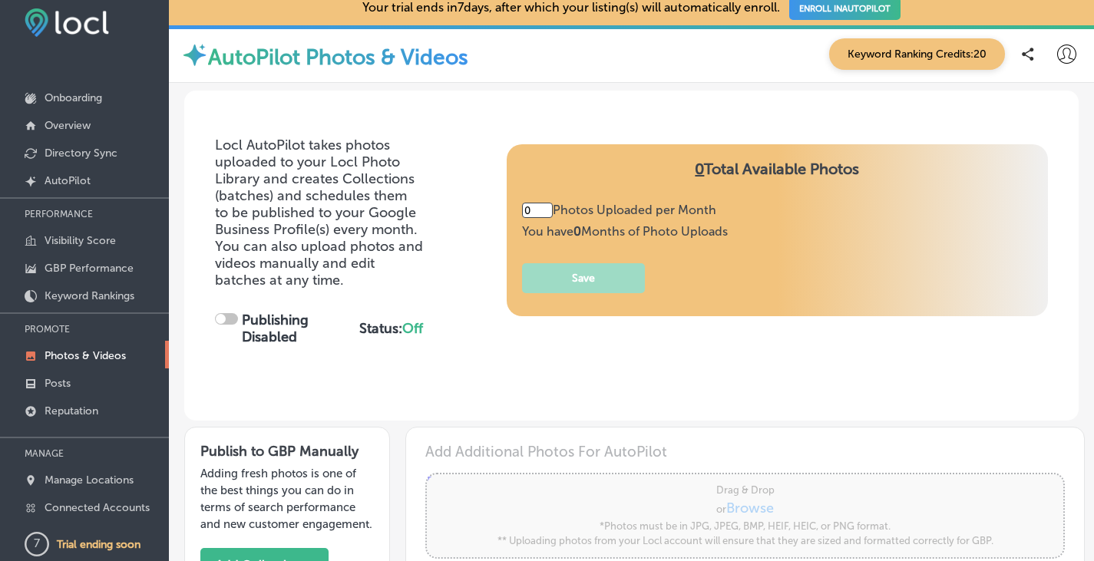
type input "5"
checkbox input "true"
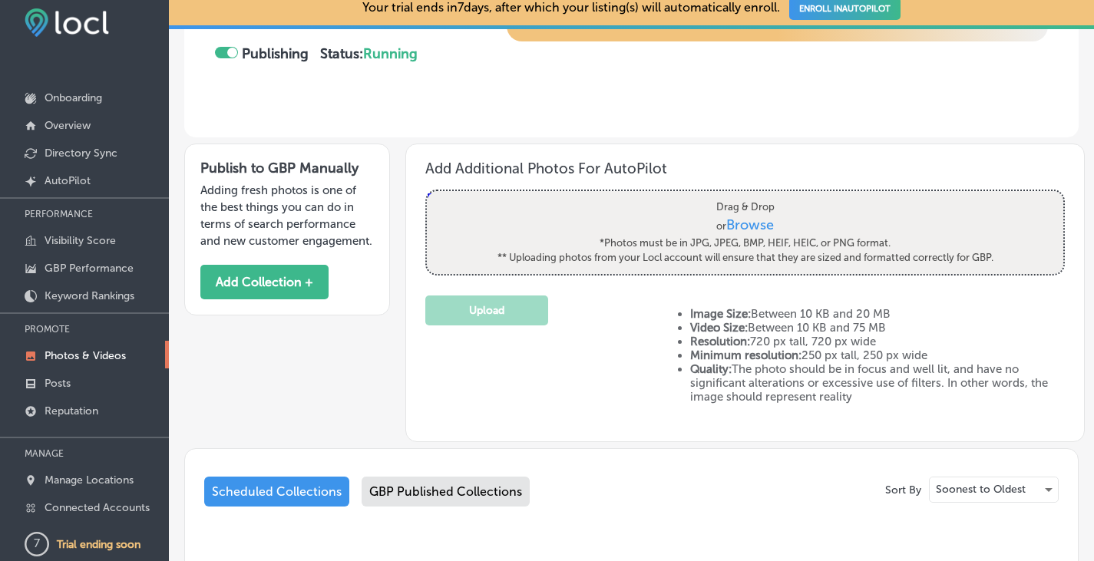
scroll to position [307, 0]
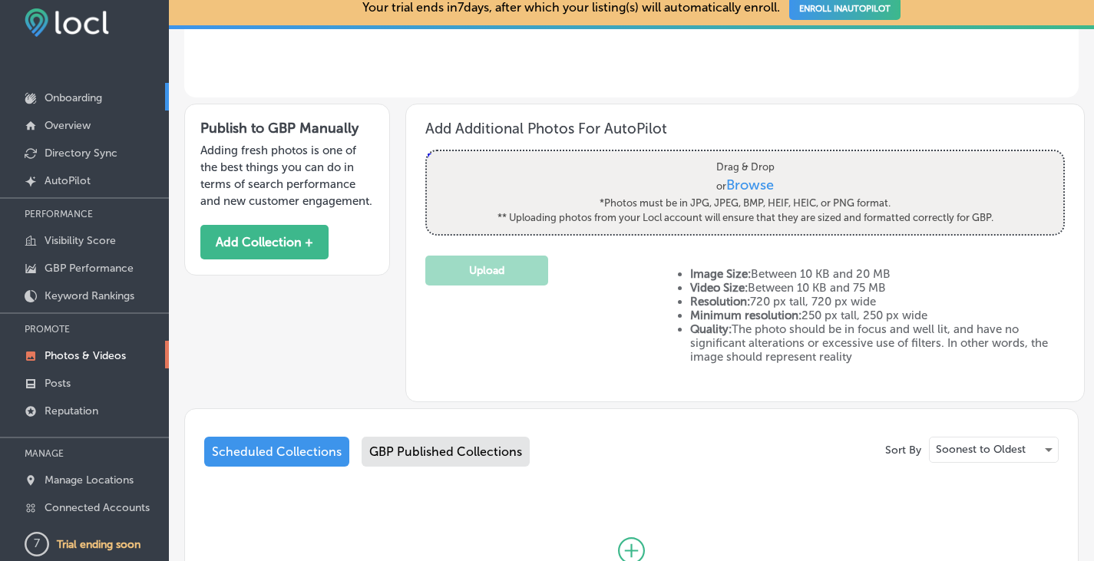
click at [86, 102] on p "Onboarding" at bounding box center [74, 97] width 58 height 13
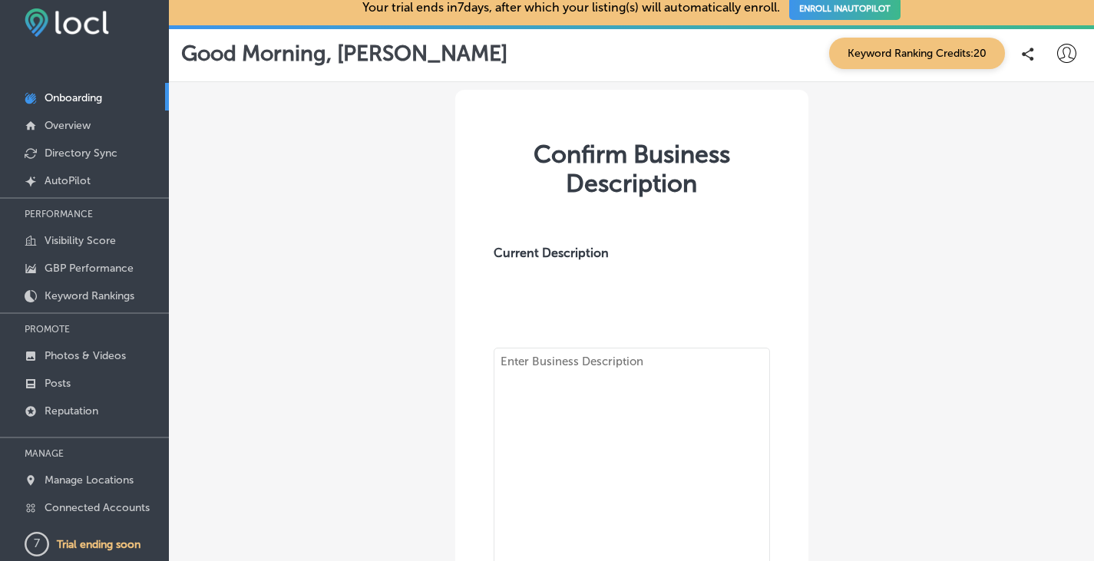
type textarea "BitStarz is a multi-award-winning online casino launched in 2014, renowned for …"
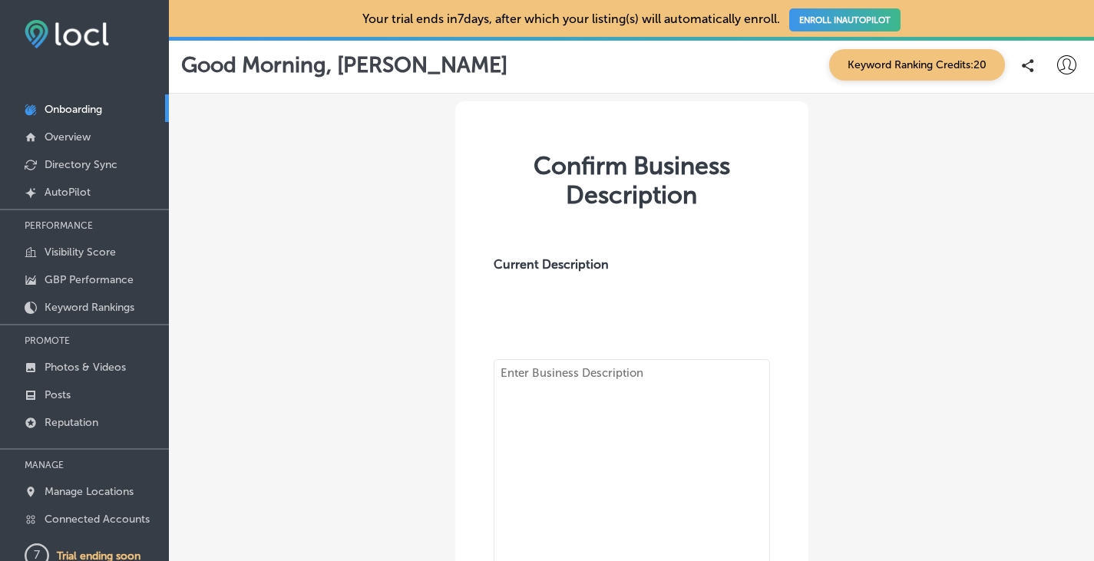
type textarea "BitStarz is a multi-award-winning online casino launched in [DATE], renowned fo…"
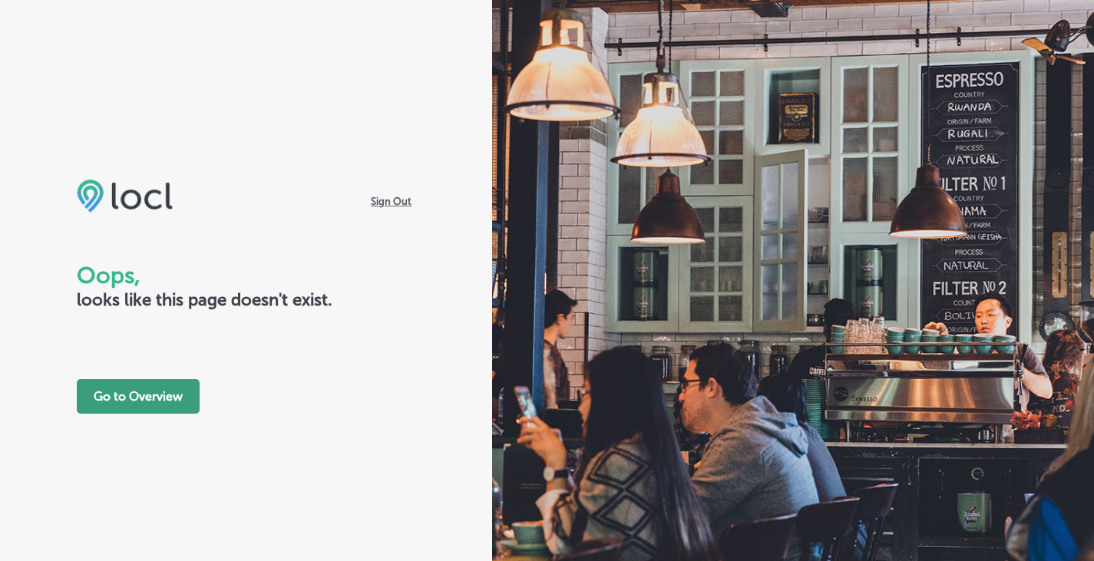
click at [140, 400] on button "Go to Overview" at bounding box center [138, 396] width 123 height 35
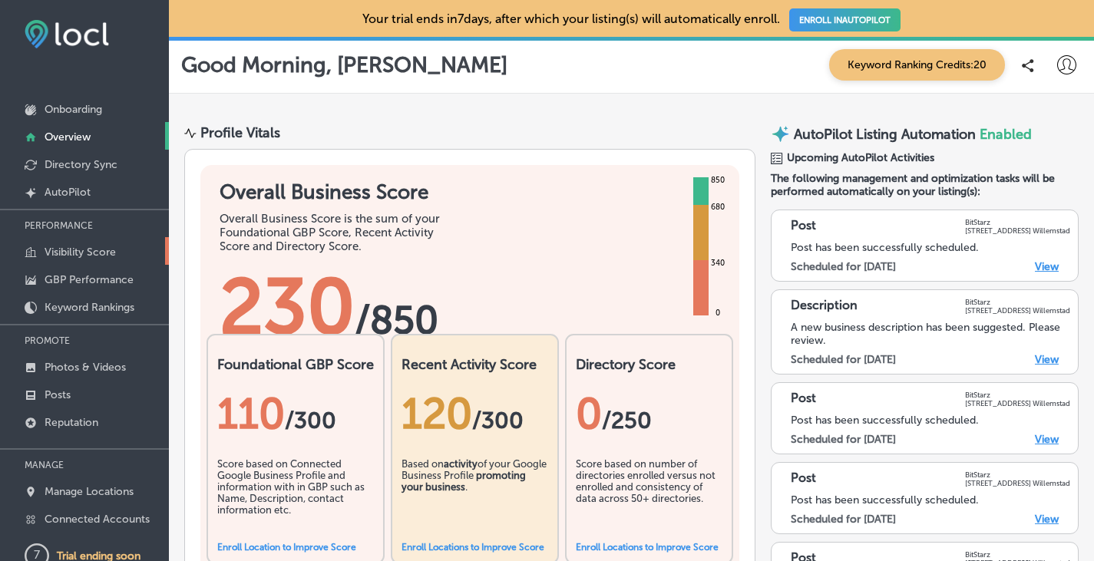
click at [94, 253] on p "Visibility Score" at bounding box center [80, 252] width 71 height 13
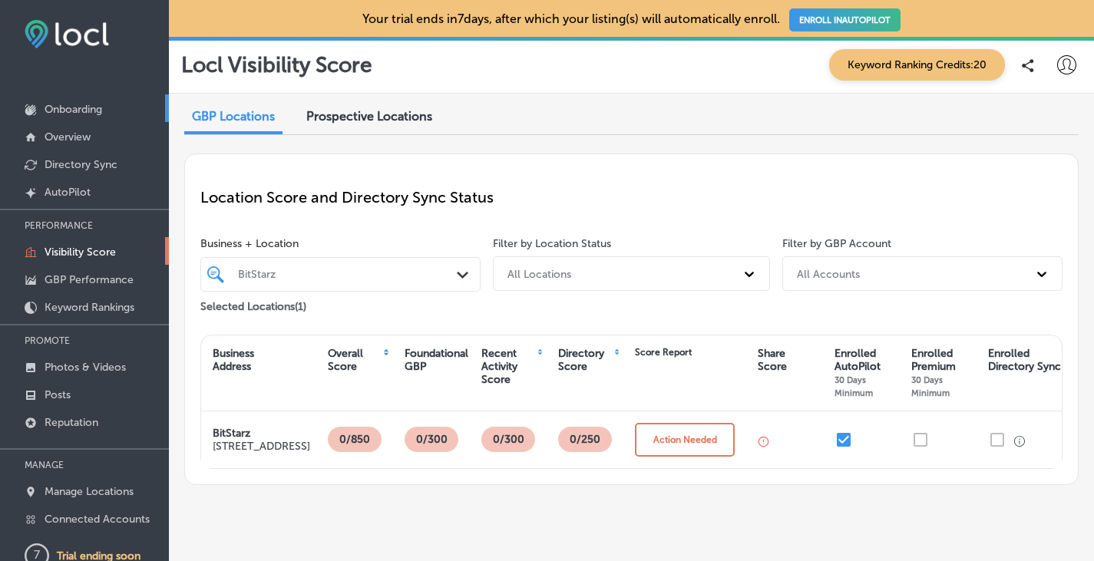
click at [91, 108] on p "Onboarding" at bounding box center [74, 109] width 58 height 13
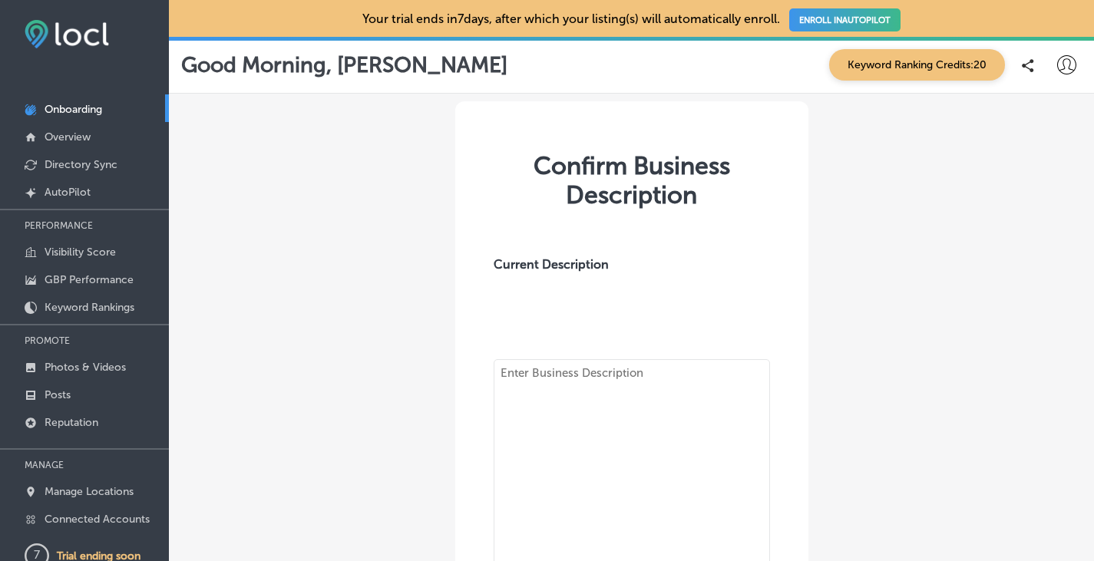
type textarea "BitStarz is a multi-award-winning online casino launched in [DATE], renowned fo…"
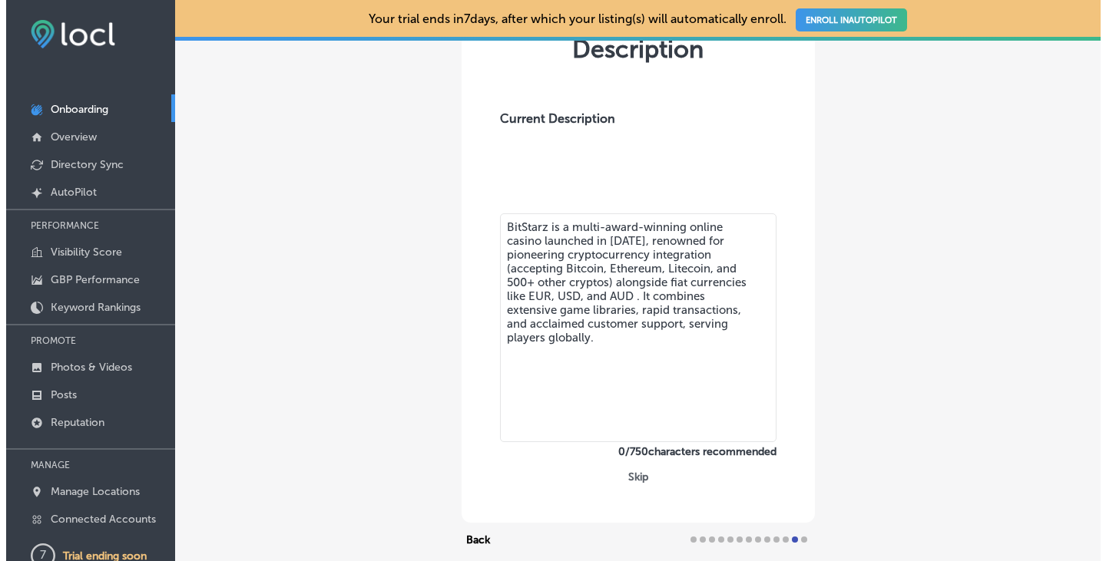
scroll to position [260, 0]
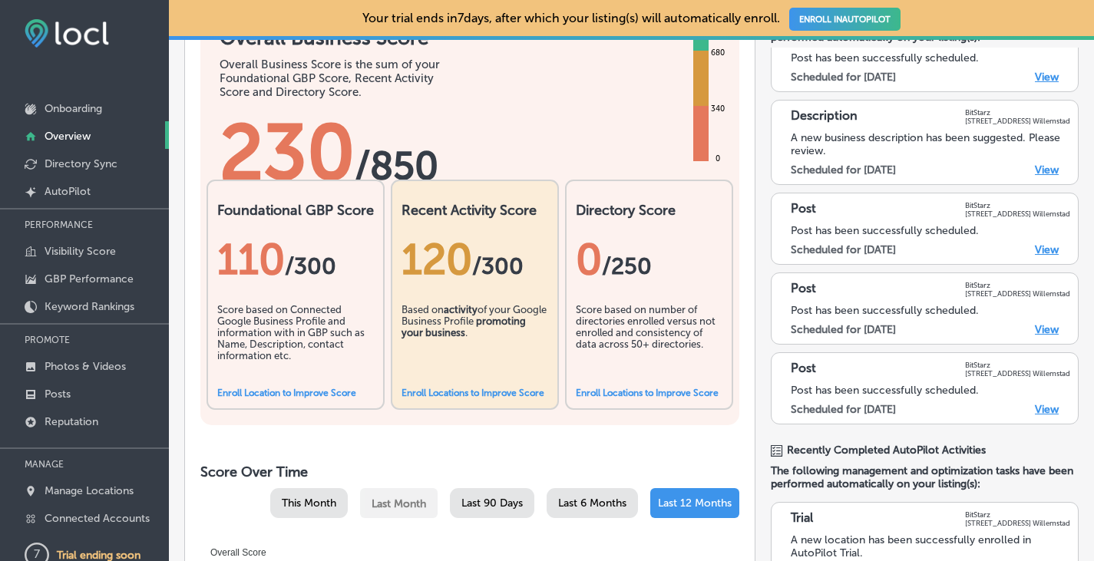
scroll to position [12, 0]
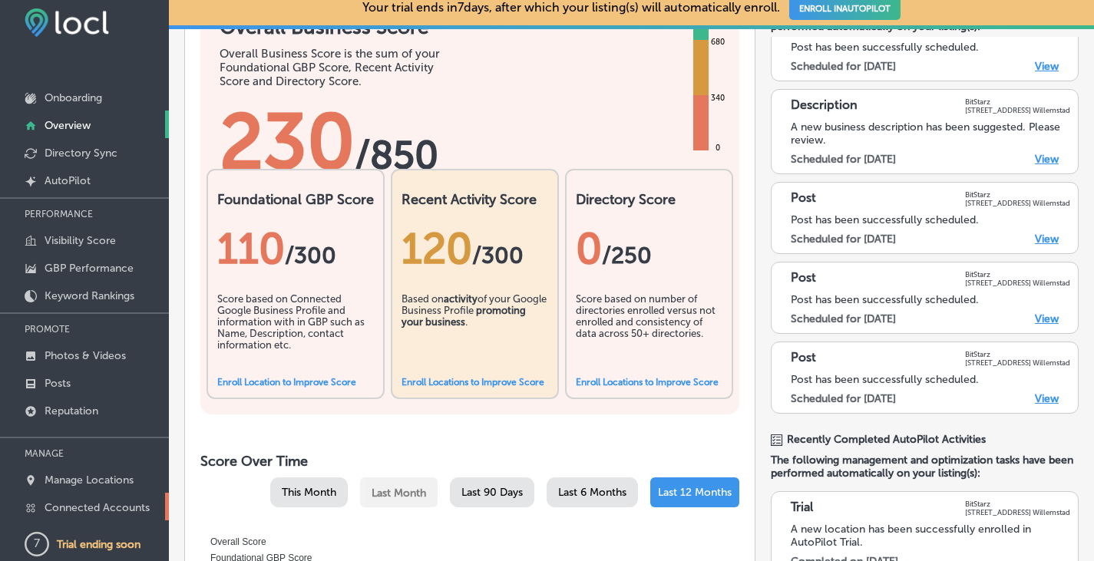
click at [94, 505] on p "Connected Accounts" at bounding box center [97, 508] width 105 height 13
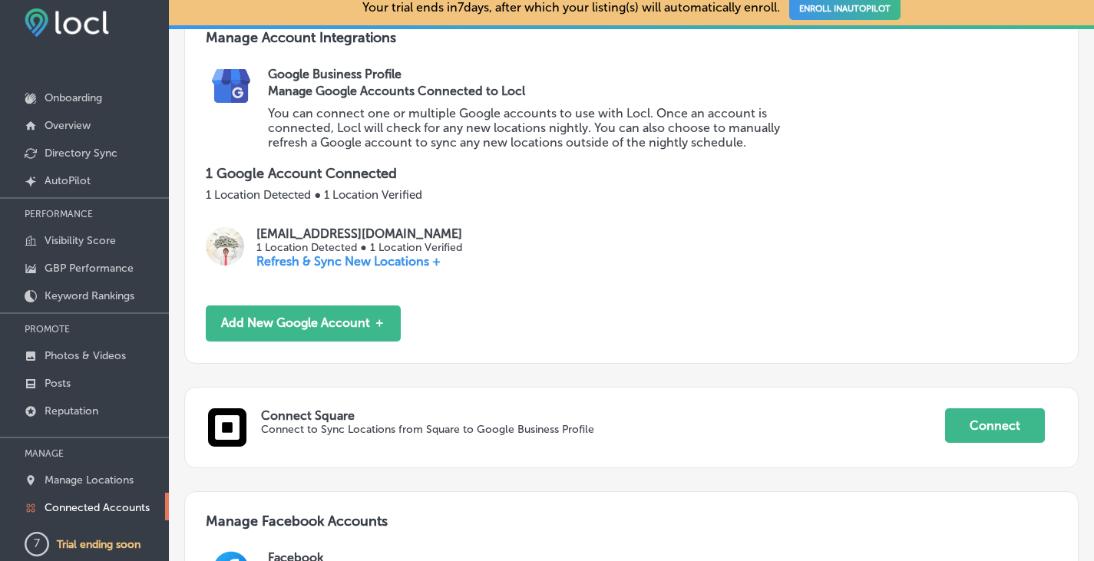
scroll to position [77, 0]
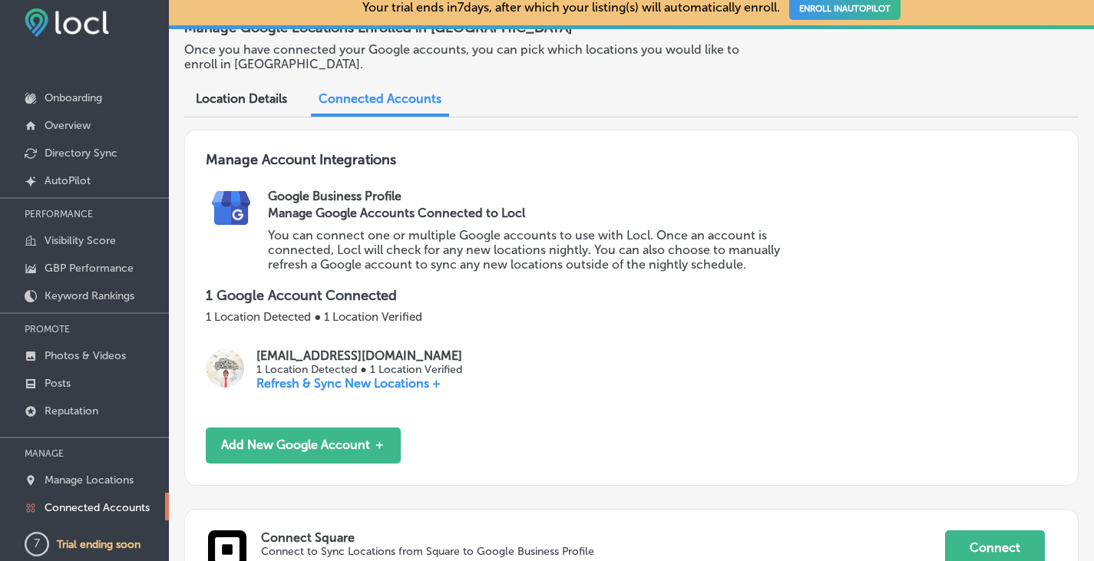
click at [257, 98] on span "Location Details" at bounding box center [241, 98] width 91 height 15
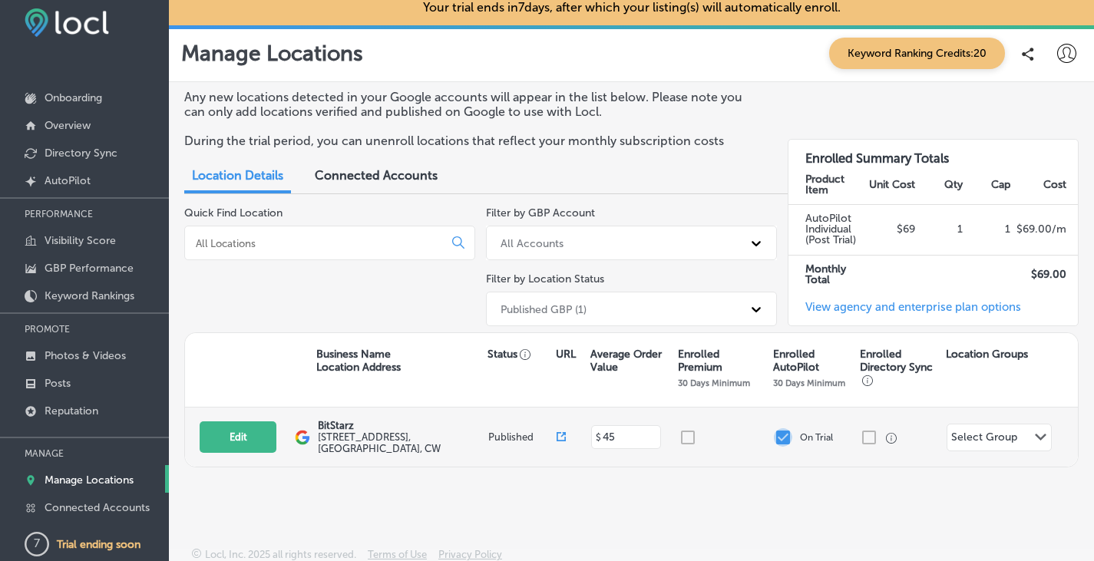
click at [776, 436] on input "checkbox" at bounding box center [783, 438] width 18 height 18
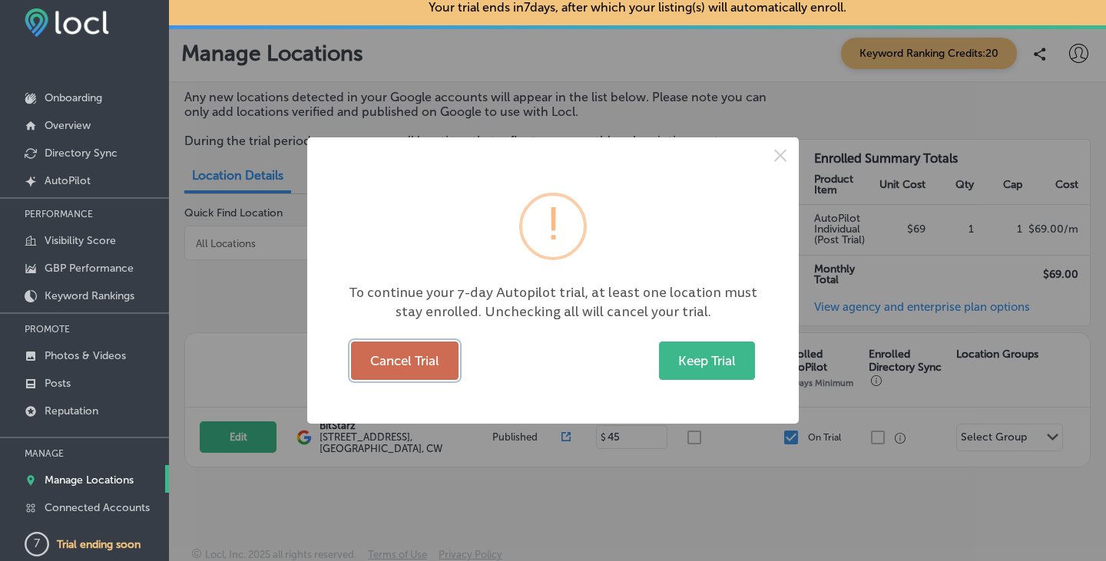
click at [412, 363] on button "Cancel Trial" at bounding box center [405, 361] width 108 height 38
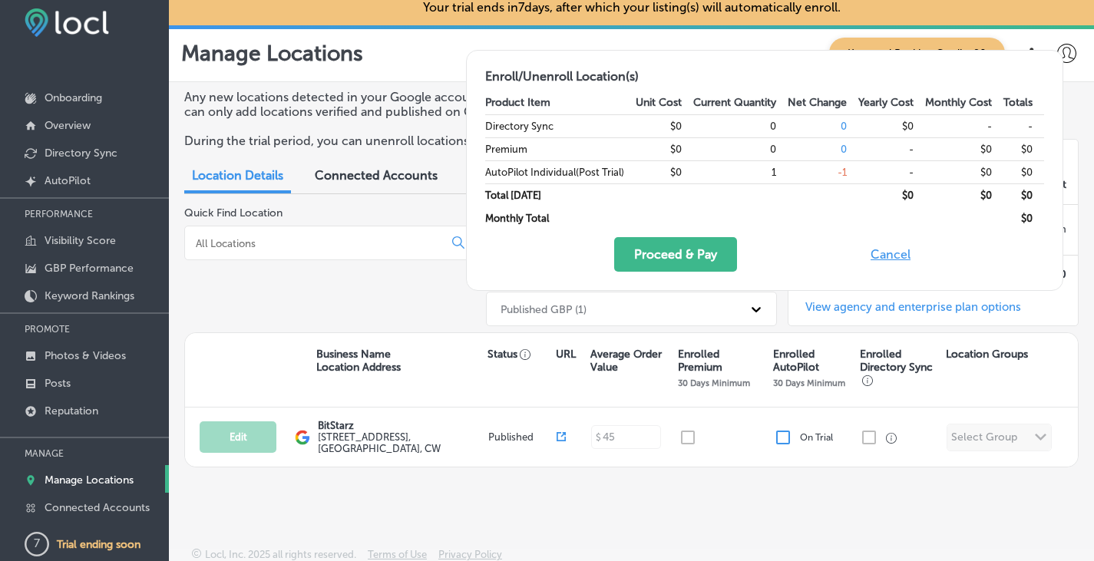
click at [895, 253] on button "Cancel" at bounding box center [890, 254] width 49 height 35
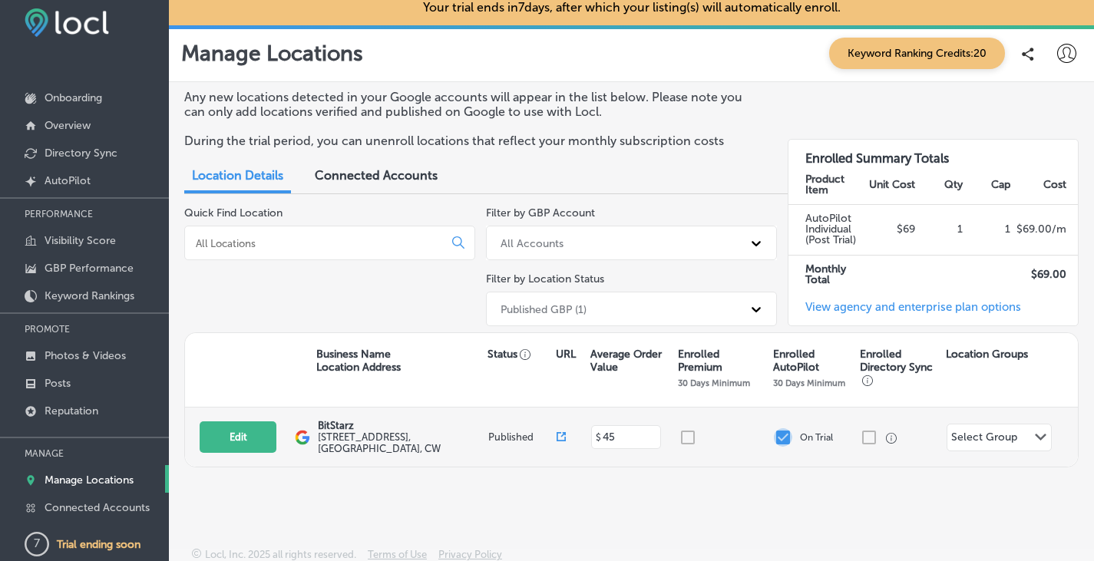
click at [777, 432] on input "checkbox" at bounding box center [783, 438] width 18 height 18
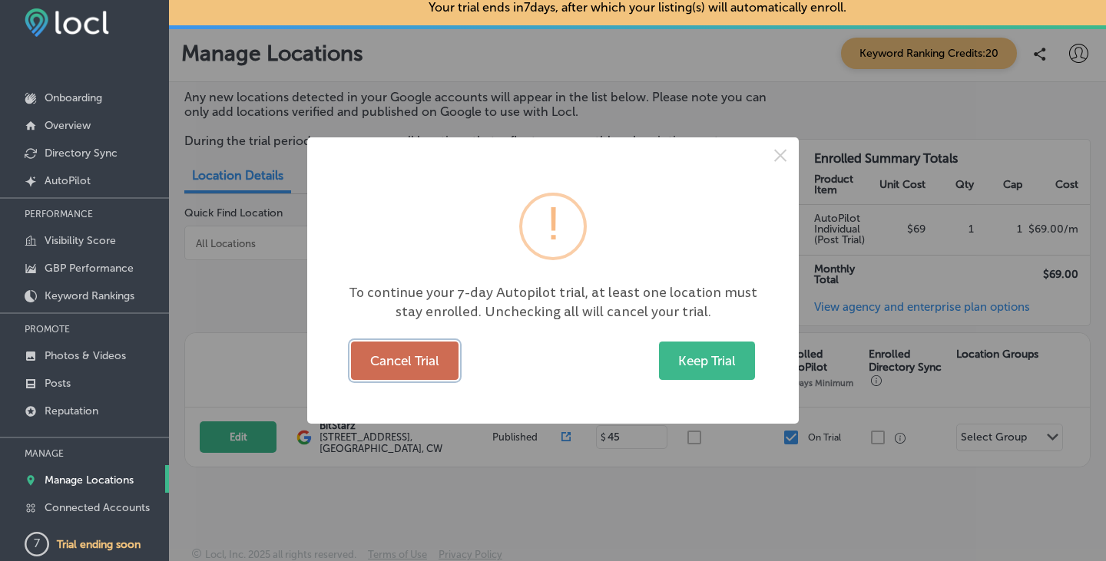
click at [402, 364] on button "Cancel Trial" at bounding box center [405, 361] width 108 height 38
checkbox input "false"
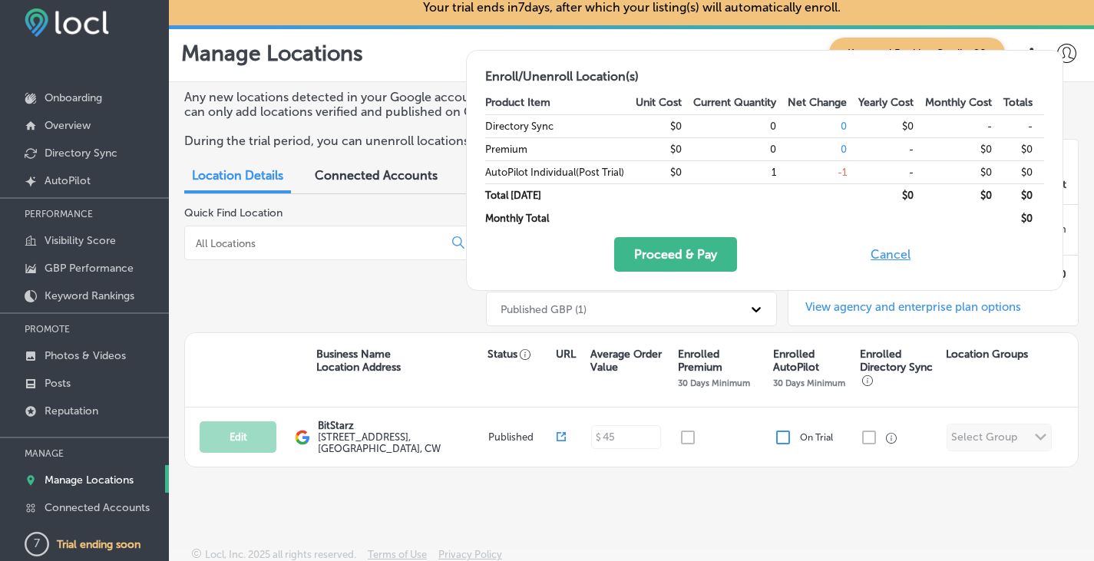
click at [392, 306] on div "Quick Find Location" at bounding box center [329, 270] width 291 height 126
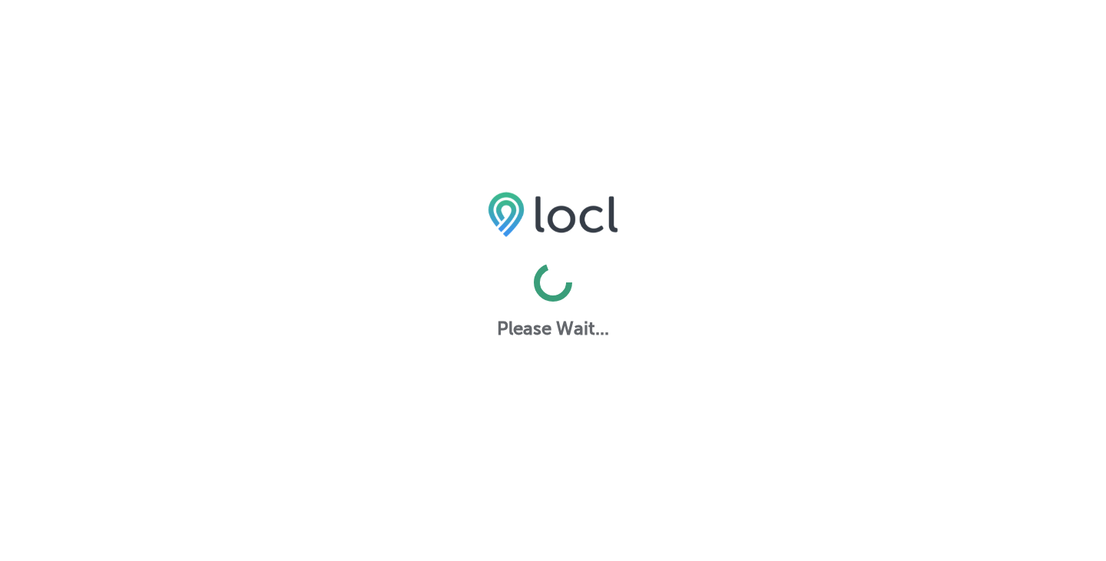
scroll to position [12, 0]
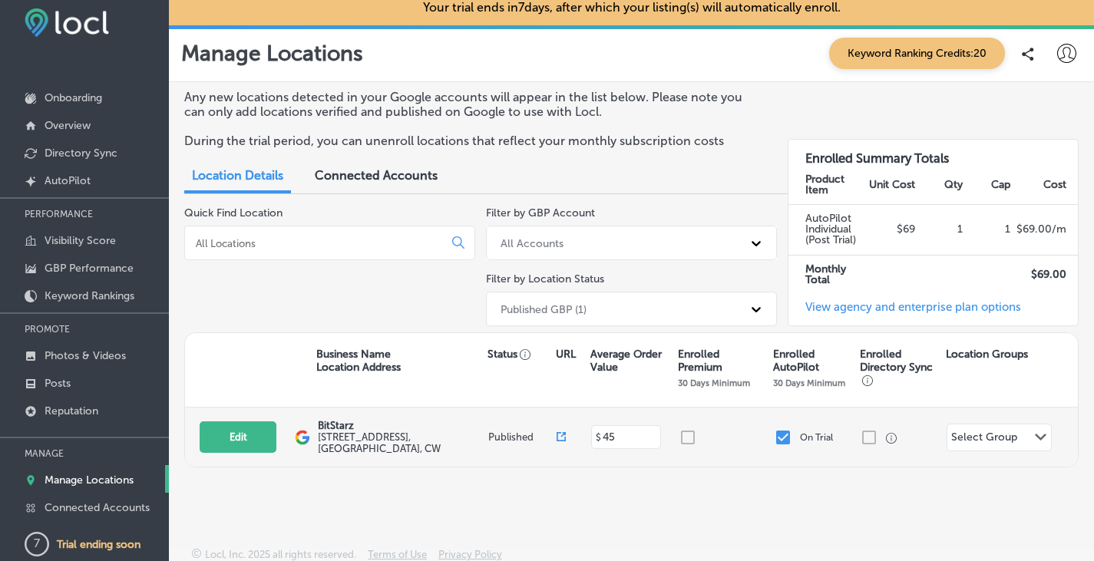
click at [774, 435] on input "checkbox" at bounding box center [783, 438] width 18 height 18
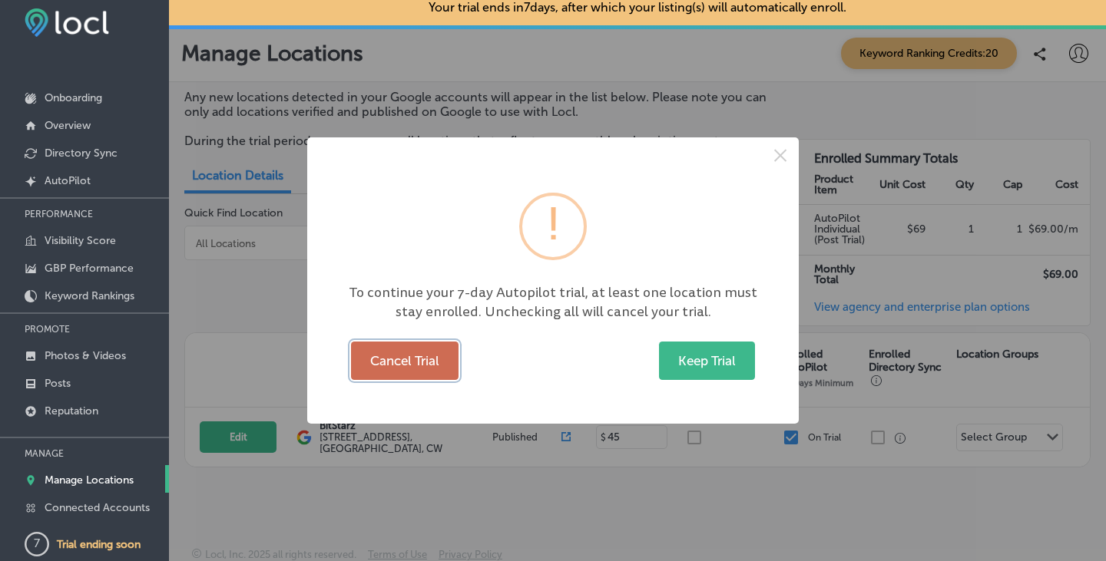
click at [414, 361] on button "Cancel Trial" at bounding box center [405, 361] width 108 height 38
checkbox input "false"
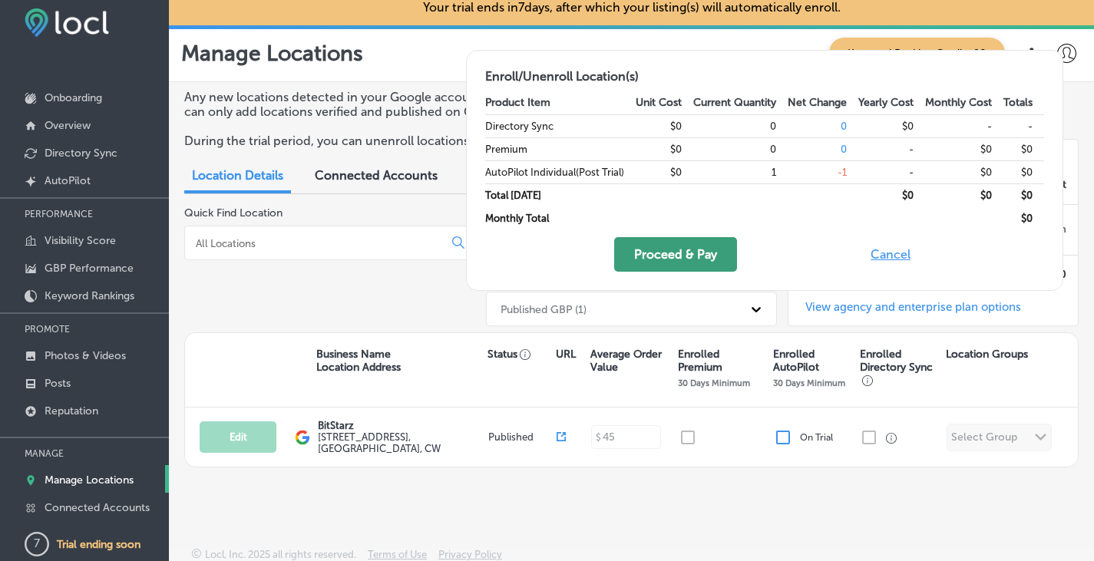
click at [682, 260] on button "Proceed & Pay" at bounding box center [675, 254] width 123 height 35
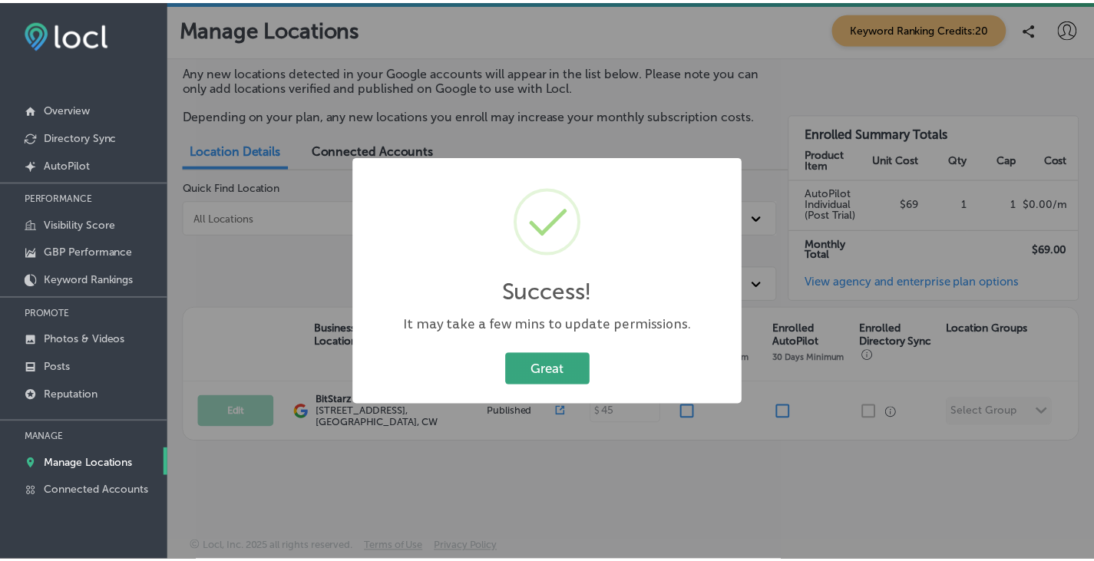
scroll to position [4, 0]
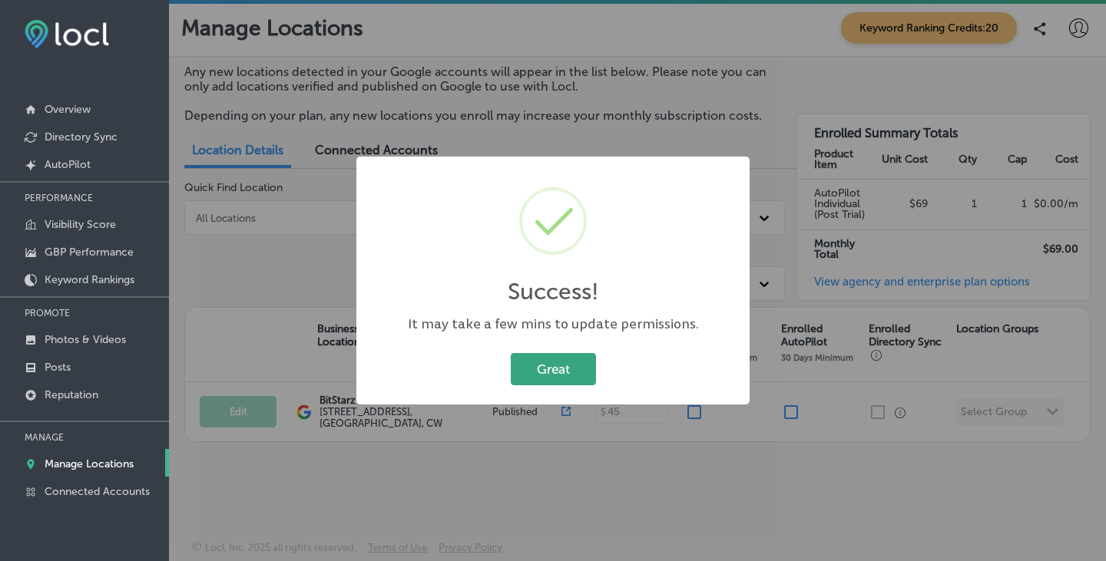
click at [554, 370] on button "Great" at bounding box center [553, 368] width 85 height 31
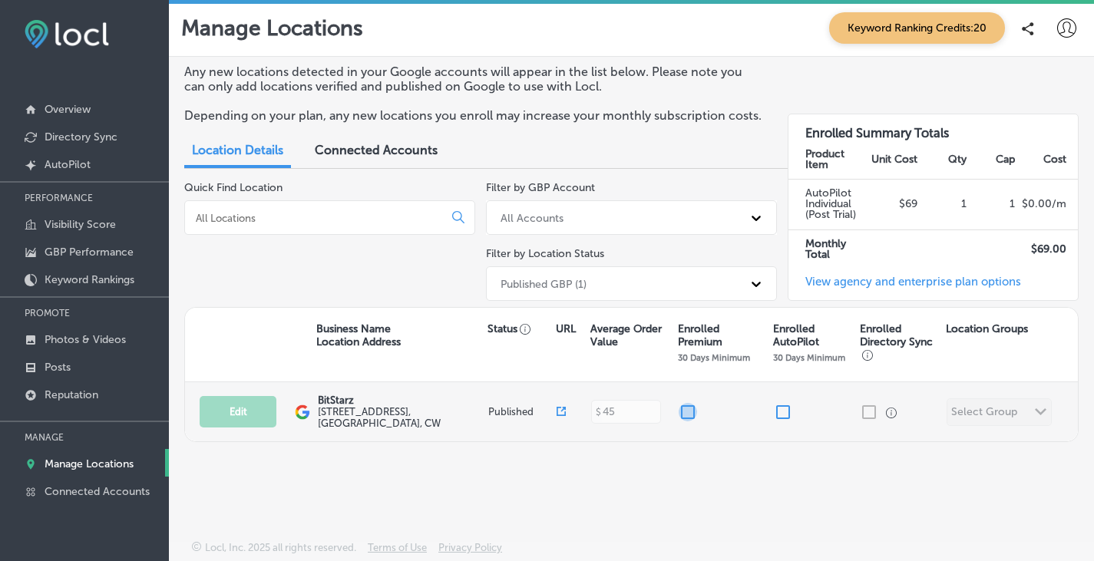
click at [687, 406] on input "checkbox" at bounding box center [688, 412] width 18 height 18
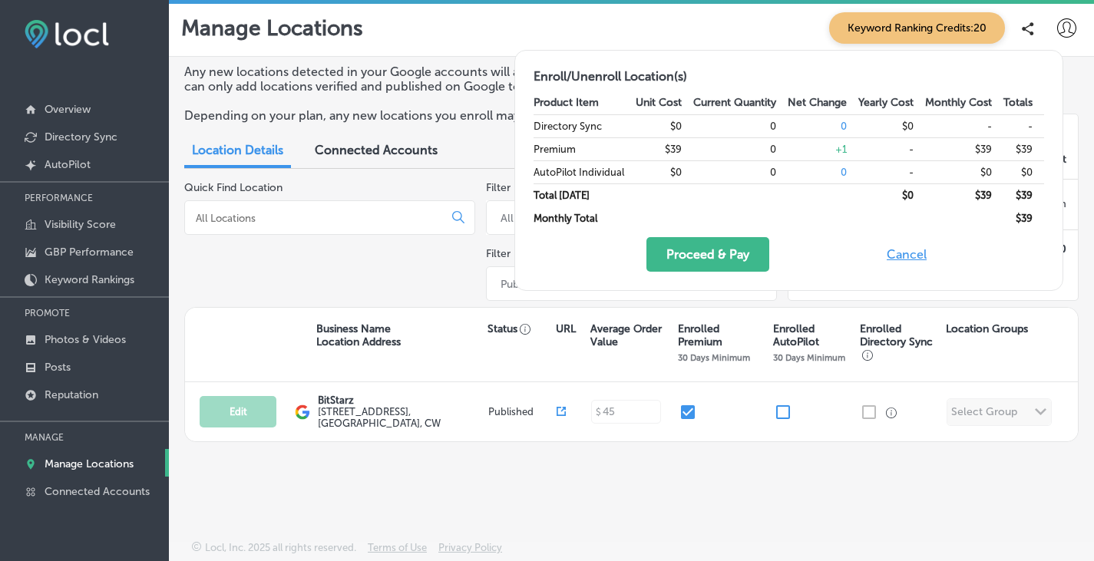
click at [906, 258] on button "Cancel" at bounding box center [907, 254] width 49 height 35
checkbox input "false"
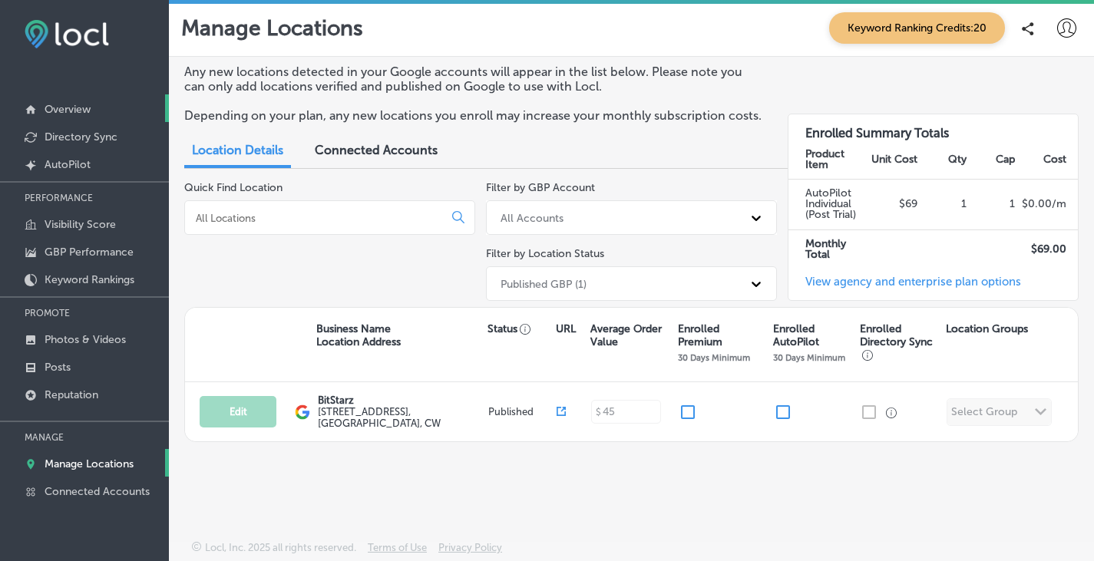
click at [86, 110] on p "Overview" at bounding box center [68, 109] width 46 height 13
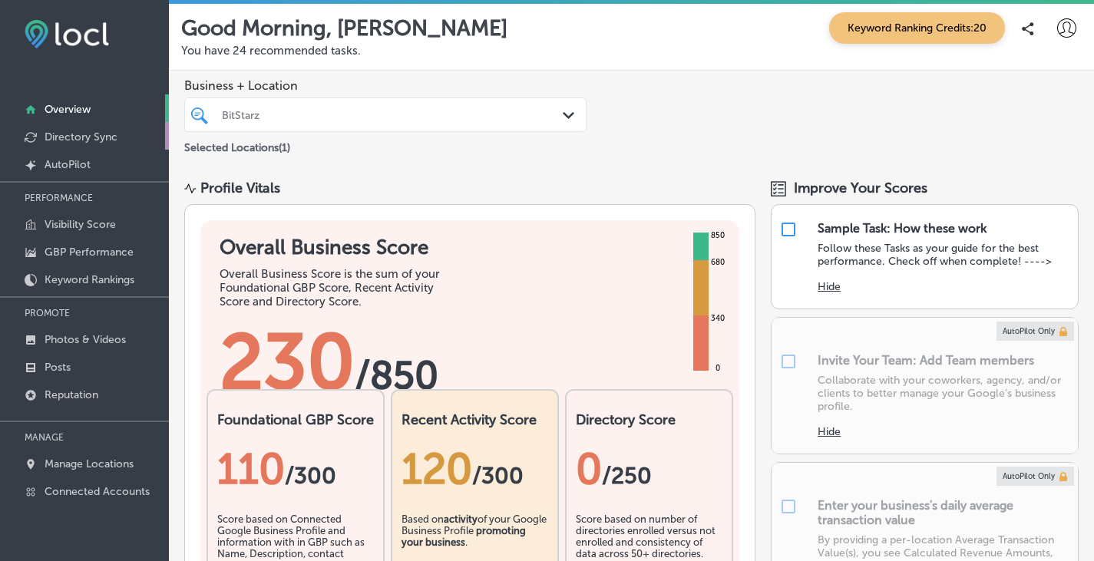
click at [98, 135] on p "Directory Sync" at bounding box center [81, 137] width 73 height 13
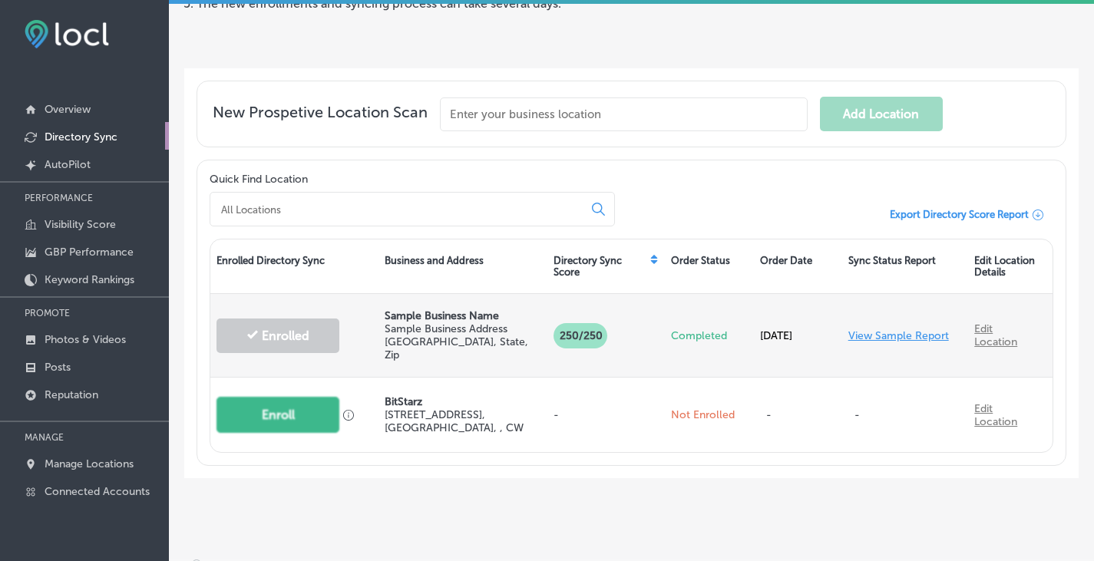
scroll to position [247, 0]
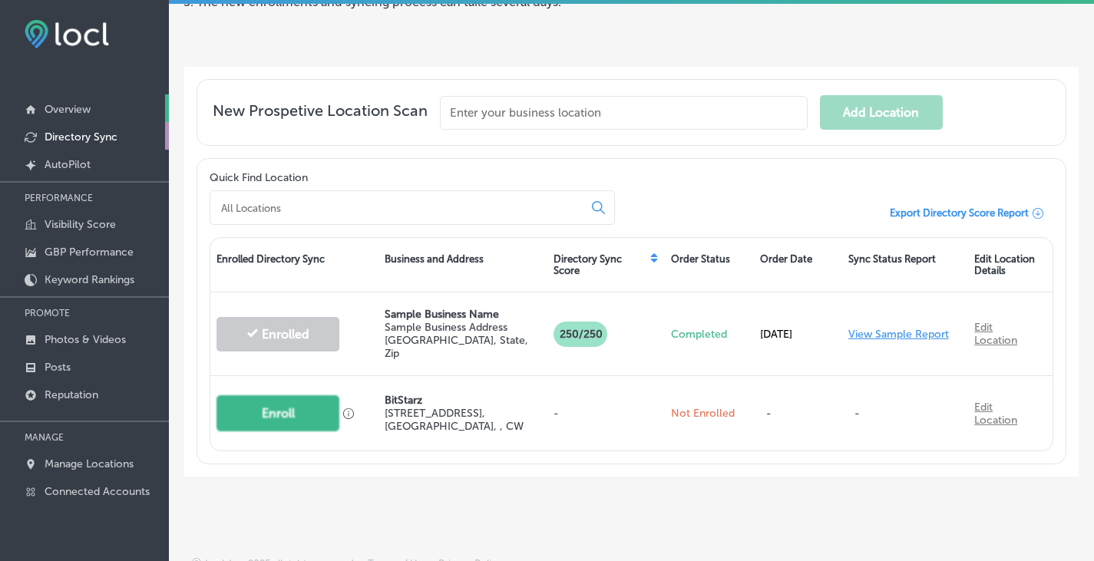
click at [71, 112] on p "Overview" at bounding box center [68, 109] width 46 height 13
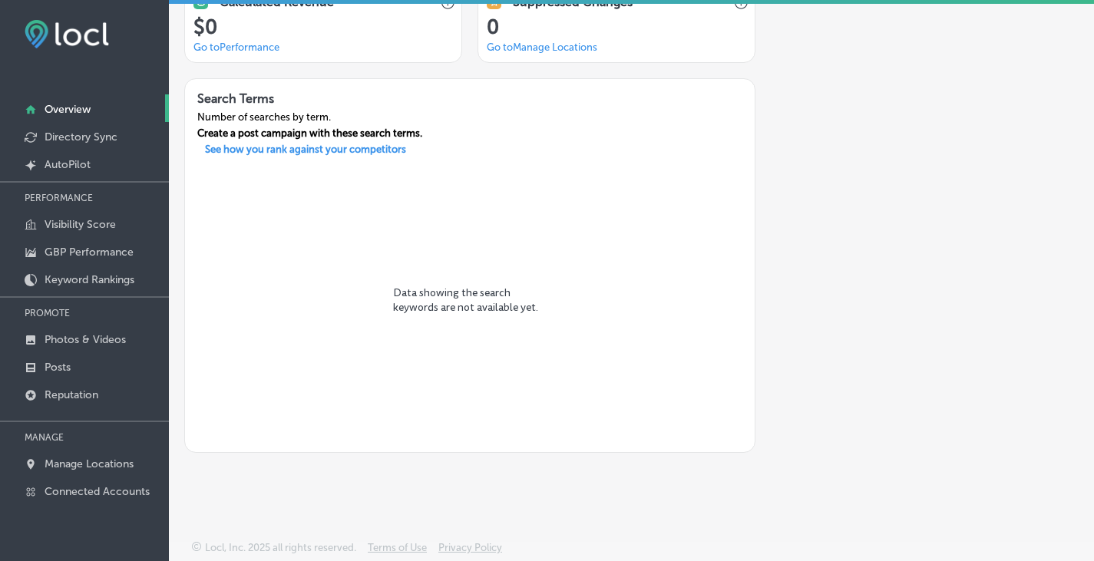
scroll to position [1459, 0]
click at [84, 224] on p "Visibility Score" at bounding box center [80, 224] width 71 height 13
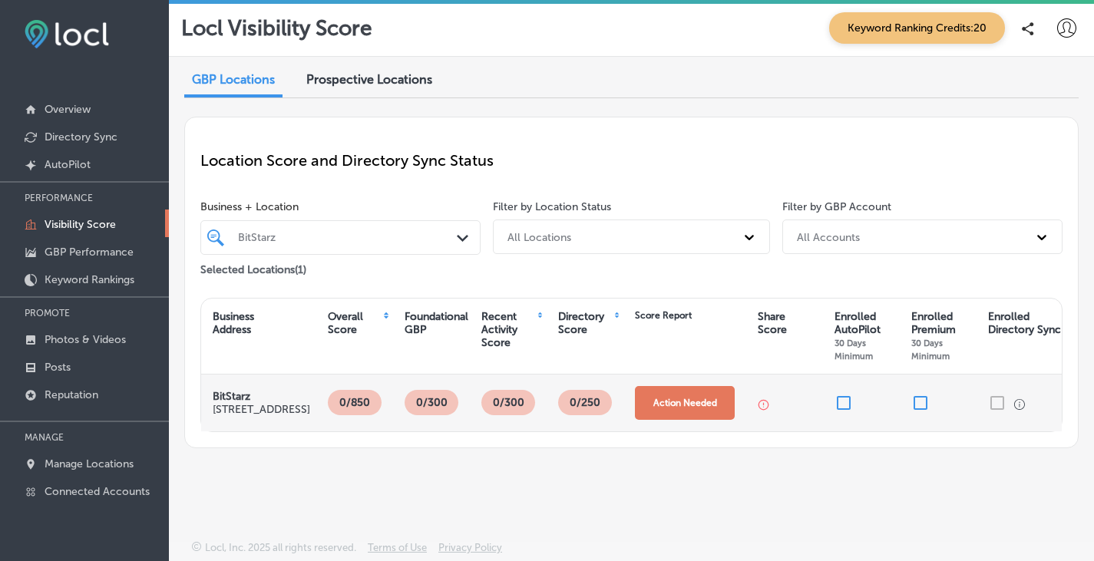
click at [661, 394] on button "Action Needed" at bounding box center [685, 403] width 100 height 34
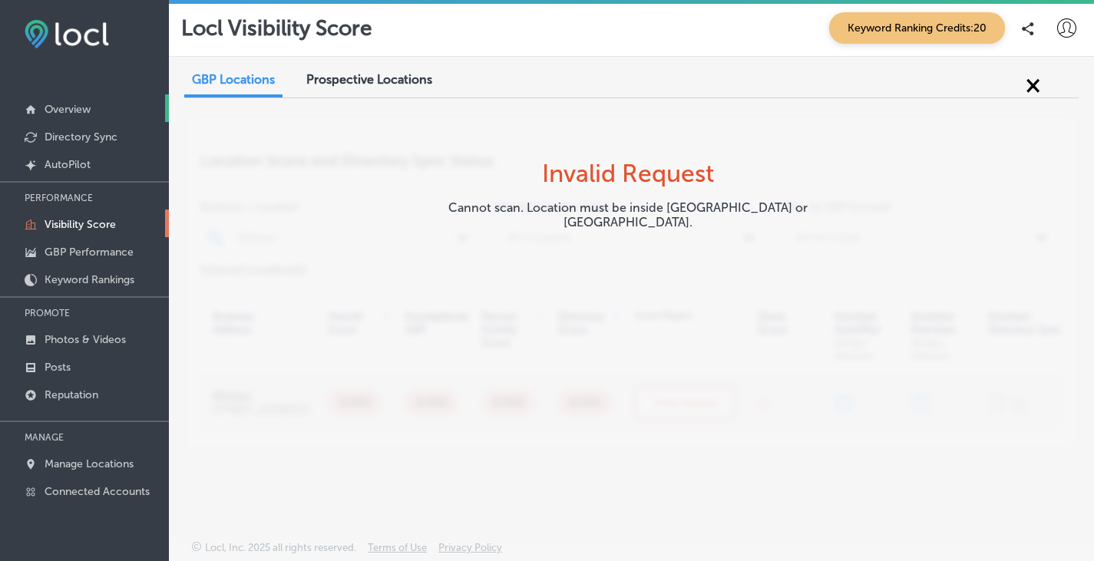
click at [57, 105] on p "Overview" at bounding box center [68, 109] width 46 height 13
